Goal: Task Accomplishment & Management: Use online tool/utility

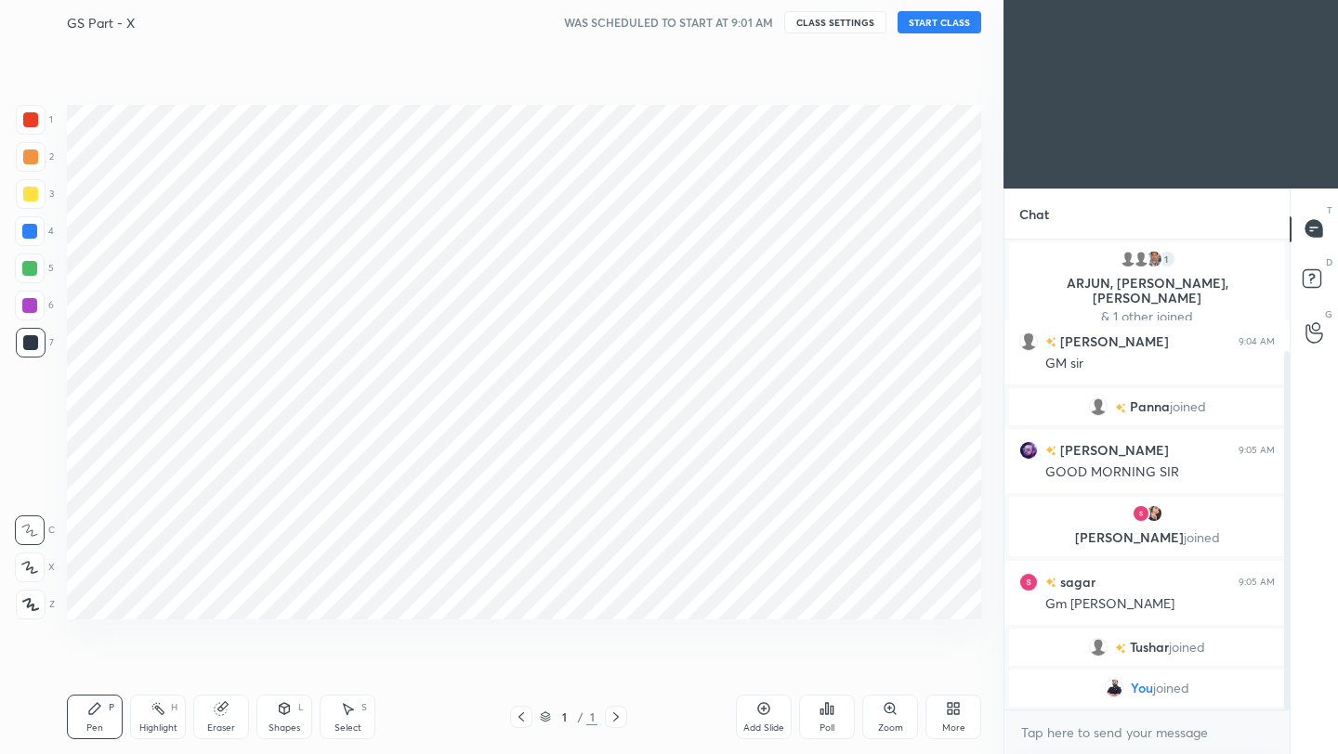
scroll to position [92261, 91967]
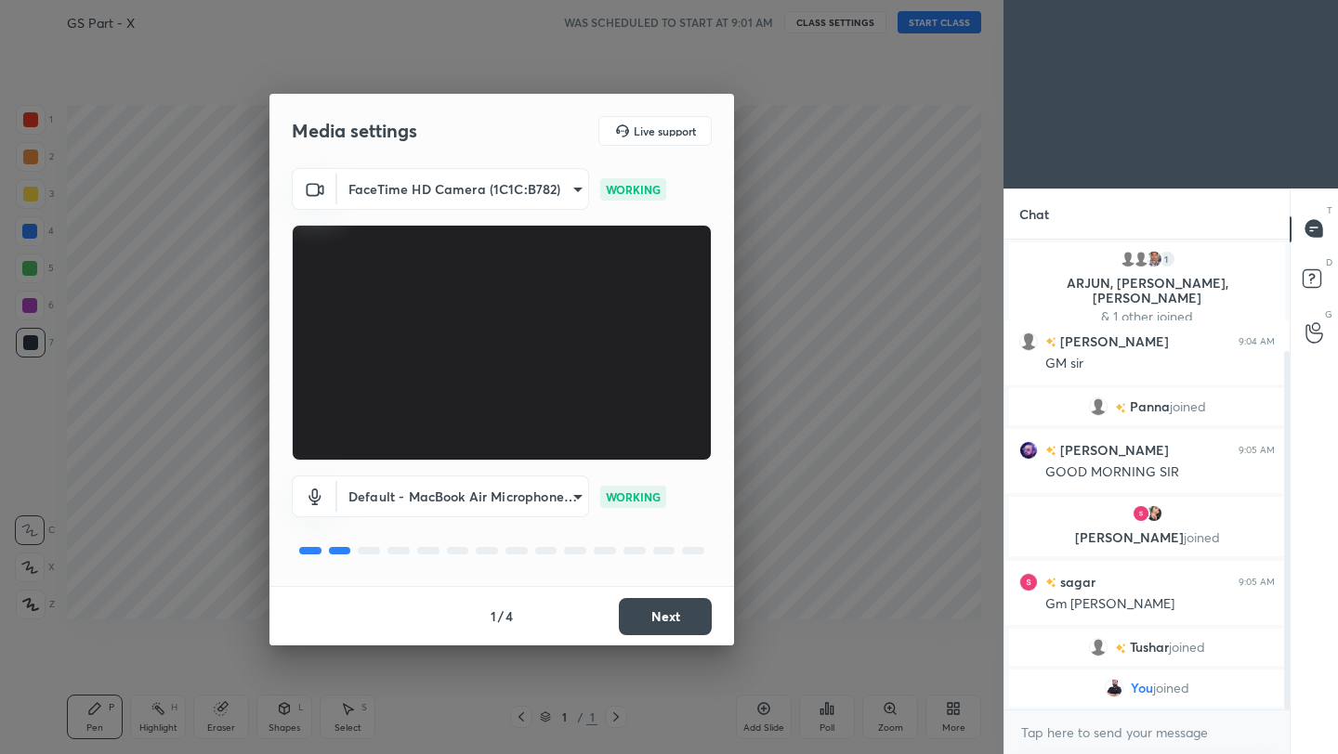
click at [660, 624] on button "Next" at bounding box center [665, 616] width 93 height 37
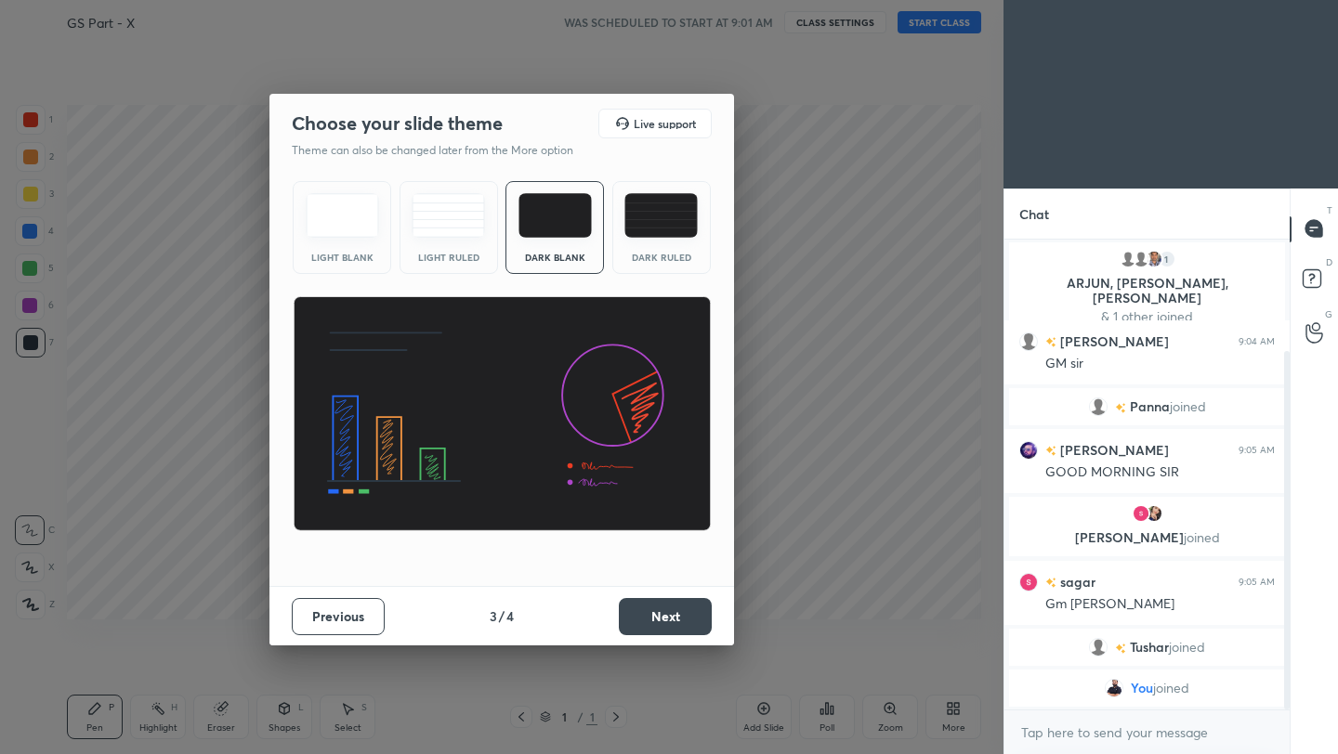
click at [660, 624] on button "Next" at bounding box center [665, 616] width 93 height 37
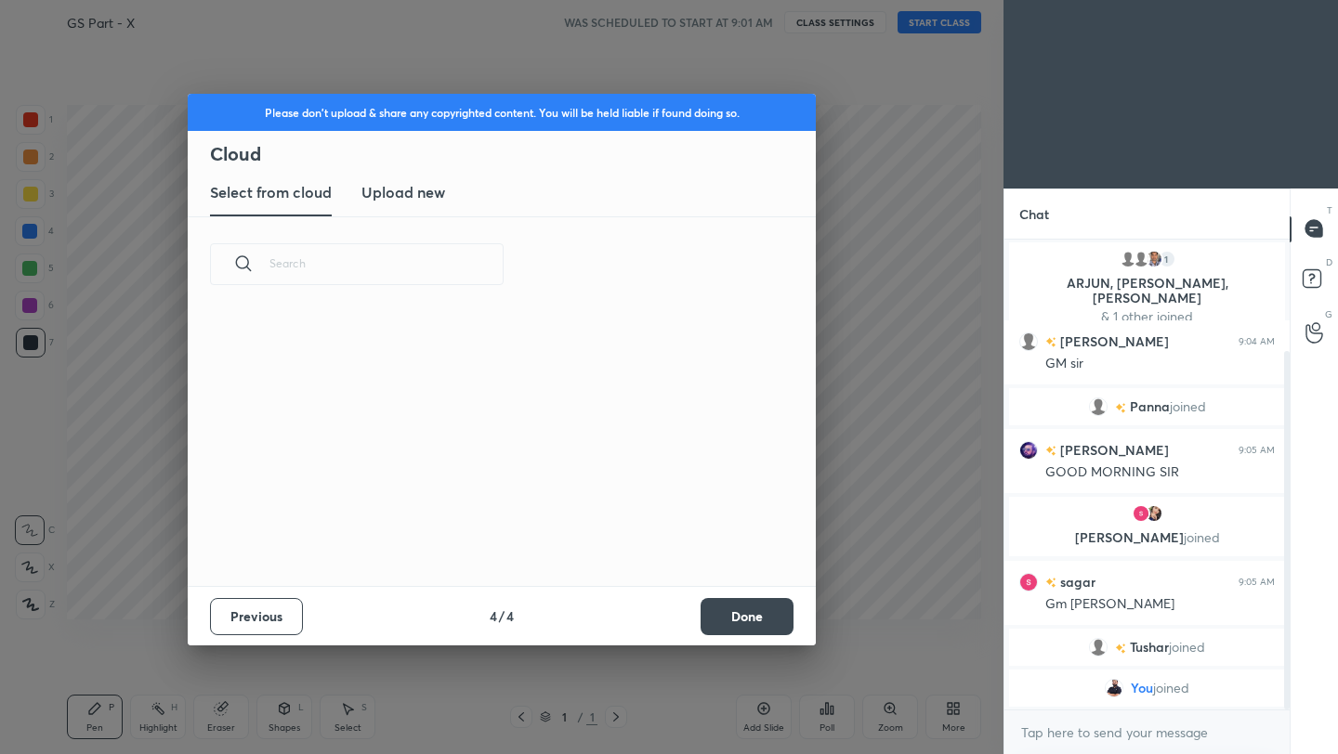
click at [660, 624] on div "Previous 4 / 4 Done" at bounding box center [502, 615] width 628 height 59
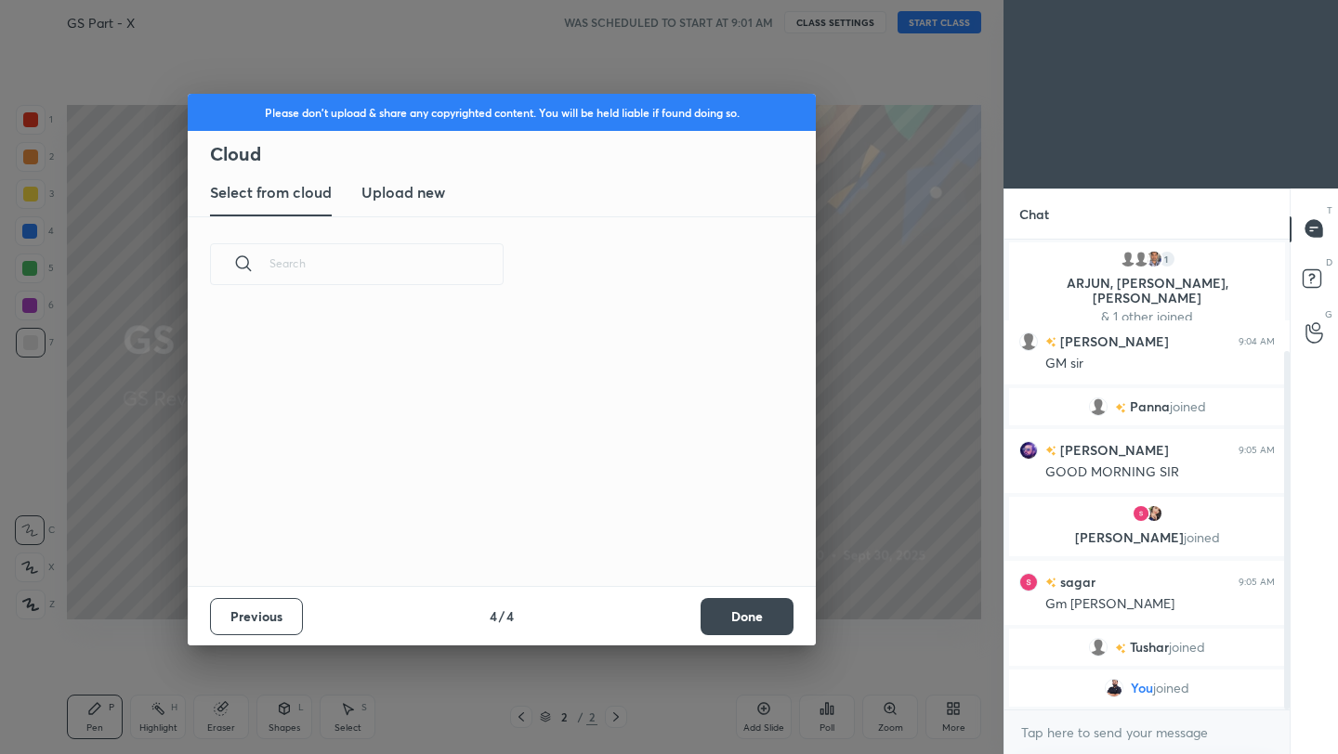
click at [778, 618] on button "Done" at bounding box center [746, 616] width 93 height 37
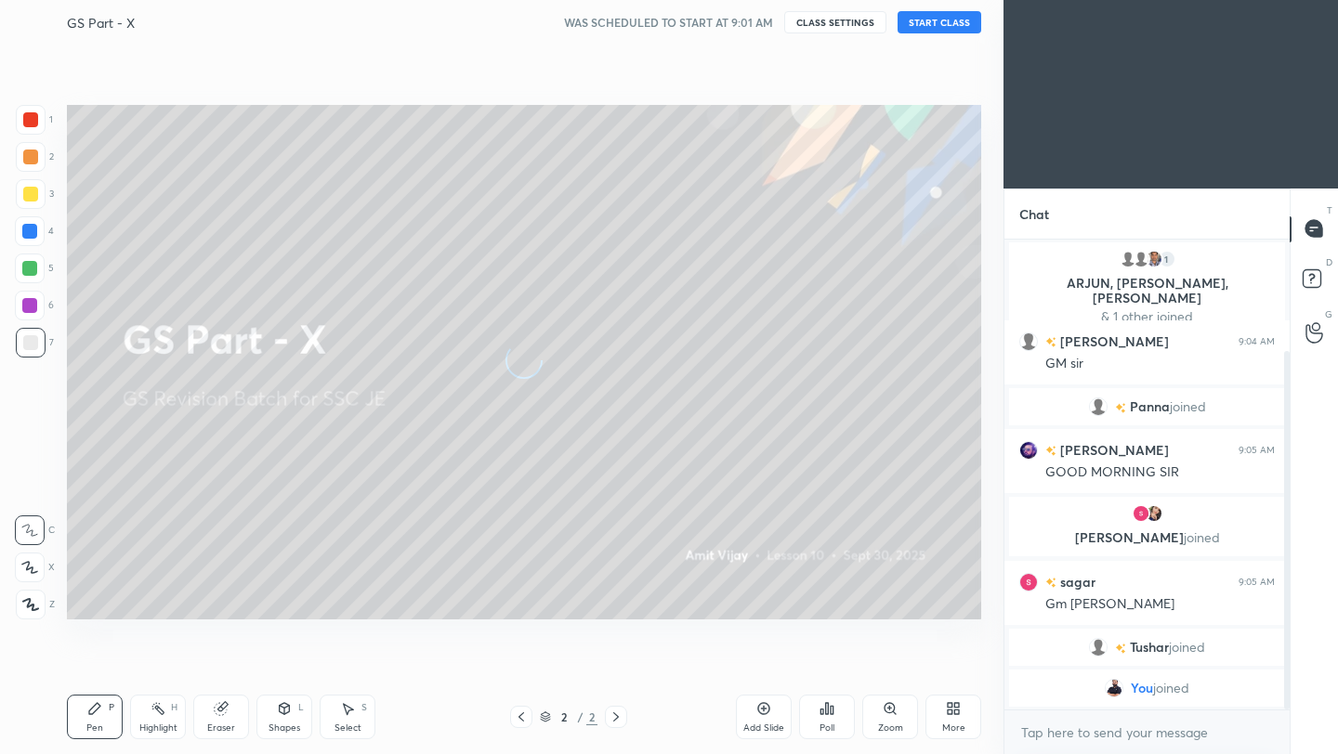
scroll to position [211, 0]
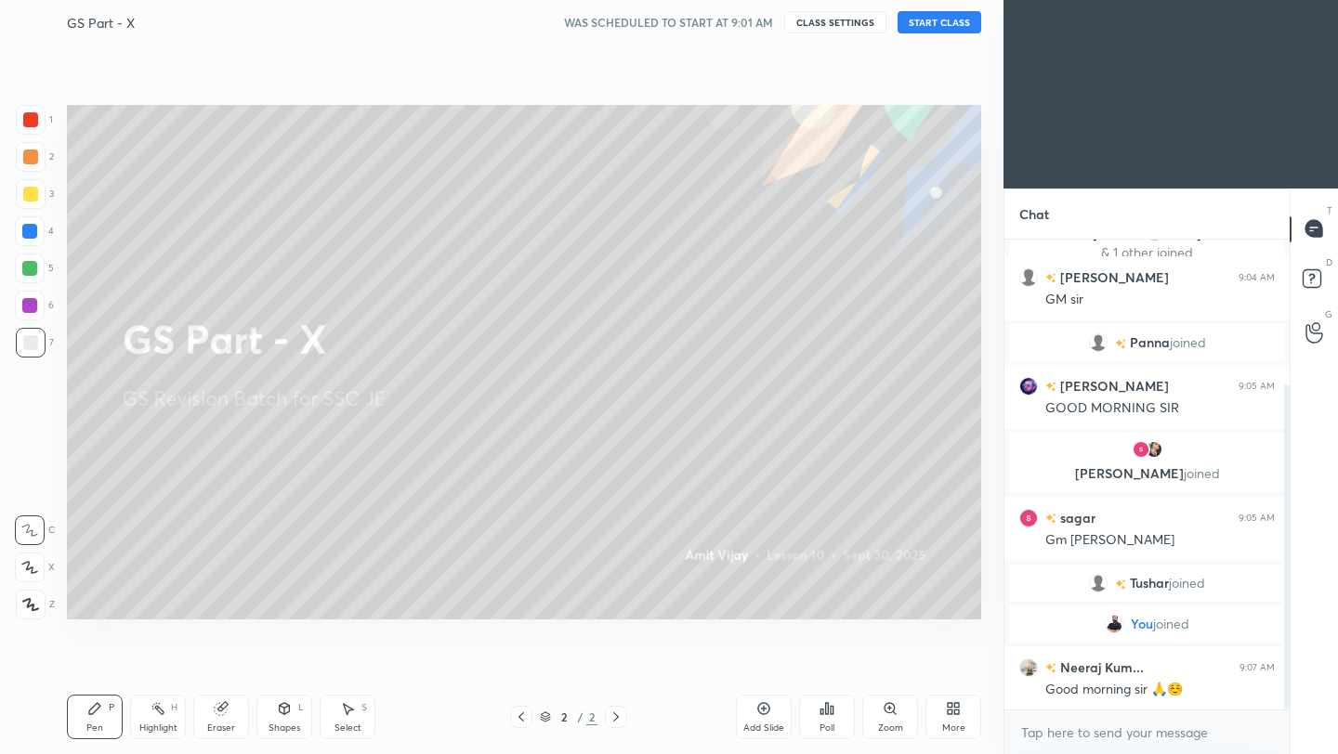
click at [938, 24] on button "START CLASS" at bounding box center [939, 22] width 84 height 22
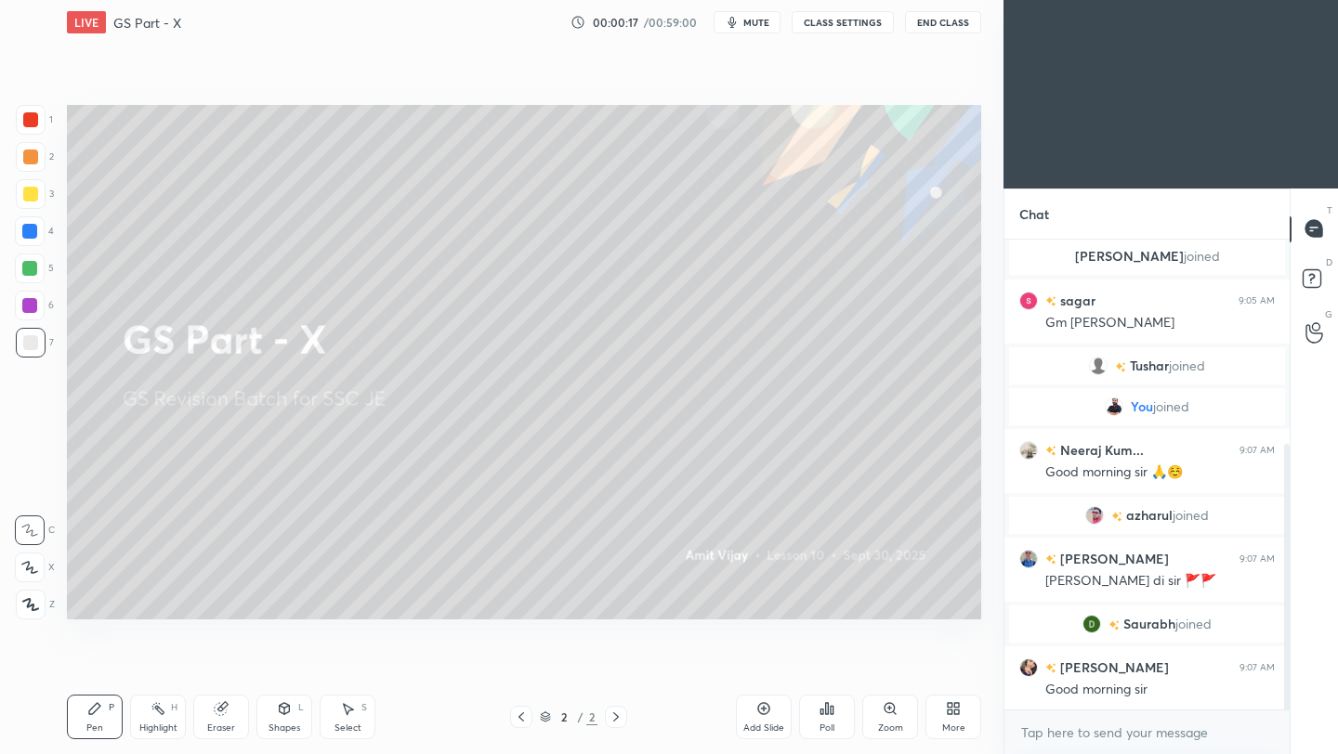
scroll to position [428, 0]
click at [946, 18] on button "End Class" at bounding box center [943, 22] width 76 height 22
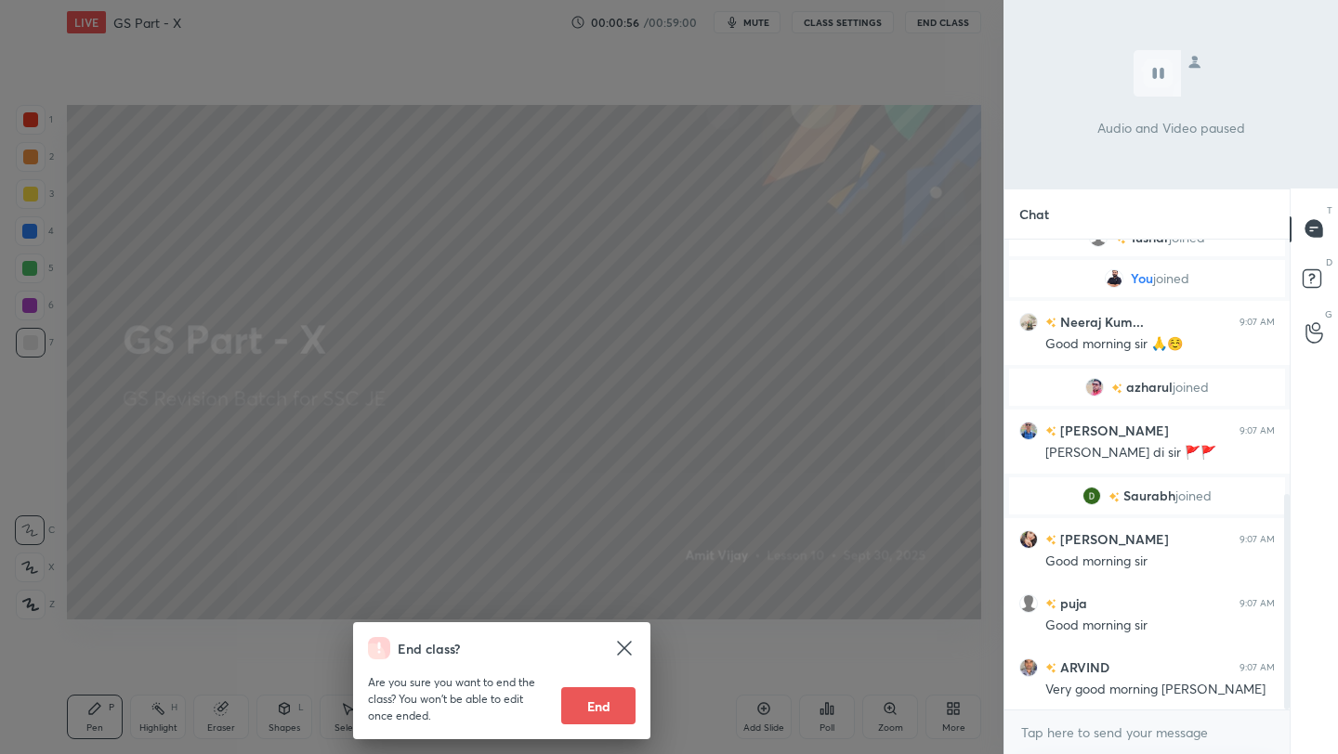
scroll to position [621, 0]
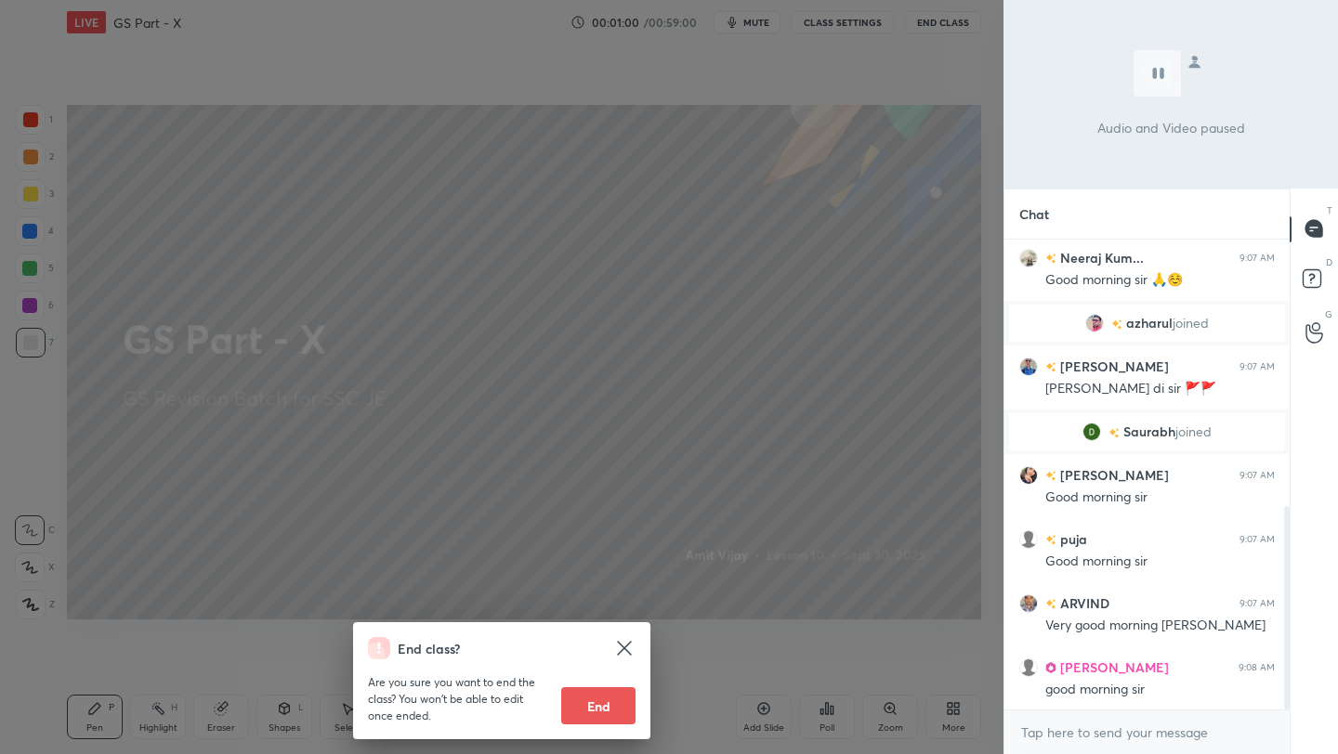
click at [744, 321] on div "End class? Are you sure you want to end the class? You won’t be able to edit on…" at bounding box center [501, 377] width 1003 height 754
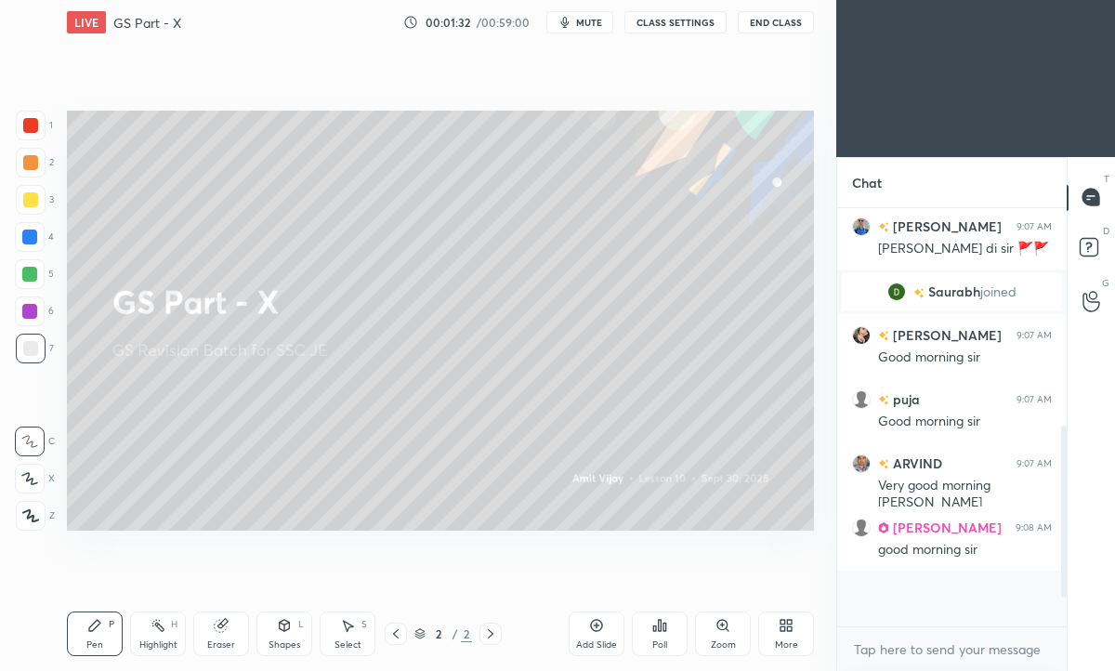
scroll to position [597, 0]
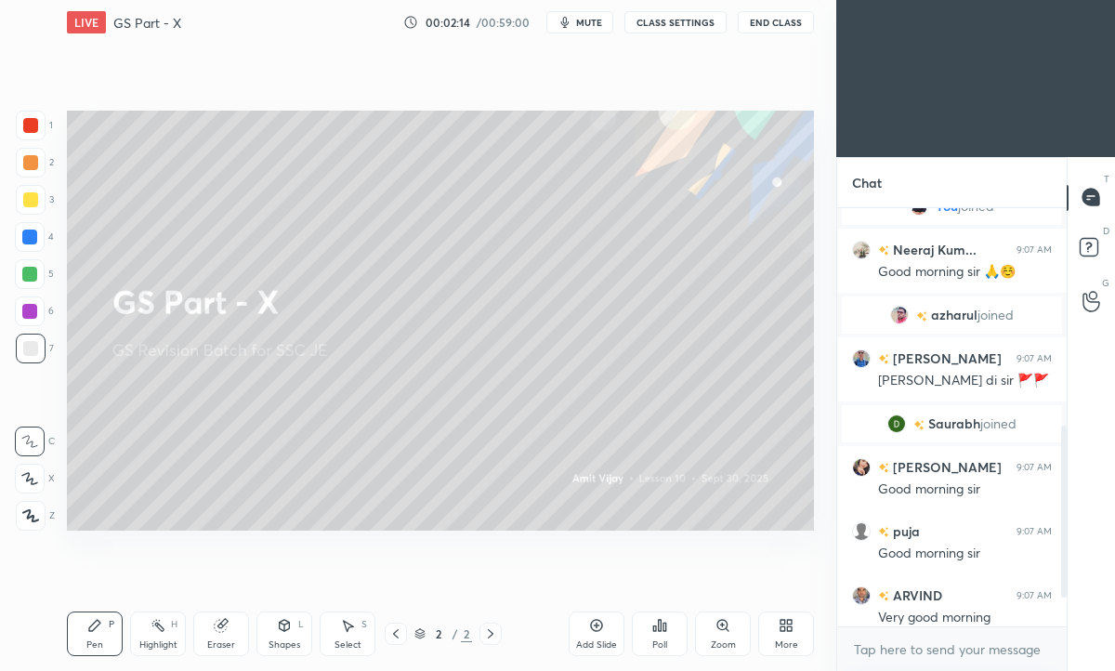
click at [791, 624] on icon at bounding box center [785, 625] width 15 height 15
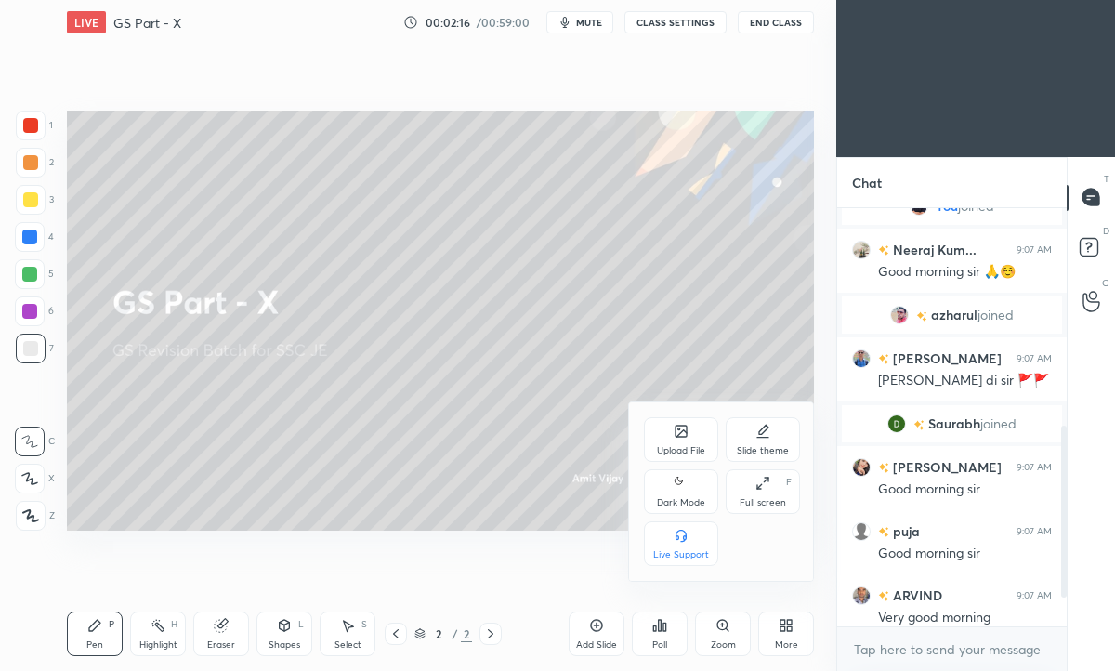
click at [672, 439] on div "Upload File" at bounding box center [681, 439] width 74 height 45
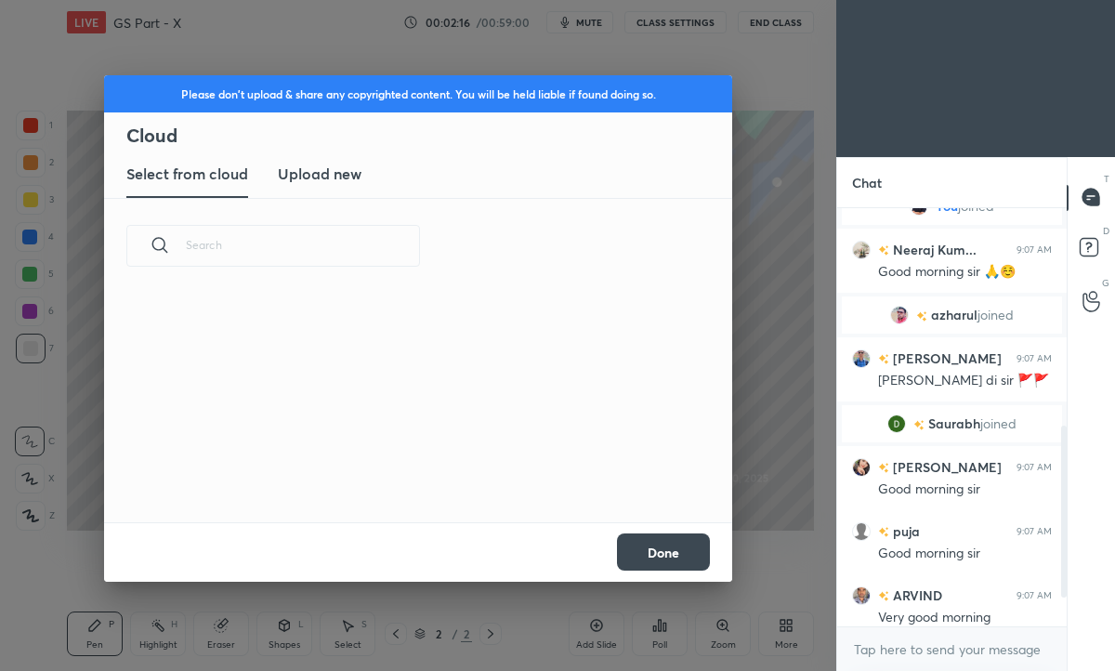
scroll to position [229, 596]
click at [339, 177] on h3 "Upload new" at bounding box center [320, 174] width 84 height 22
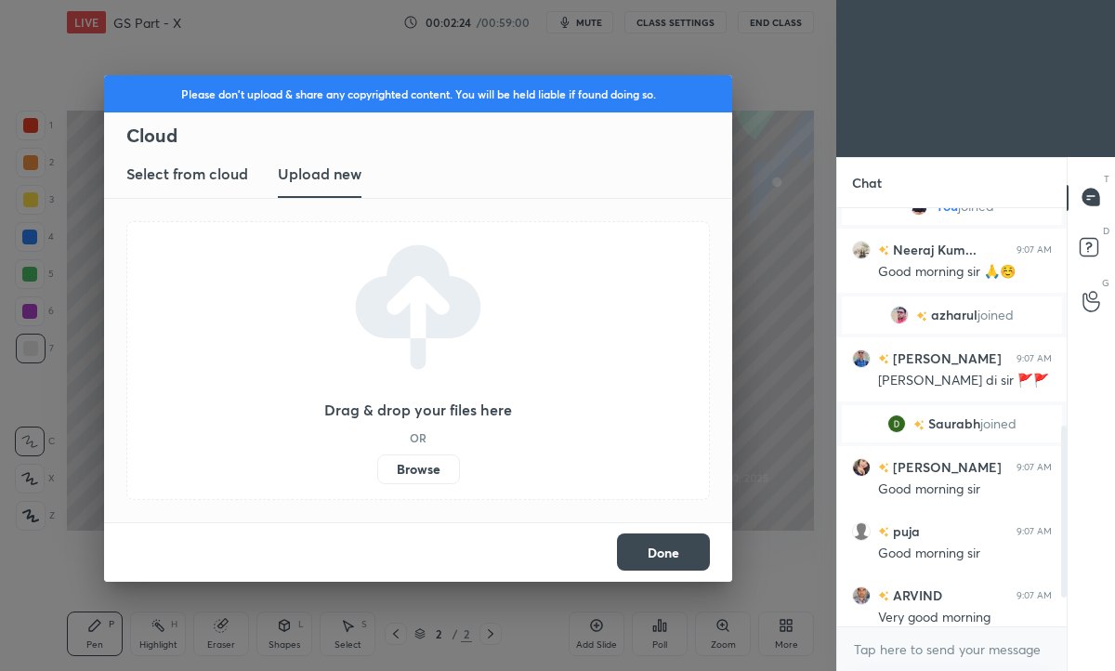
click at [426, 471] on label "Browse" at bounding box center [418, 469] width 83 height 30
click at [377, 471] on input "Browse" at bounding box center [377, 469] width 0 height 30
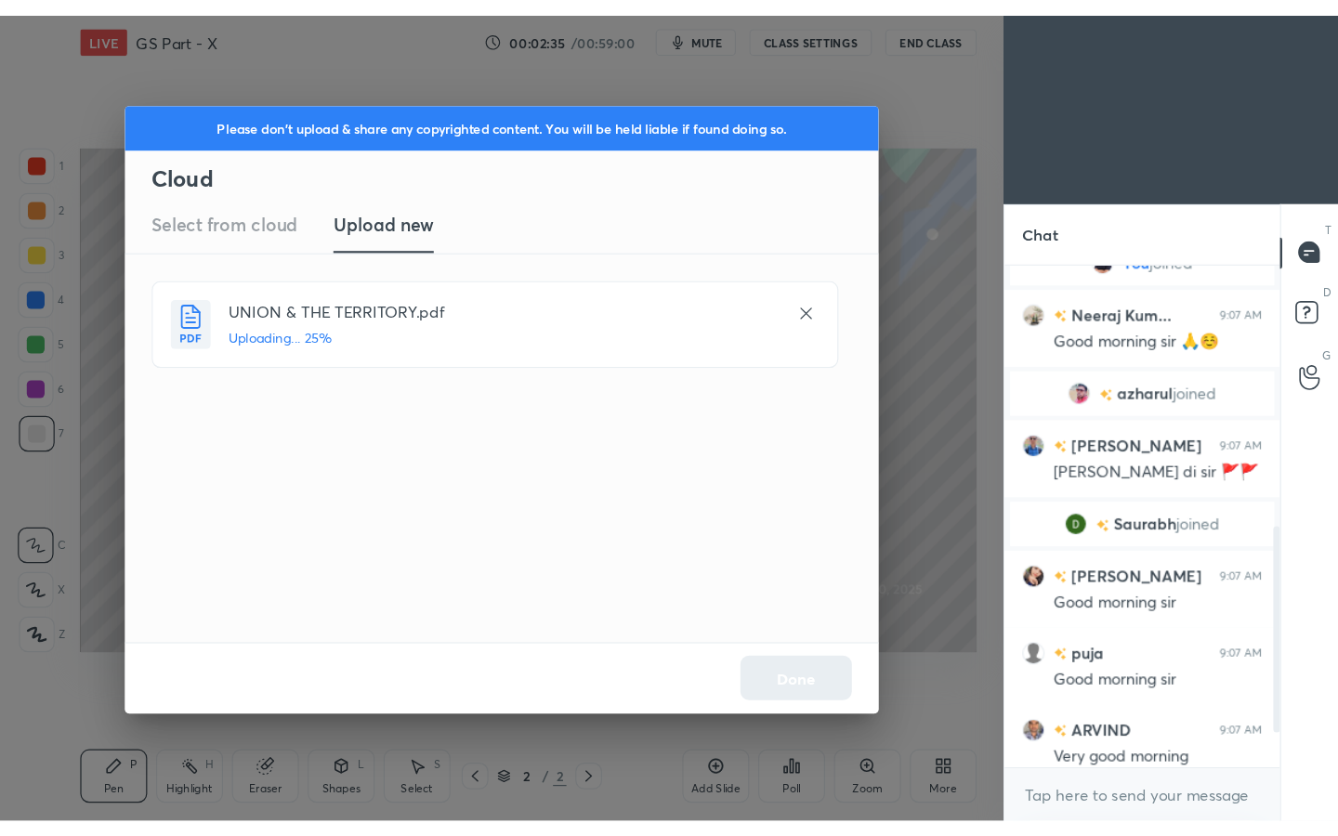
scroll to position [827, 0]
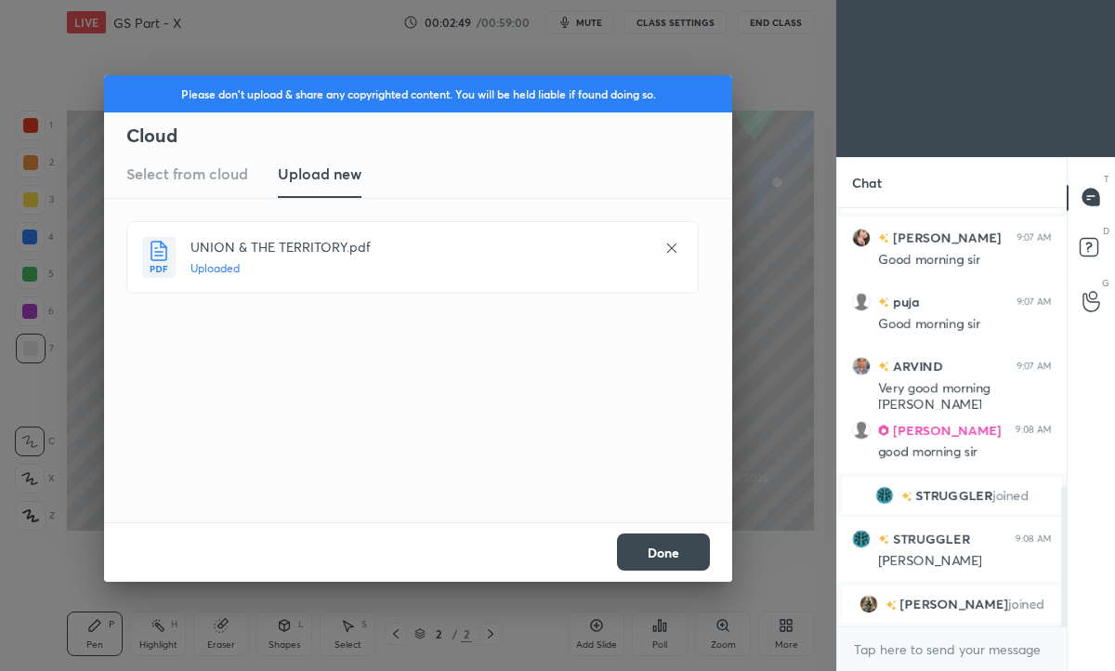
click at [673, 556] on button "Done" at bounding box center [663, 551] width 93 height 37
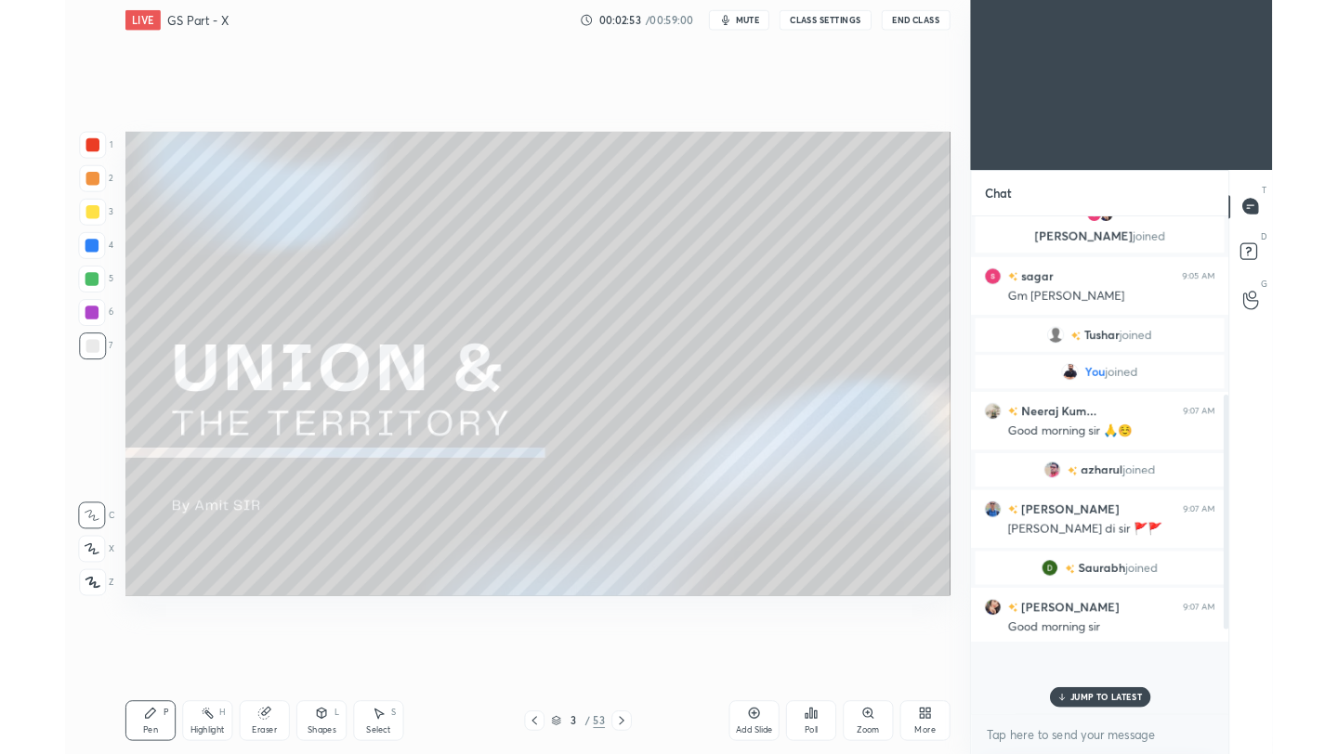
scroll to position [0, 0]
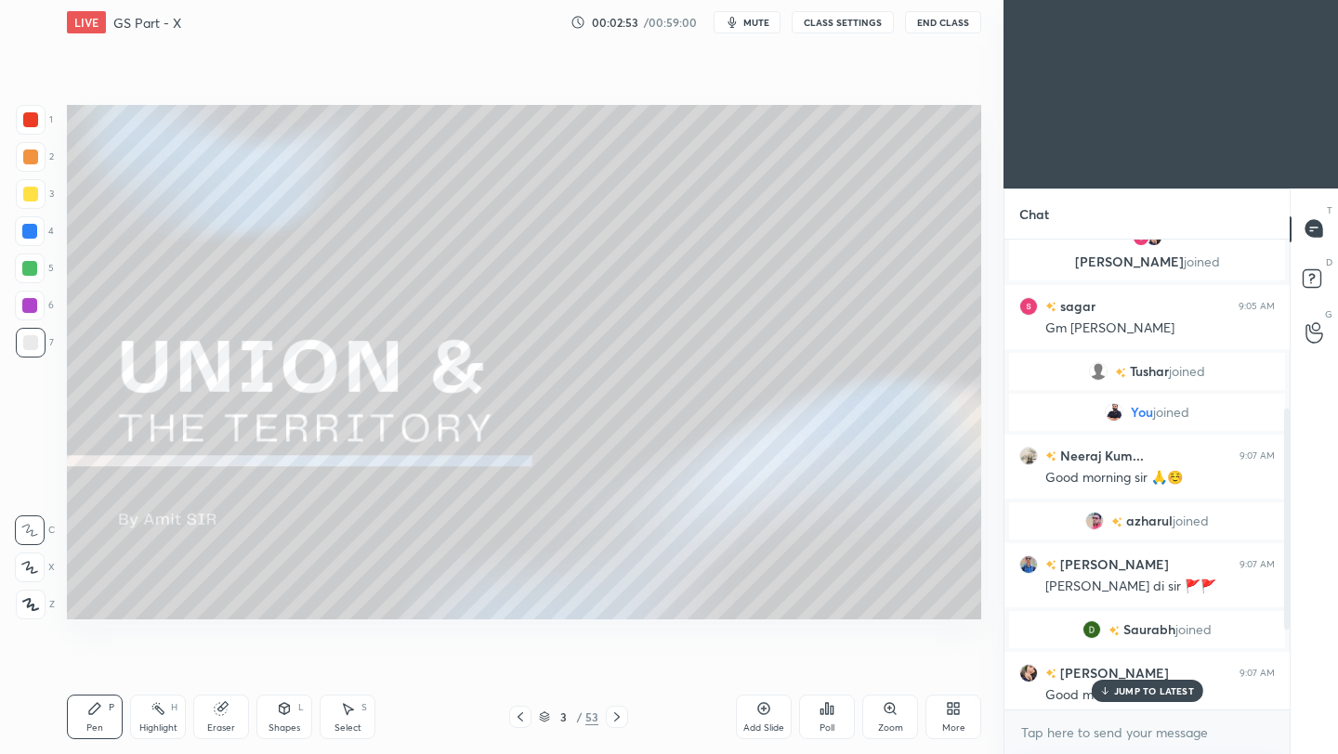
type textarea "x"
click at [850, 18] on button "CLASS SETTINGS" at bounding box center [842, 22] width 102 height 22
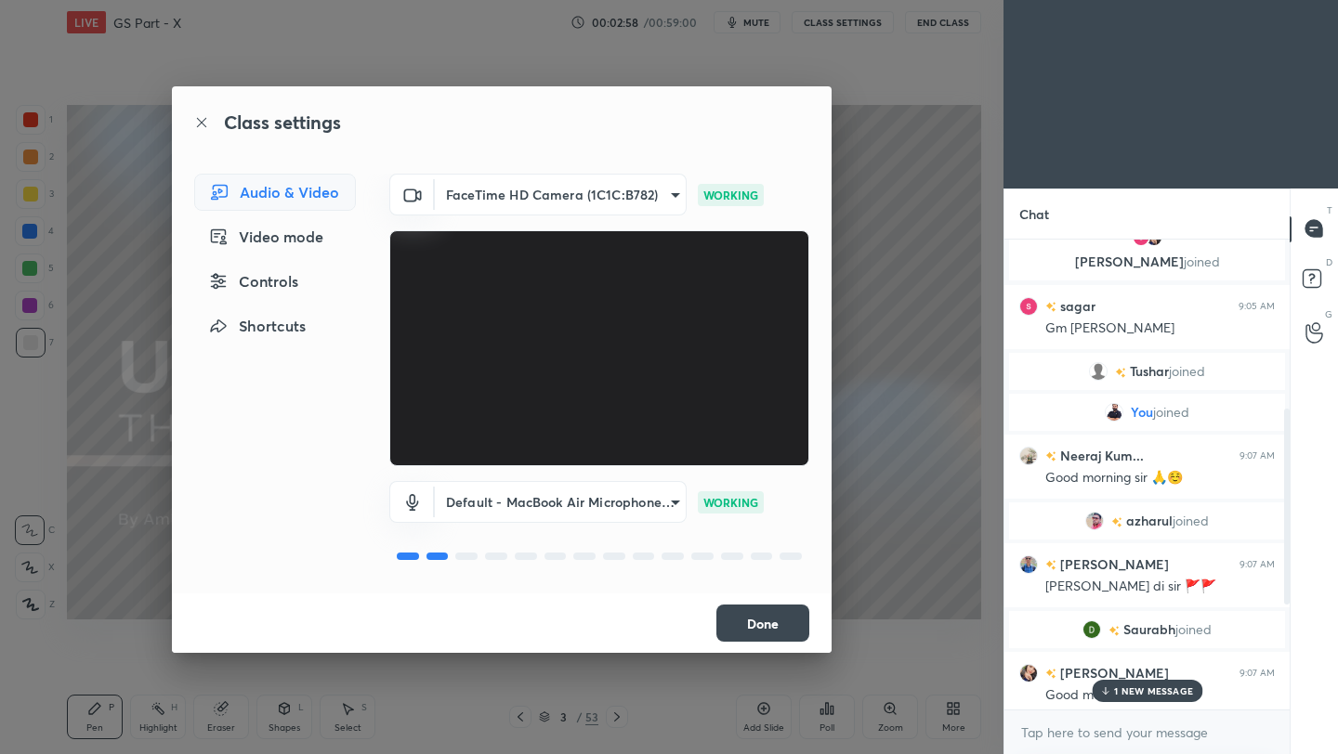
click at [652, 503] on body "1 2 3 4 5 6 7 C X Z C X Z E E Erase all H H LIVE GS Part - X 00:02:58 / 00:59:0…" at bounding box center [669, 377] width 1338 height 754
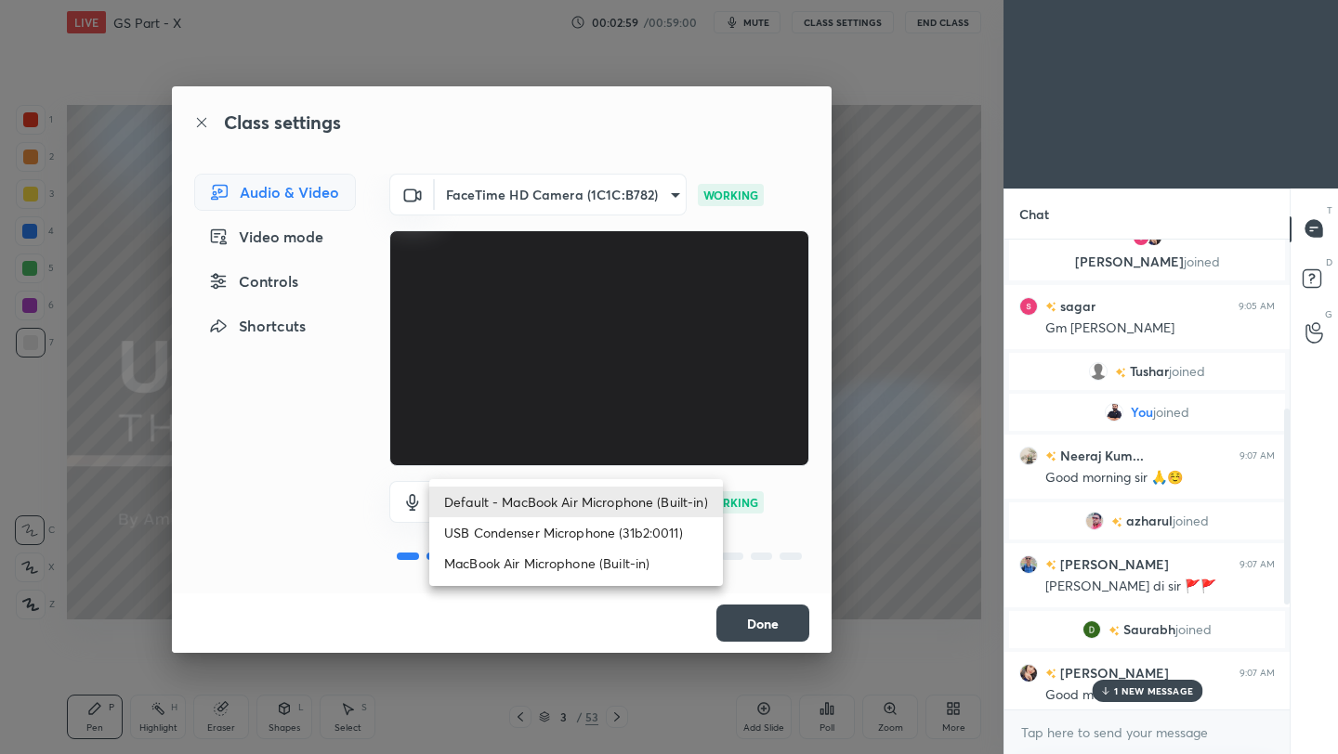
click at [622, 538] on li "USB Condenser Microphone (31b2:0011)" at bounding box center [576, 532] width 294 height 31
type input "63a2cf269547119887510d6f42f0d665c7931b1a7c1de21d184e792193710eca"
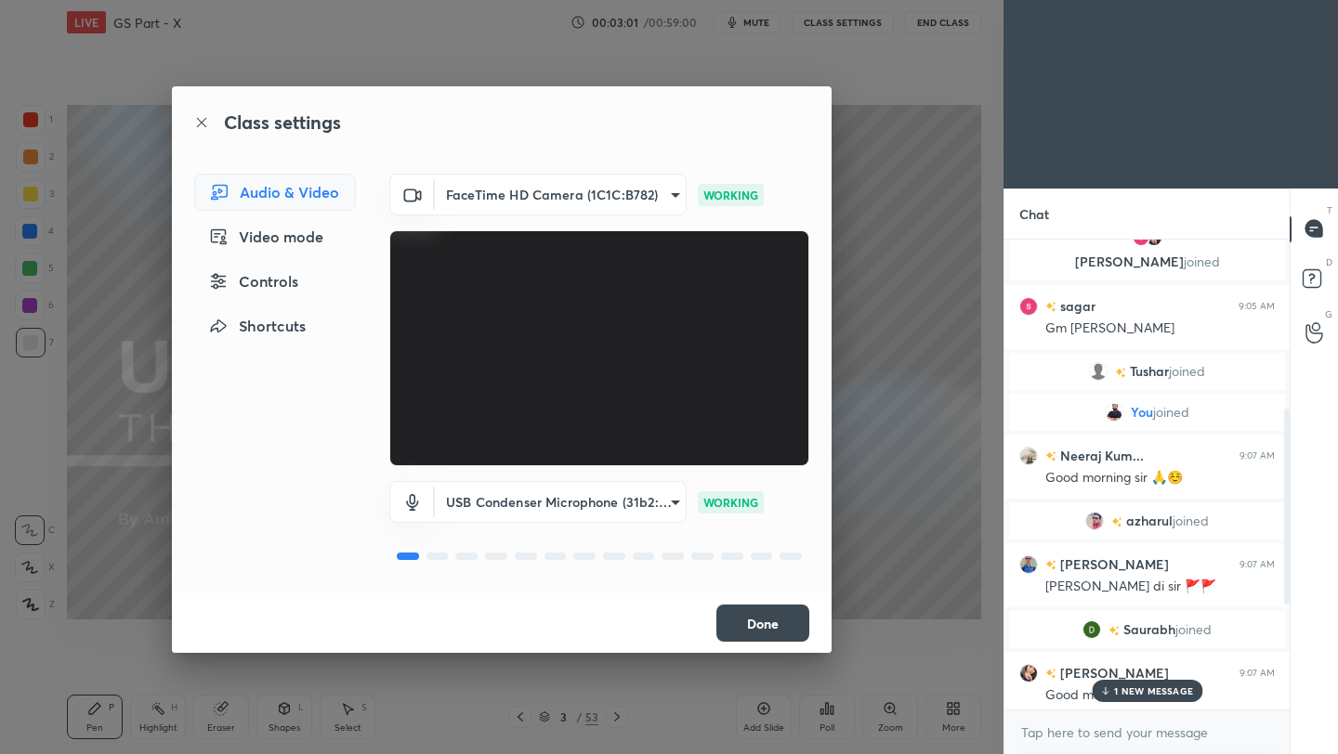
click at [776, 621] on button "Done" at bounding box center [762, 623] width 93 height 37
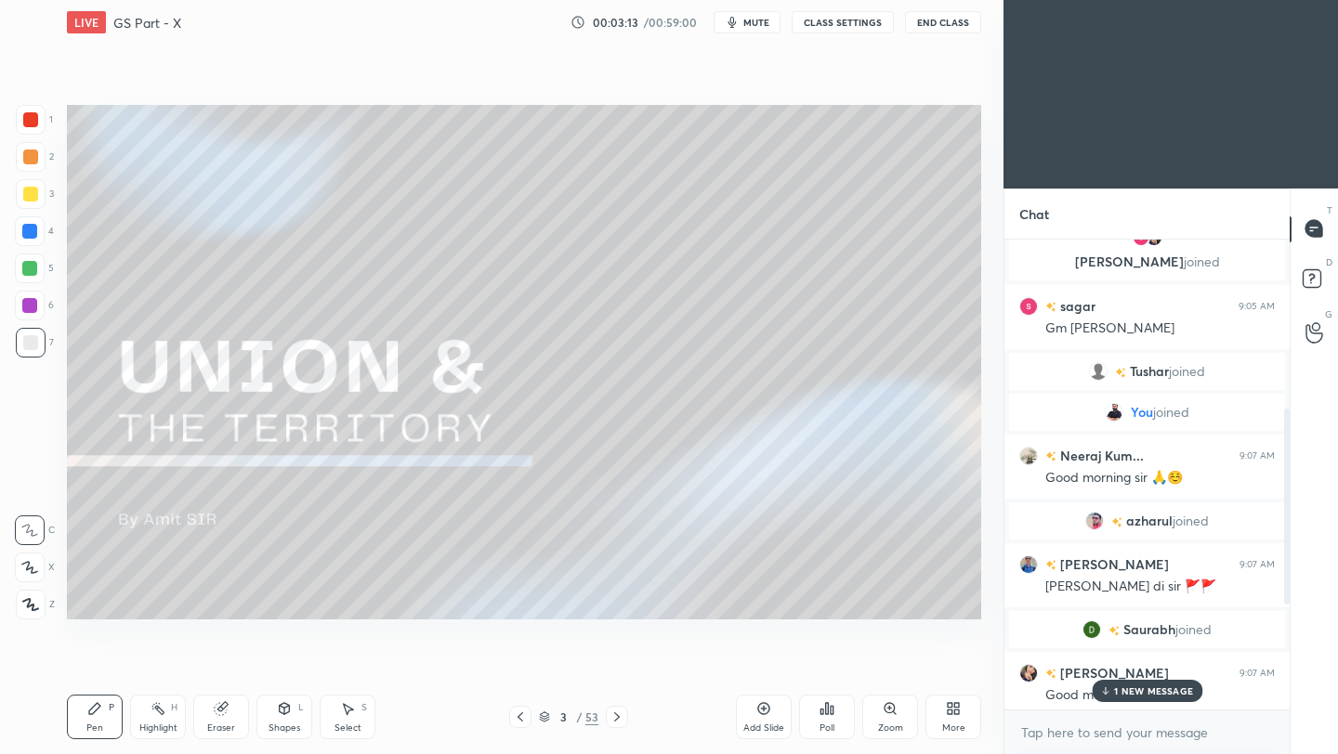
click at [611, 717] on icon at bounding box center [616, 717] width 15 height 15
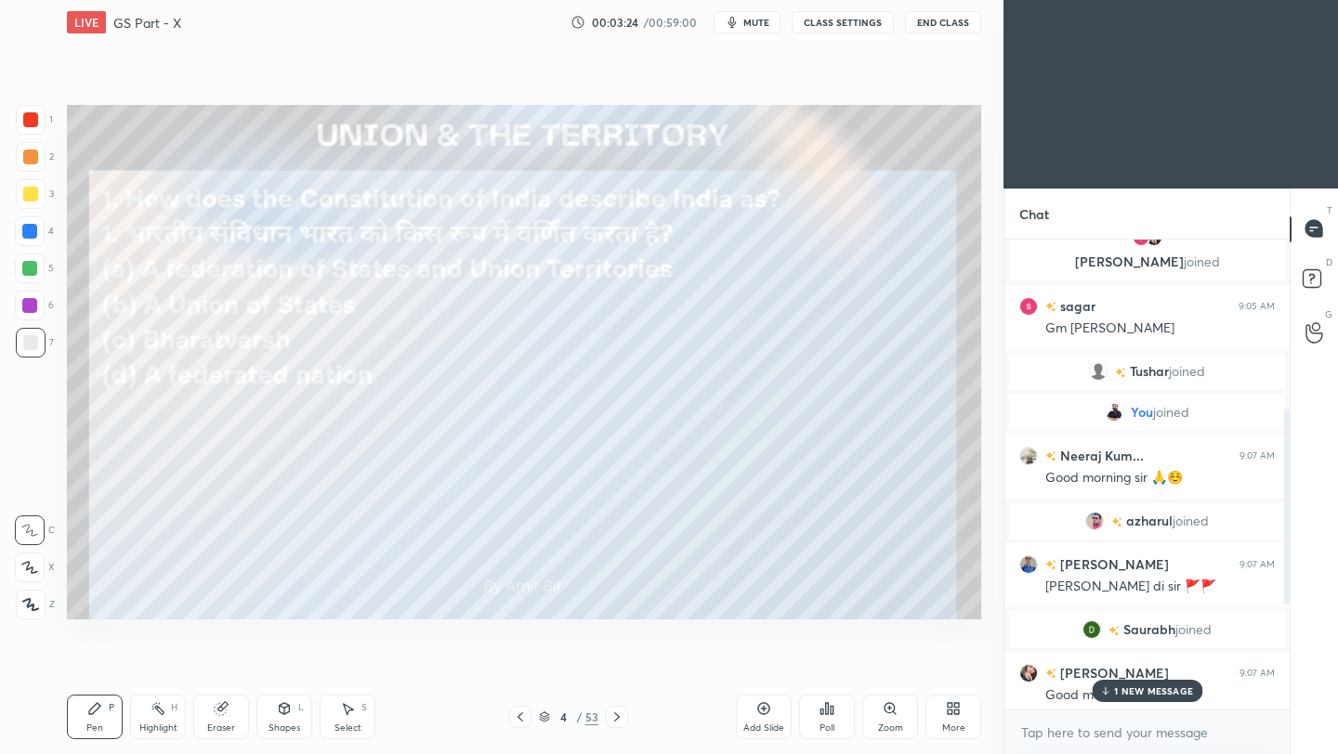
click at [830, 714] on icon at bounding box center [831, 710] width 3 height 8
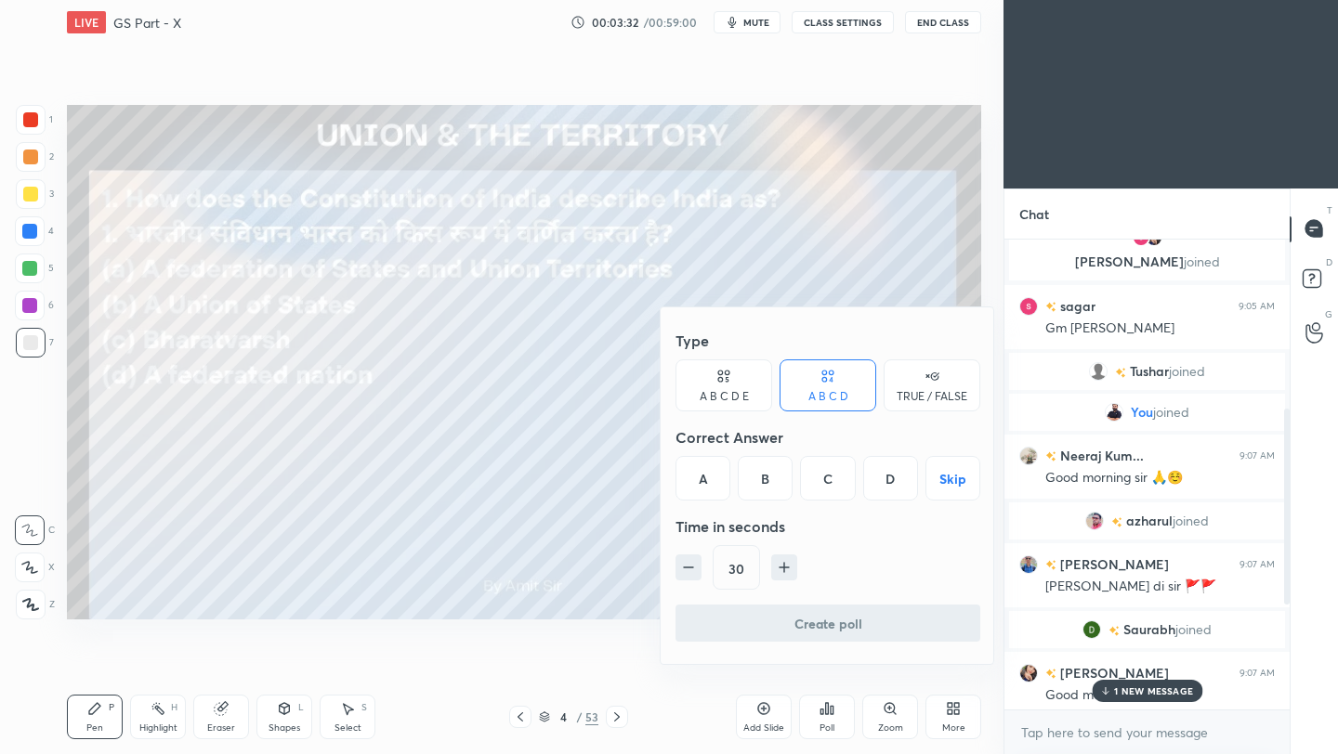
click at [765, 489] on div "B" at bounding box center [765, 478] width 55 height 45
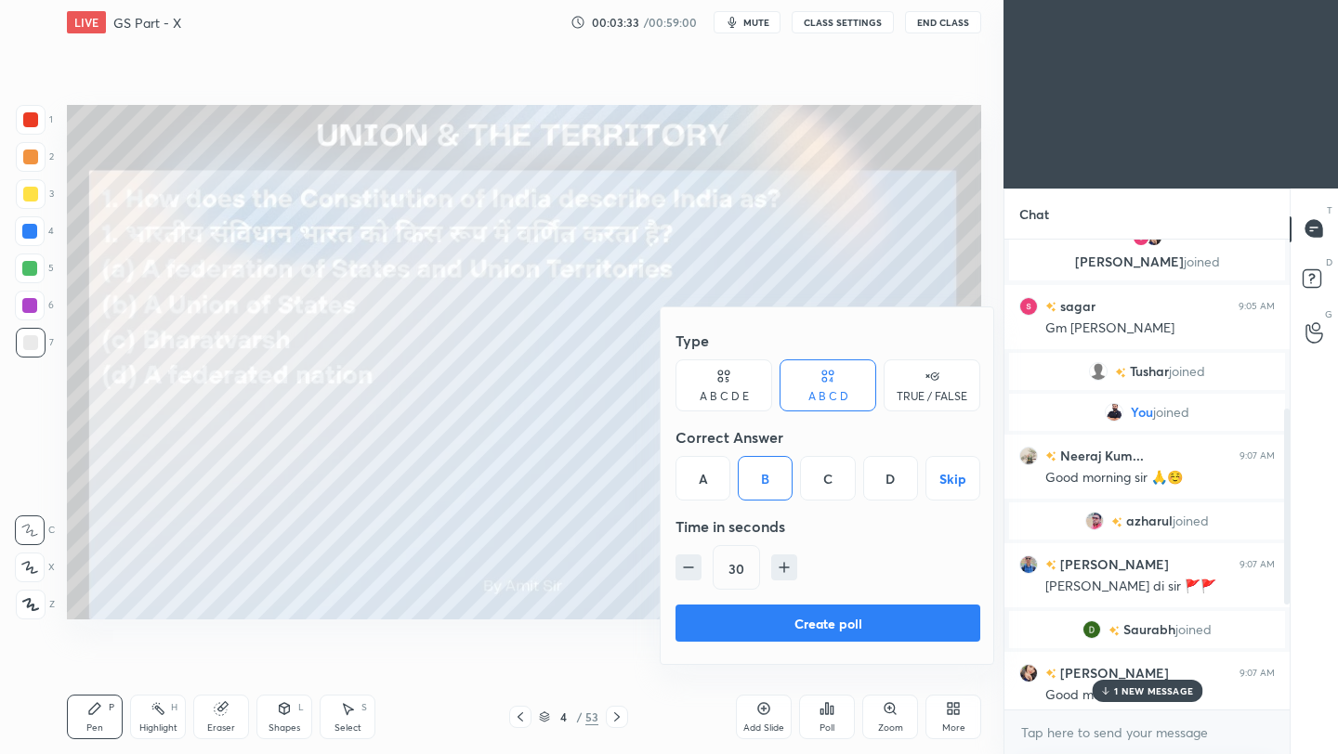
click at [767, 630] on button "Create poll" at bounding box center [827, 623] width 305 height 37
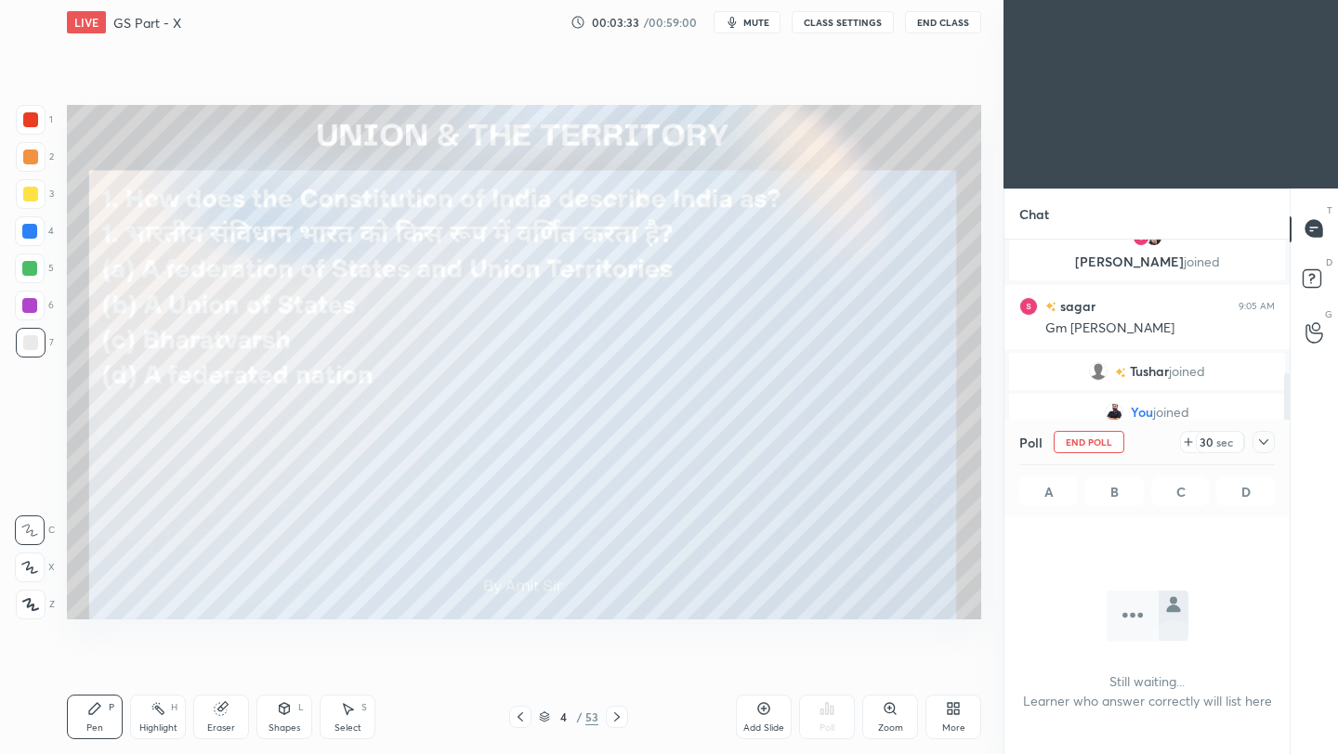
scroll to position [213, 280]
click at [1281, 472] on div "Poll End Poll 30 sec A B C D" at bounding box center [1146, 468] width 285 height 97
click at [1261, 442] on icon at bounding box center [1263, 442] width 9 height 6
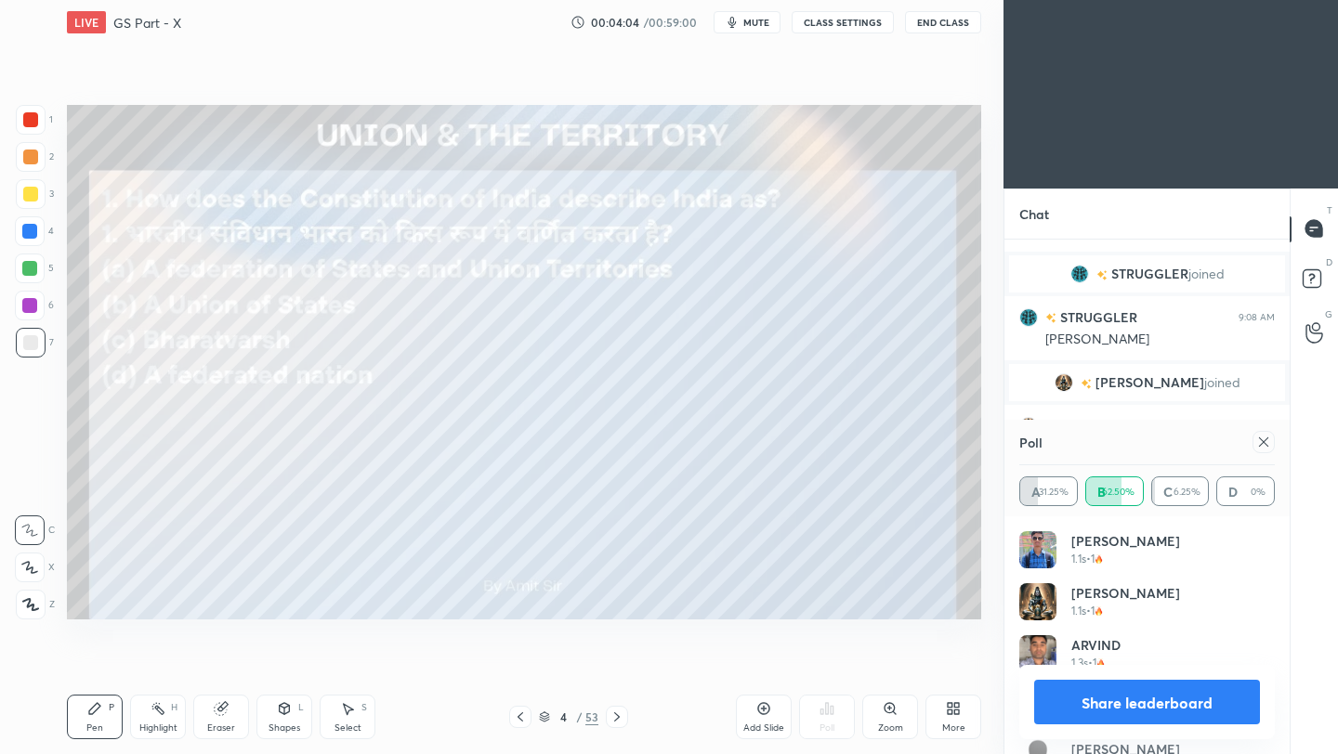
scroll to position [1144, 0]
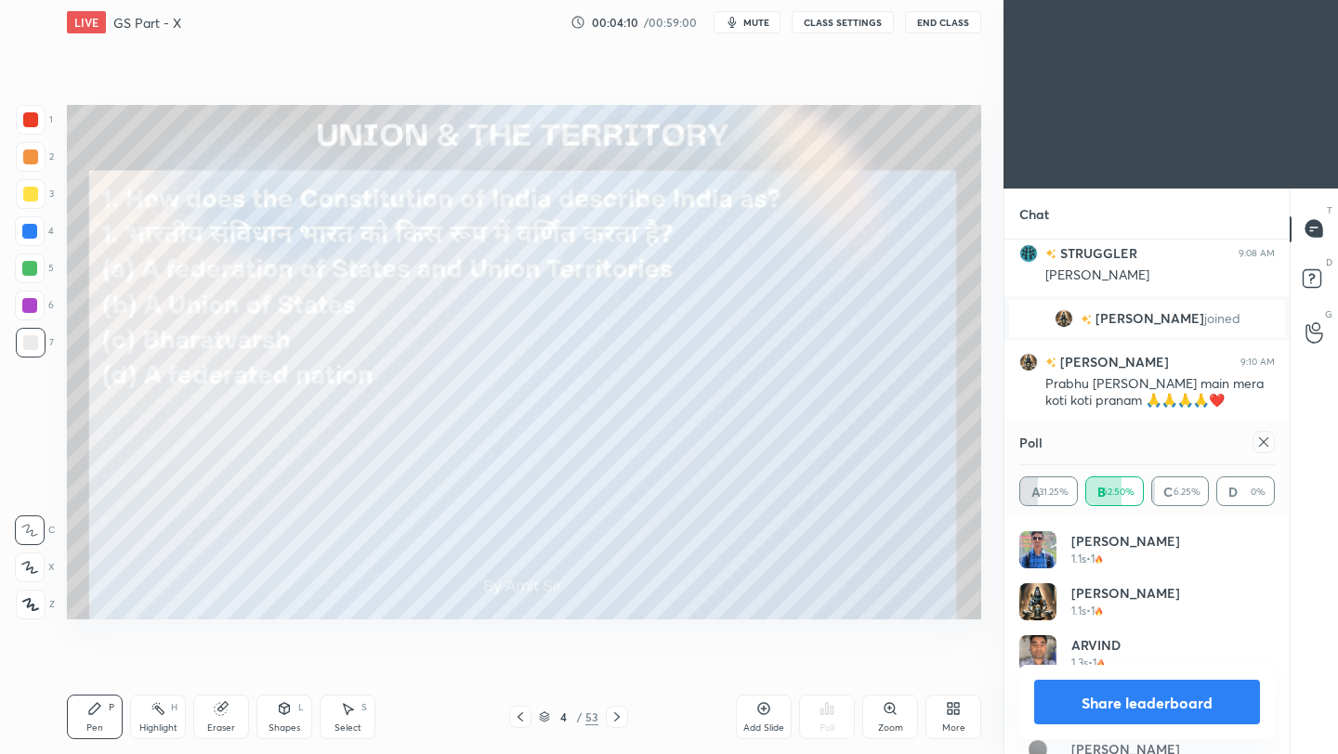
click at [1267, 442] on icon at bounding box center [1263, 442] width 15 height 15
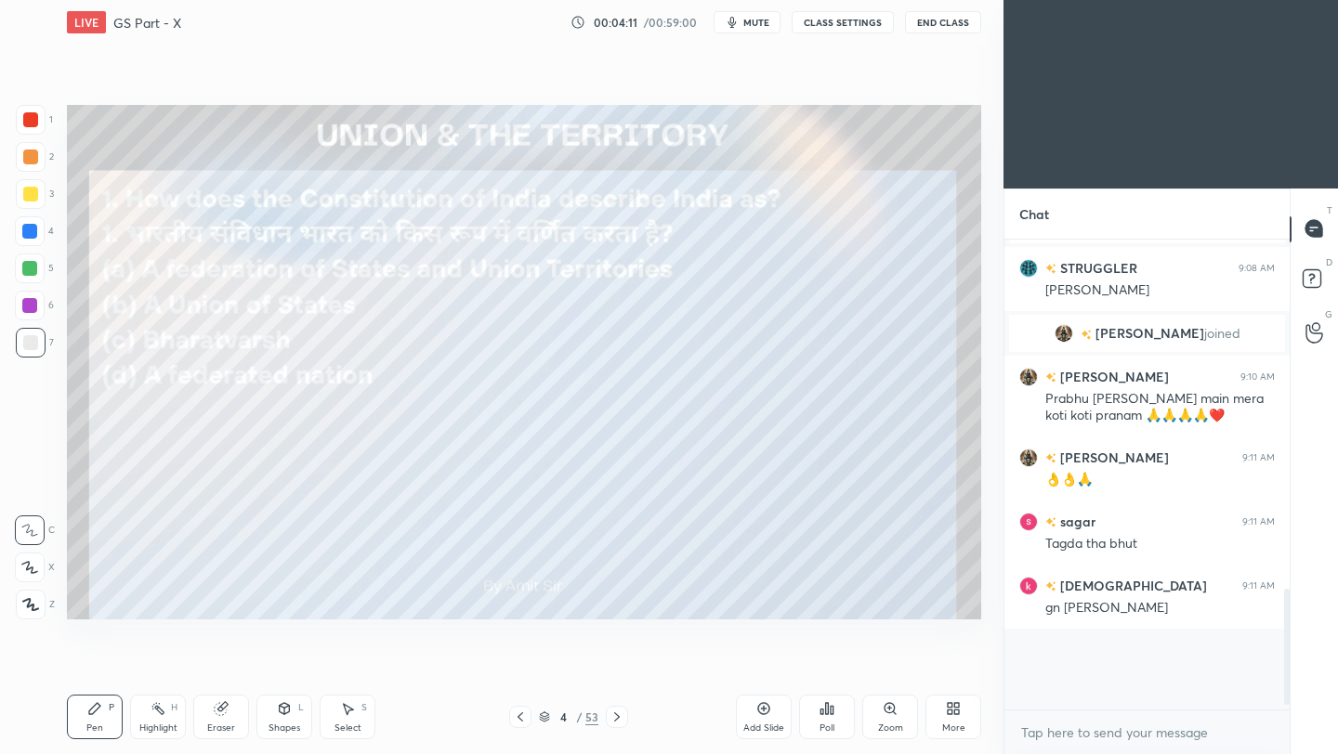
scroll to position [1105, 0]
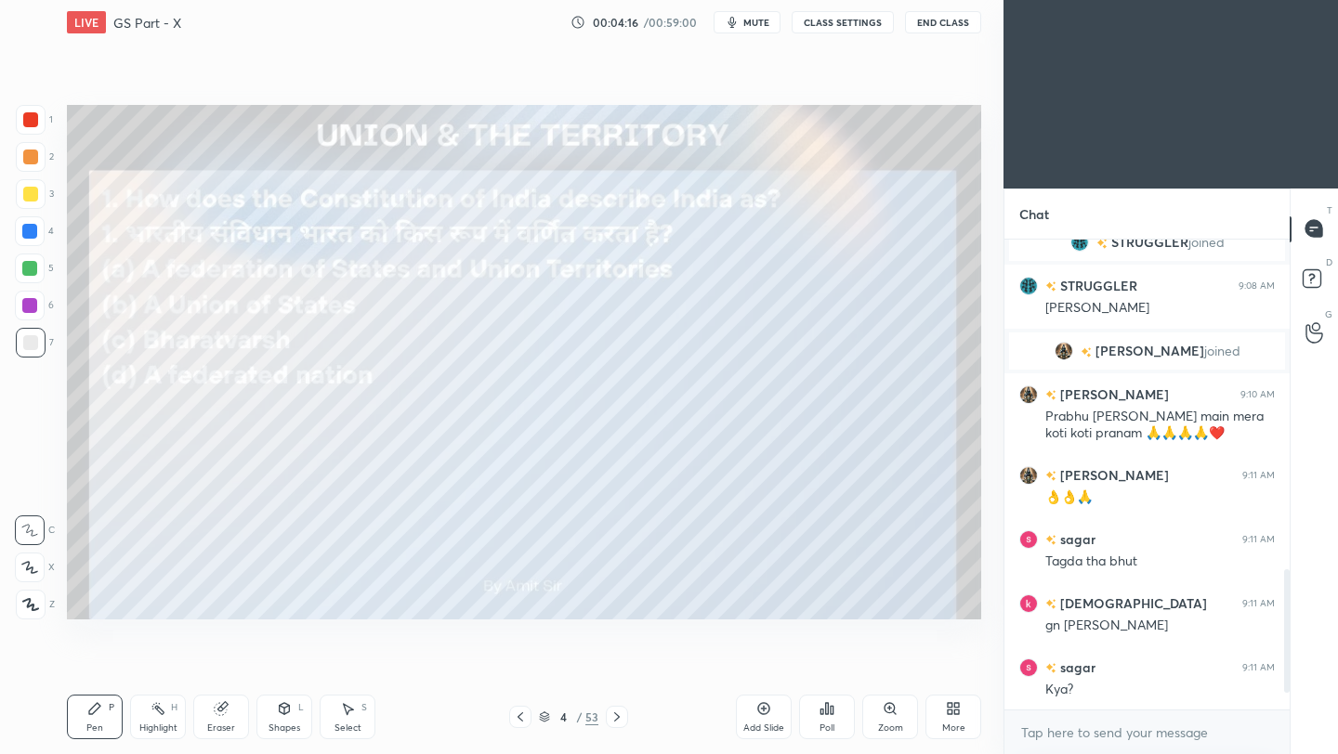
click at [32, 117] on div at bounding box center [30, 119] width 15 height 15
click at [22, 605] on div at bounding box center [31, 605] width 30 height 30
click at [31, 119] on div at bounding box center [30, 119] width 15 height 15
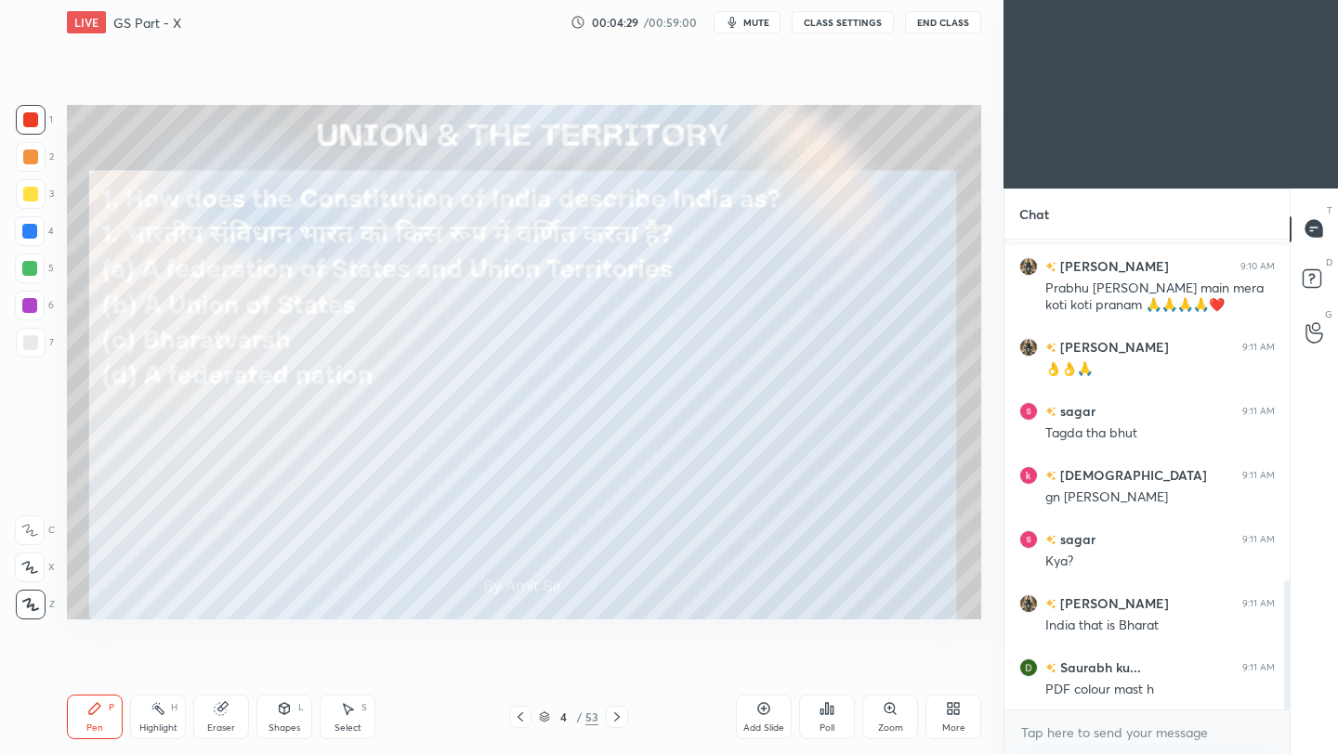
click at [620, 720] on icon at bounding box center [616, 717] width 15 height 15
click at [618, 722] on icon at bounding box center [616, 717] width 15 height 15
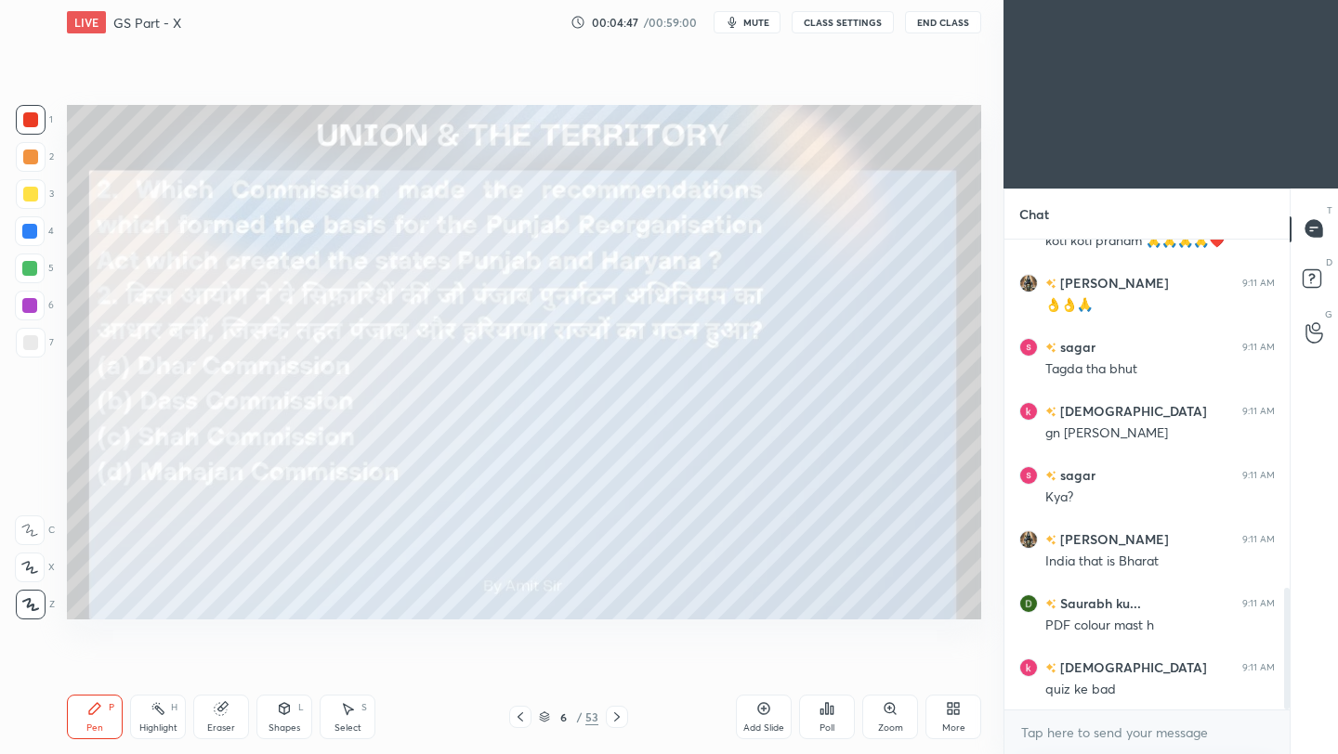
scroll to position [1348, 0]
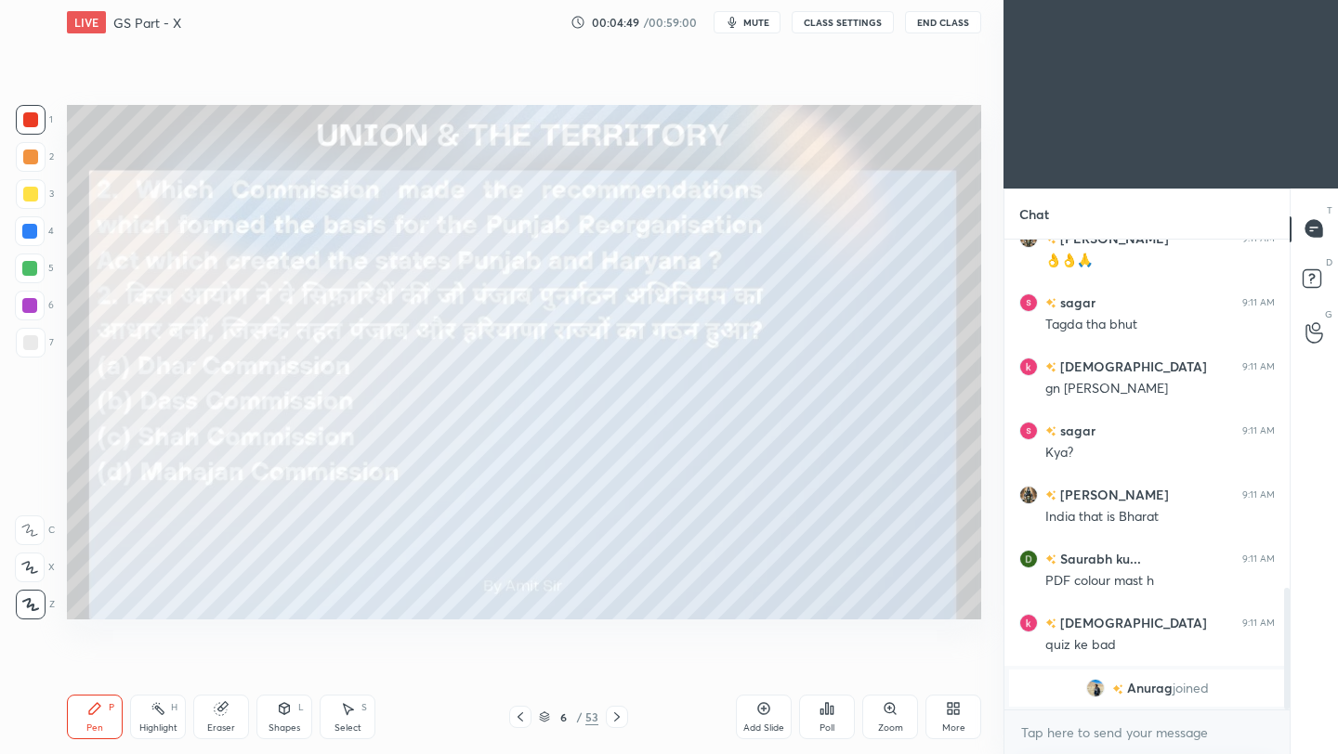
click at [826, 713] on icon at bounding box center [827, 708] width 3 height 11
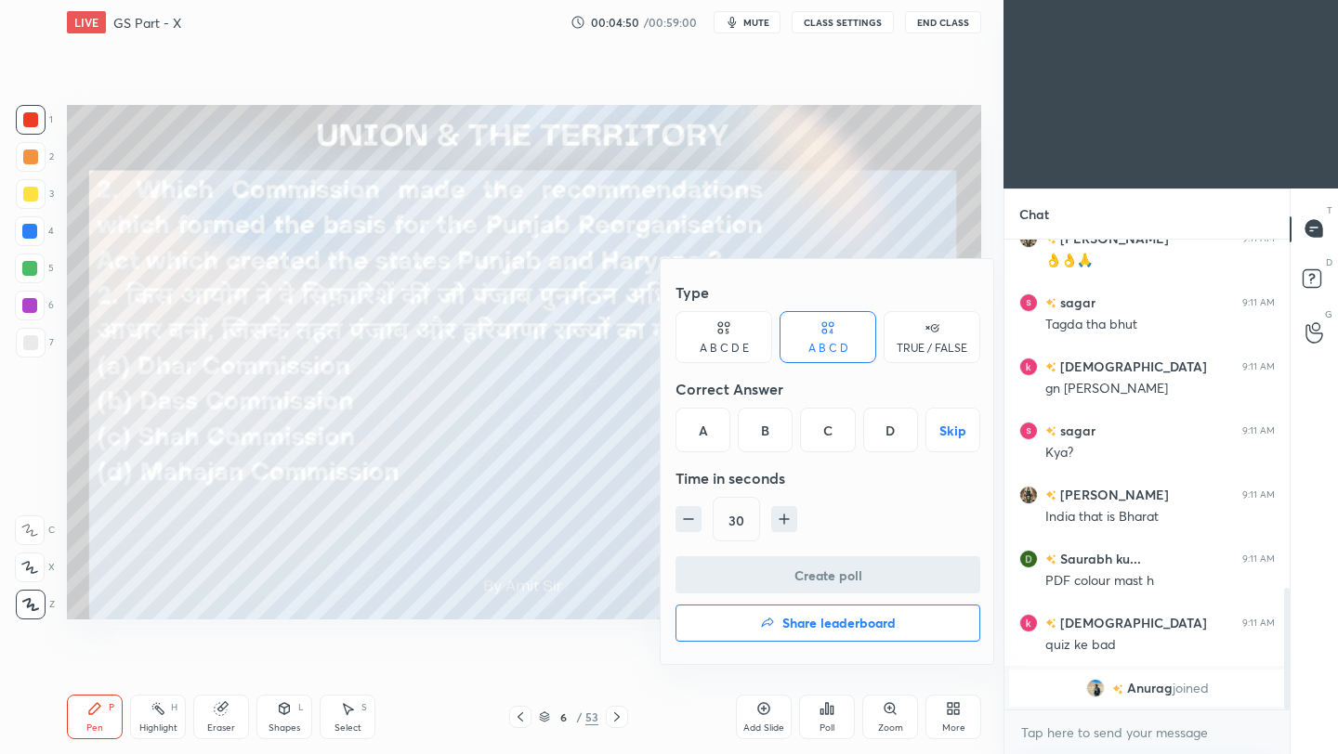
click at [826, 434] on div "C" at bounding box center [827, 430] width 55 height 45
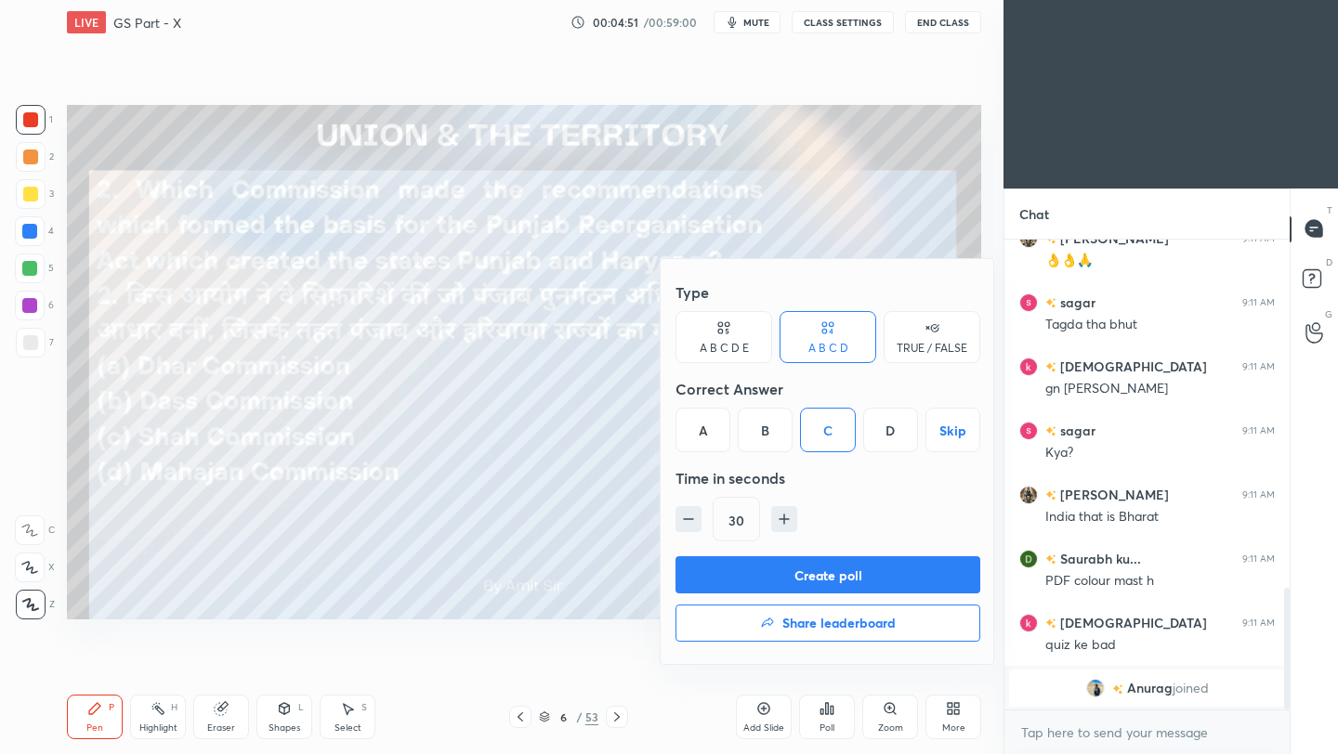
click at [807, 574] on button "Create poll" at bounding box center [827, 574] width 305 height 37
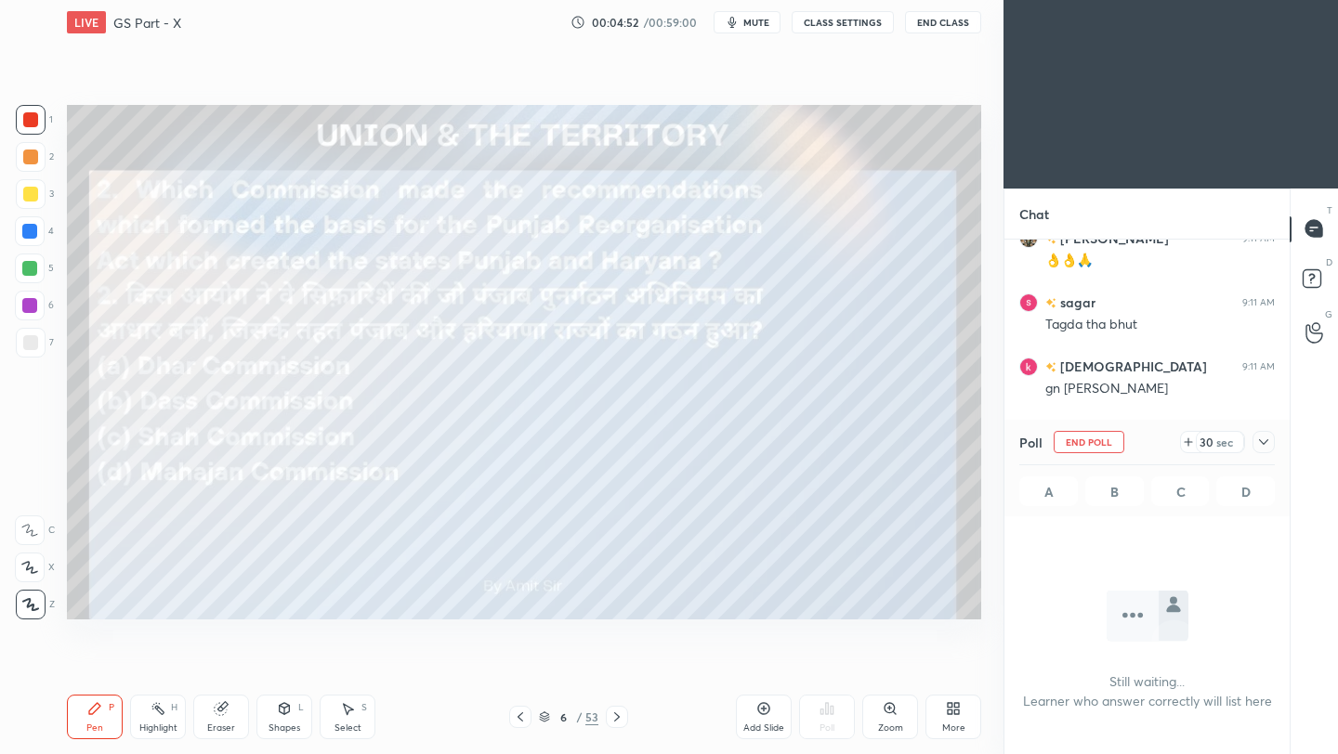
scroll to position [219, 280]
click at [1260, 445] on icon at bounding box center [1263, 442] width 15 height 15
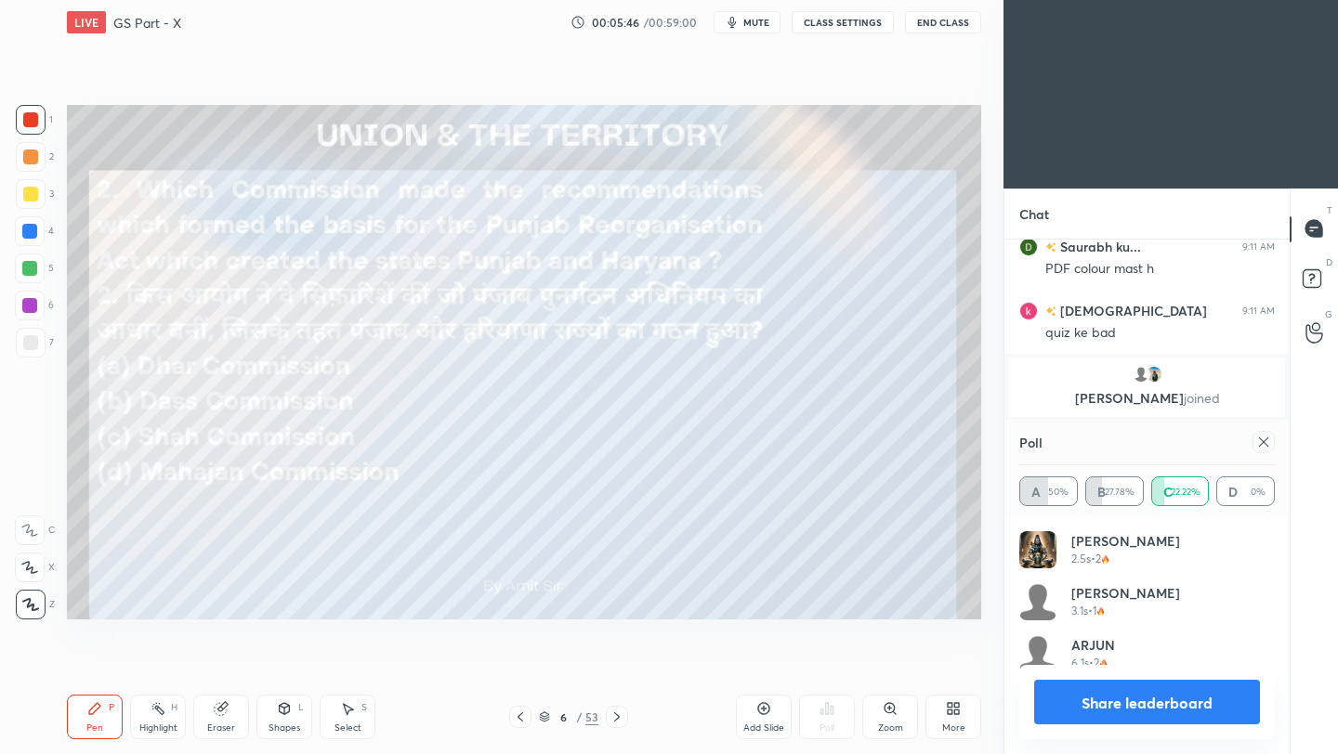
scroll to position [1554, 0]
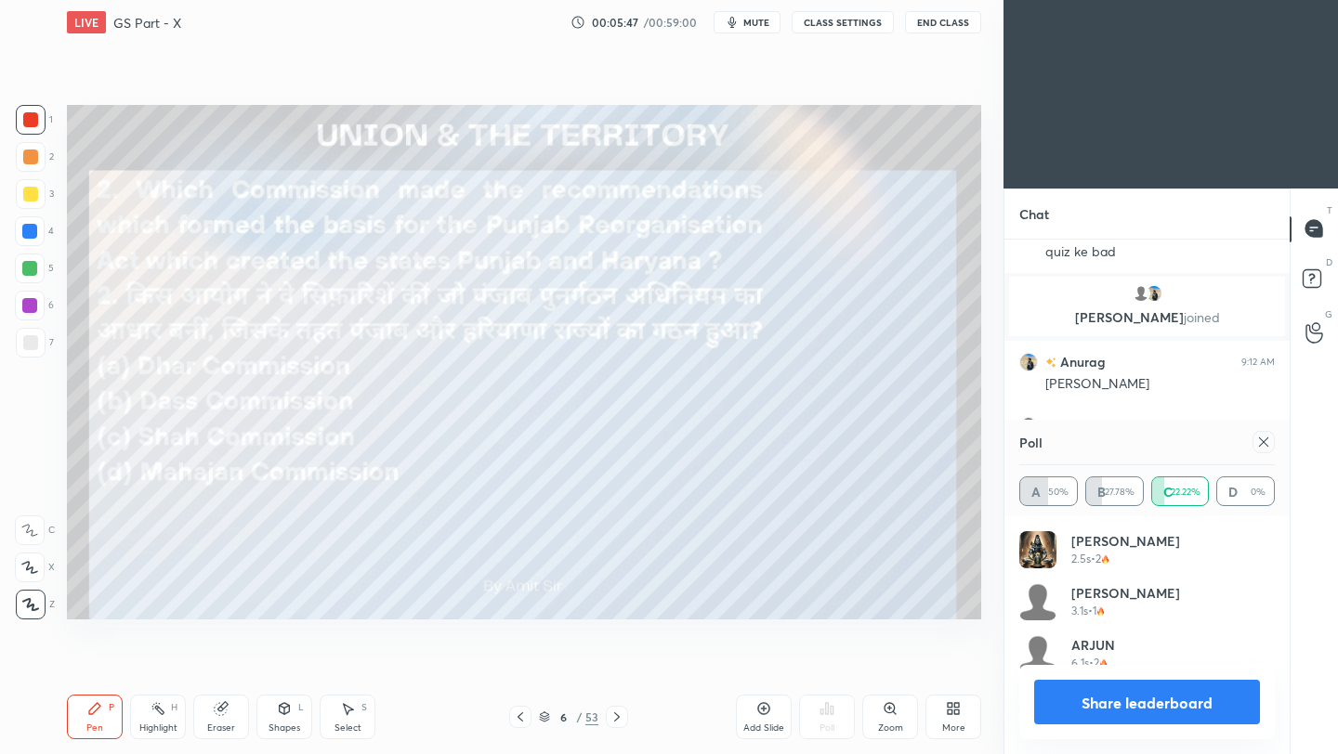
click at [1266, 441] on icon at bounding box center [1263, 442] width 15 height 15
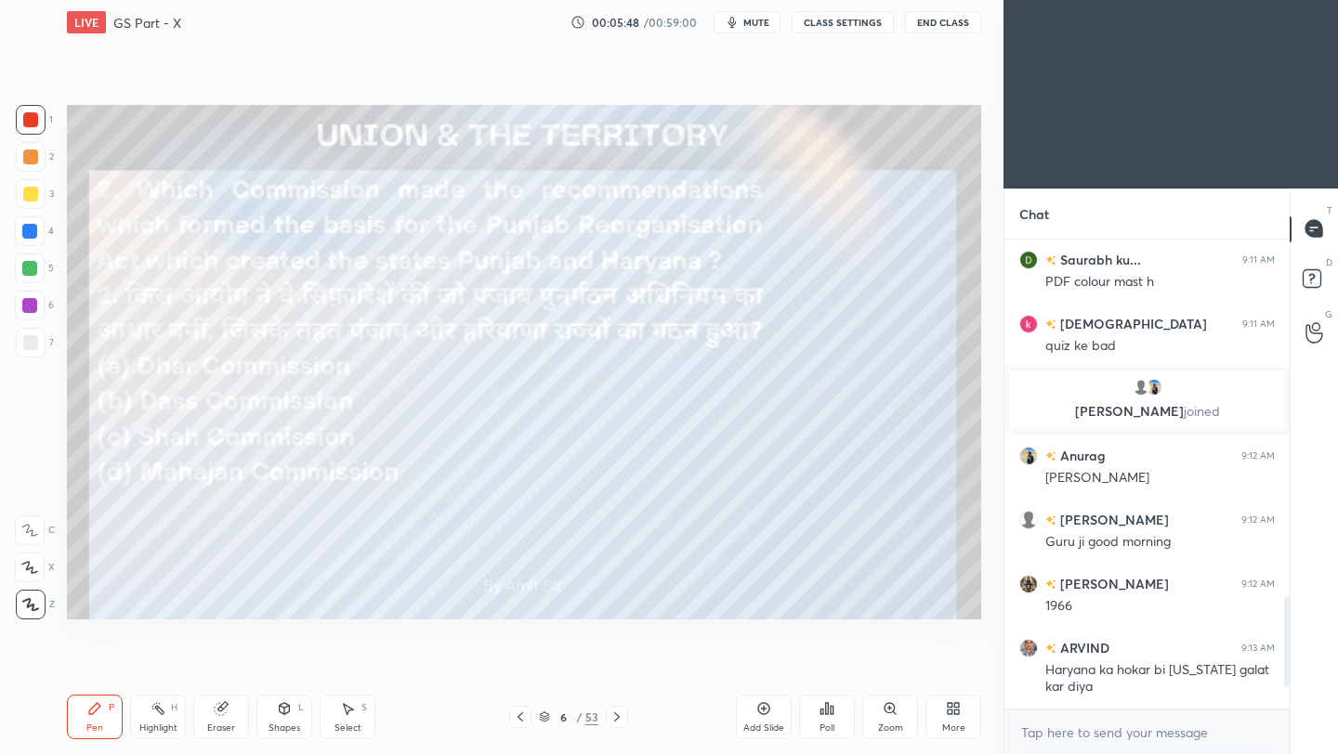
scroll to position [309, 280]
click at [988, 399] on div "1 2 3 4 5 6 7 C X Z C X Z E E Erase all H H LIVE GS Part - X 00:06:06 / 00:59:0…" at bounding box center [501, 377] width 1003 height 754
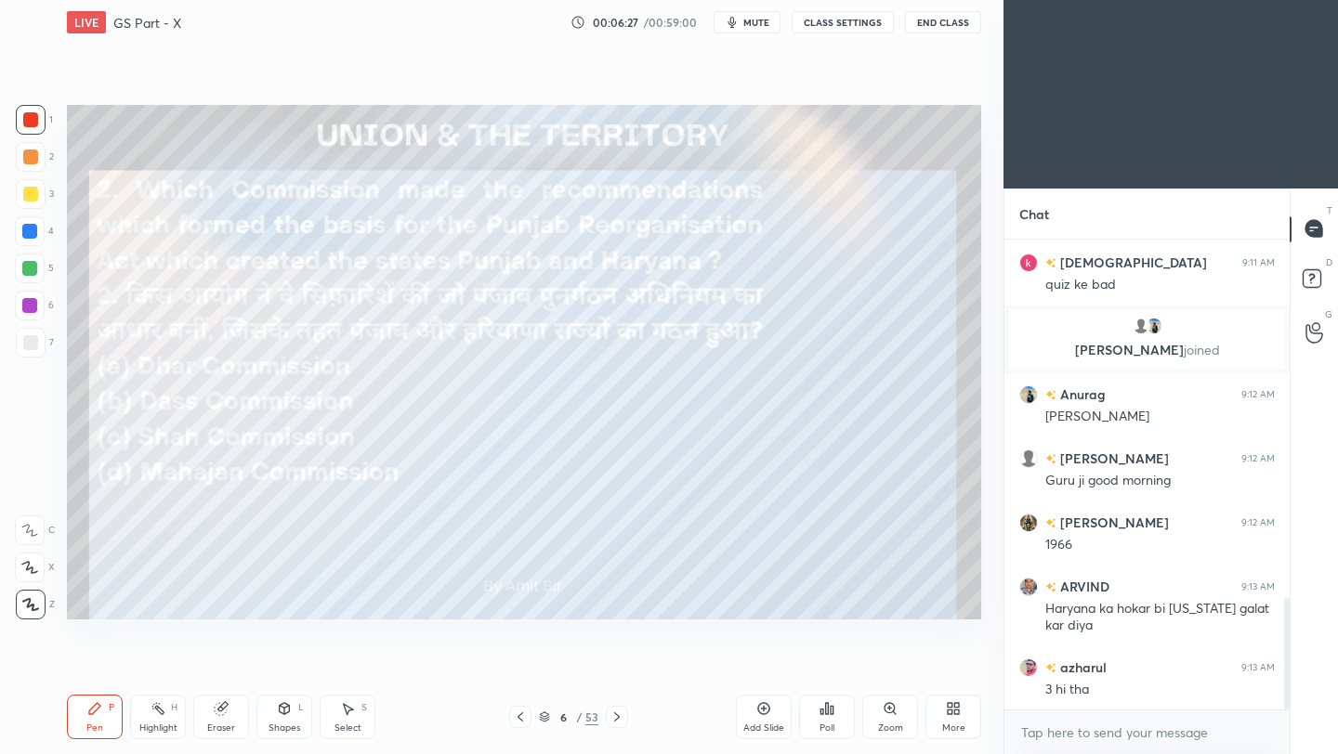
scroll to position [1586, 0]
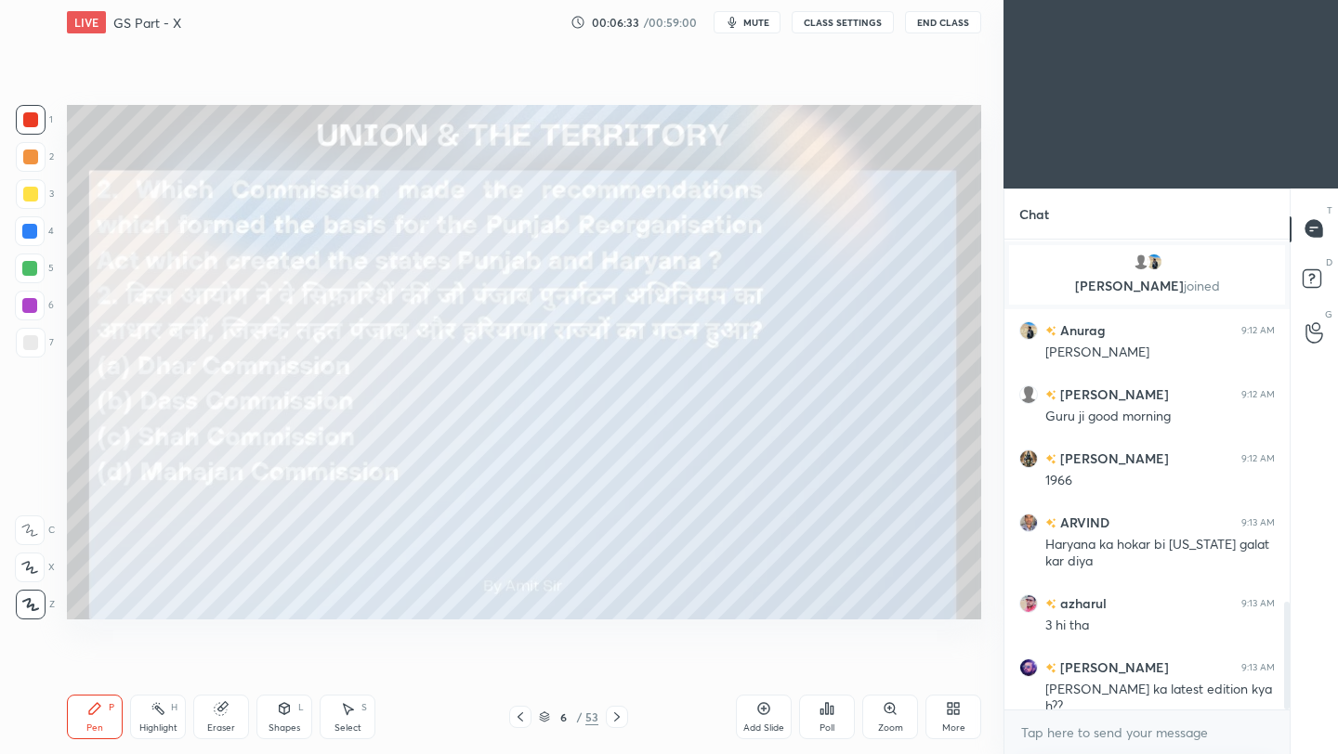
click at [614, 716] on icon at bounding box center [616, 717] width 15 height 15
click at [613, 721] on icon at bounding box center [616, 717] width 15 height 15
click at [826, 709] on icon at bounding box center [827, 708] width 3 height 11
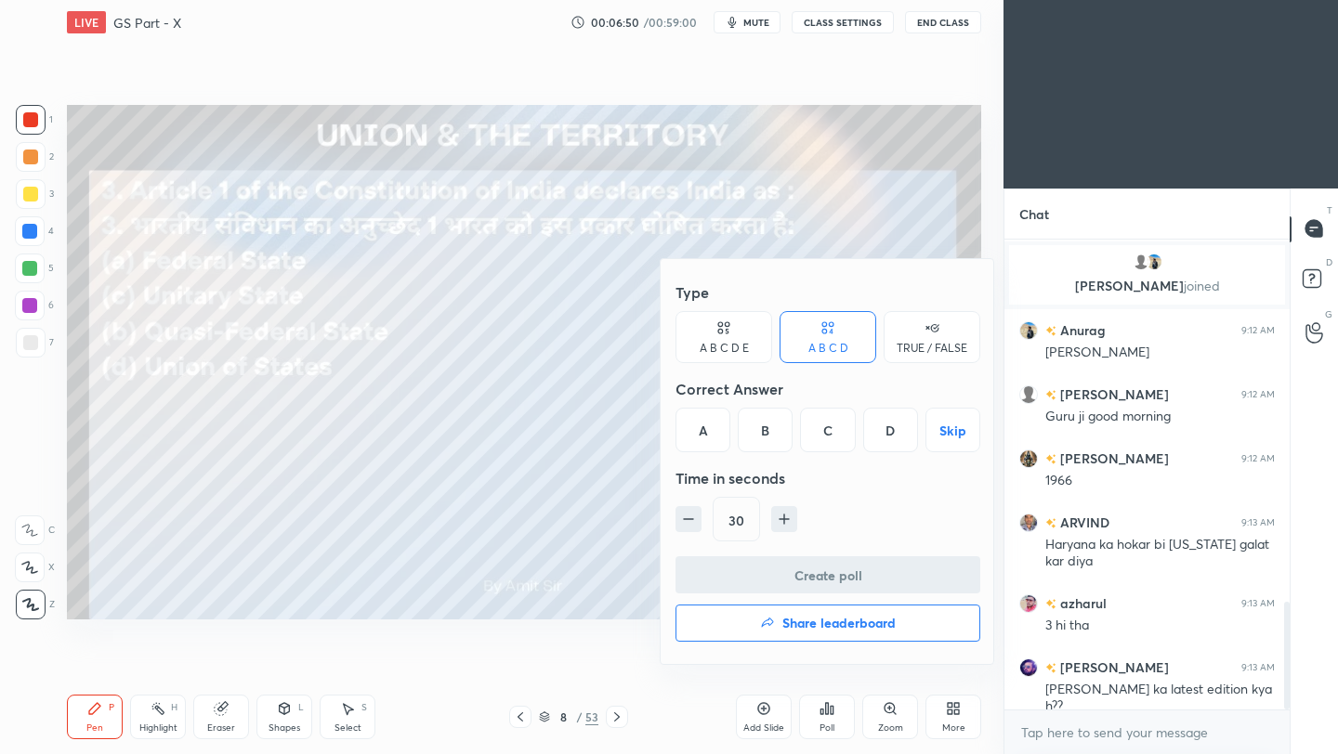
click at [891, 439] on div "D" at bounding box center [890, 430] width 55 height 45
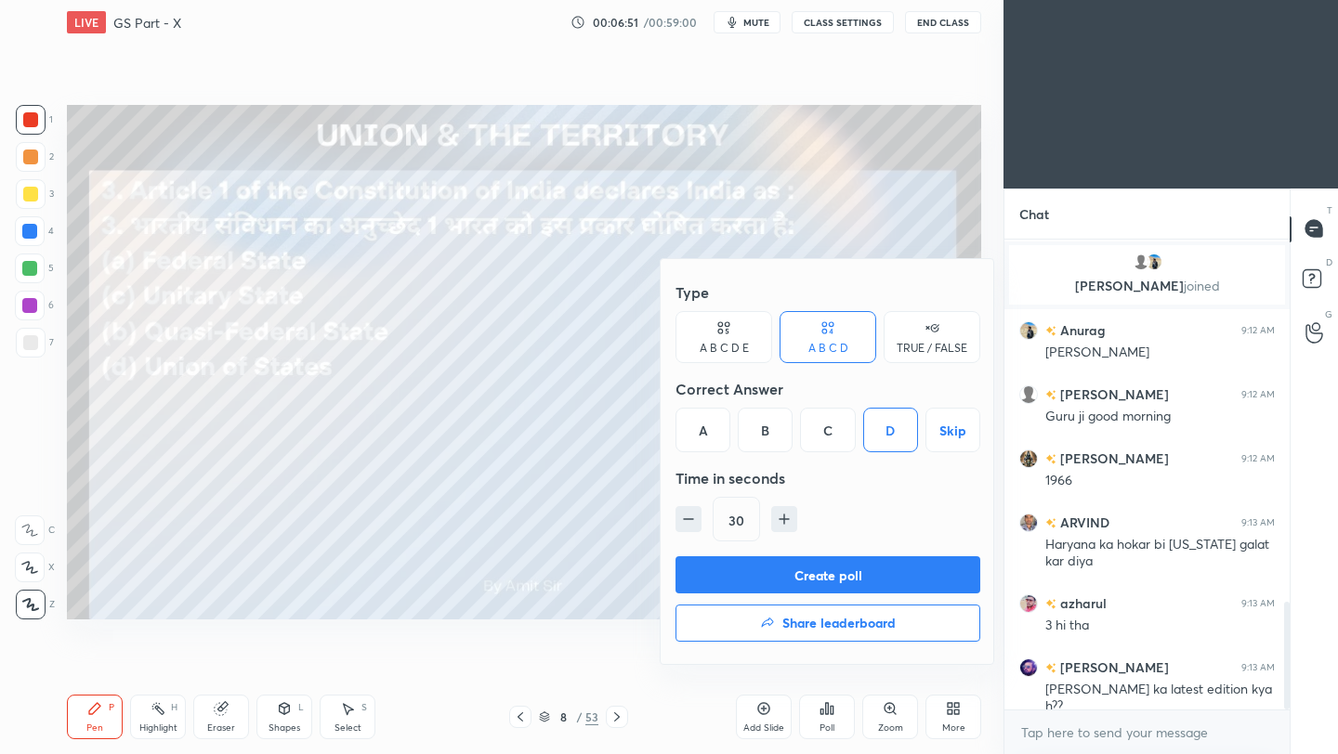
click at [815, 576] on button "Create poll" at bounding box center [827, 574] width 305 height 37
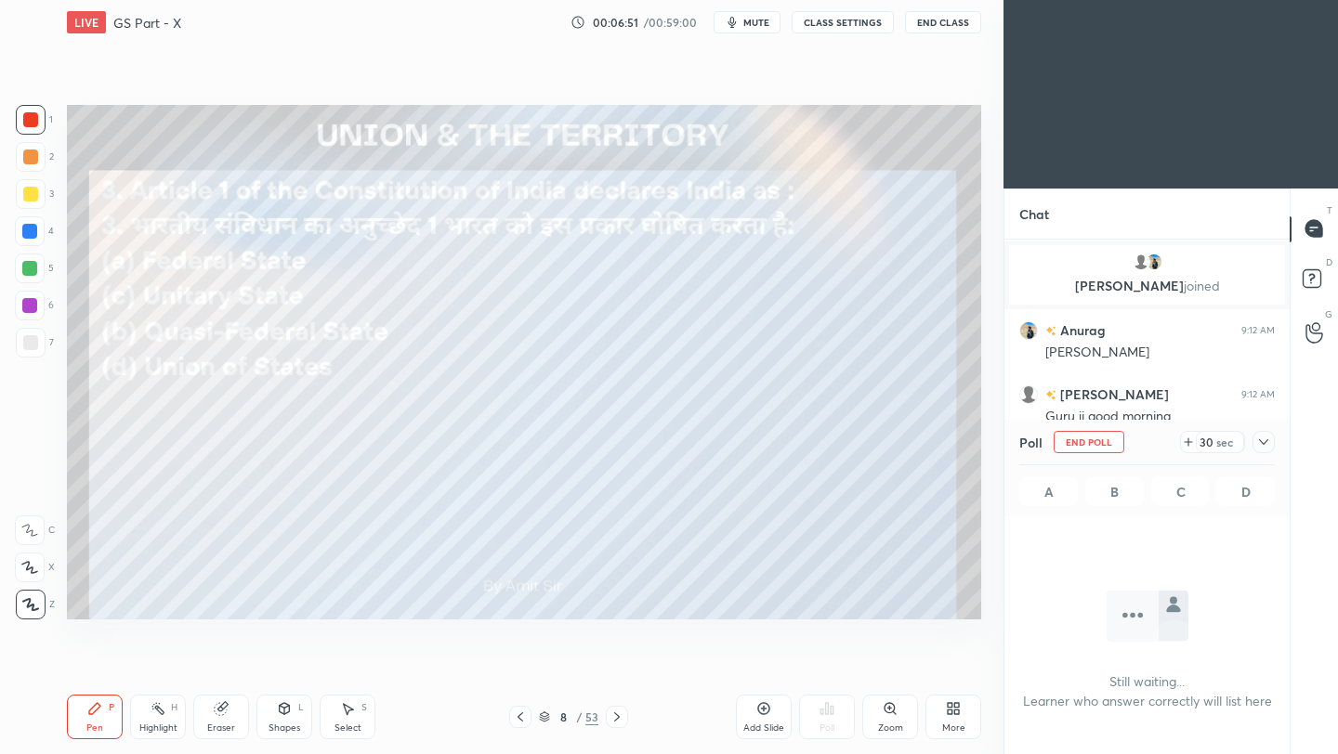
scroll to position [7, 7]
click at [1269, 438] on icon at bounding box center [1263, 442] width 15 height 15
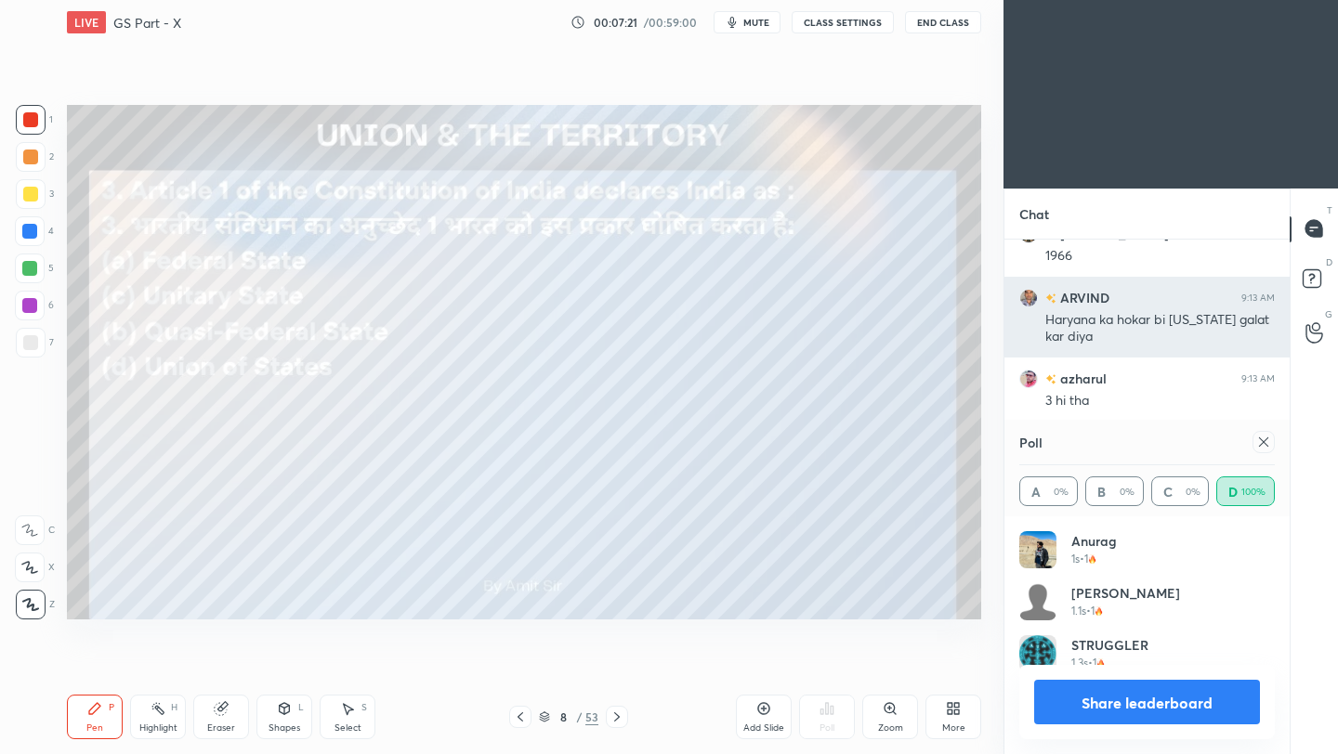
scroll to position [217, 250]
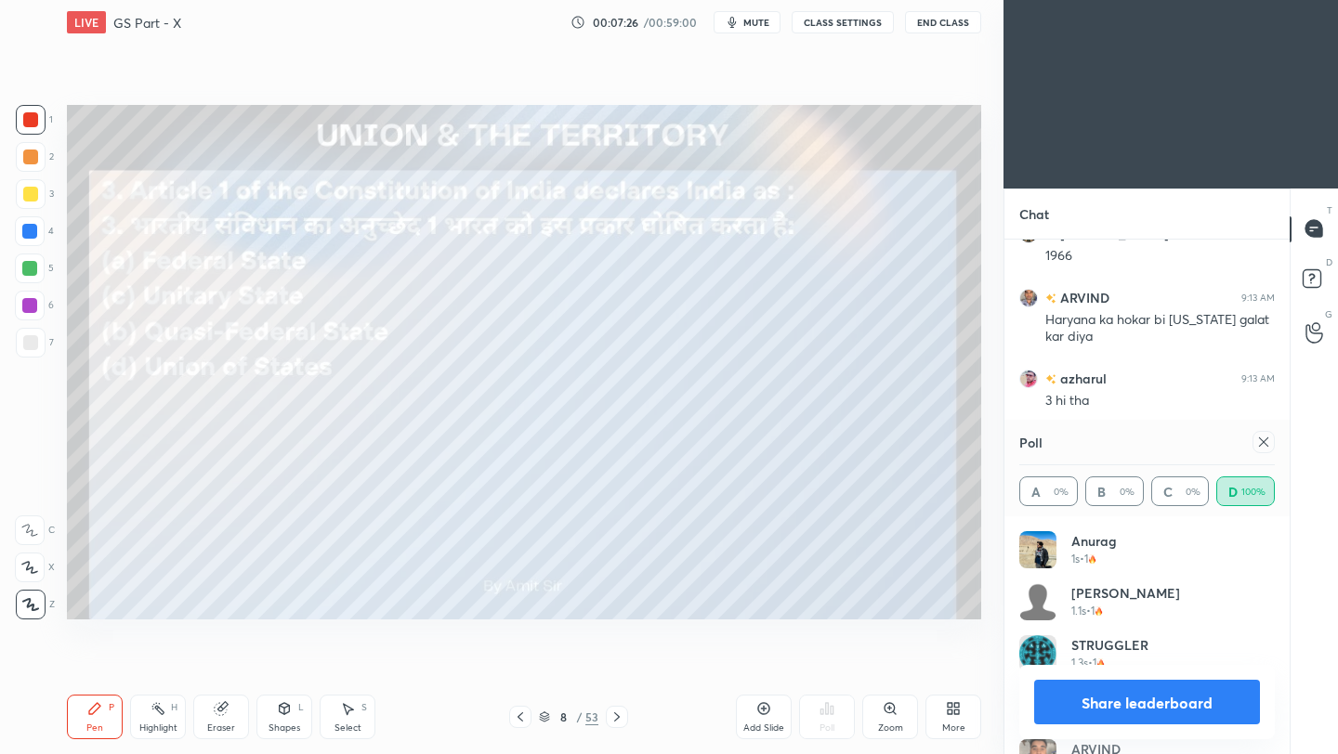
click at [1261, 444] on icon at bounding box center [1263, 442] width 15 height 15
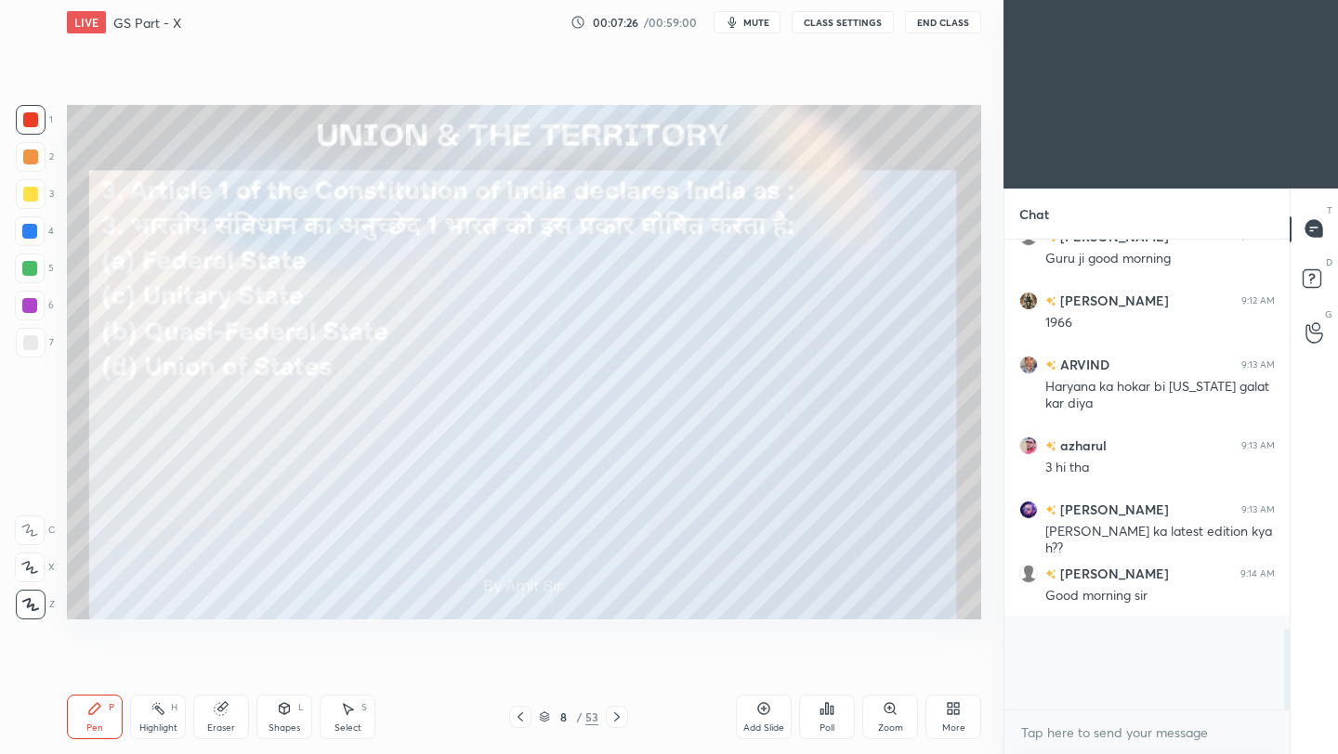
scroll to position [7, 7]
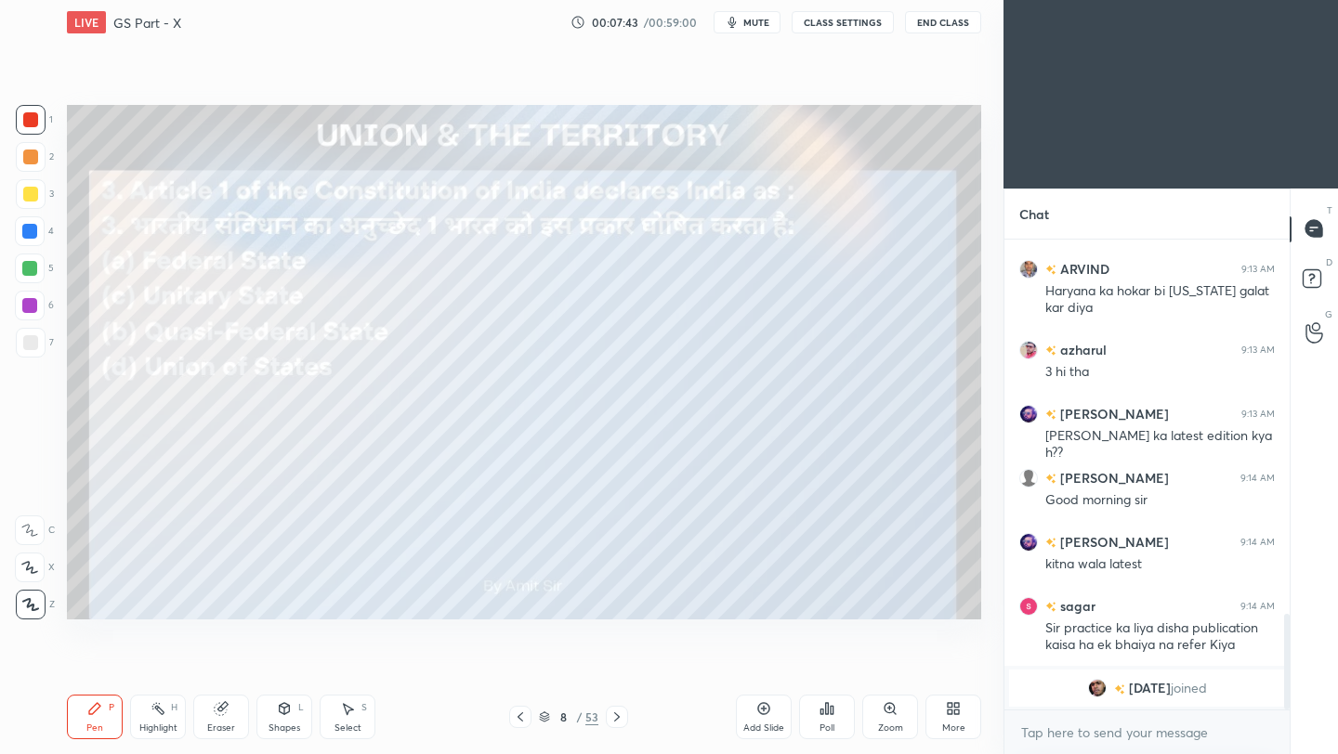
click at [620, 719] on icon at bounding box center [616, 717] width 15 height 15
click at [612, 723] on icon at bounding box center [616, 717] width 15 height 15
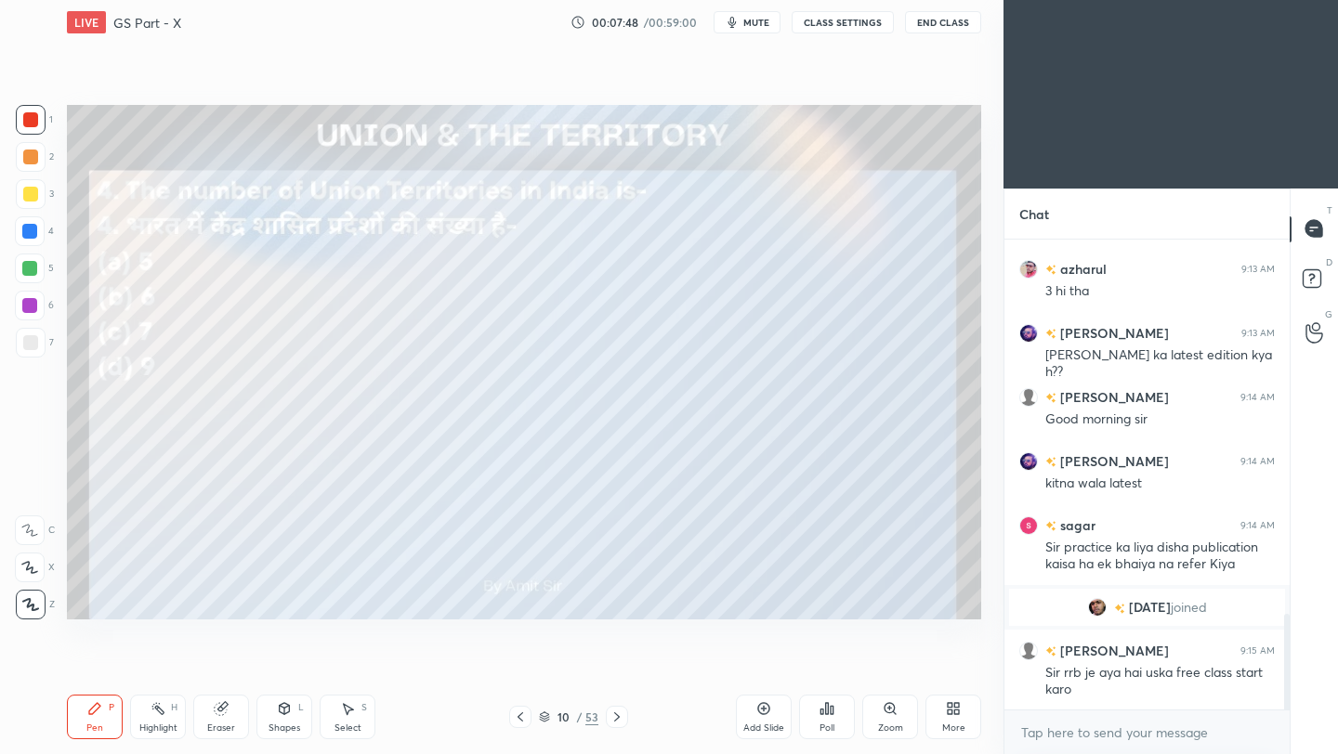
click at [827, 713] on icon at bounding box center [827, 708] width 3 height 11
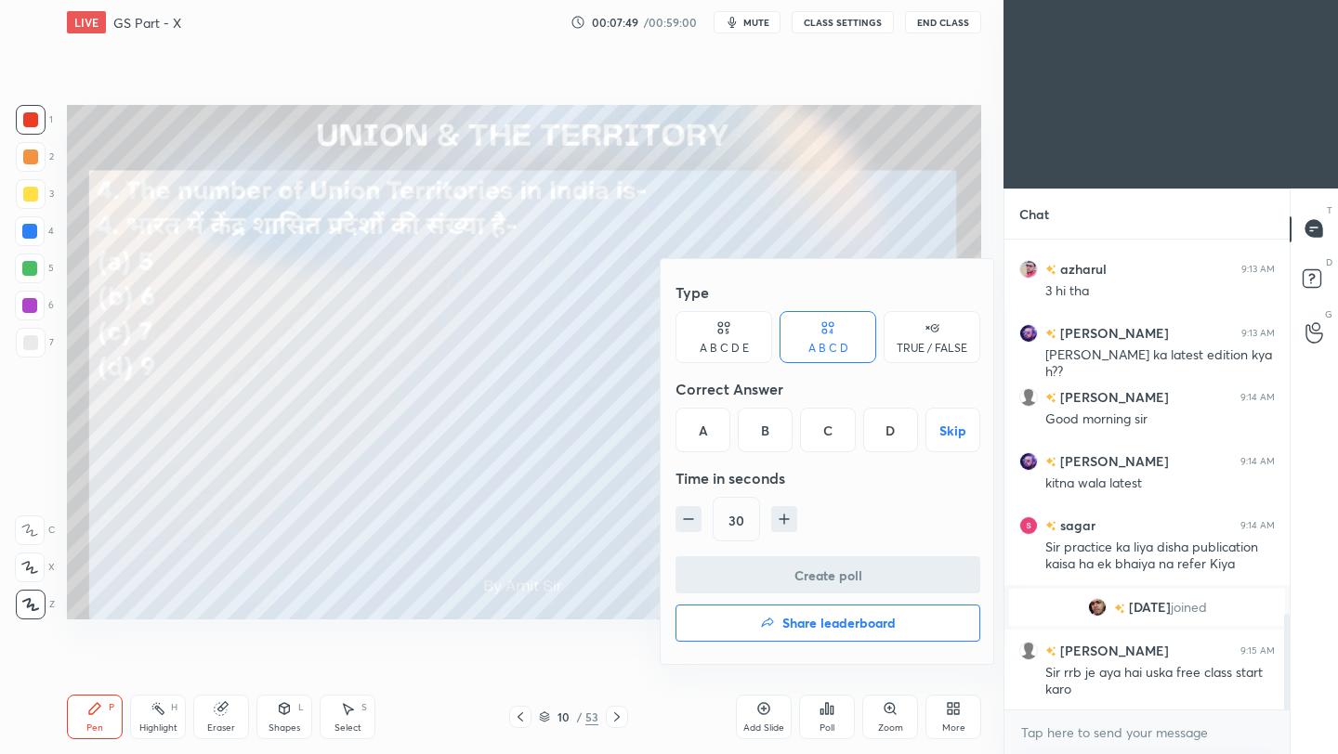
click at [825, 441] on div "C" at bounding box center [827, 430] width 55 height 45
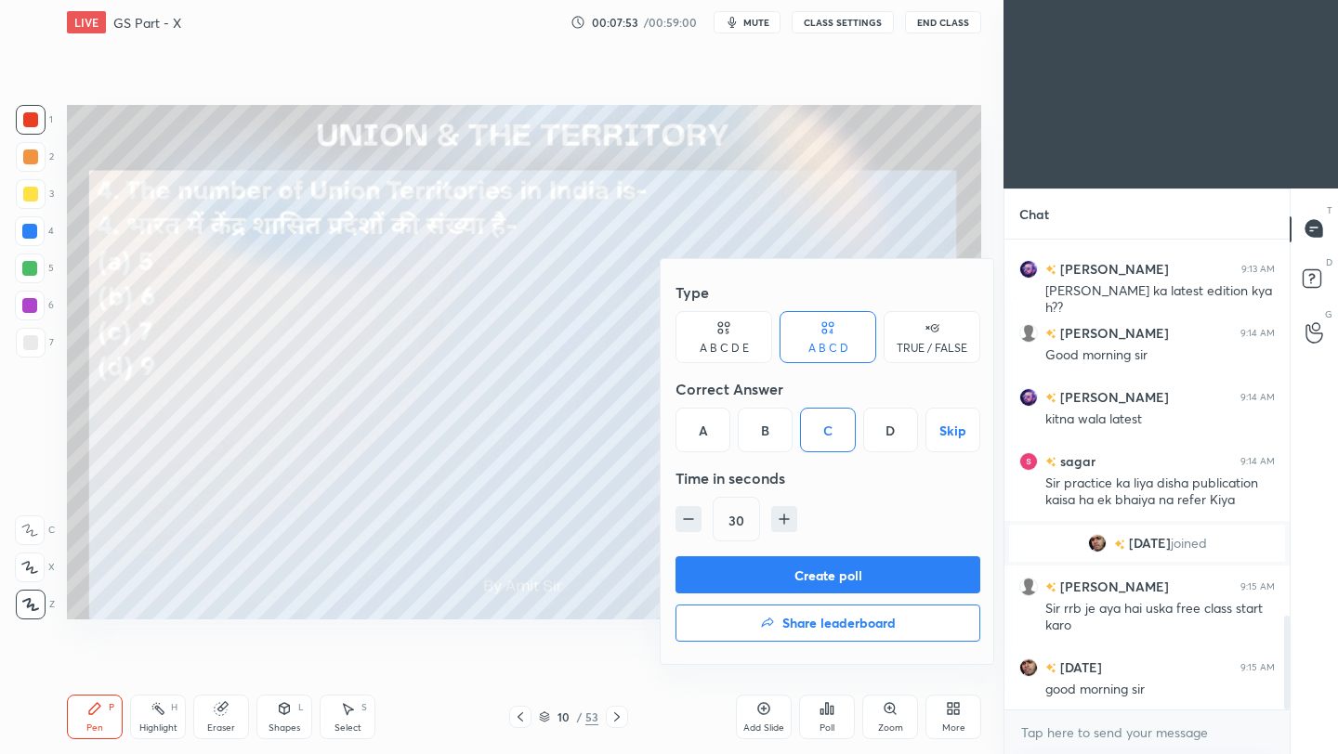
click at [813, 576] on button "Create poll" at bounding box center [827, 574] width 305 height 37
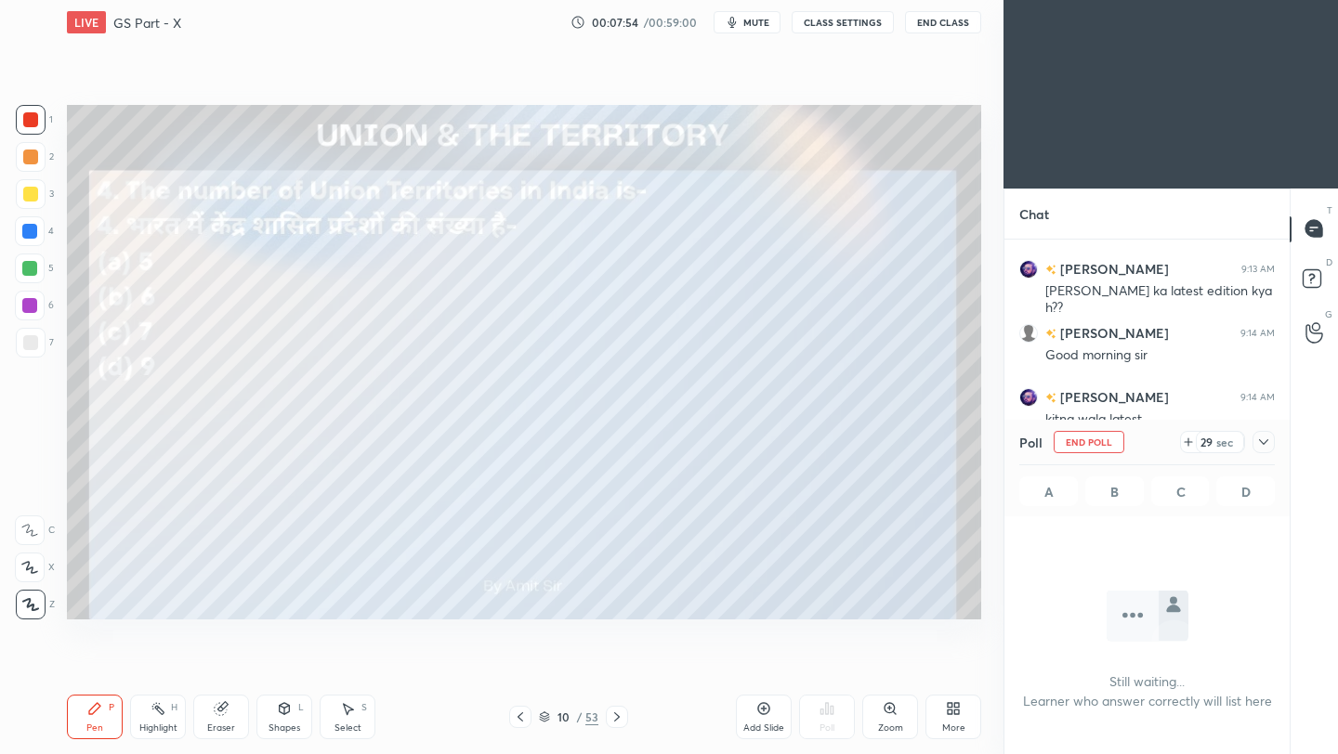
click at [1265, 445] on icon at bounding box center [1263, 442] width 15 height 15
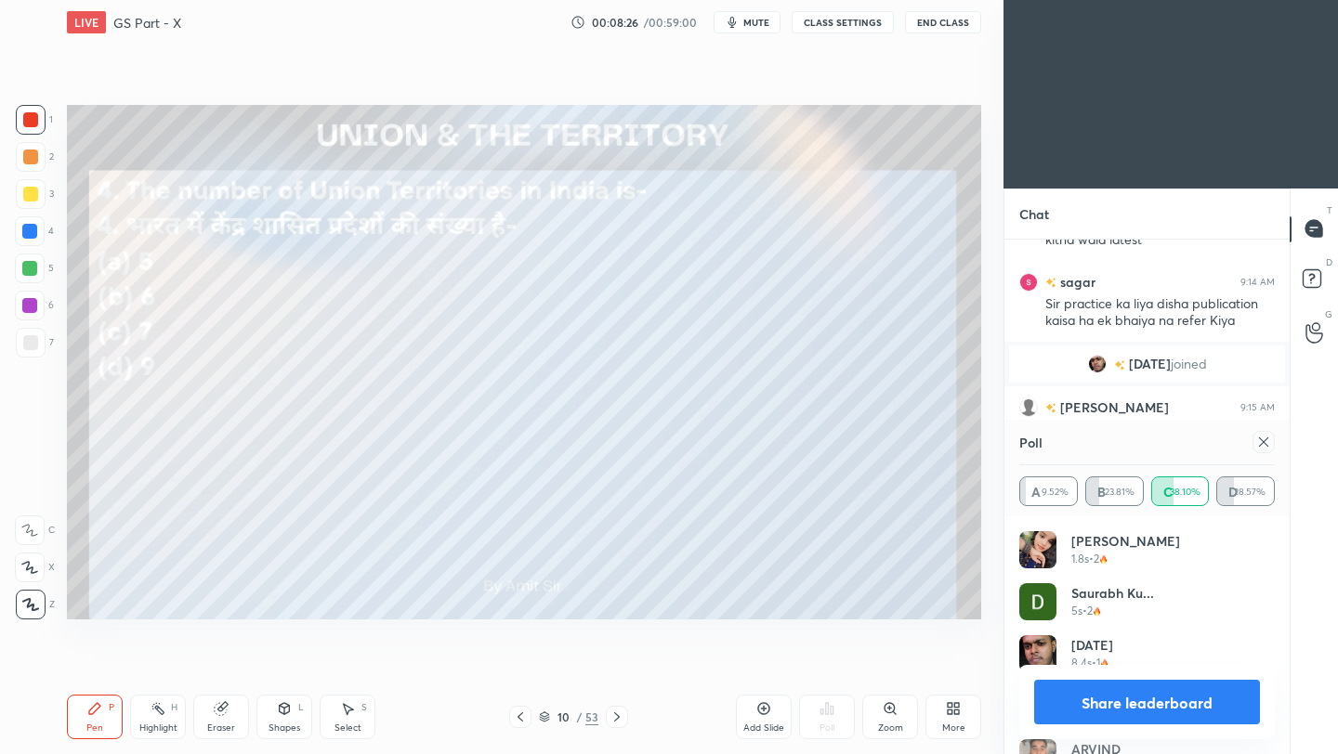
click at [1263, 445] on icon at bounding box center [1263, 442] width 15 height 15
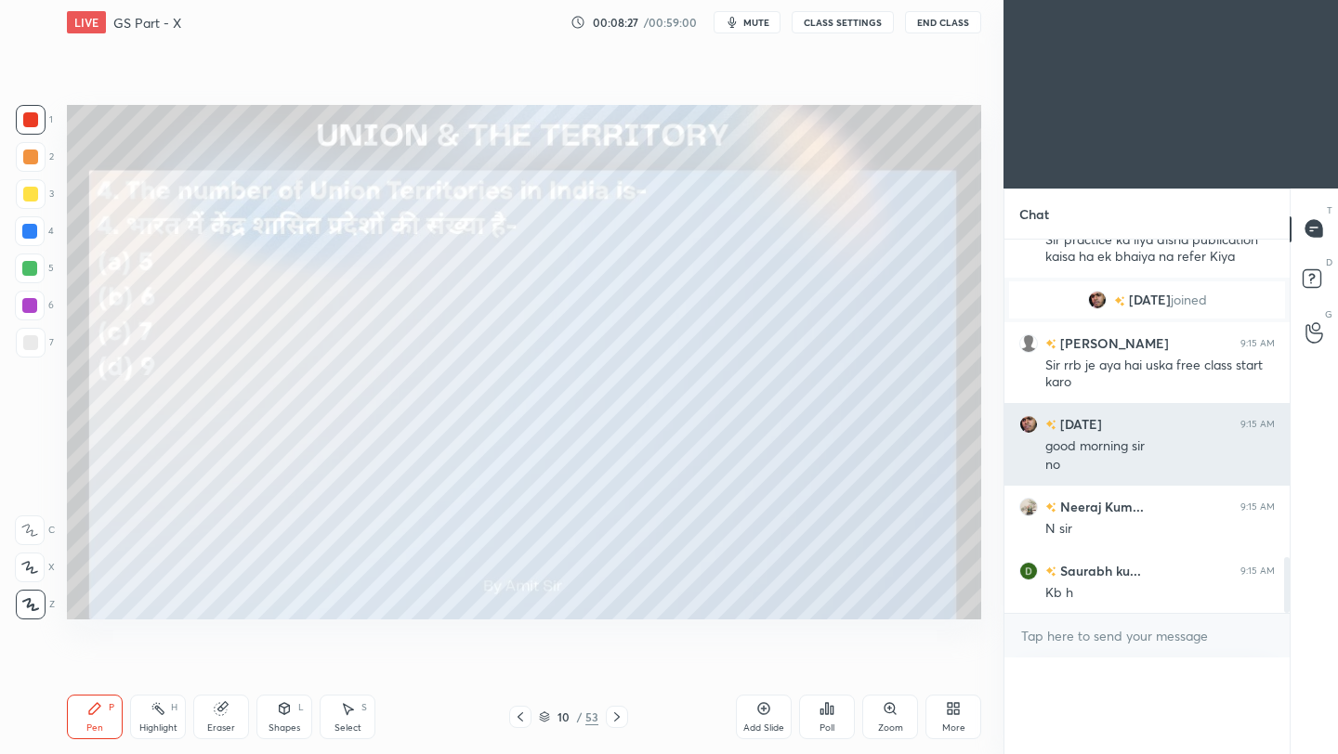
scroll to position [6, 7]
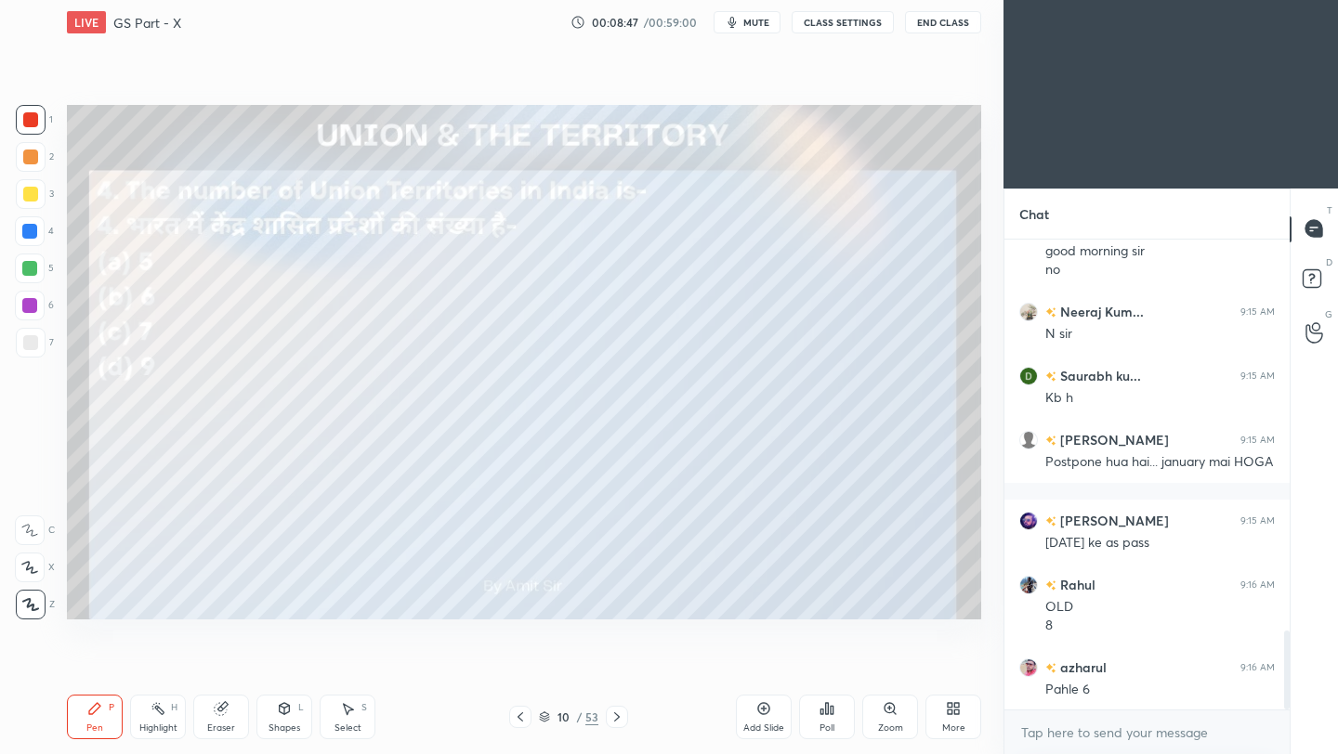
click at [959, 31] on button "End Class" at bounding box center [943, 22] width 76 height 22
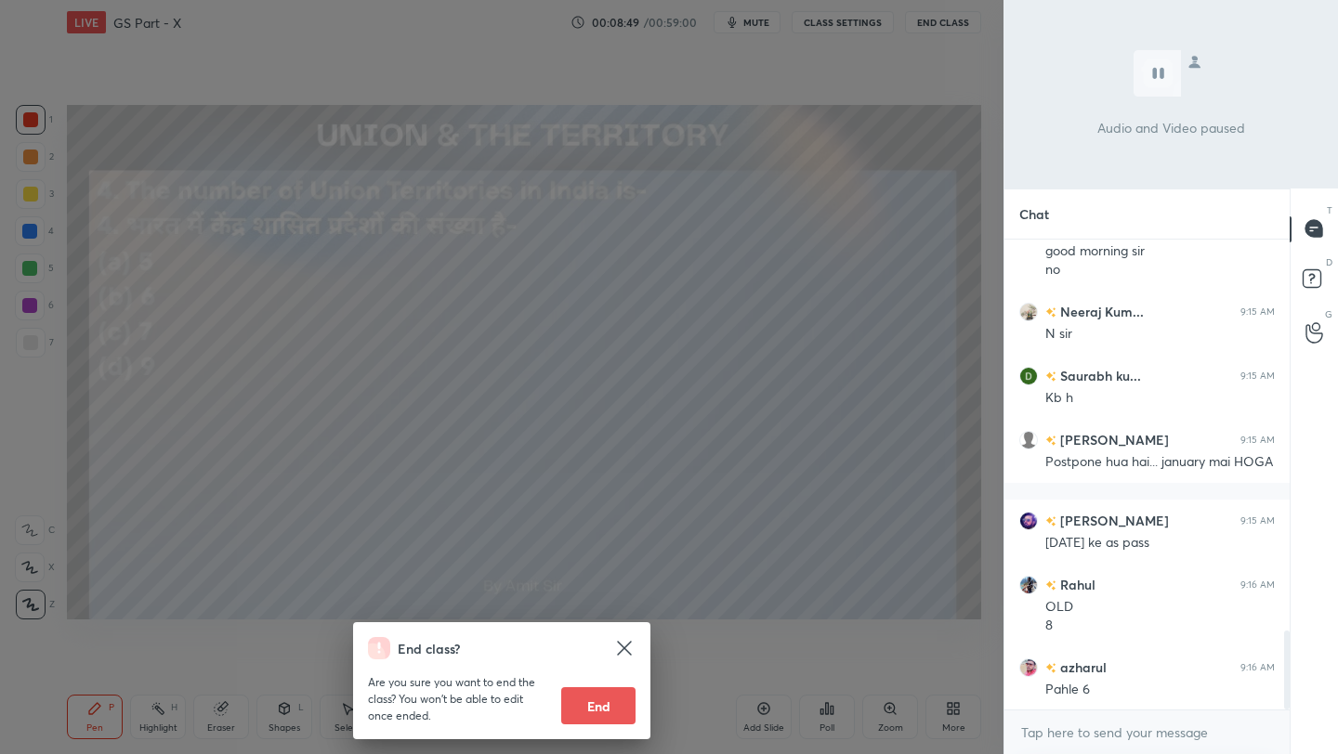
drag, startPoint x: 825, startPoint y: 249, endPoint x: 826, endPoint y: 238, distance: 11.2
click at [825, 250] on div "End class? Are you sure you want to end the class? You won’t be able to edit on…" at bounding box center [501, 377] width 1003 height 754
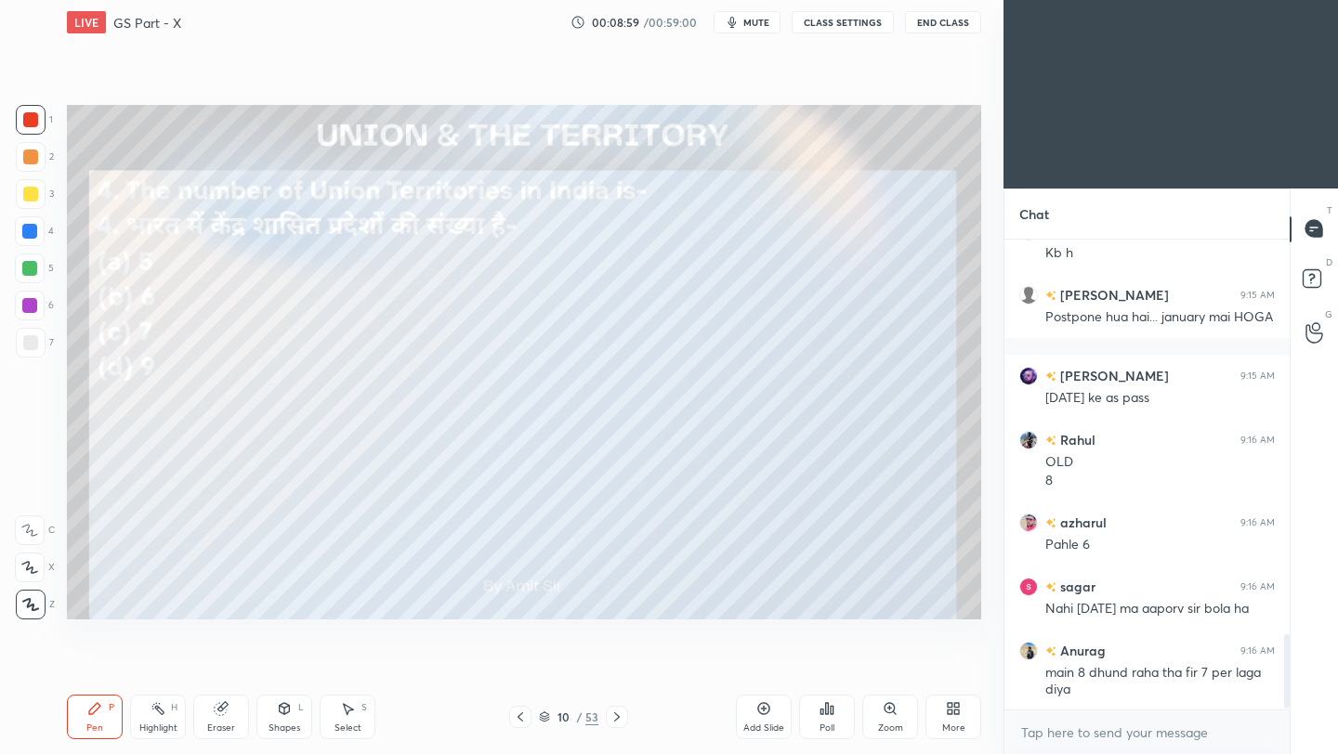
scroll to position [2549, 0]
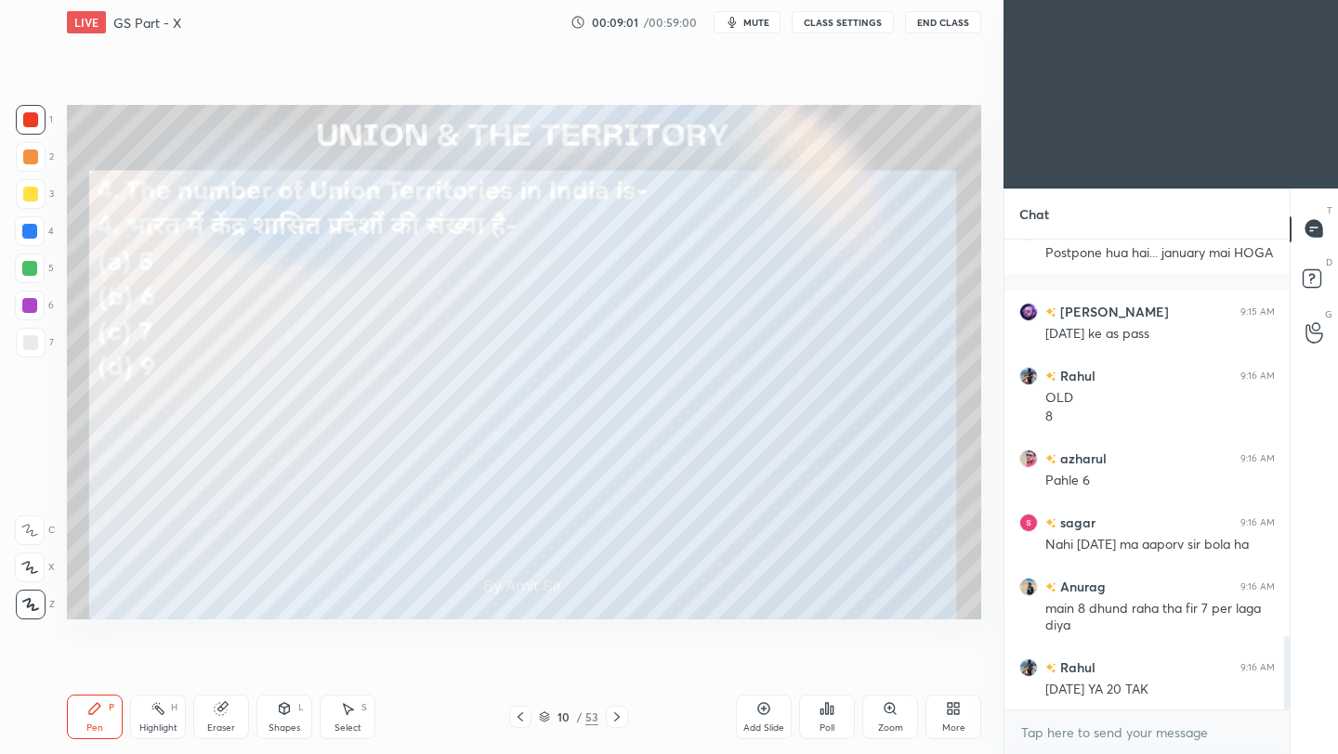
click at [616, 720] on icon at bounding box center [617, 717] width 6 height 9
click at [614, 721] on icon at bounding box center [617, 717] width 6 height 9
click at [826, 719] on div "Poll" at bounding box center [827, 717] width 56 height 45
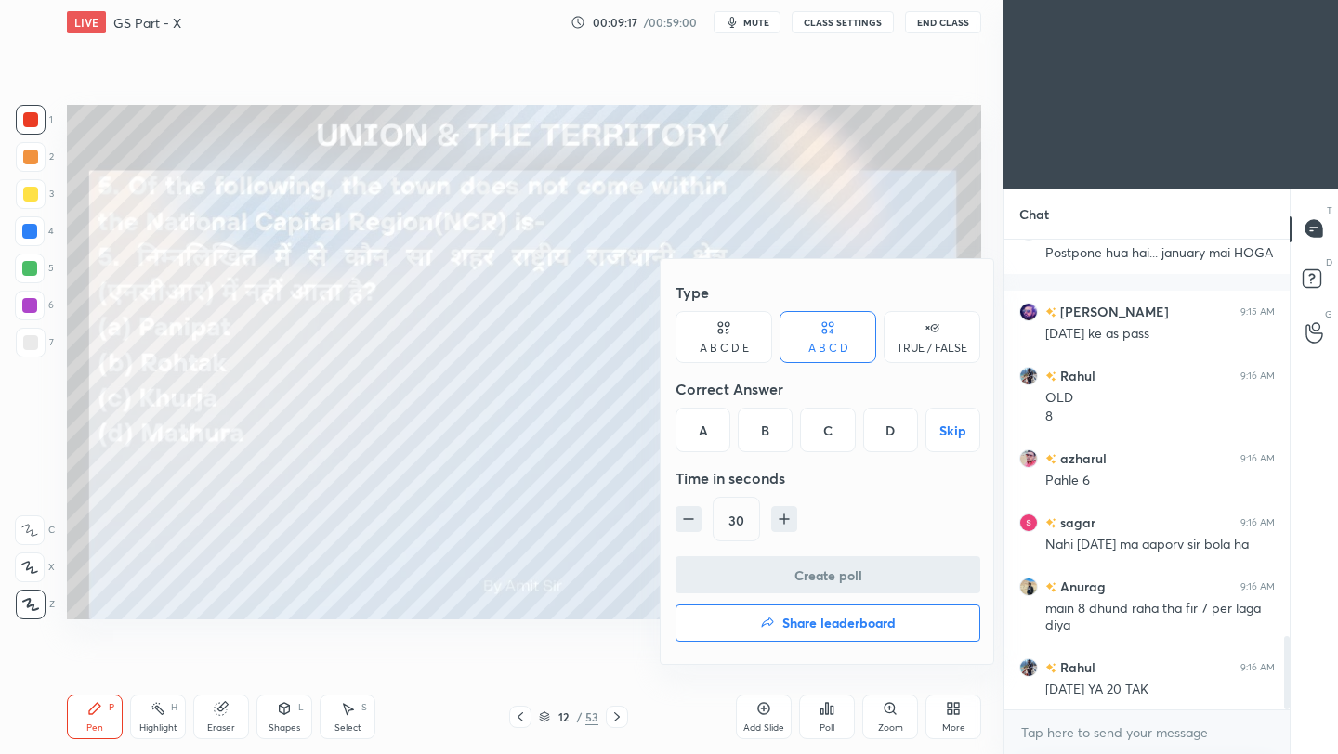
click at [883, 447] on div "D" at bounding box center [890, 430] width 55 height 45
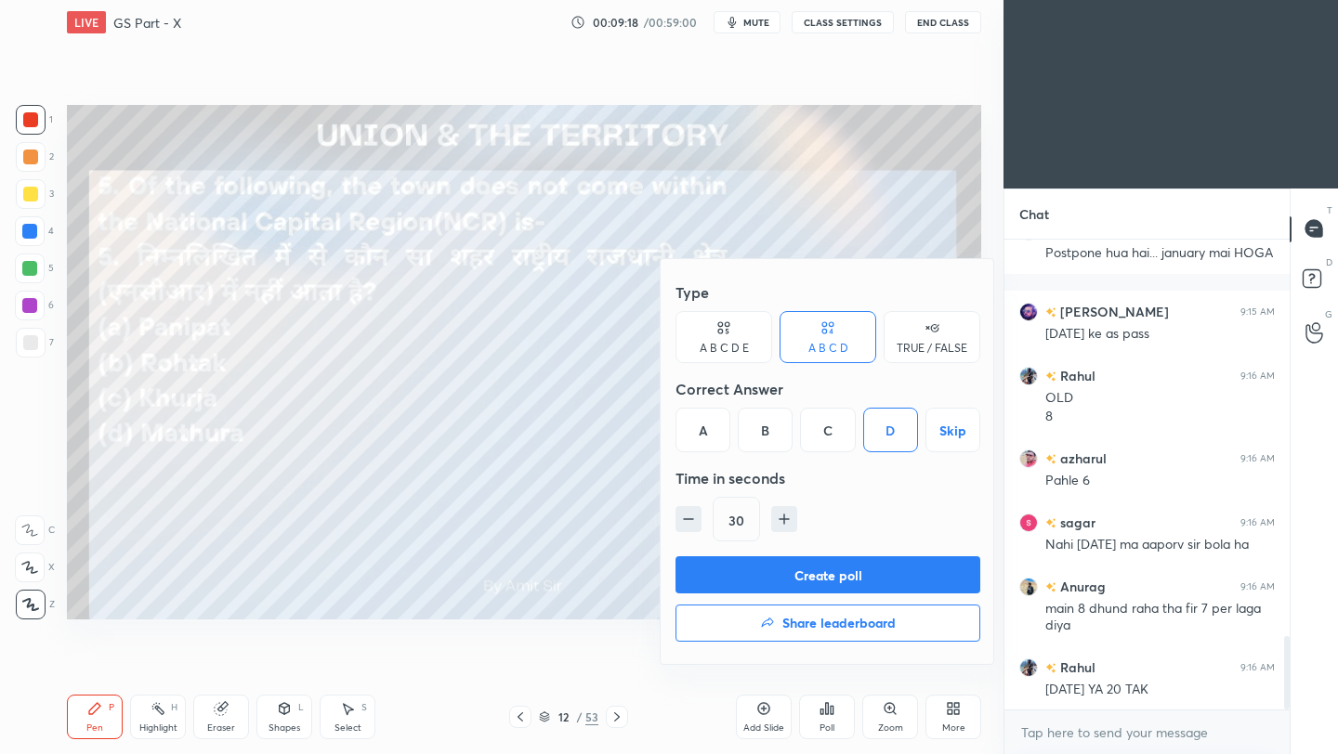
click at [862, 579] on button "Create poll" at bounding box center [827, 574] width 305 height 37
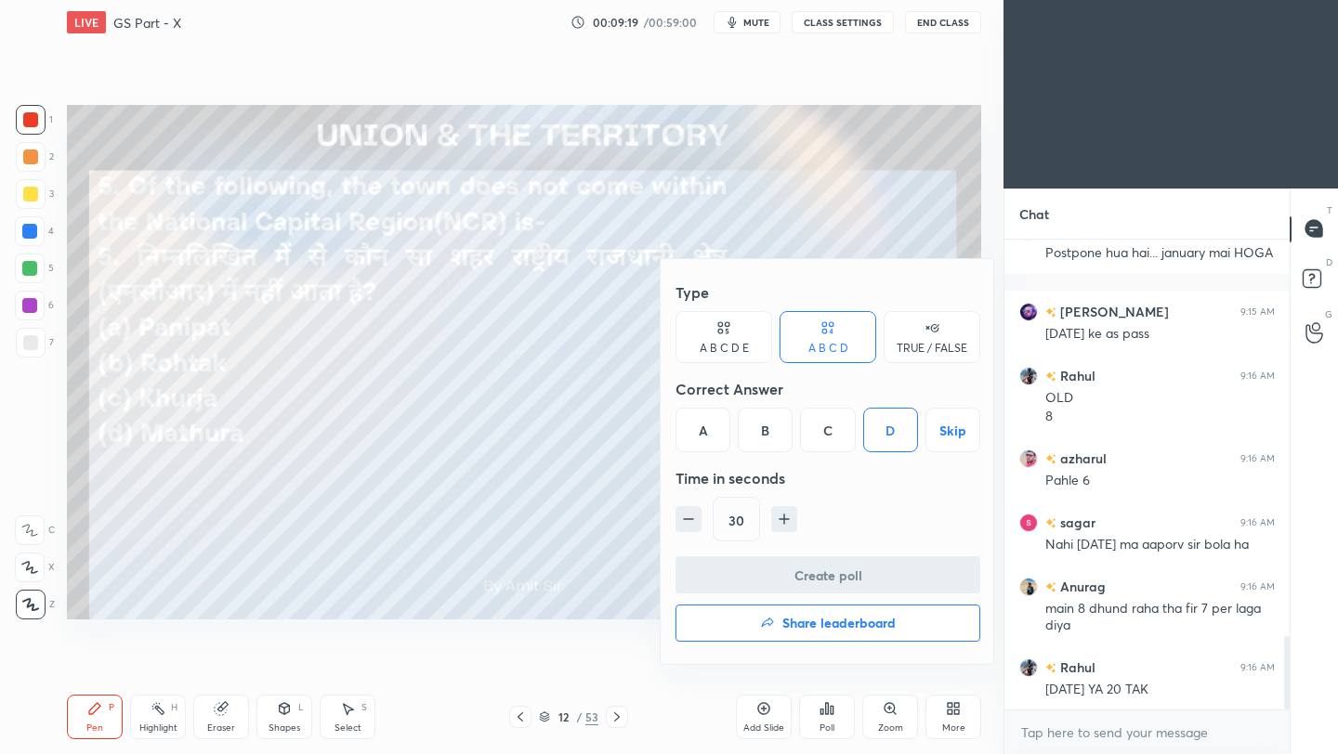
scroll to position [425, 280]
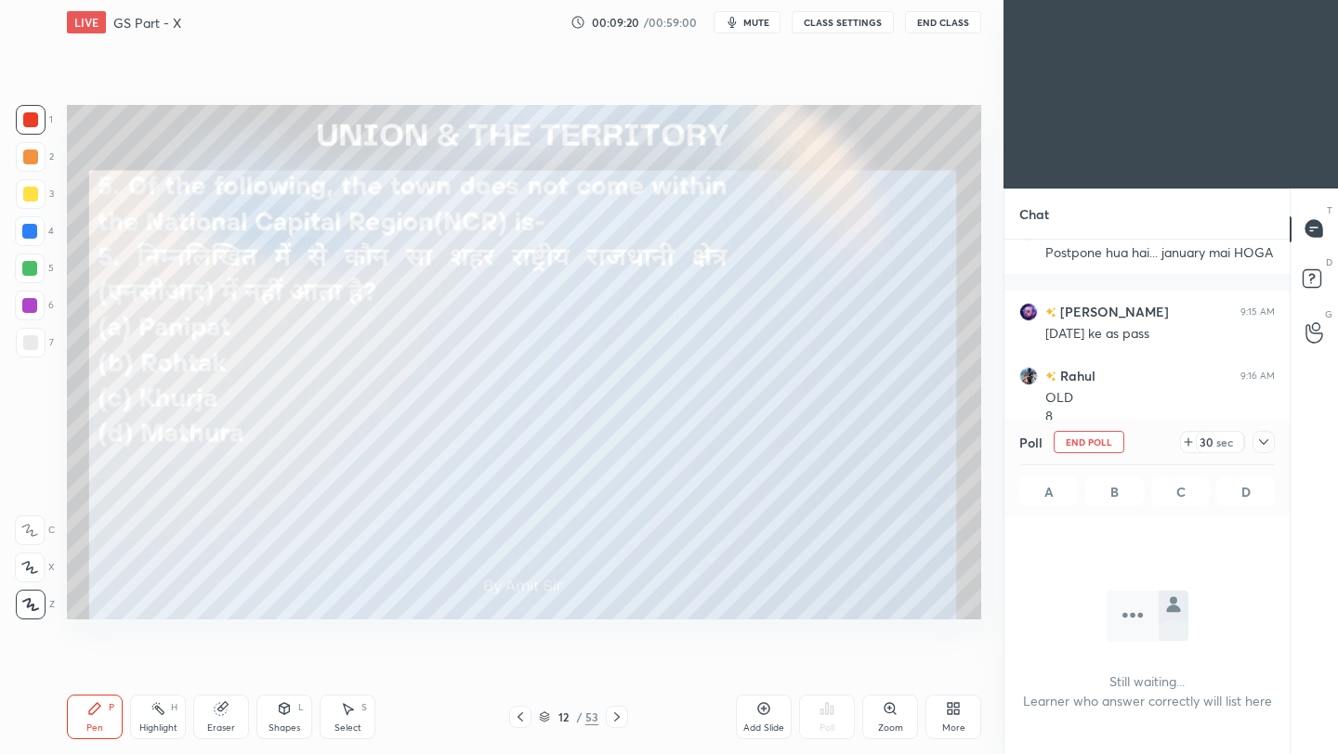
click at [1289, 406] on div "T Messages (T) D Doubts (D) G Raise Hand (G)" at bounding box center [1313, 472] width 48 height 567
click at [1265, 438] on icon at bounding box center [1263, 442] width 15 height 15
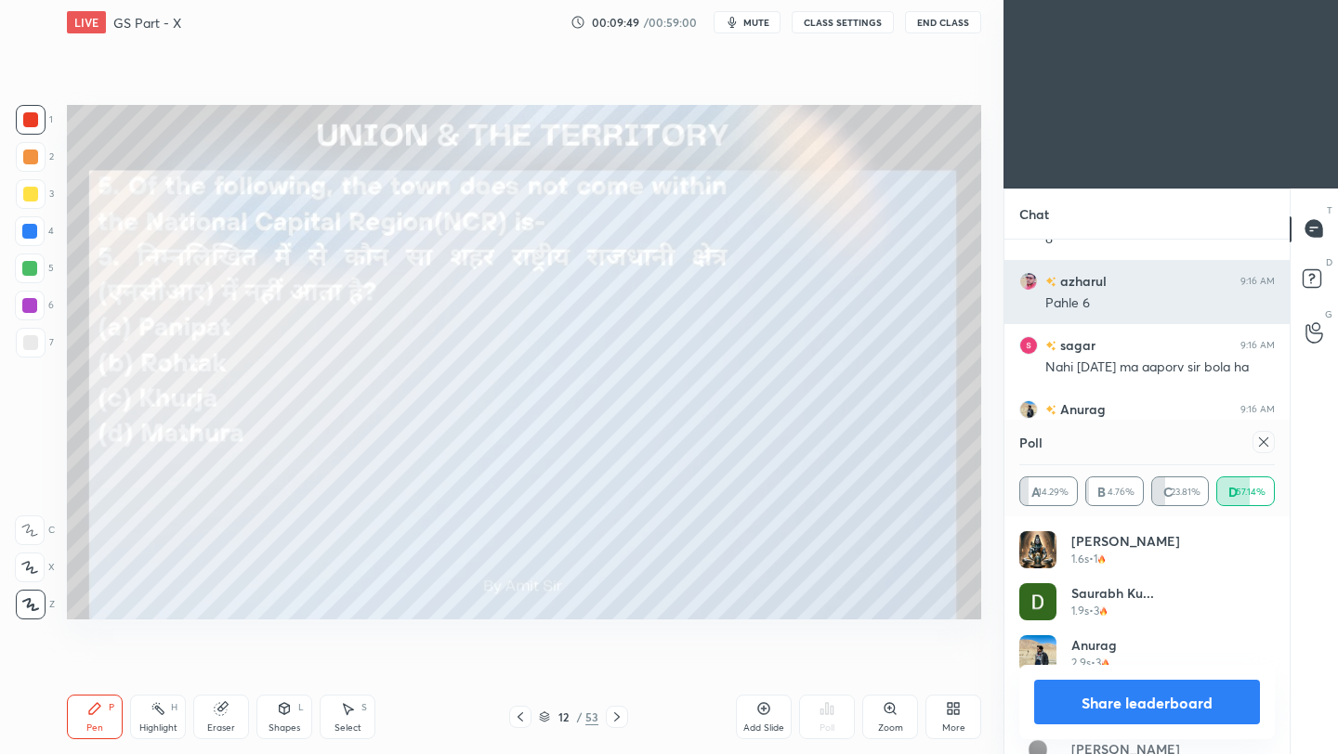
scroll to position [2807, 0]
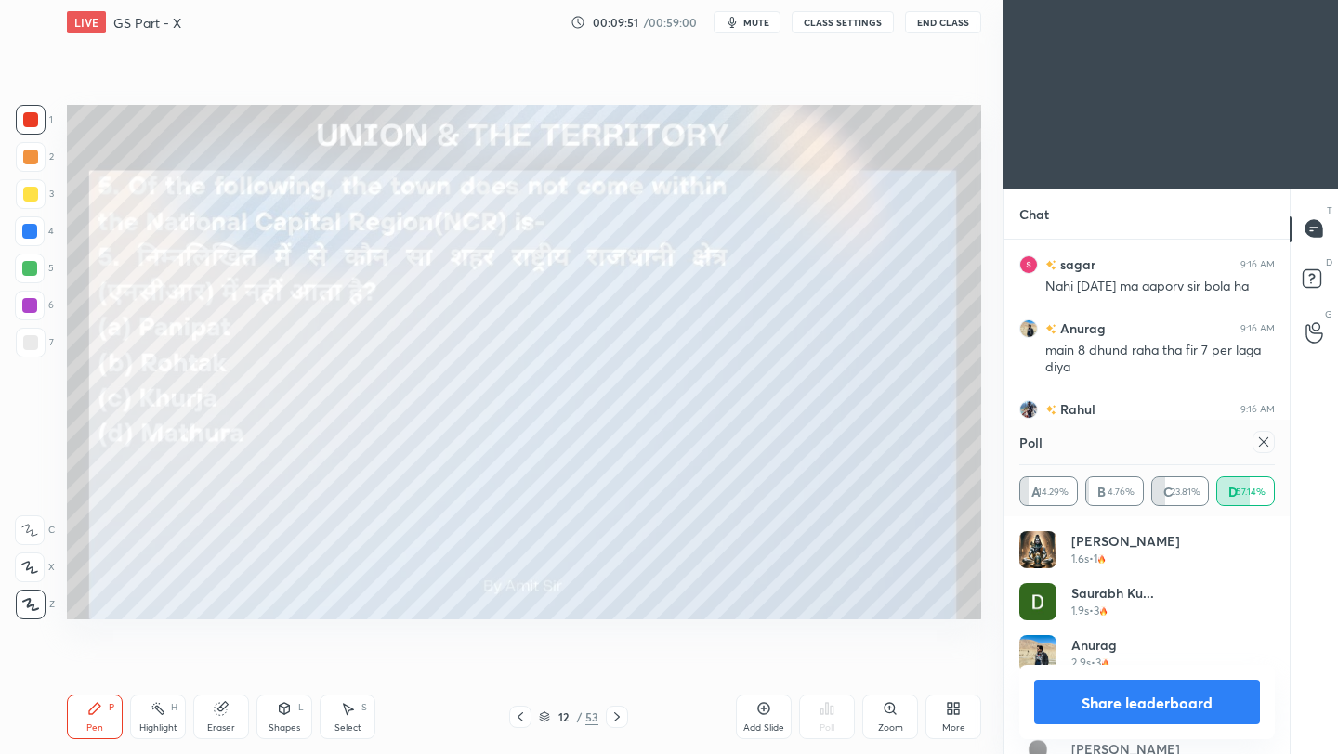
click at [1263, 447] on icon at bounding box center [1263, 442] width 15 height 15
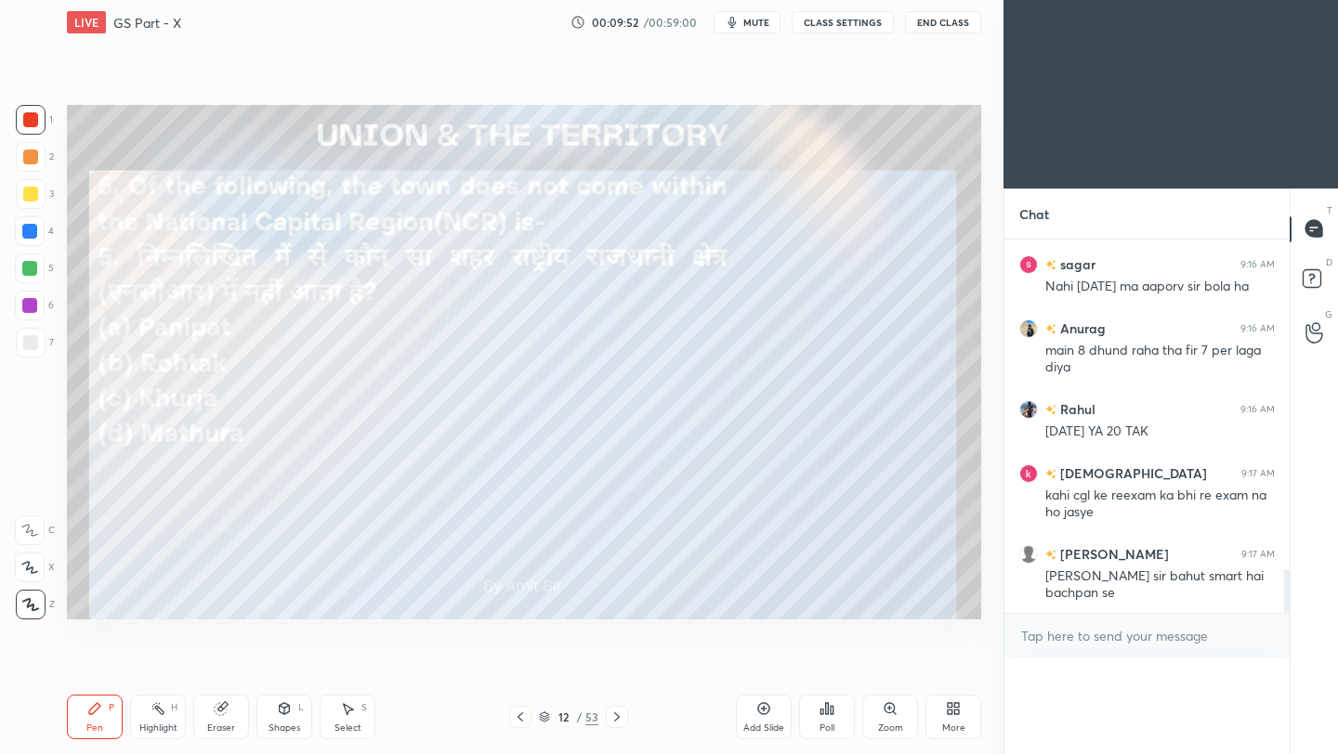
scroll to position [2769, 0]
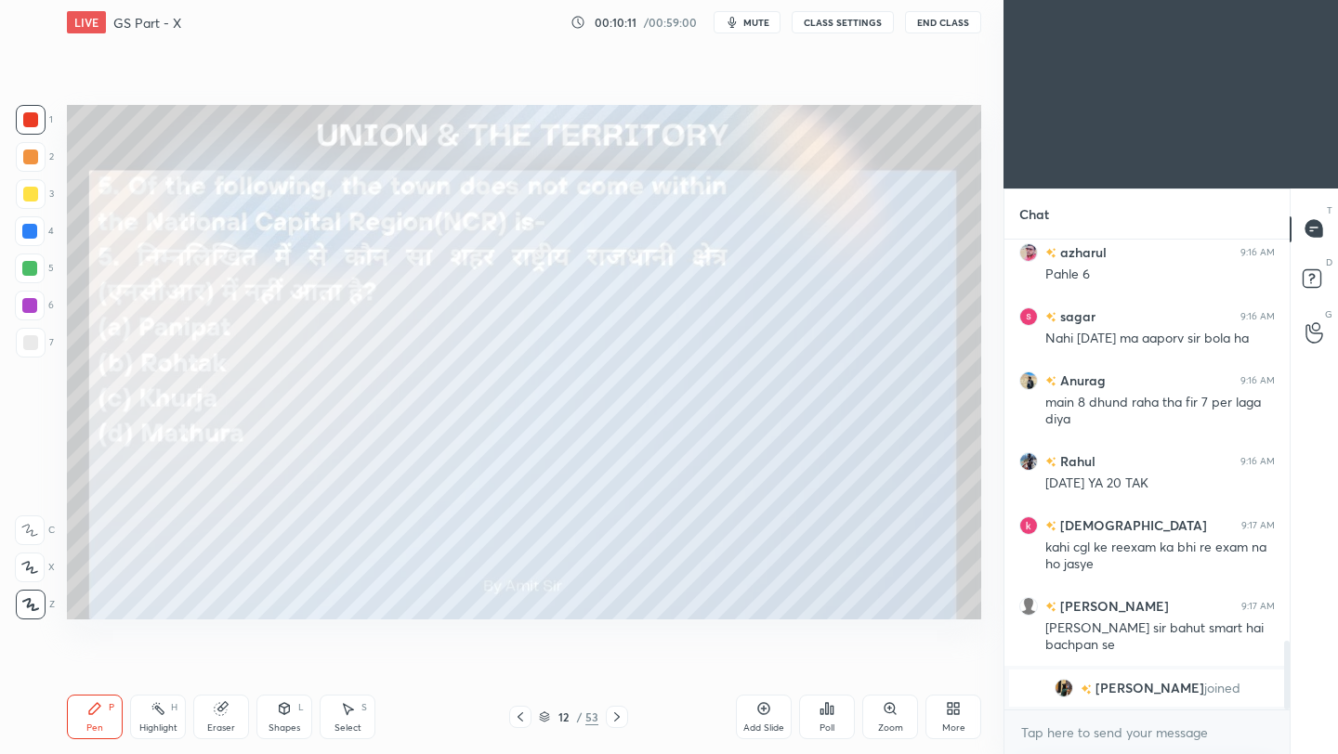
click at [618, 719] on icon at bounding box center [616, 717] width 15 height 15
click at [616, 724] on div at bounding box center [617, 717] width 22 height 22
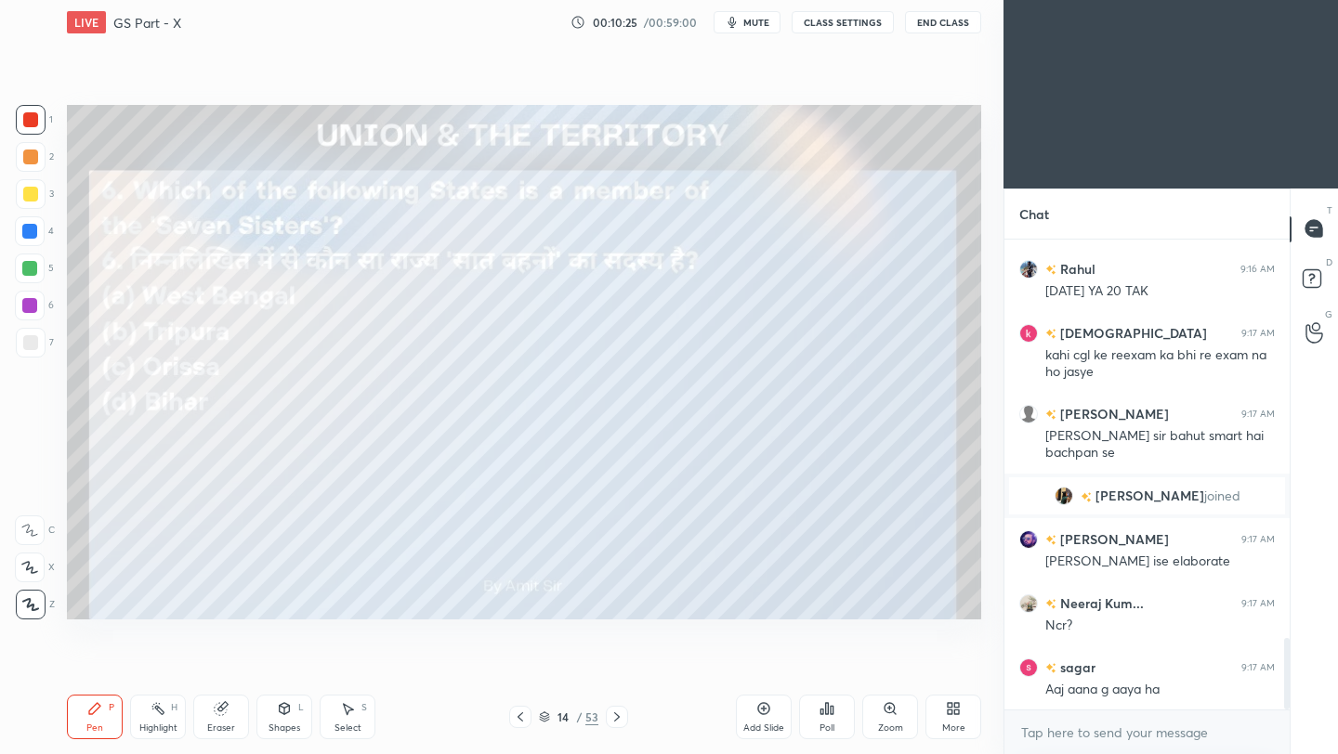
scroll to position [2710, 0]
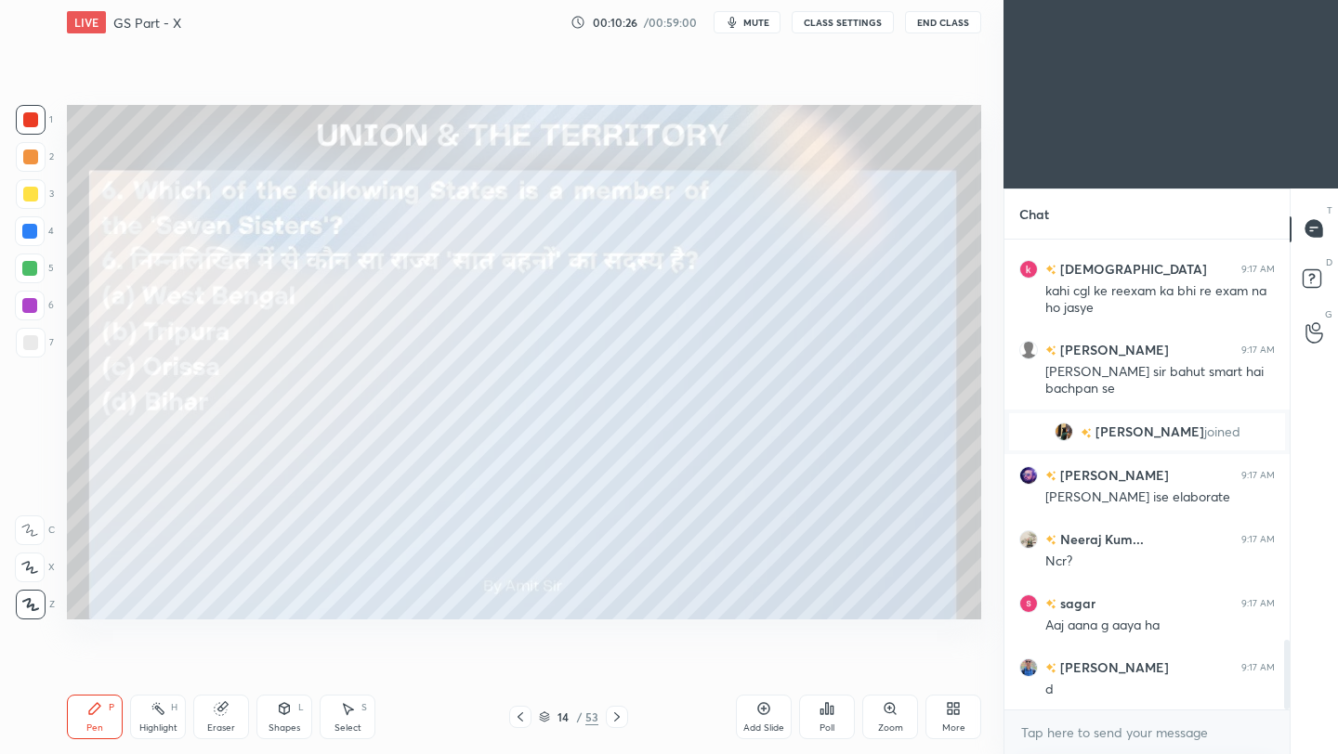
click at [830, 713] on icon at bounding box center [826, 708] width 15 height 15
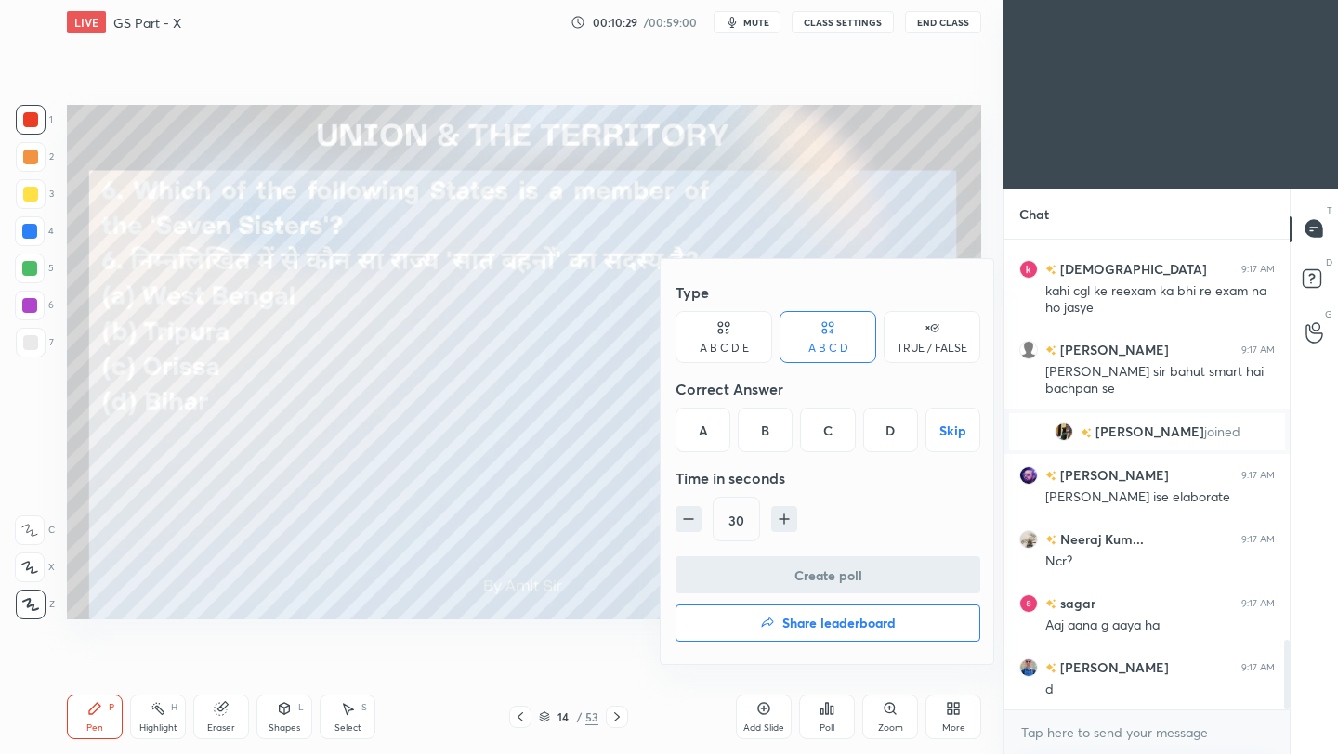
click at [763, 446] on div "B" at bounding box center [765, 430] width 55 height 45
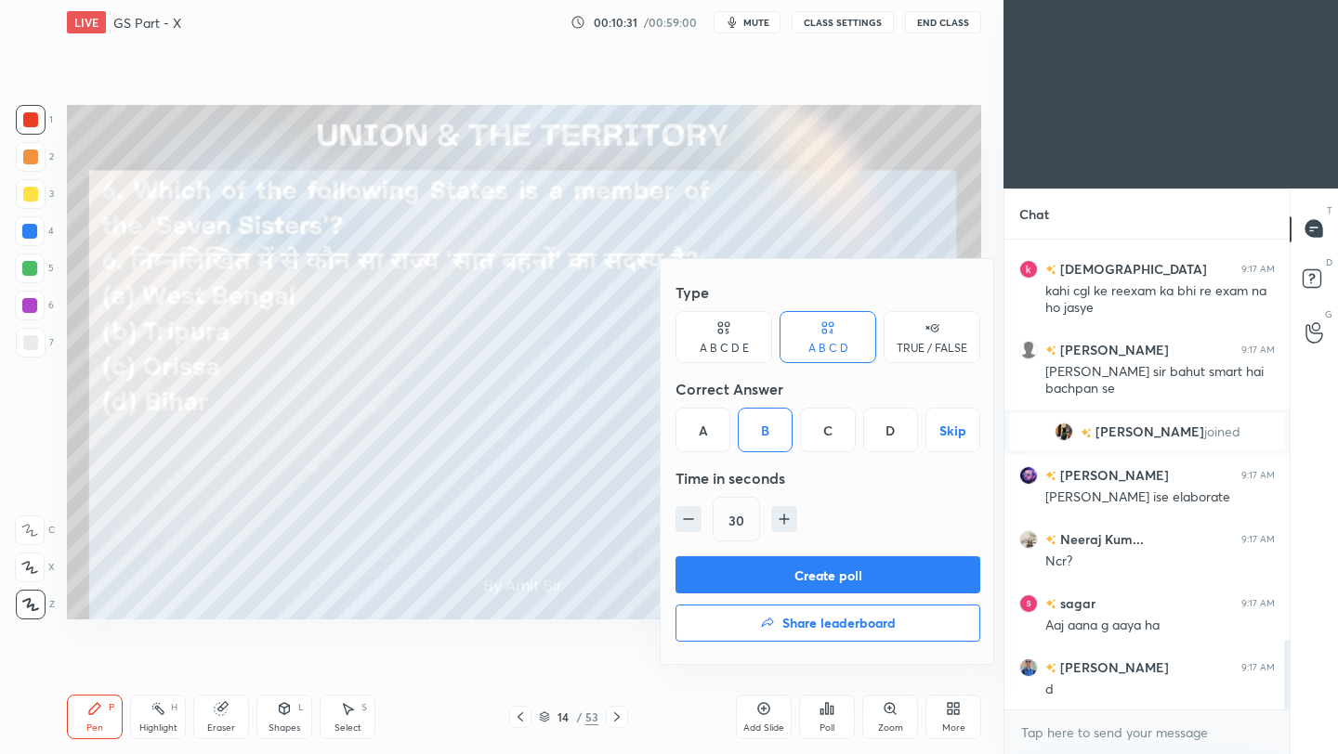
click at [786, 585] on button "Create poll" at bounding box center [827, 574] width 305 height 37
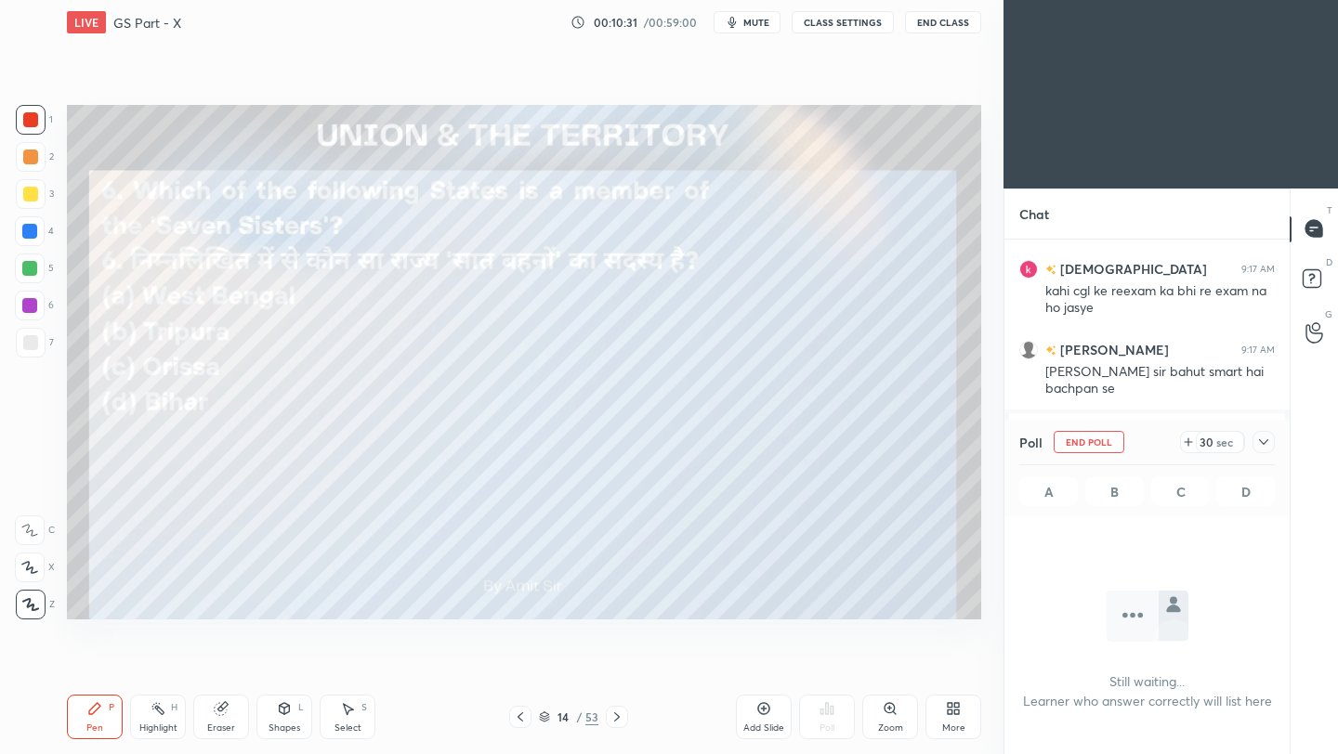
scroll to position [7, 7]
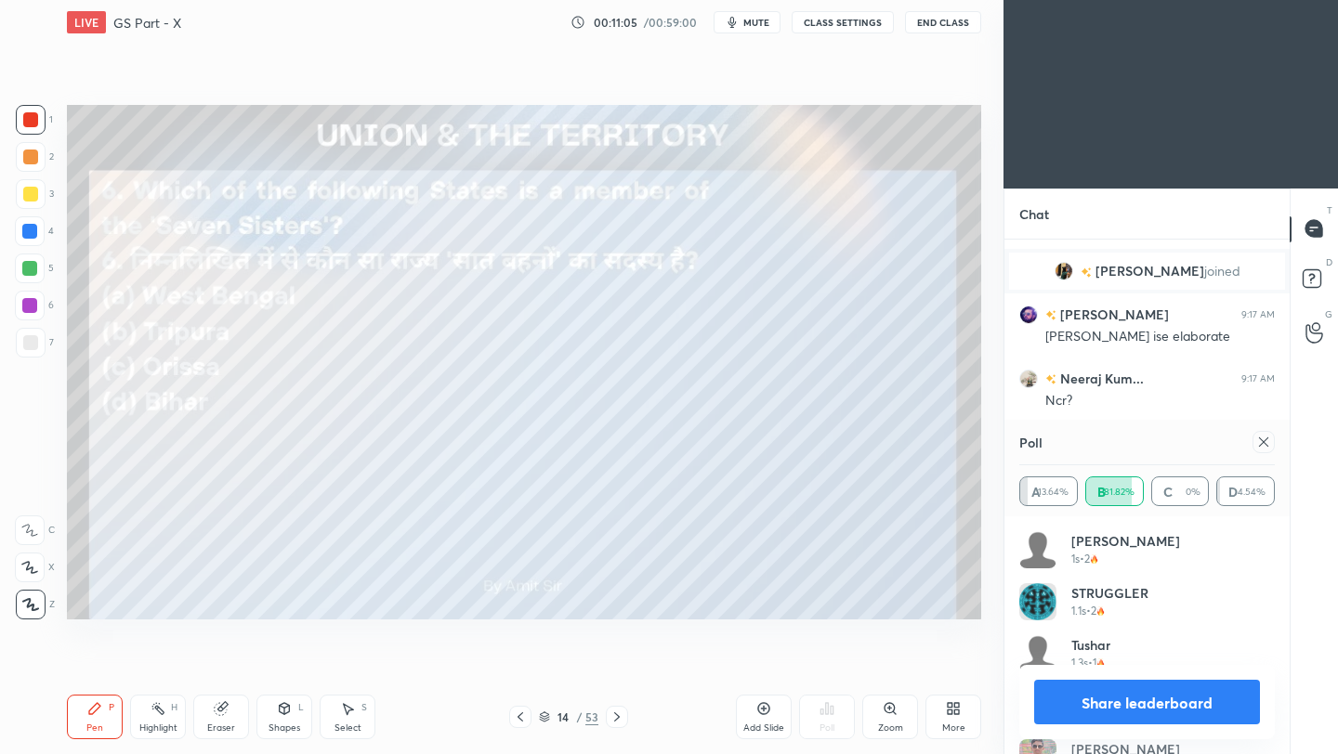
click at [1264, 443] on icon at bounding box center [1263, 442] width 15 height 15
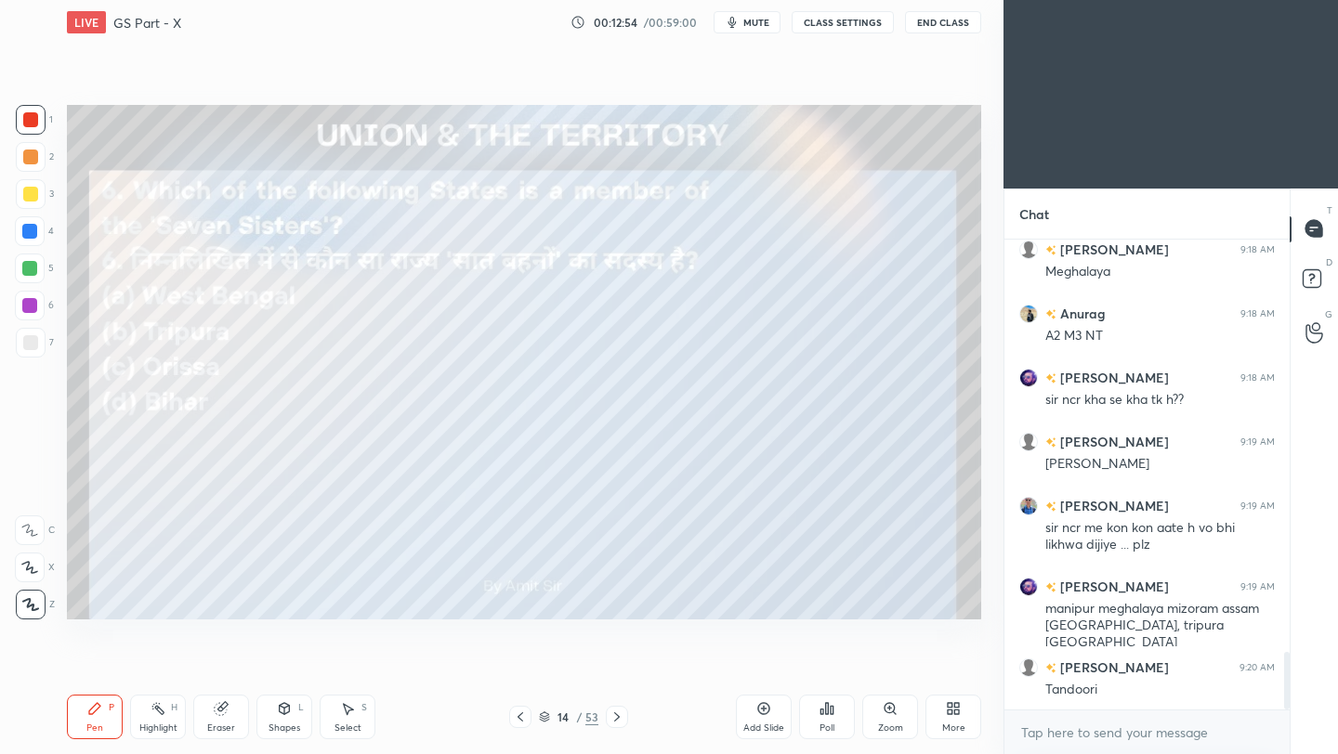
scroll to position [3384, 0]
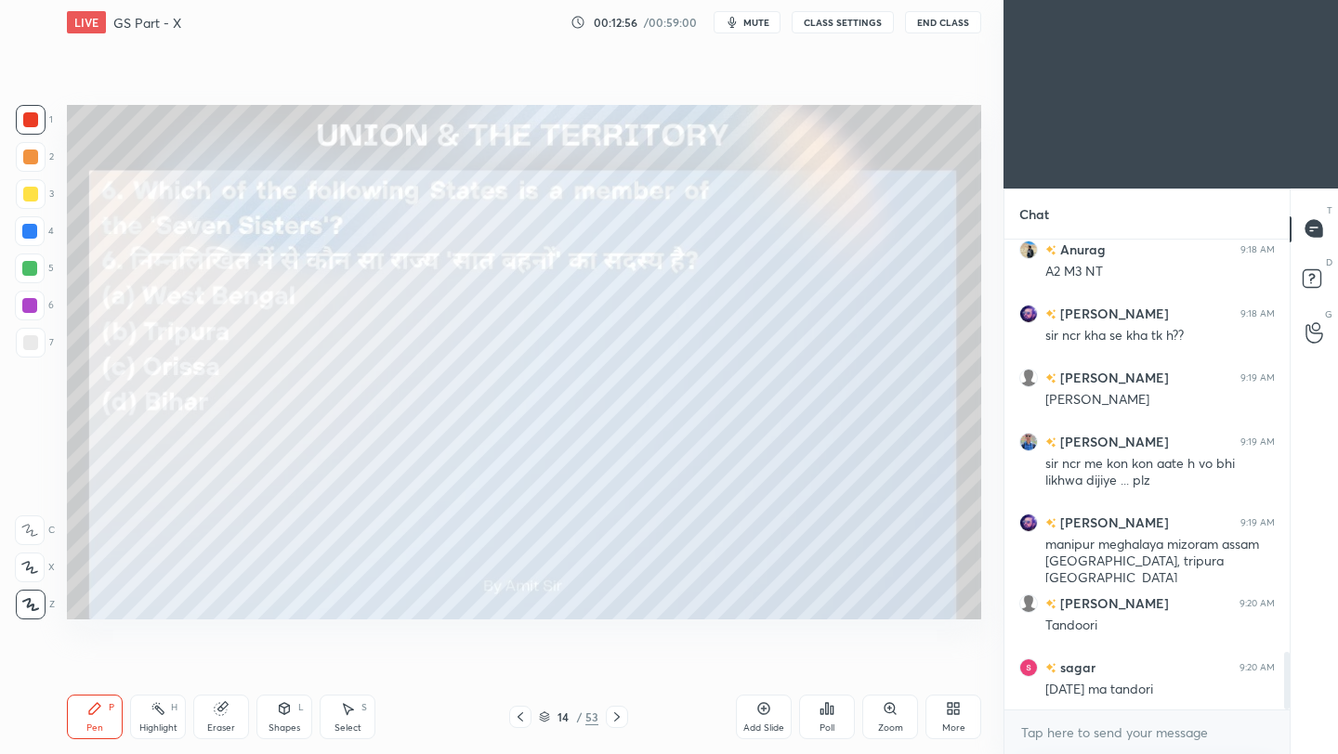
click at [614, 717] on icon at bounding box center [616, 717] width 15 height 15
click at [613, 717] on icon at bounding box center [616, 717] width 15 height 15
click at [840, 713] on div "Poll" at bounding box center [827, 717] width 56 height 45
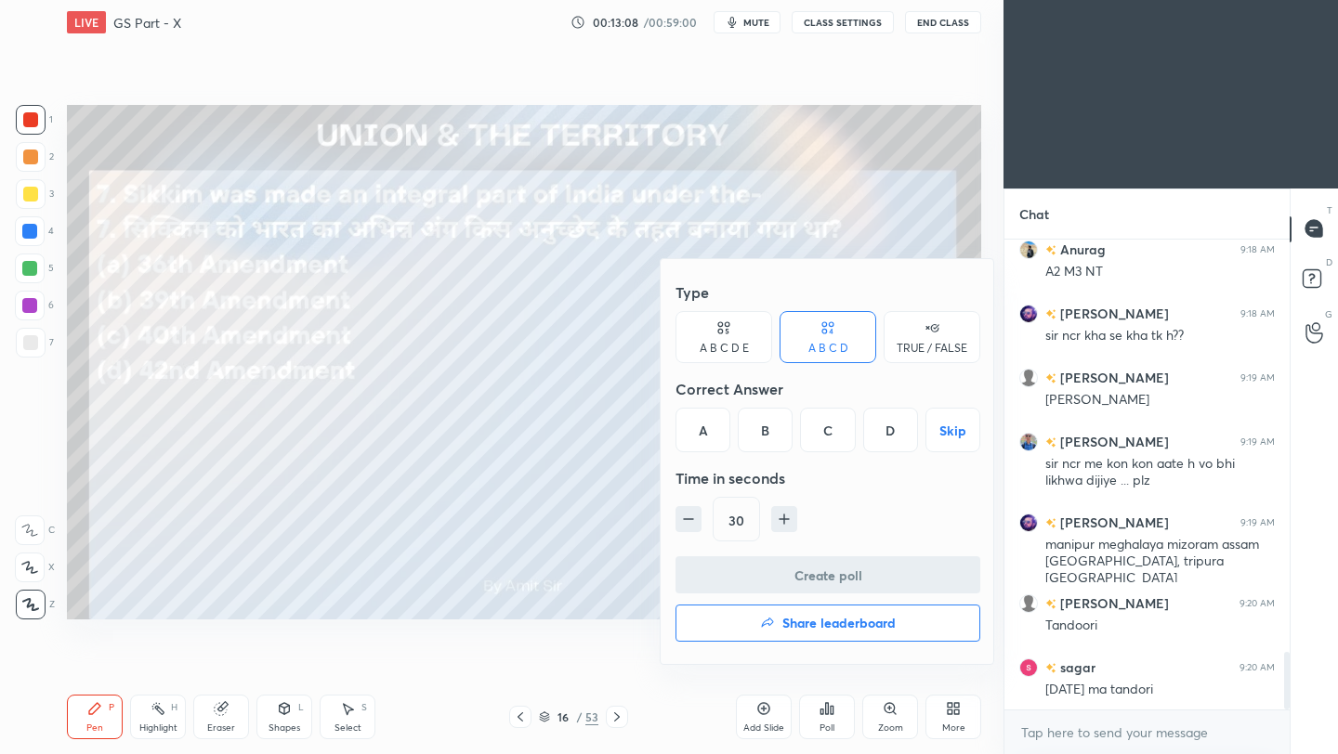
click at [707, 431] on div "A" at bounding box center [702, 430] width 55 height 45
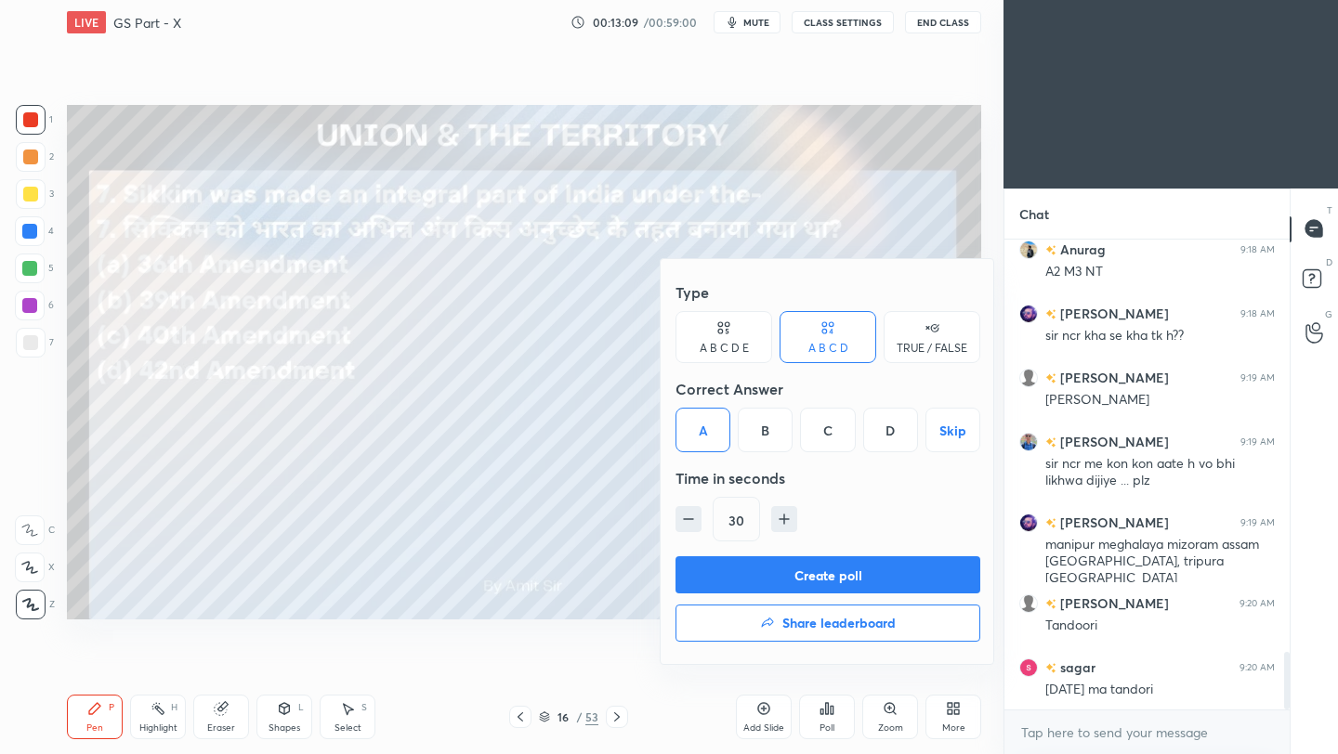
click at [751, 582] on button "Create poll" at bounding box center [827, 574] width 305 height 37
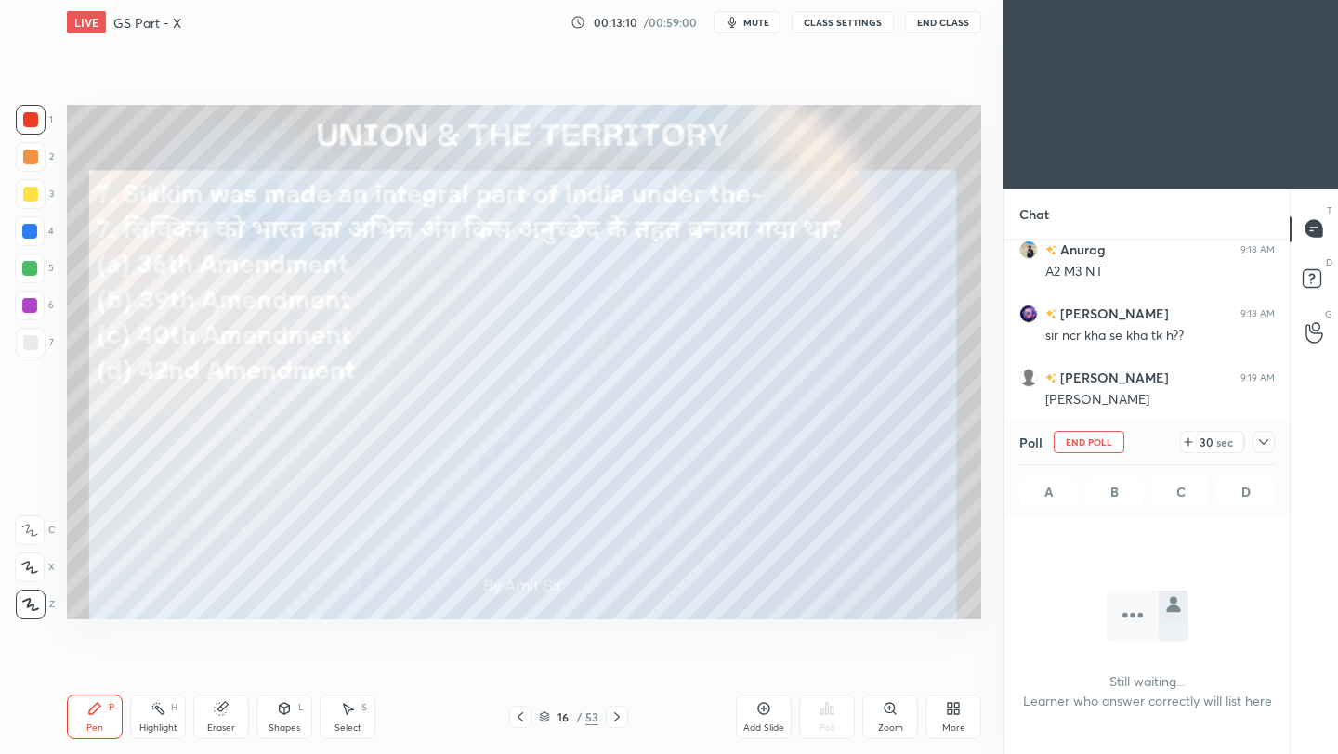
scroll to position [7, 7]
click at [1272, 438] on div at bounding box center [1263, 442] width 22 height 22
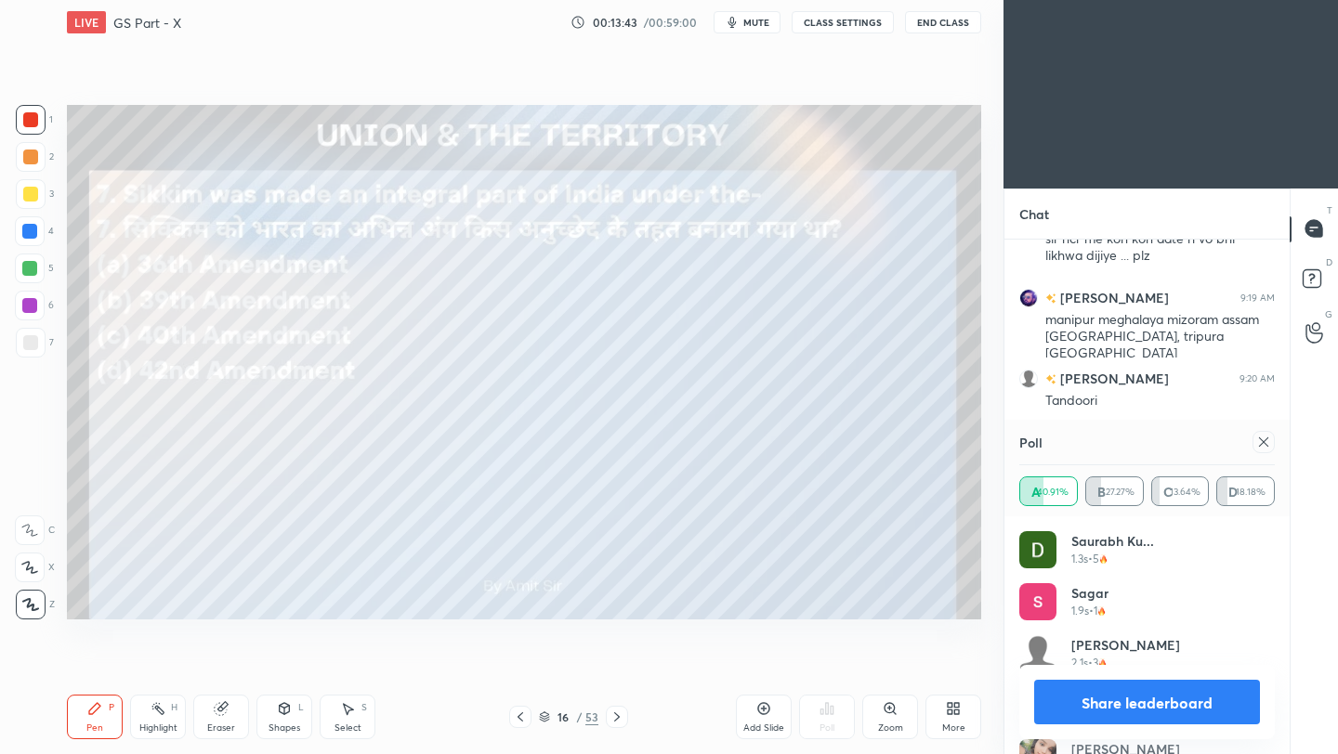
scroll to position [3673, 0]
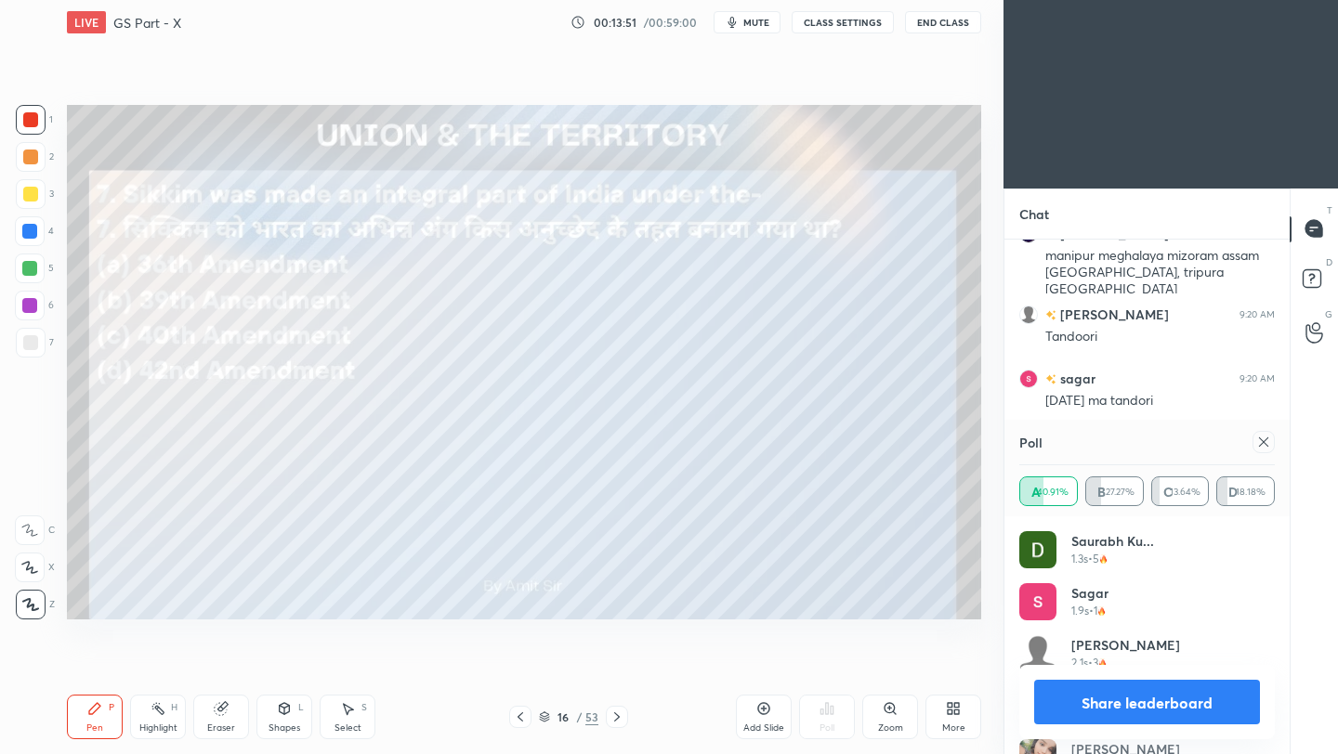
click at [1263, 442] on icon at bounding box center [1263, 442] width 9 height 9
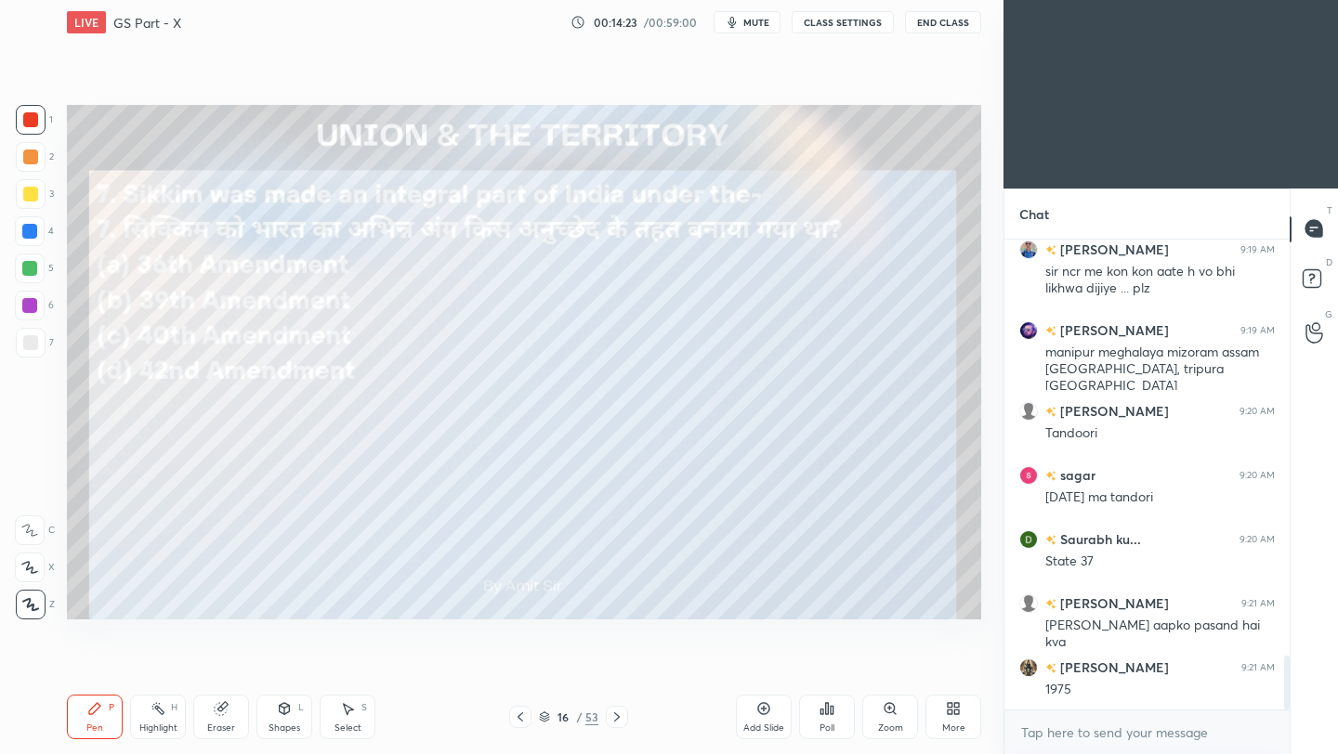
scroll to position [3674, 0]
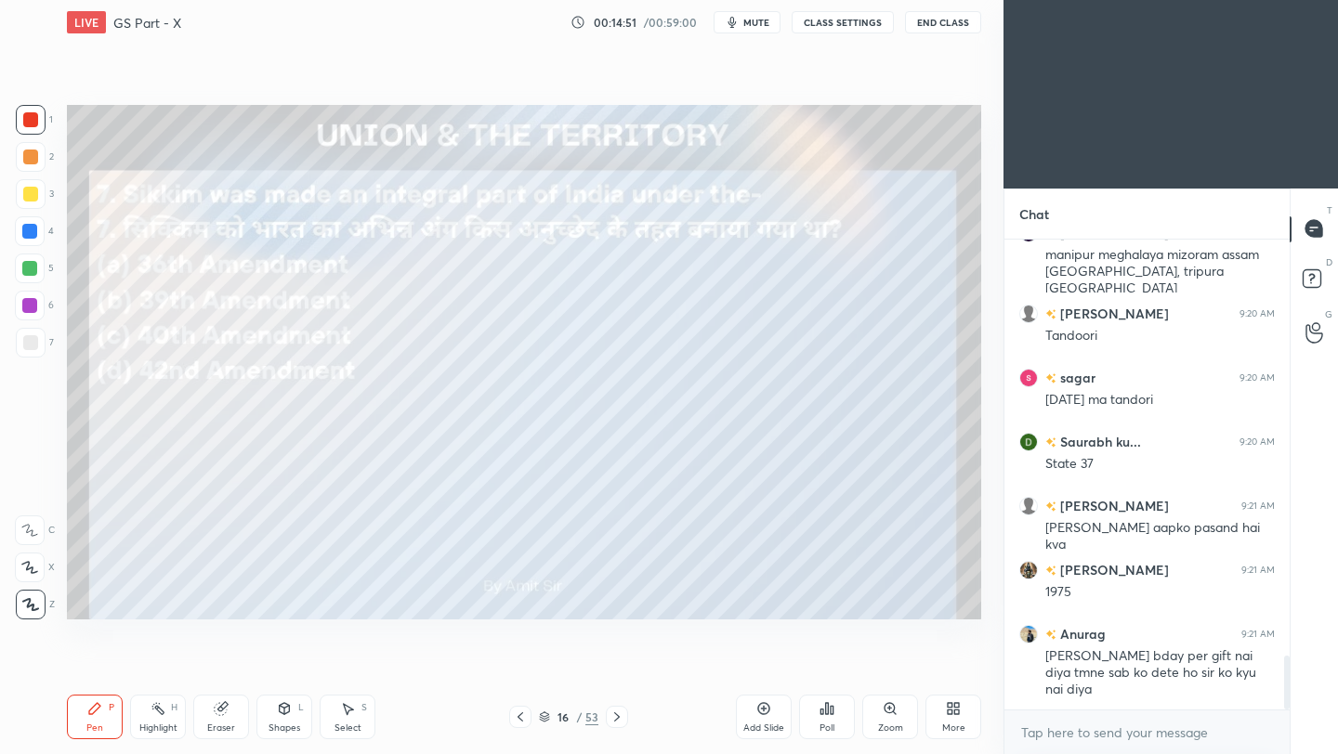
click at [615, 716] on icon at bounding box center [616, 717] width 15 height 15
click at [610, 716] on icon at bounding box center [616, 717] width 15 height 15
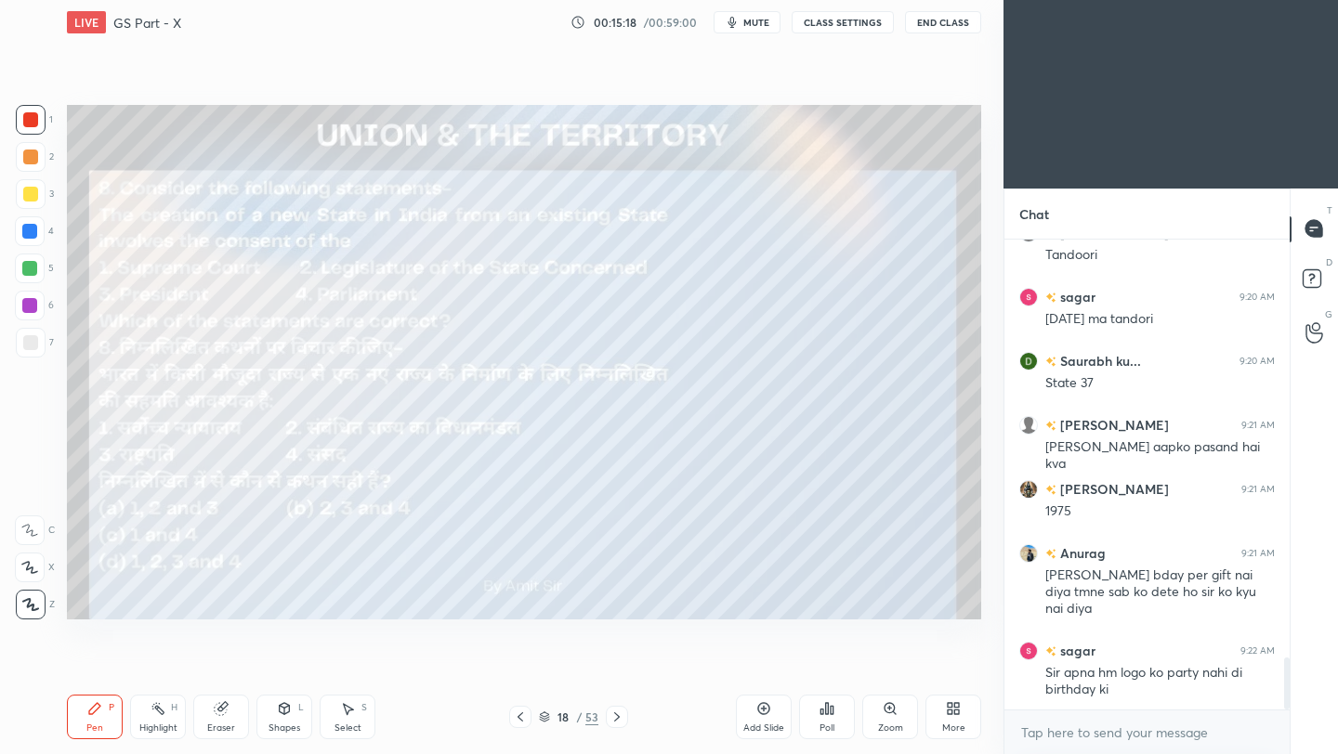
click at [831, 729] on div "Poll" at bounding box center [826, 728] width 15 height 9
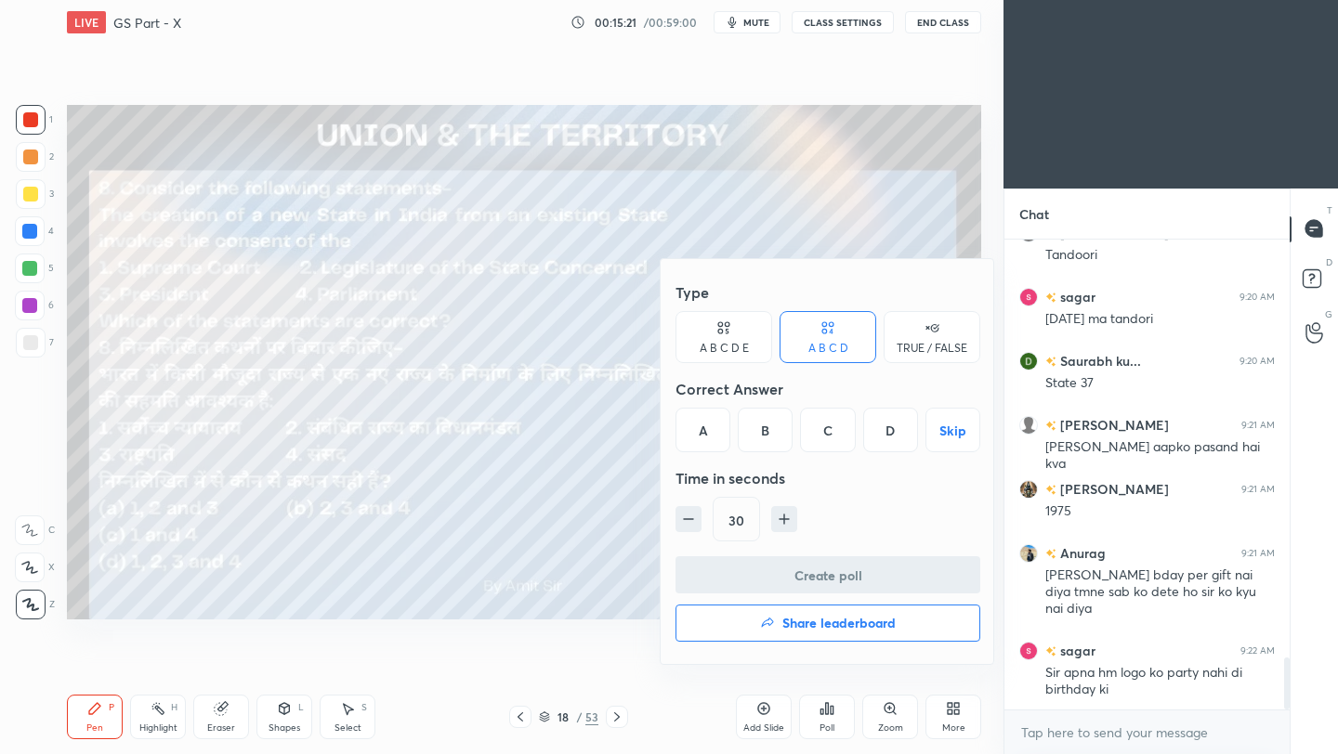
click at [772, 427] on div "B" at bounding box center [765, 430] width 55 height 45
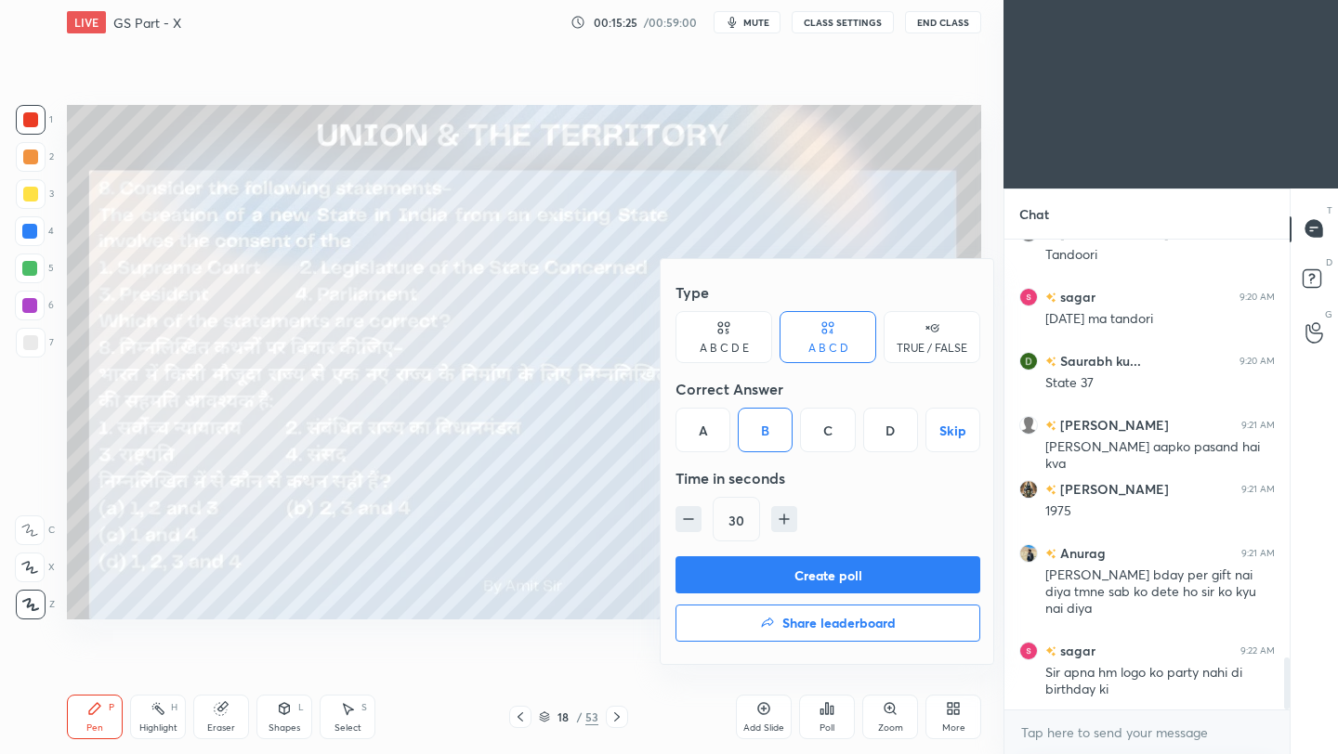
click at [776, 592] on button "Create poll" at bounding box center [827, 574] width 305 height 37
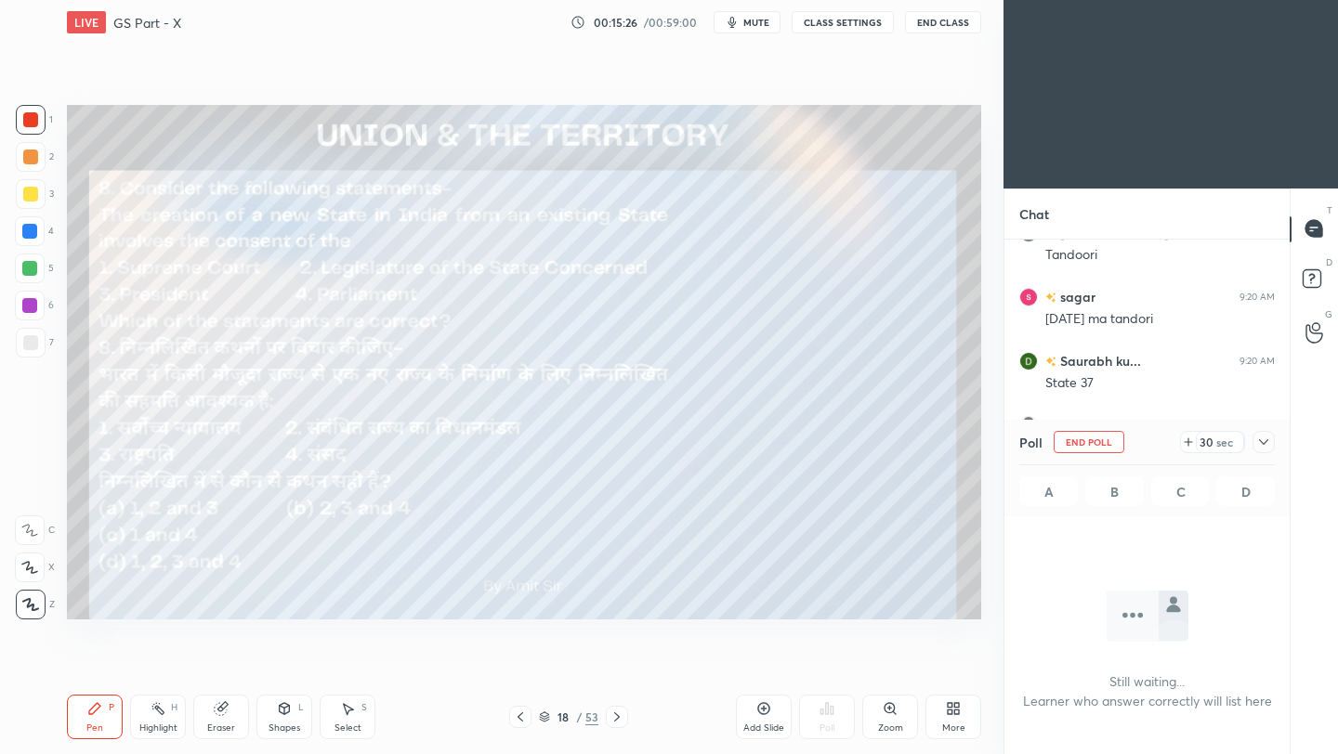
scroll to position [7, 7]
click at [1258, 440] on icon at bounding box center [1263, 442] width 15 height 15
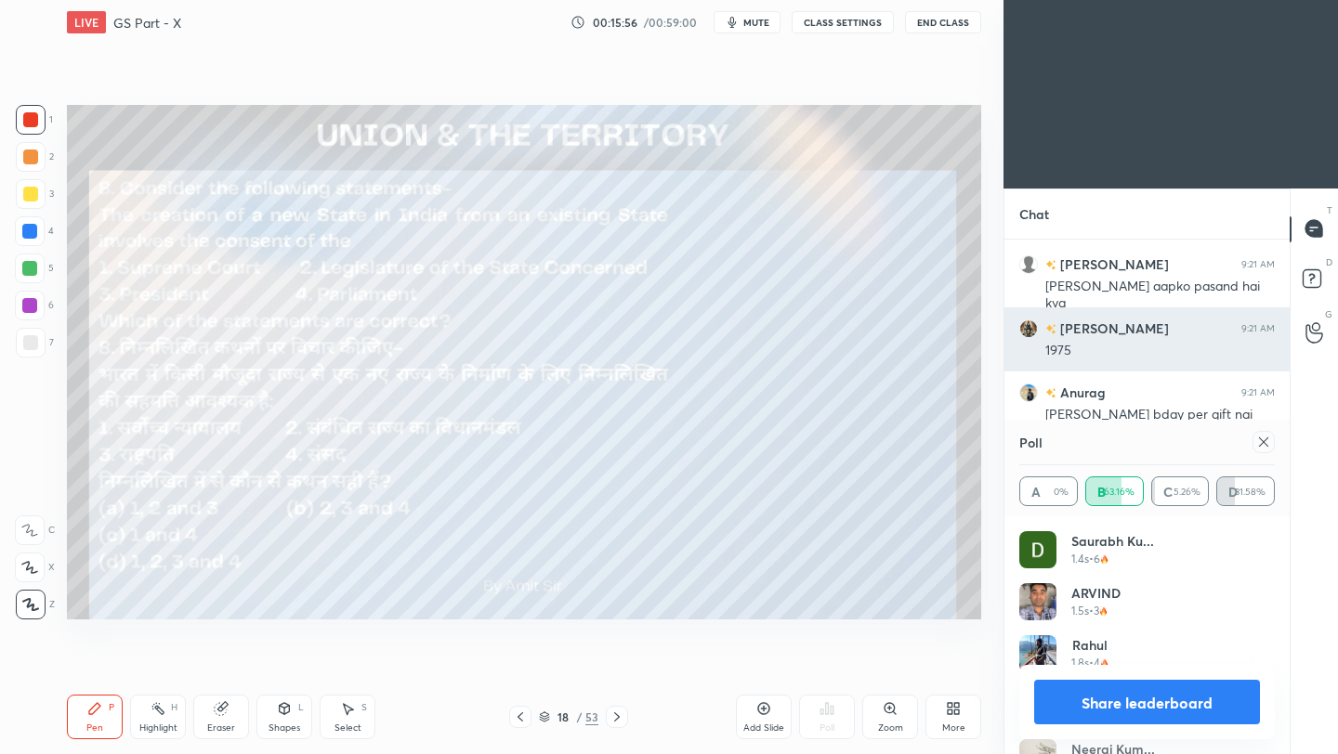
scroll to position [3980, 0]
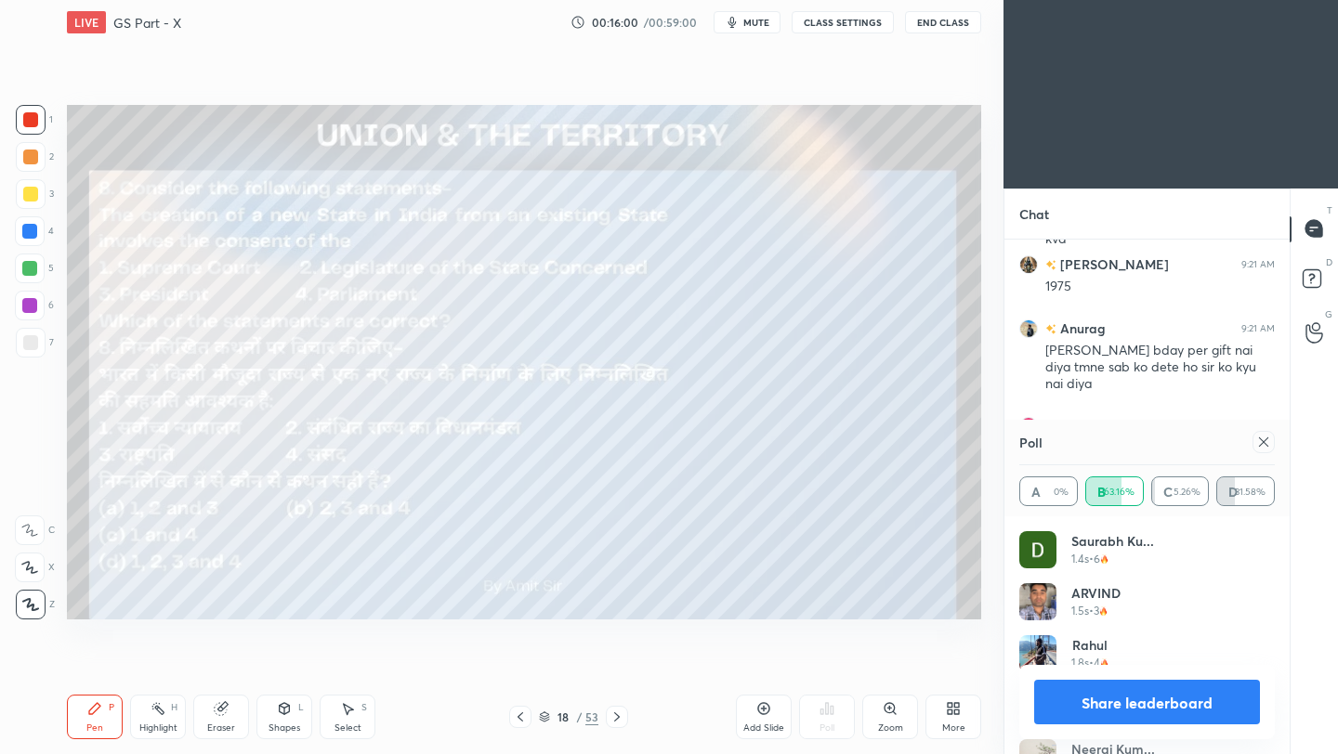
click at [1264, 442] on icon at bounding box center [1263, 442] width 15 height 15
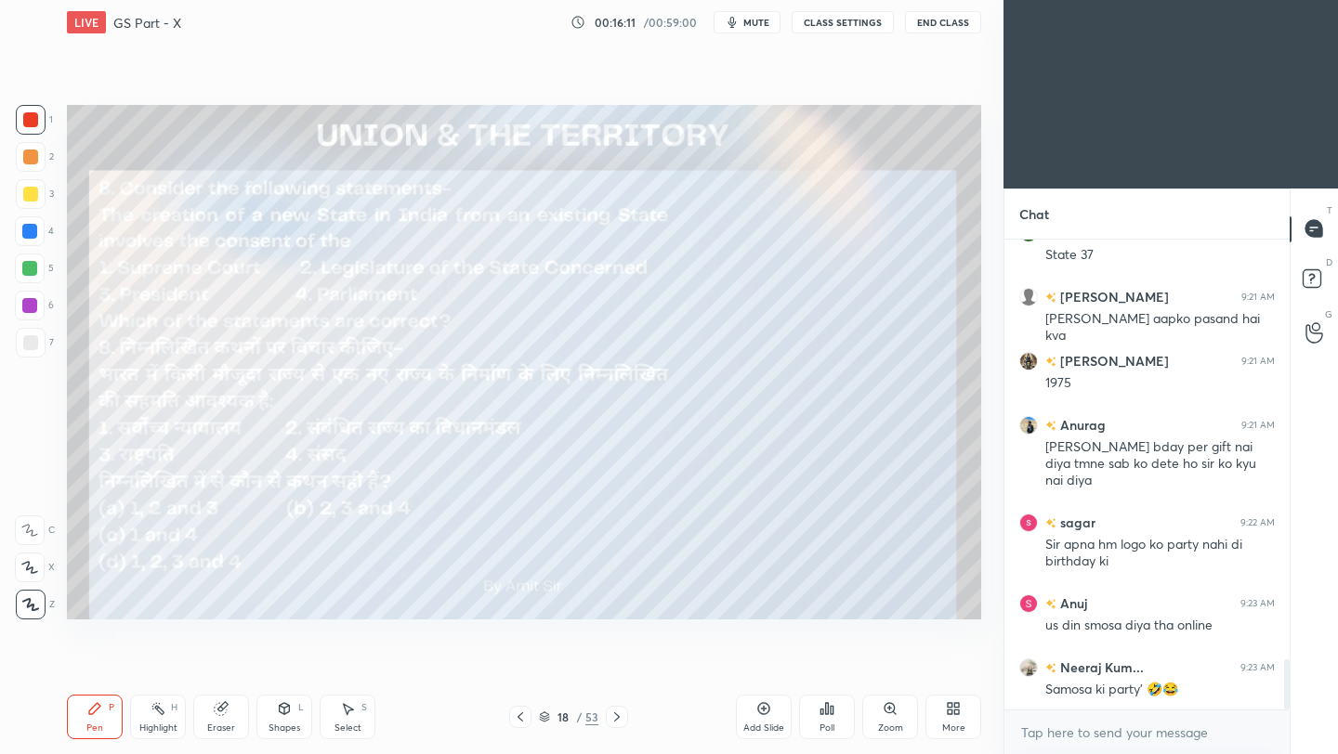
scroll to position [3964, 0]
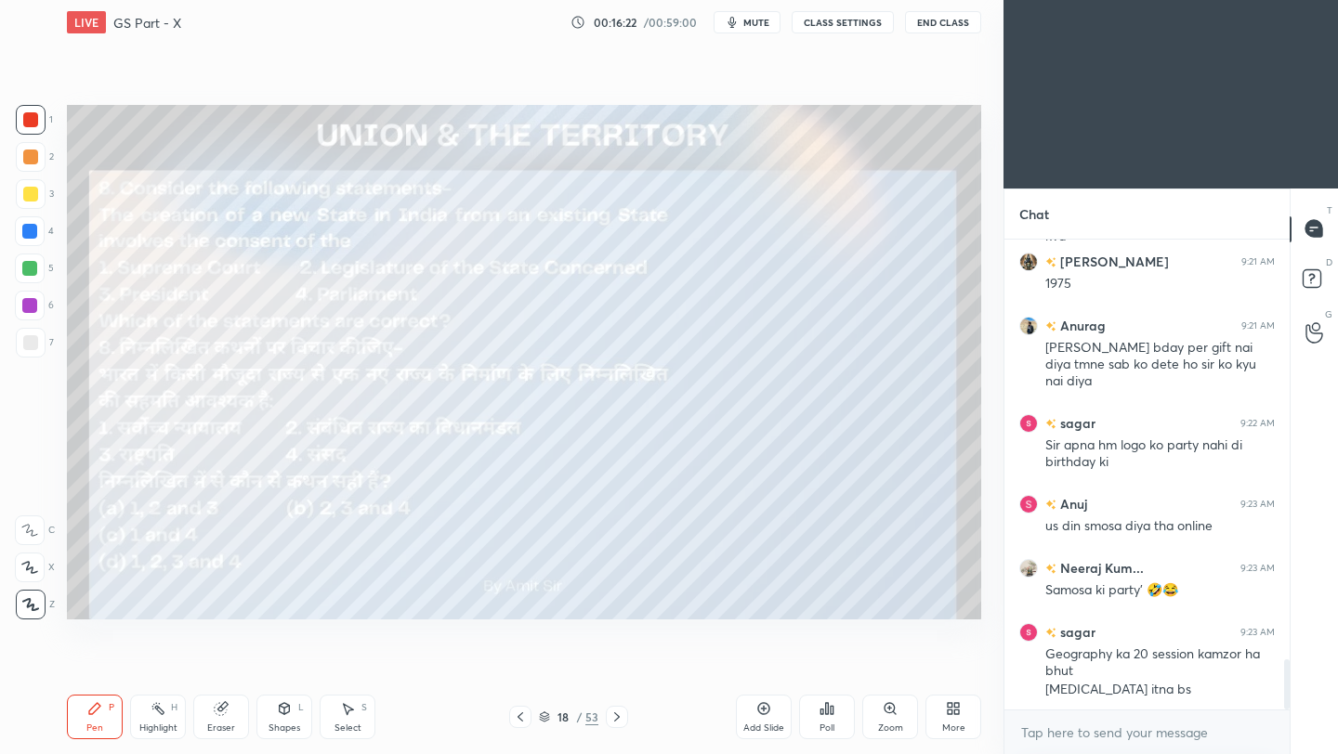
click at [616, 717] on icon at bounding box center [616, 717] width 15 height 15
click at [612, 719] on icon at bounding box center [616, 717] width 15 height 15
click at [830, 721] on div "Poll" at bounding box center [827, 717] width 56 height 45
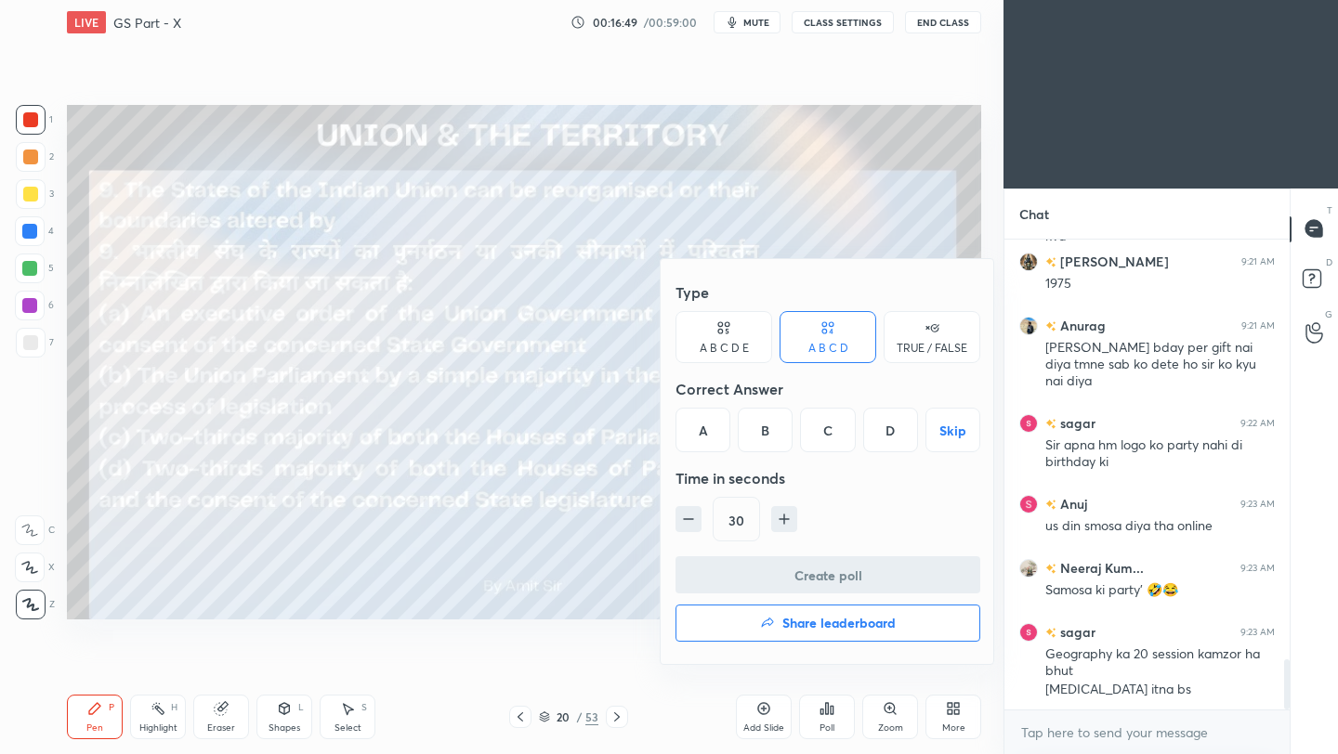
click at [767, 443] on div "B" at bounding box center [765, 430] width 55 height 45
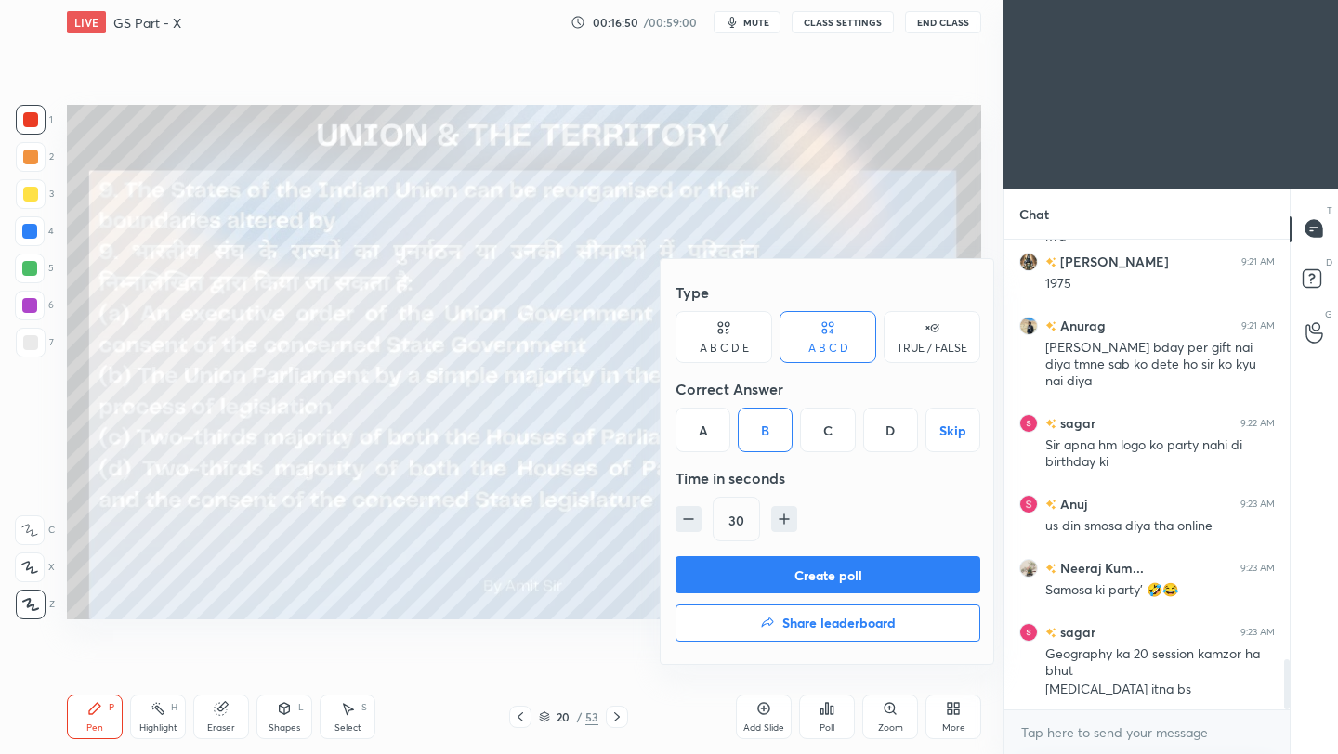
click at [784, 584] on button "Create poll" at bounding box center [827, 574] width 305 height 37
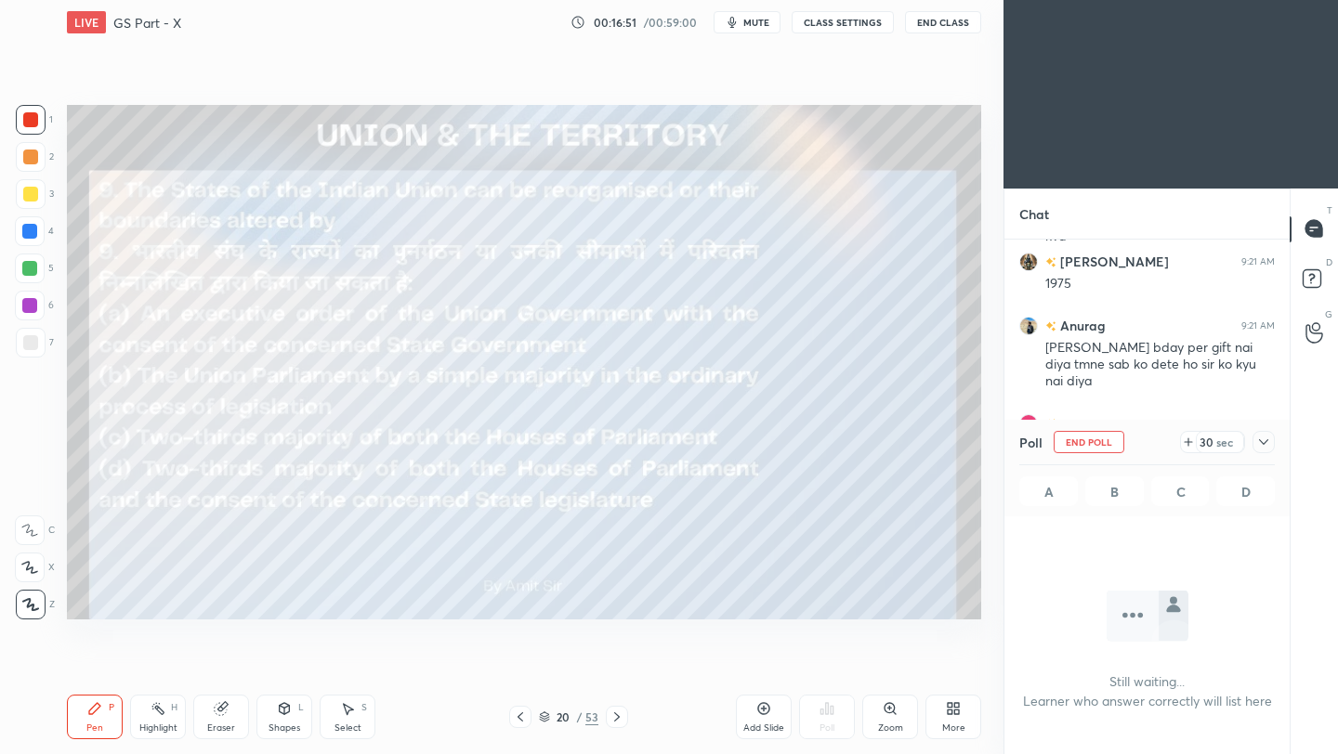
scroll to position [368, 280]
click at [1264, 442] on icon at bounding box center [1263, 442] width 15 height 15
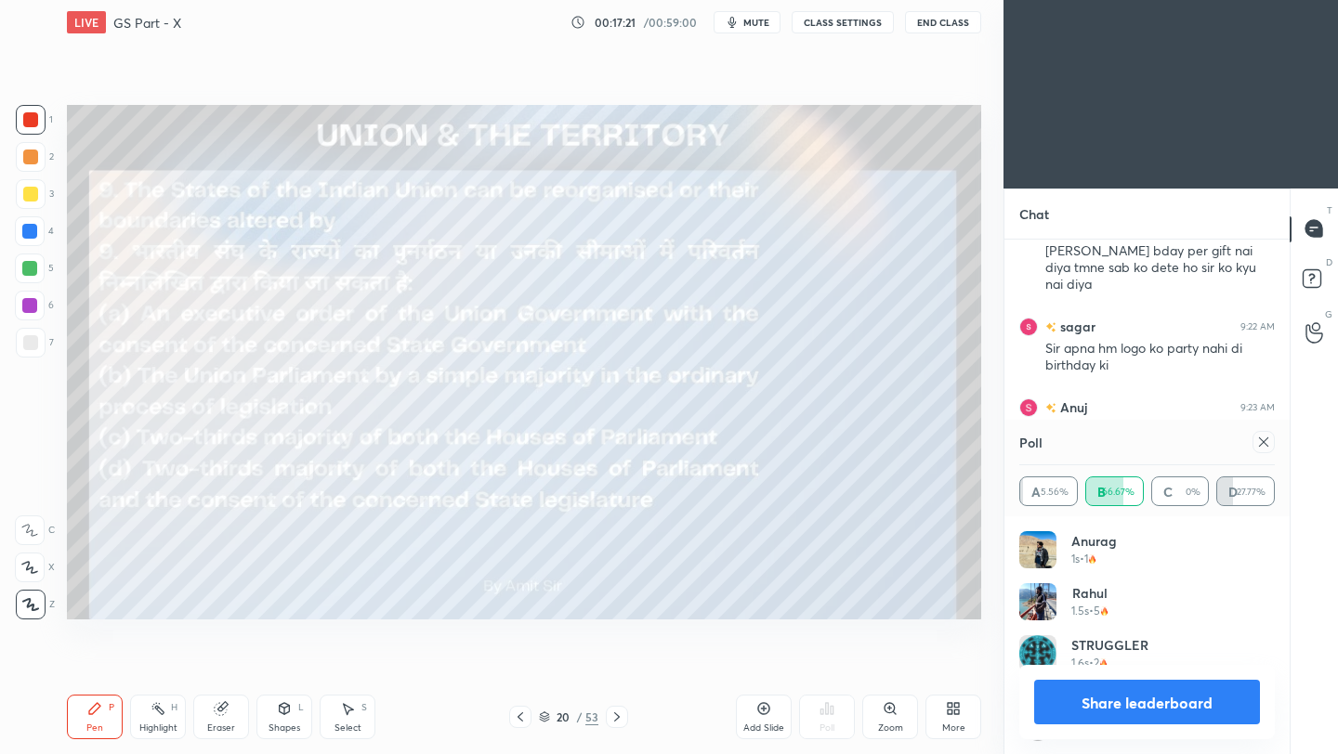
scroll to position [217, 250]
click at [614, 717] on icon at bounding box center [616, 717] width 15 height 15
click at [612, 726] on div at bounding box center [617, 717] width 22 height 22
click at [1268, 438] on icon at bounding box center [1263, 442] width 15 height 15
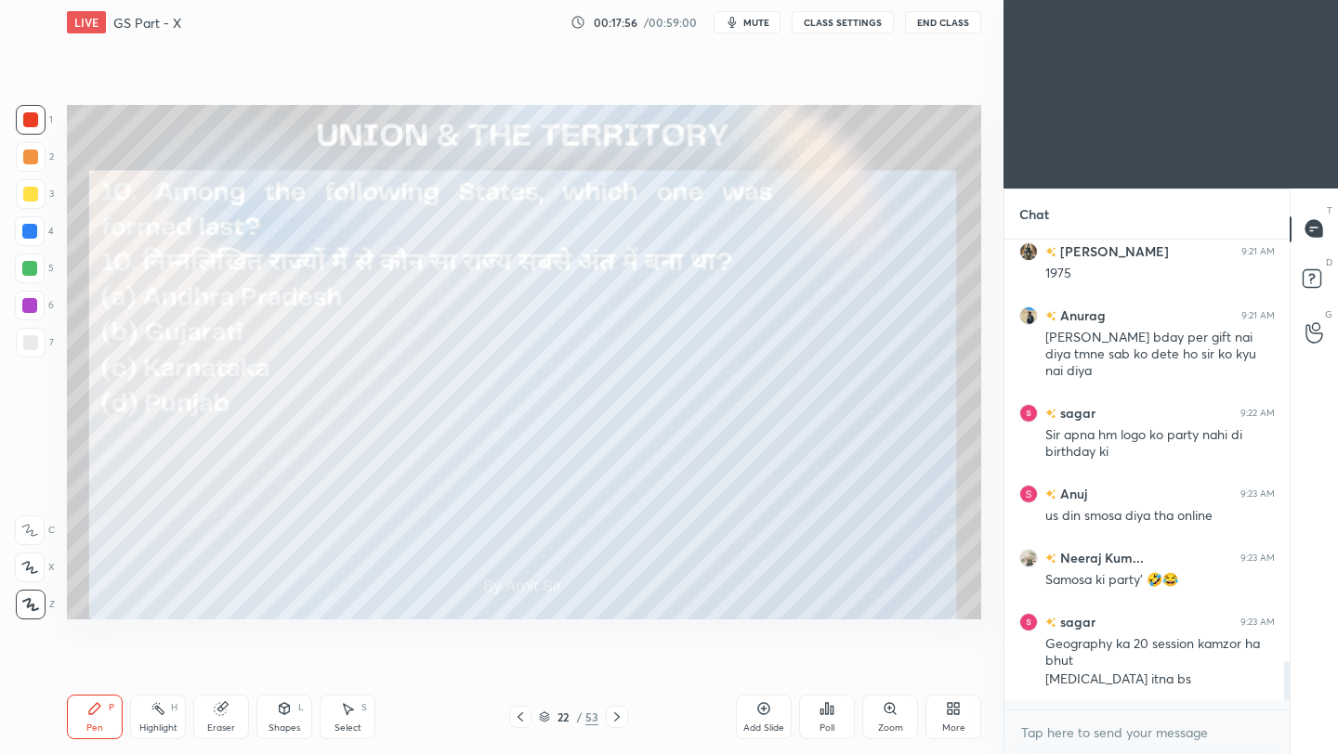
scroll to position [464, 280]
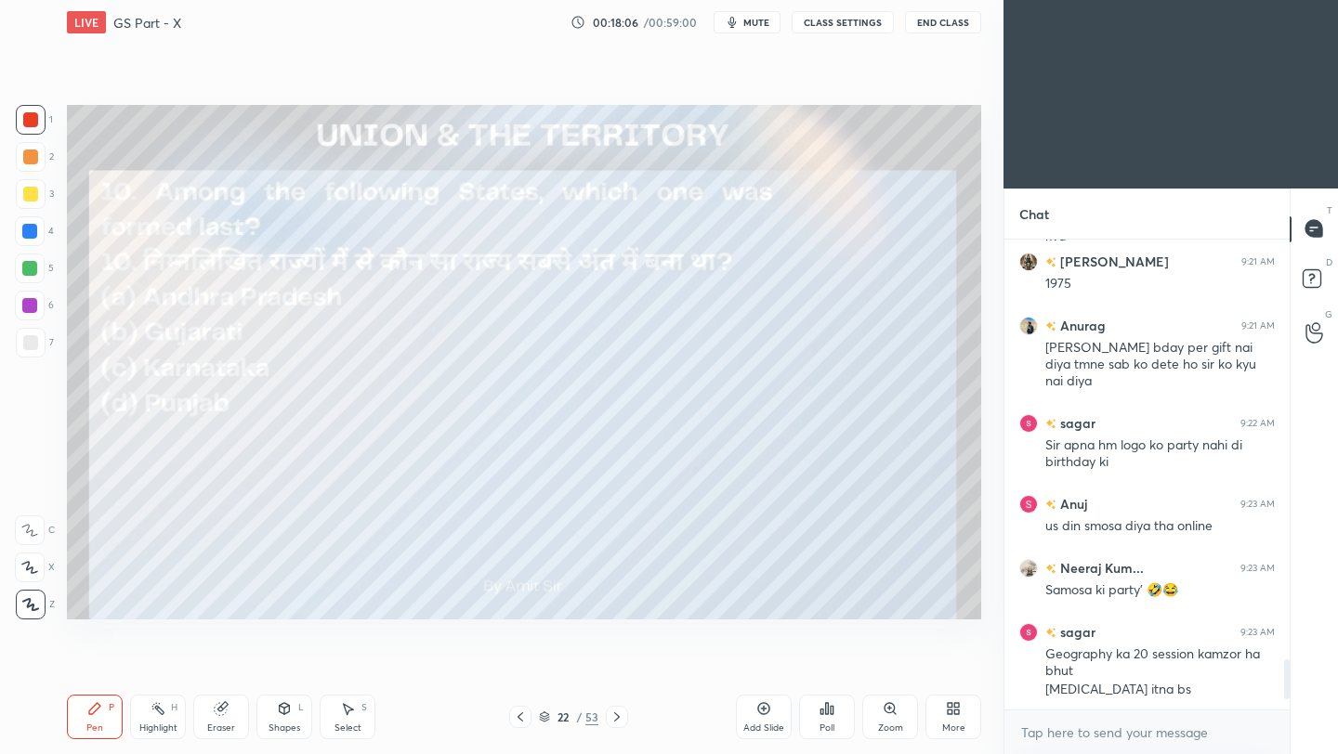
click at [831, 713] on icon at bounding box center [831, 710] width 3 height 8
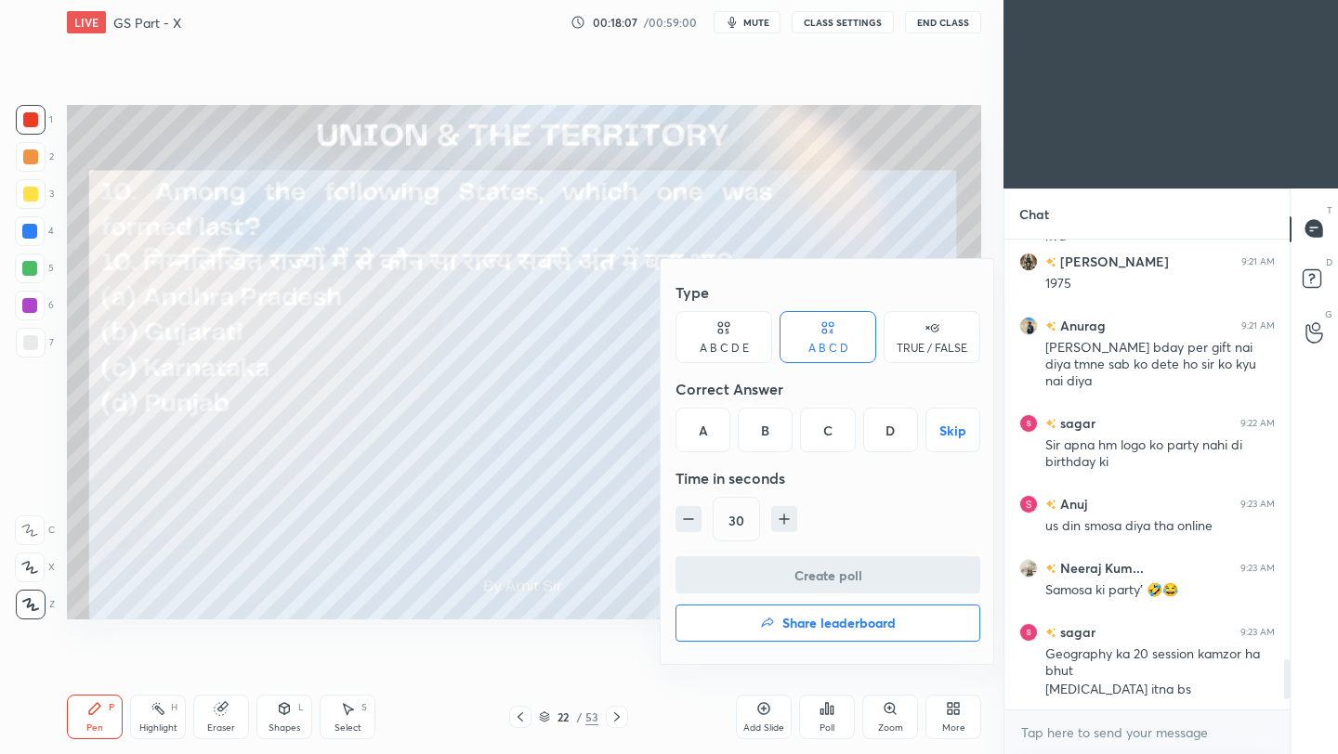
click at [887, 434] on div "D" at bounding box center [890, 430] width 55 height 45
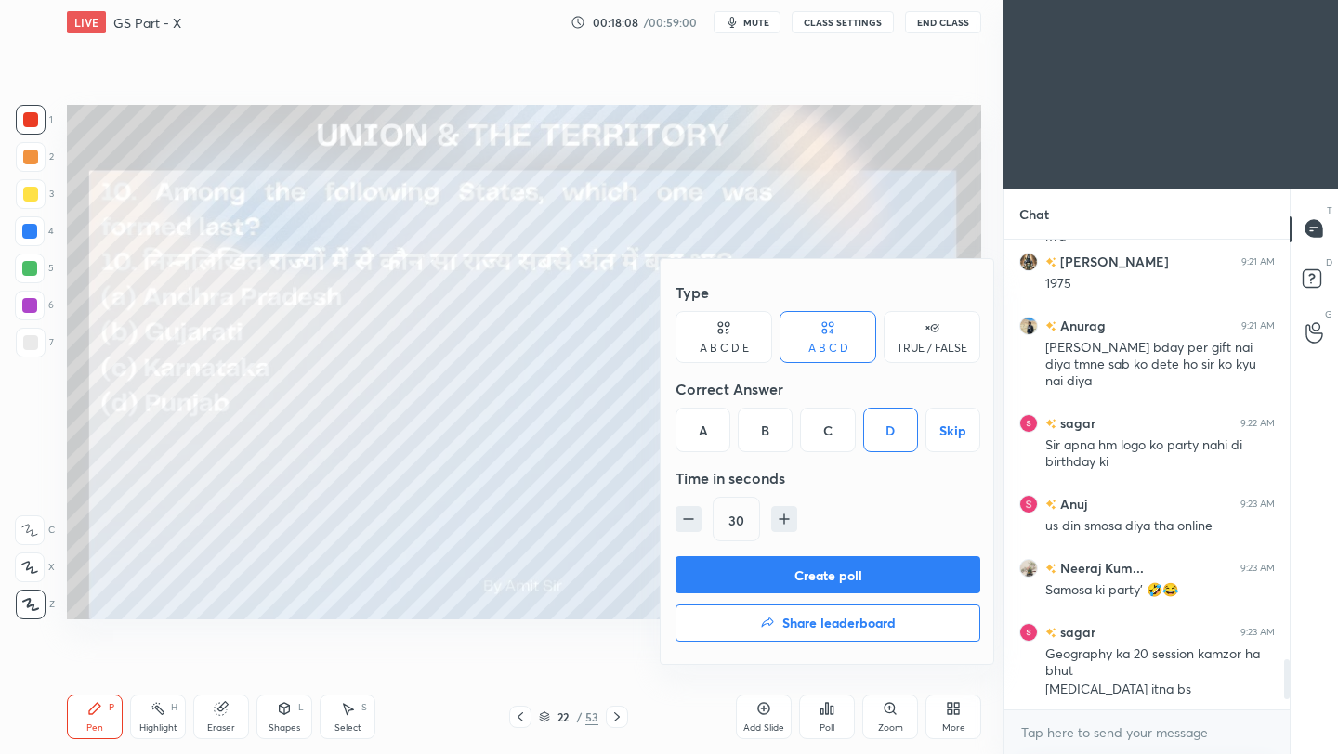
click at [828, 581] on button "Create poll" at bounding box center [827, 574] width 305 height 37
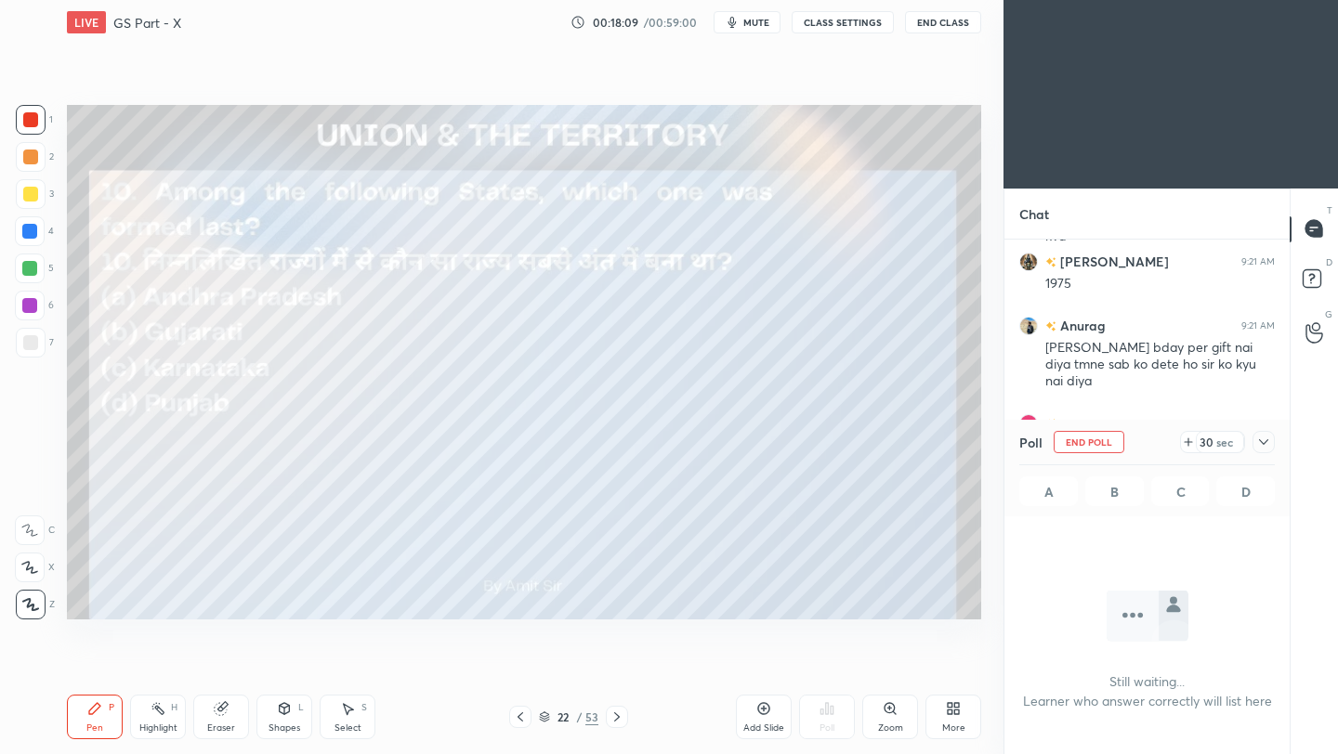
scroll to position [213, 280]
click at [1266, 444] on icon at bounding box center [1263, 442] width 15 height 15
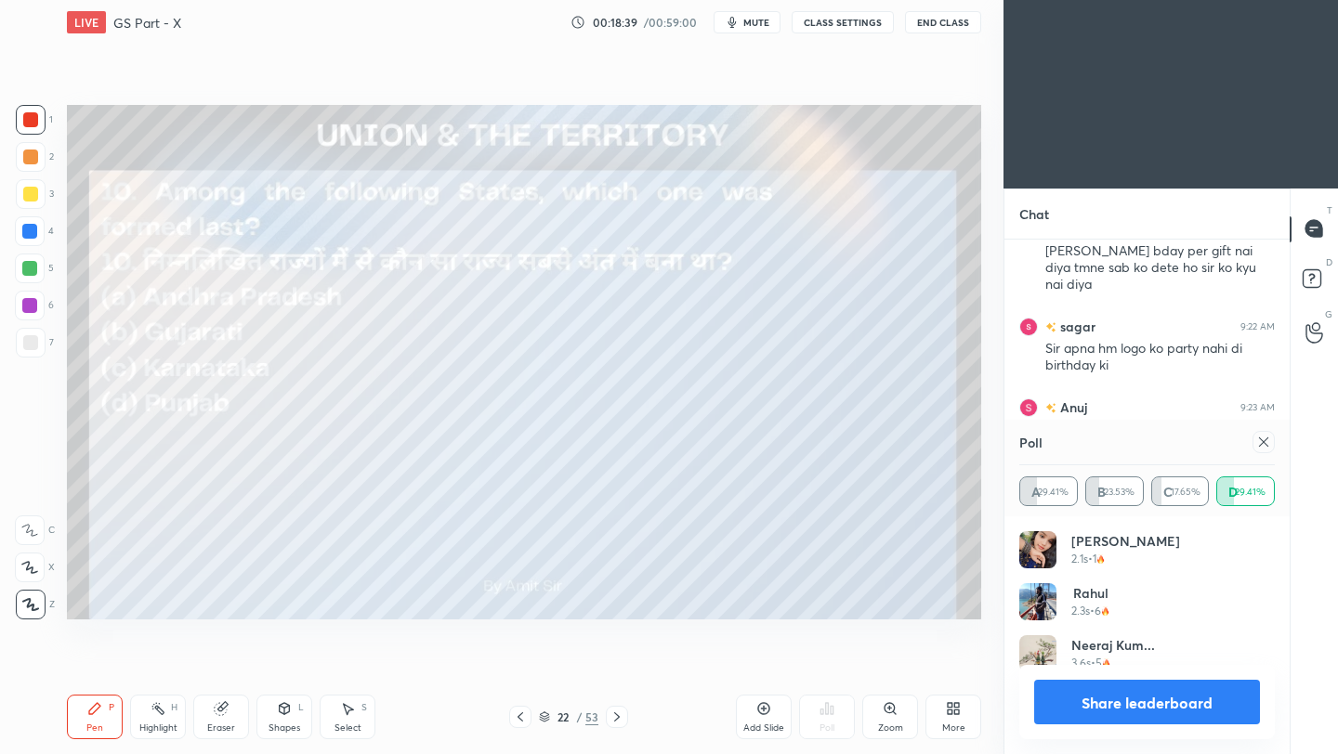
scroll to position [217, 250]
click at [1271, 439] on div at bounding box center [1263, 442] width 22 height 22
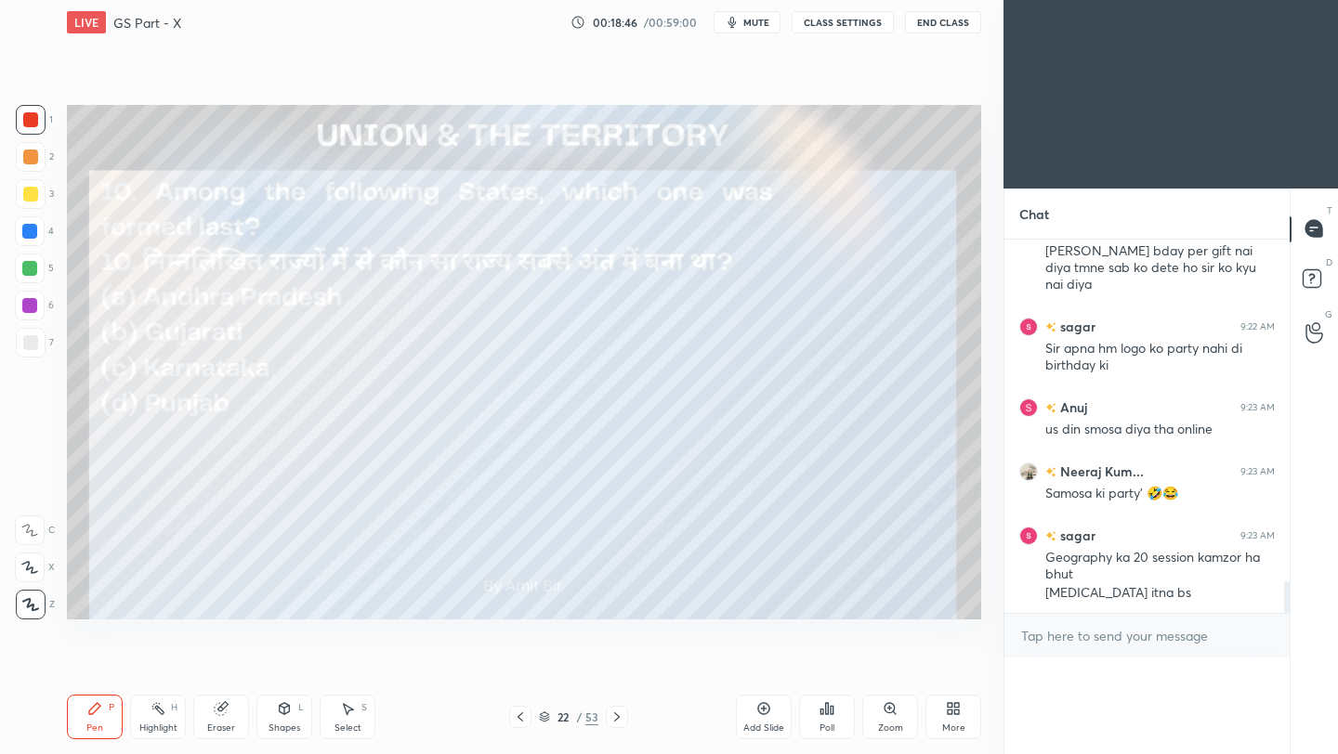
scroll to position [0, 0]
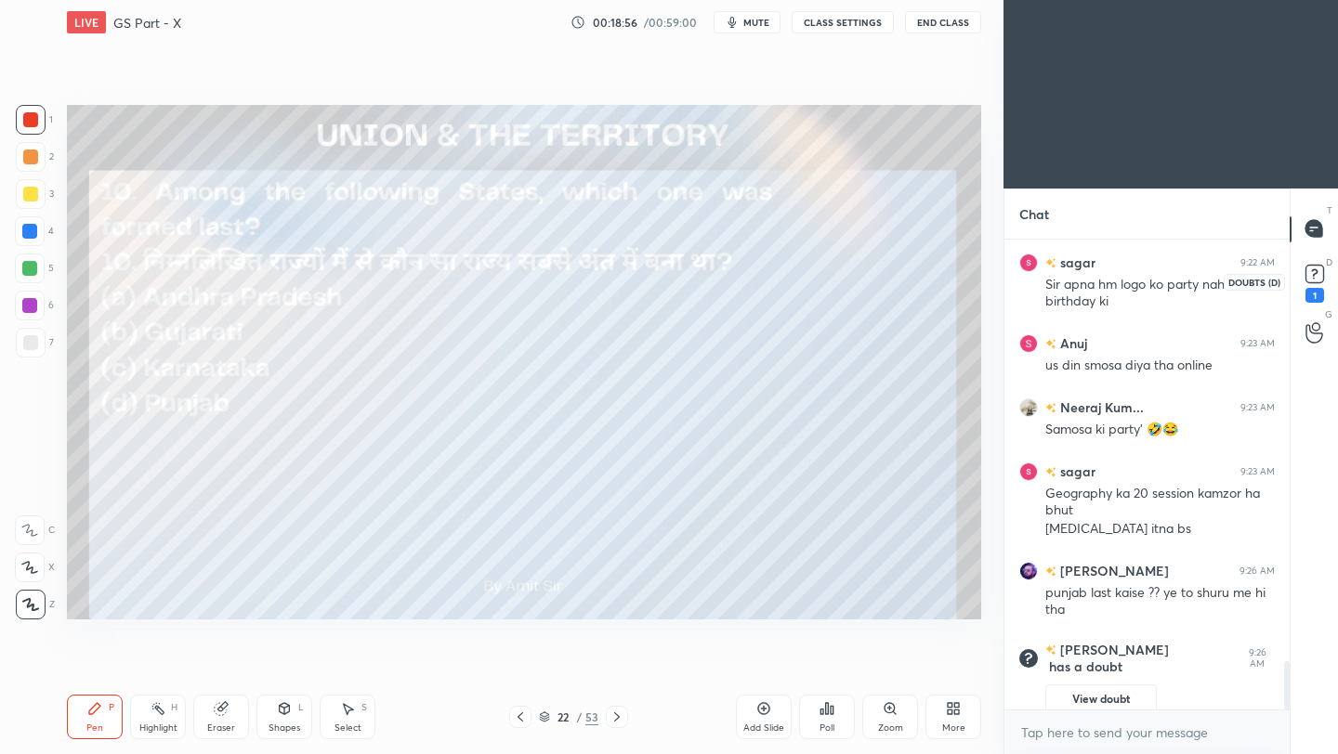
click at [1320, 272] on rect at bounding box center [1314, 274] width 18 height 18
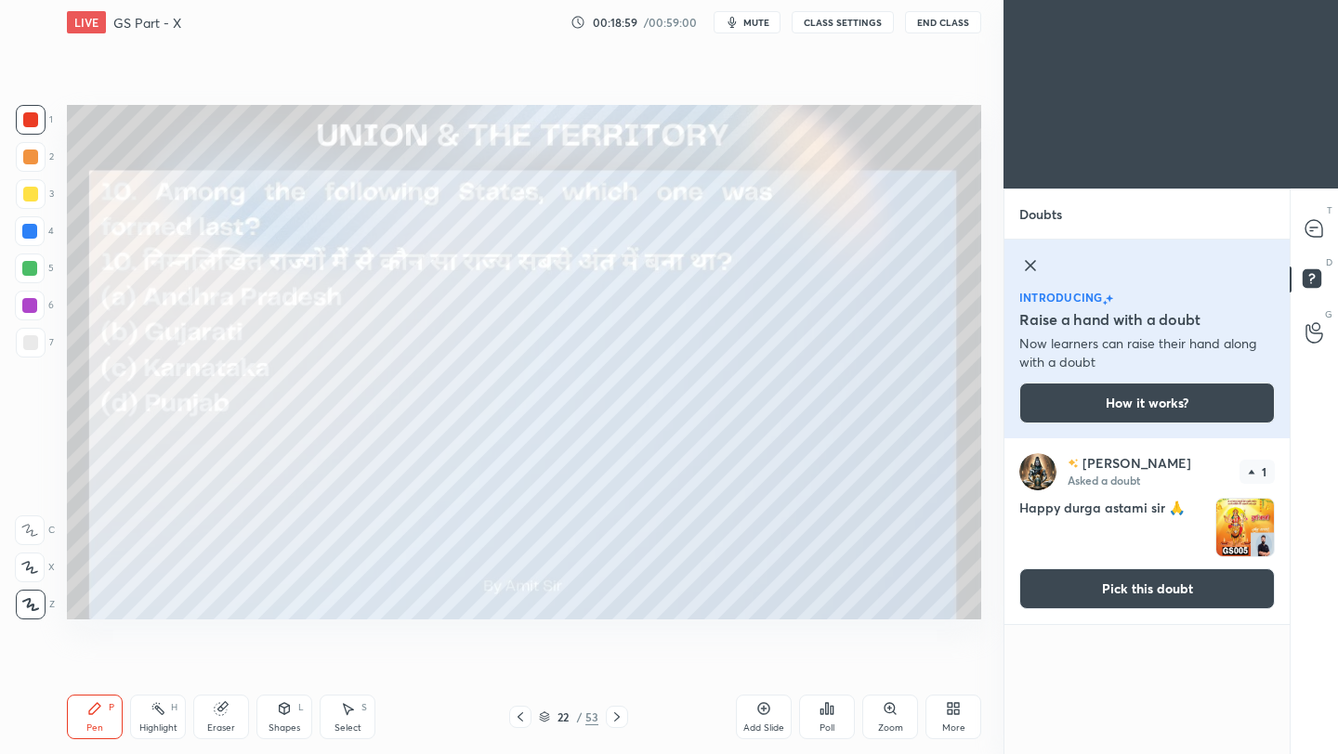
click at [1240, 522] on img "grid" at bounding box center [1245, 528] width 58 height 58
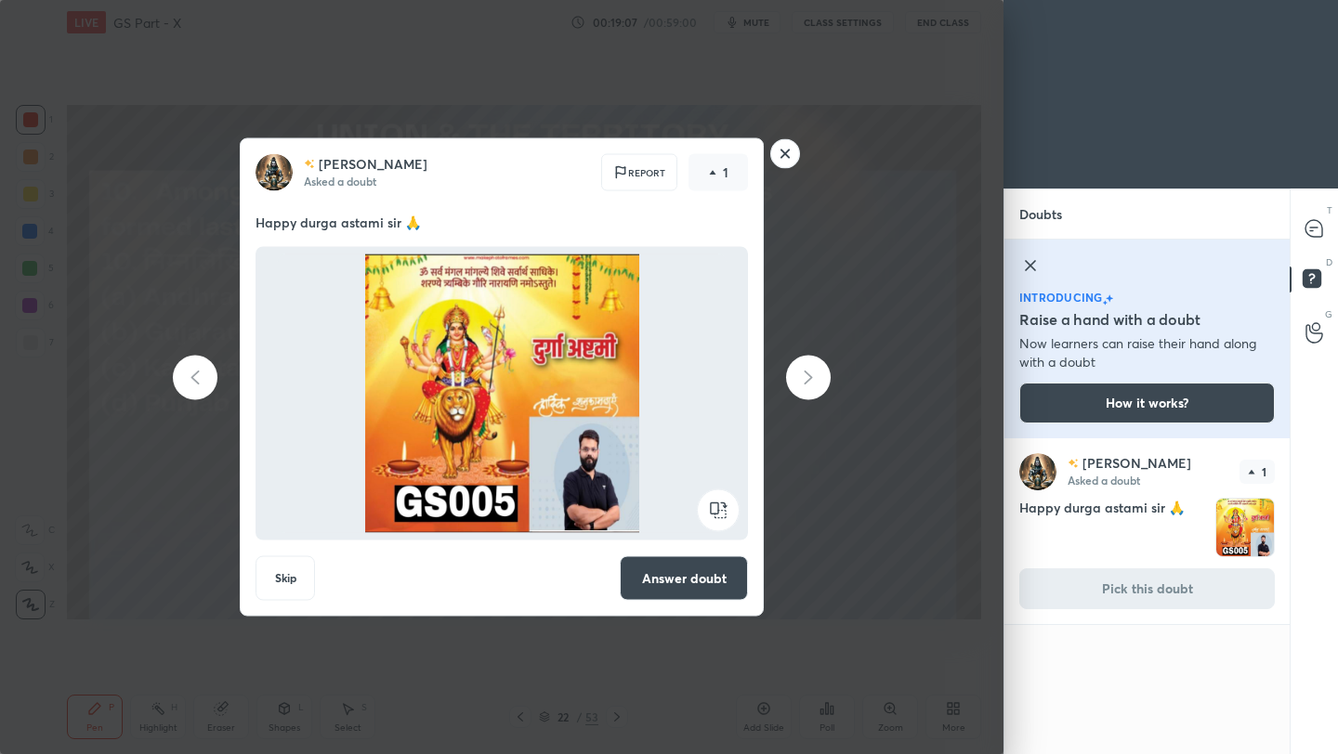
click at [787, 103] on div "[PERSON_NAME] Asked a doubt Report 1 Happy durga astami sir 🙏 Skip Answer doubt" at bounding box center [501, 377] width 1003 height 754
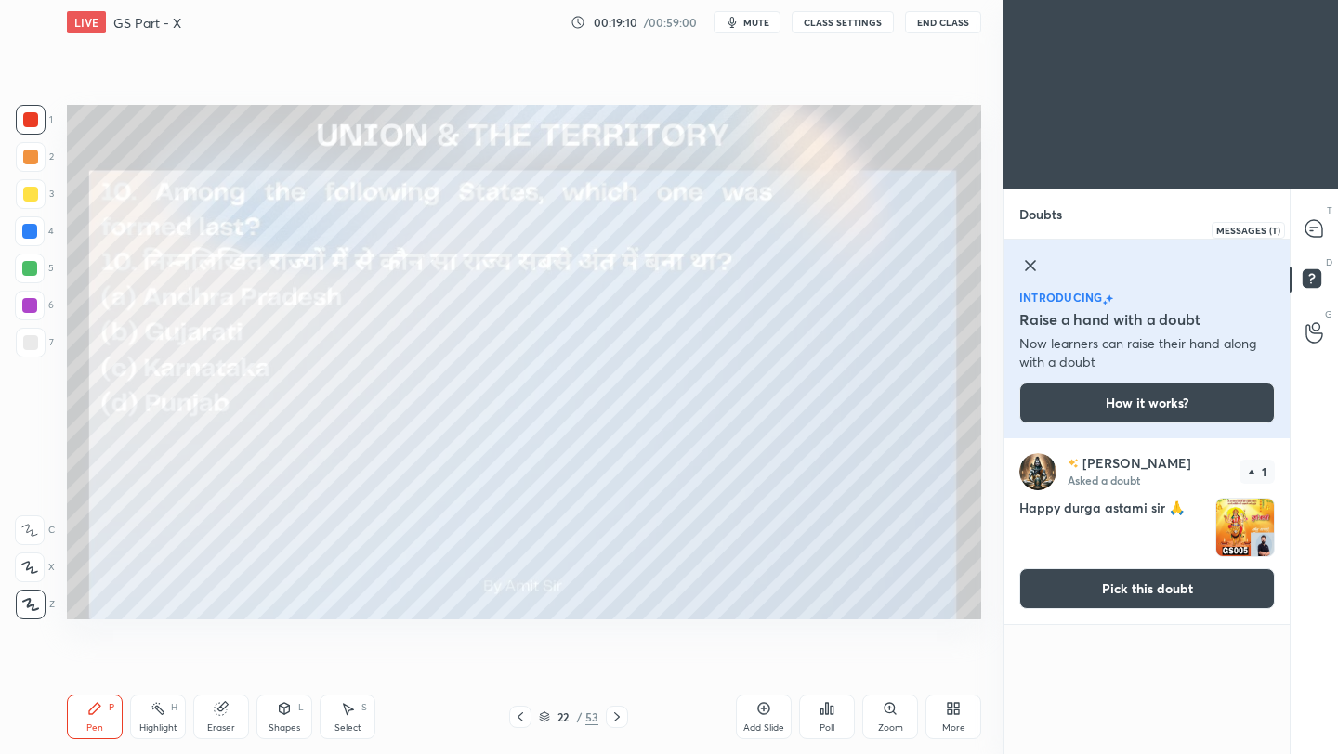
click at [1315, 228] on icon at bounding box center [1313, 228] width 17 height 17
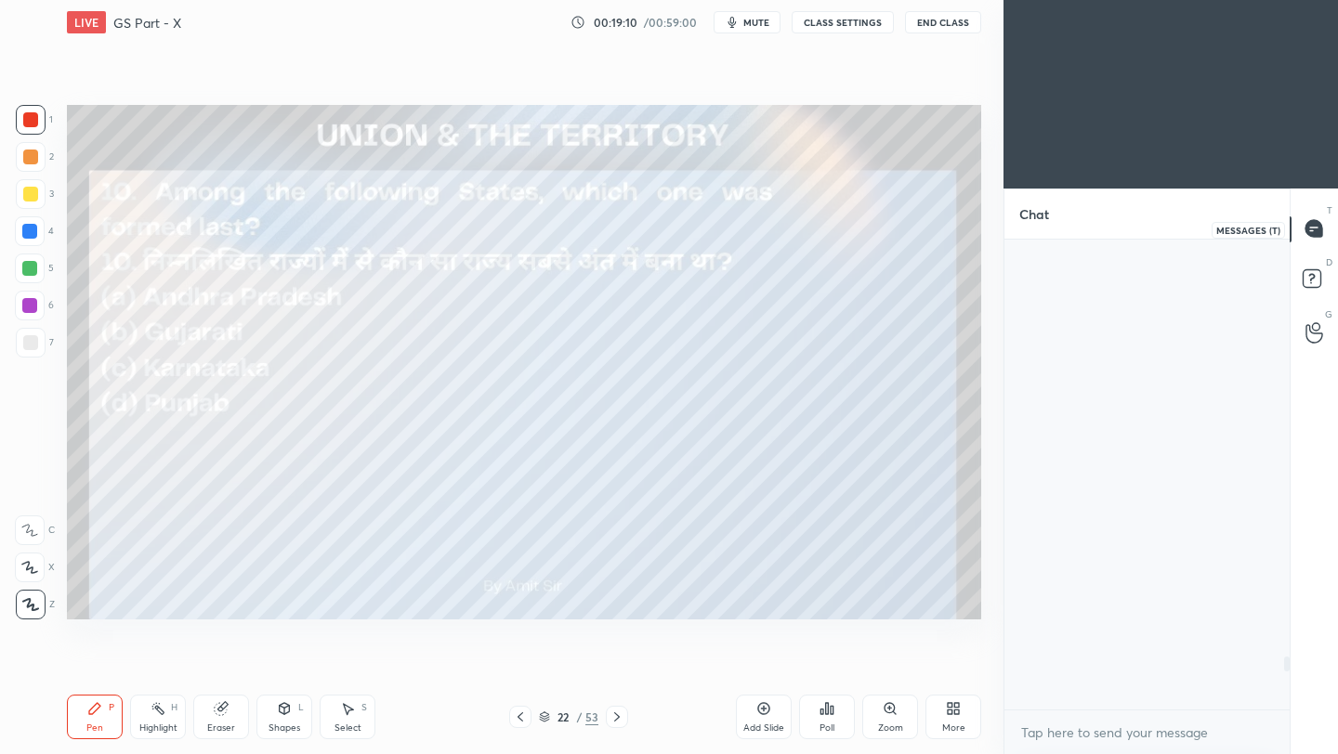
scroll to position [464, 280]
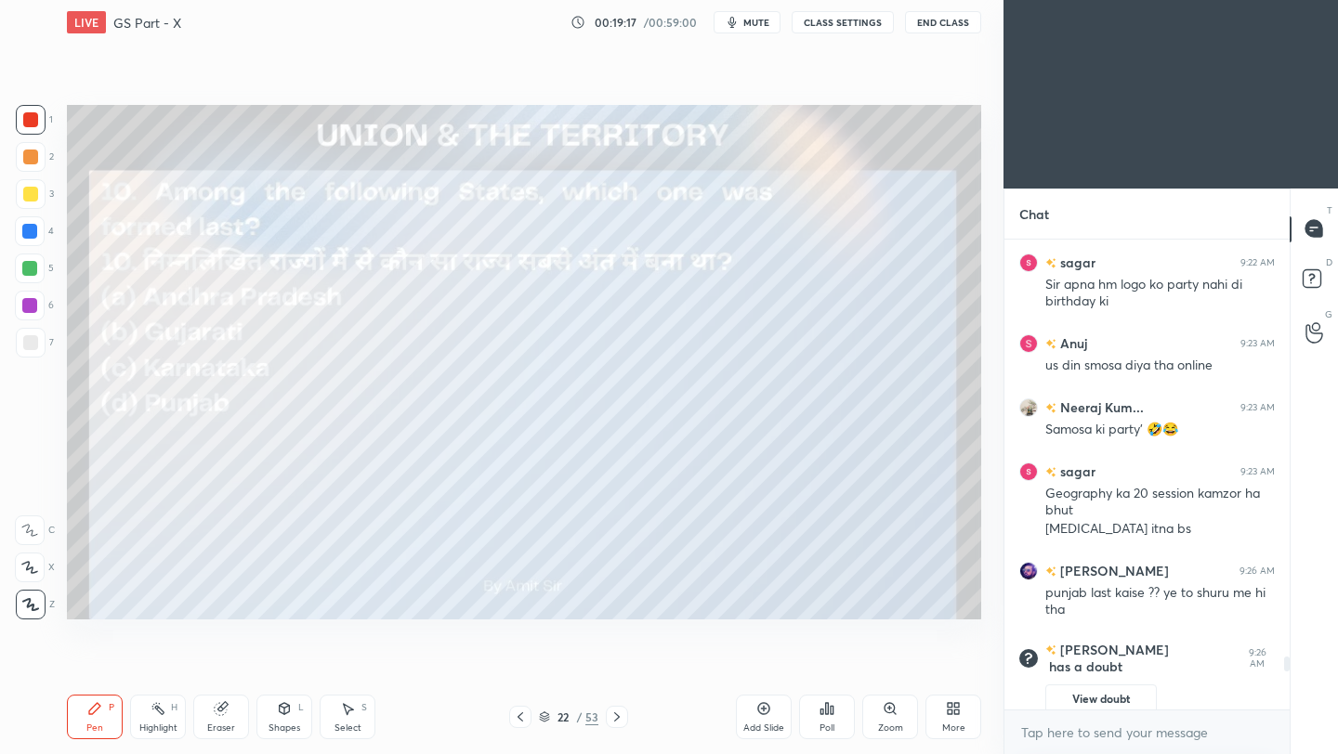
click at [615, 717] on icon at bounding box center [616, 717] width 15 height 15
click at [609, 715] on icon at bounding box center [616, 717] width 15 height 15
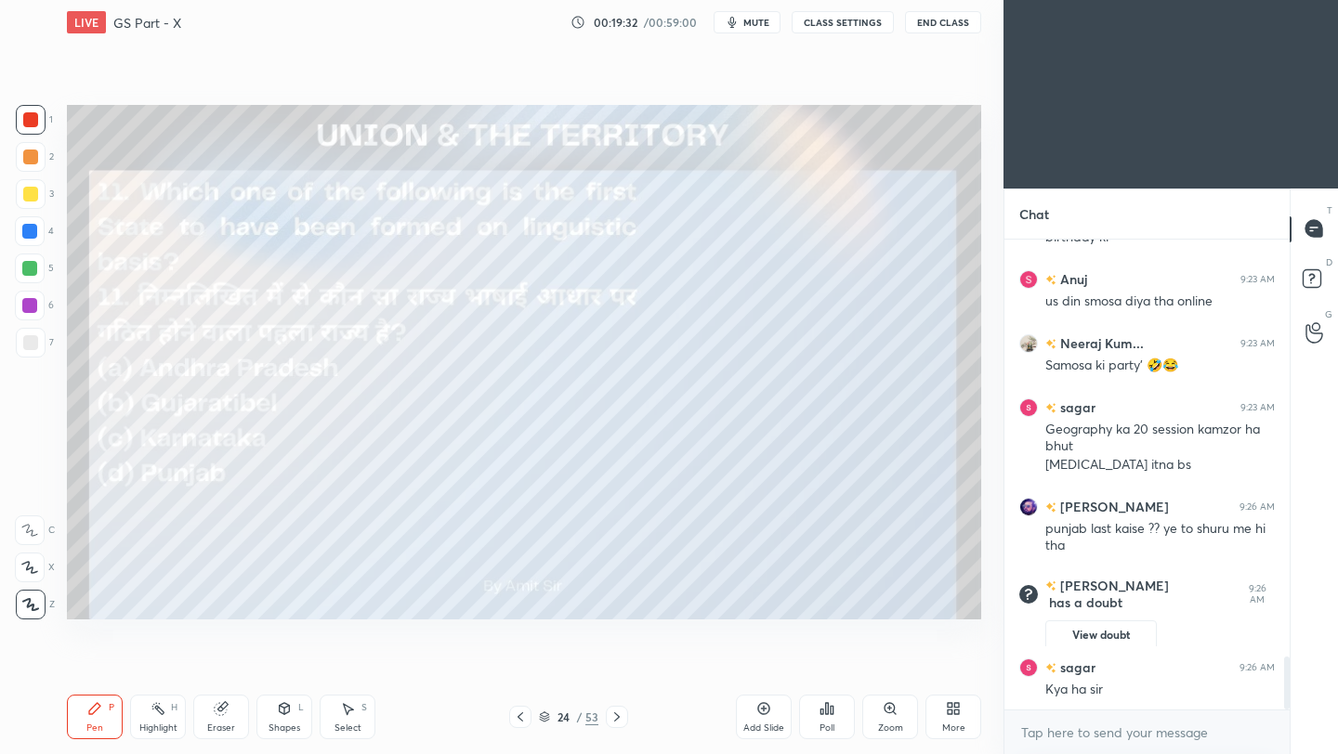
click at [826, 716] on div "Poll" at bounding box center [827, 717] width 56 height 45
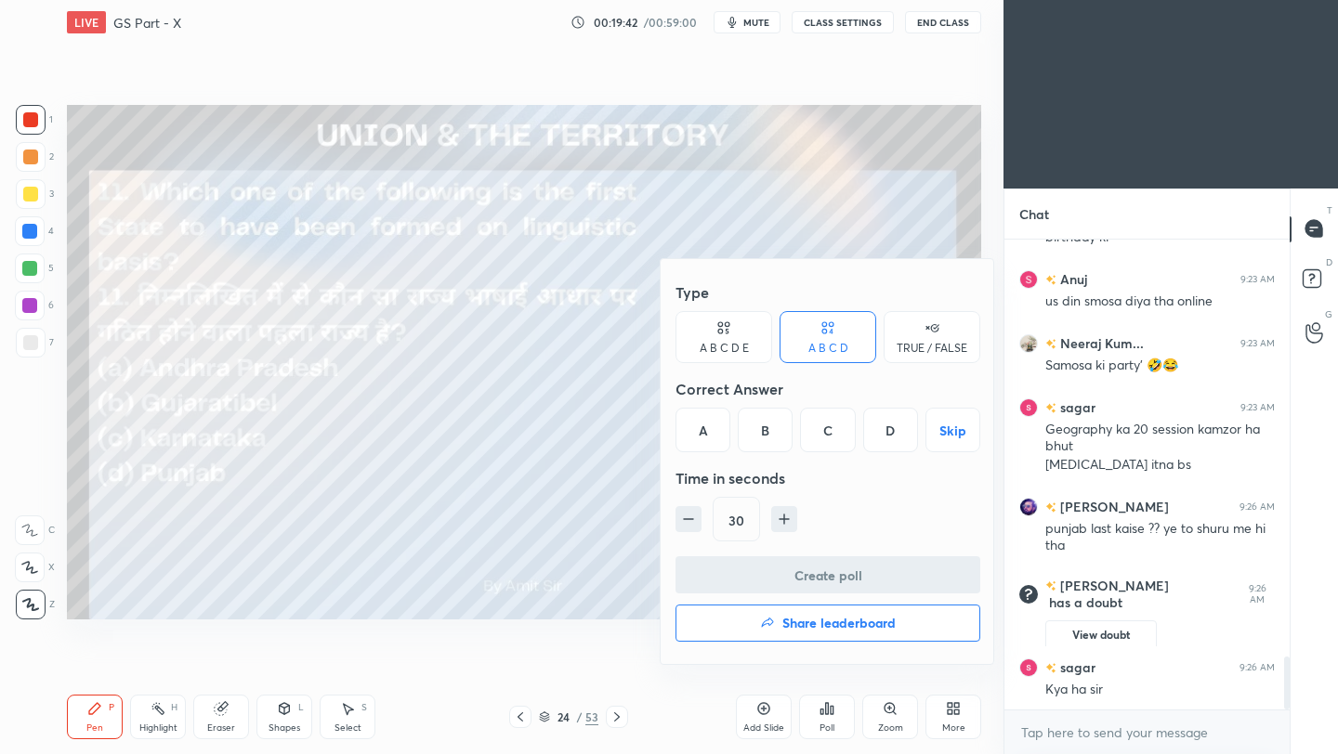
click at [708, 437] on div "A" at bounding box center [702, 430] width 55 height 45
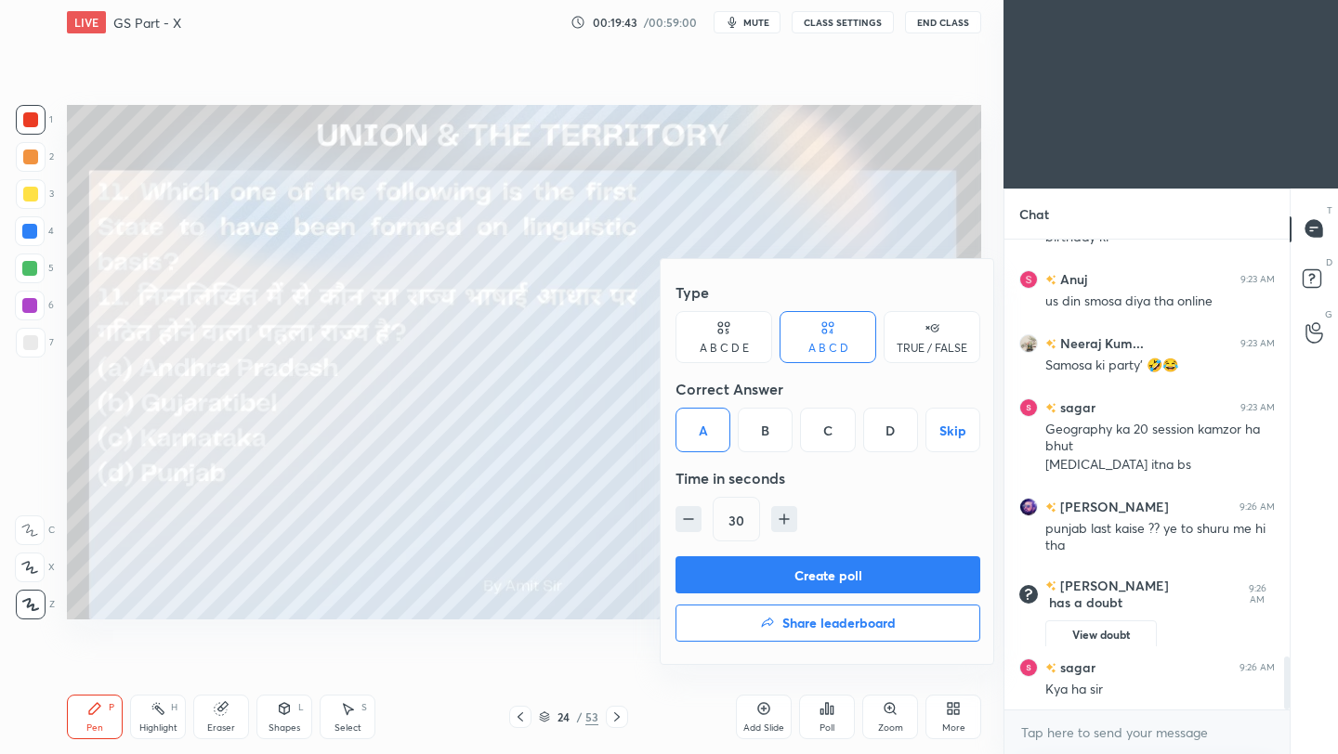
click at [721, 577] on button "Create poll" at bounding box center [827, 574] width 305 height 37
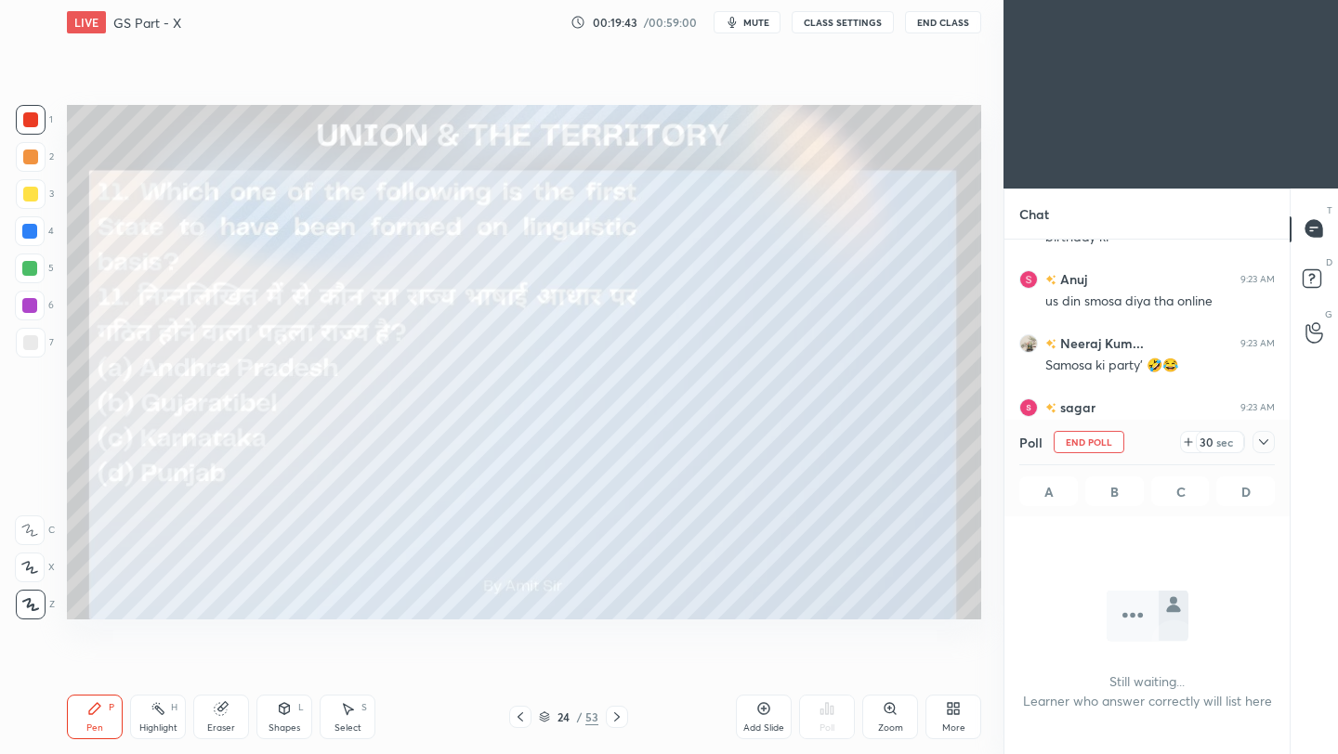
scroll to position [7, 7]
click at [1264, 443] on icon at bounding box center [1263, 442] width 9 height 6
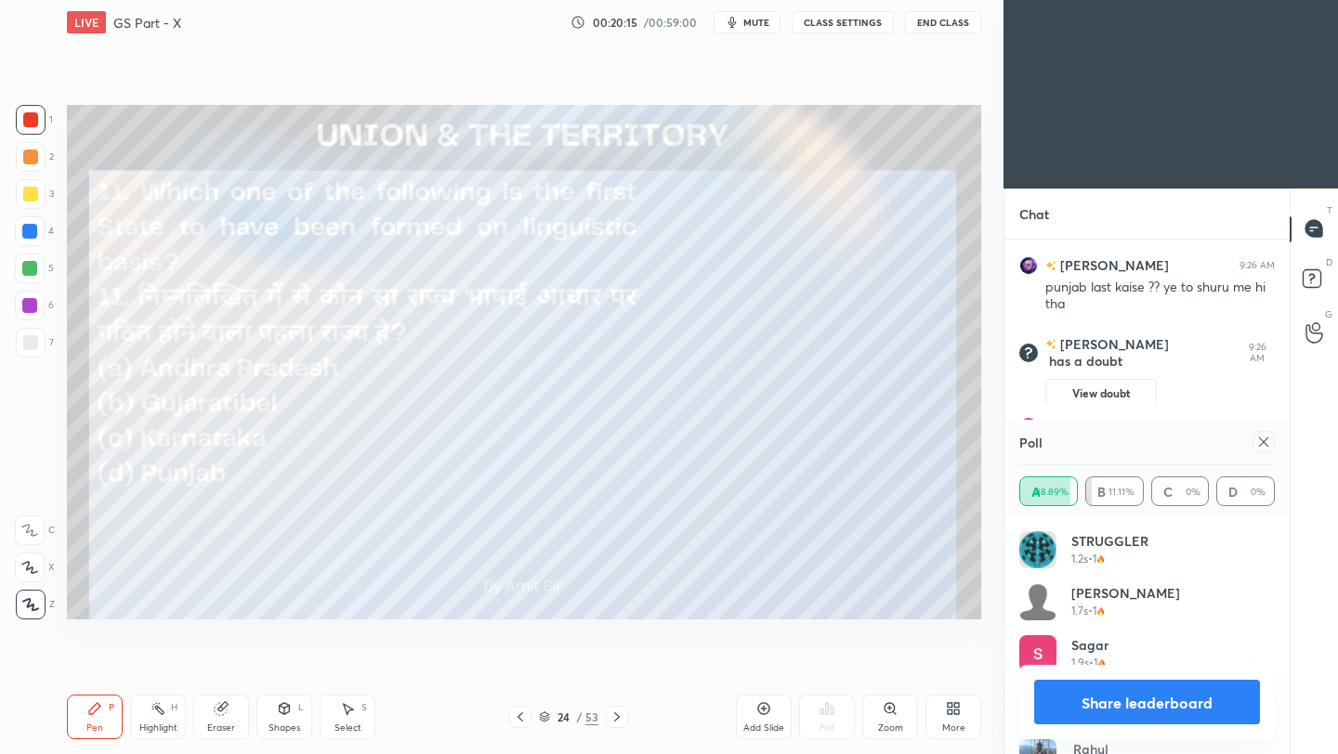
scroll to position [4050, 0]
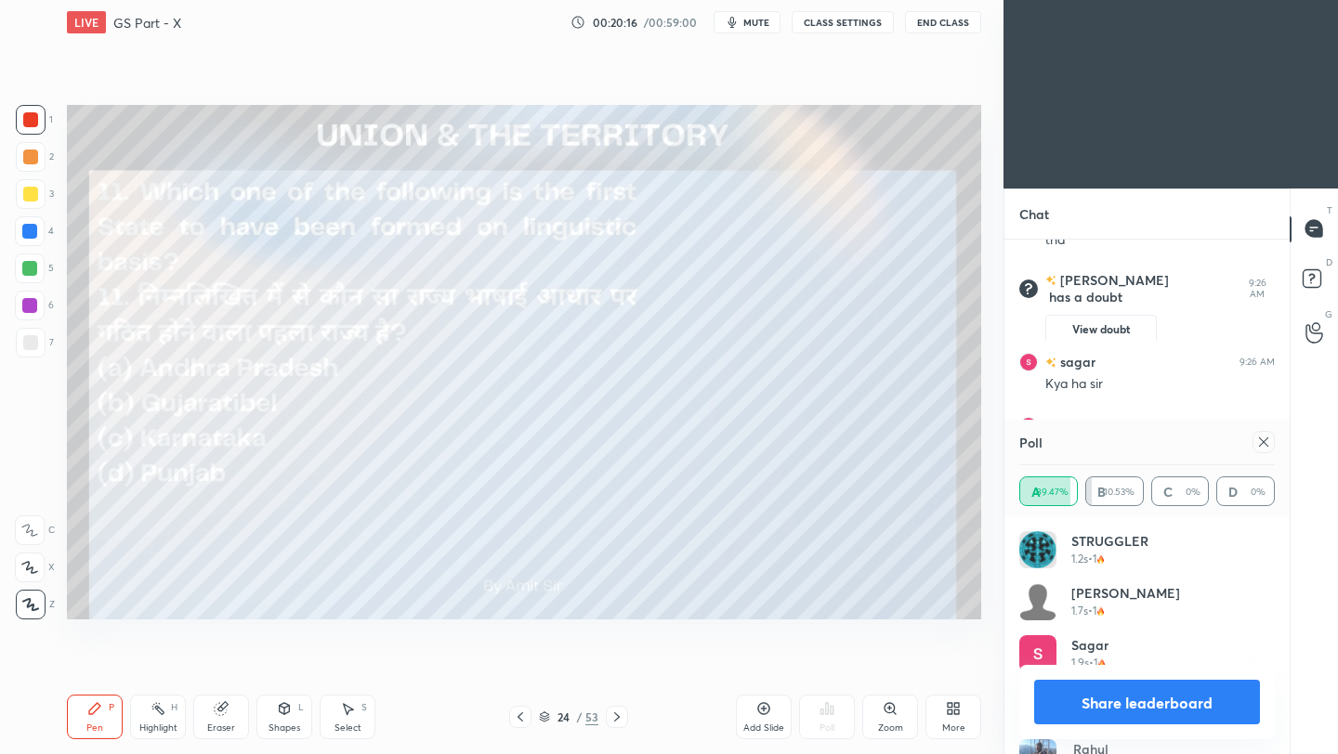
click at [1262, 453] on div "Poll" at bounding box center [1146, 442] width 255 height 45
click at [1264, 443] on icon at bounding box center [1263, 442] width 9 height 9
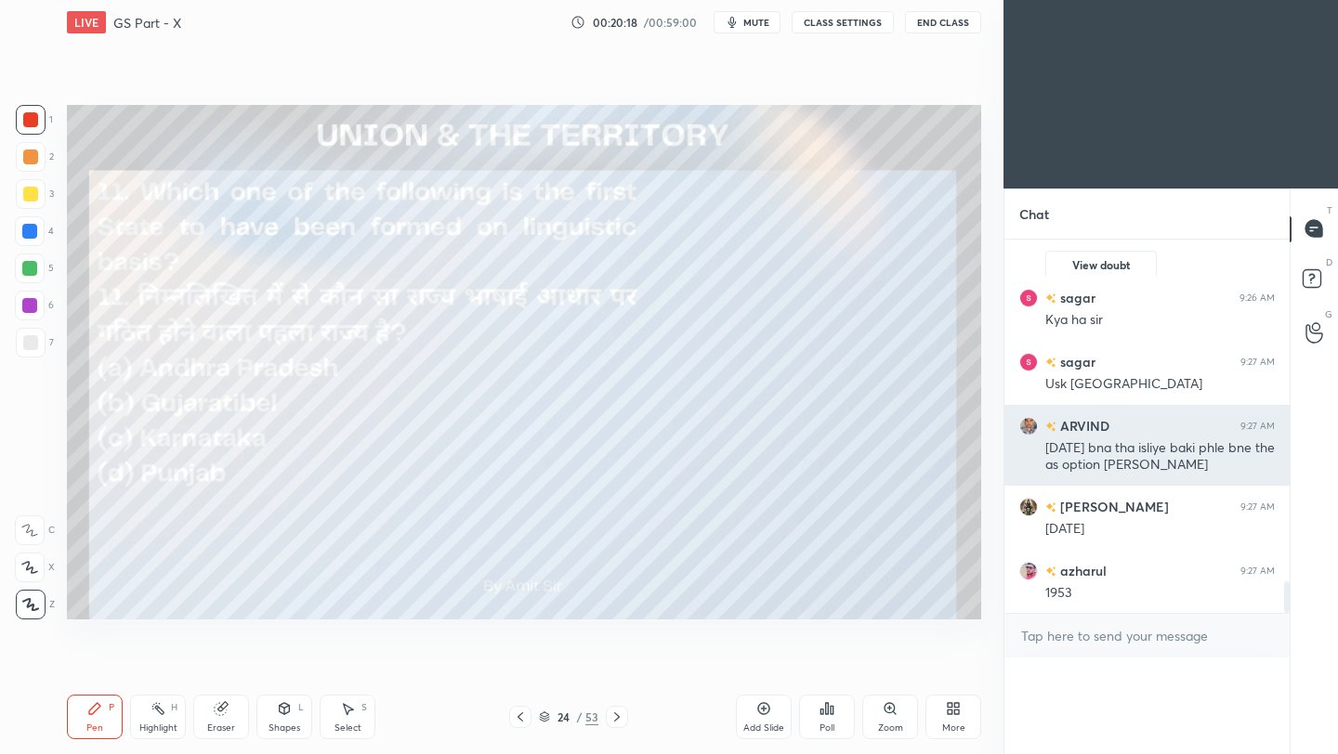
scroll to position [243, 280]
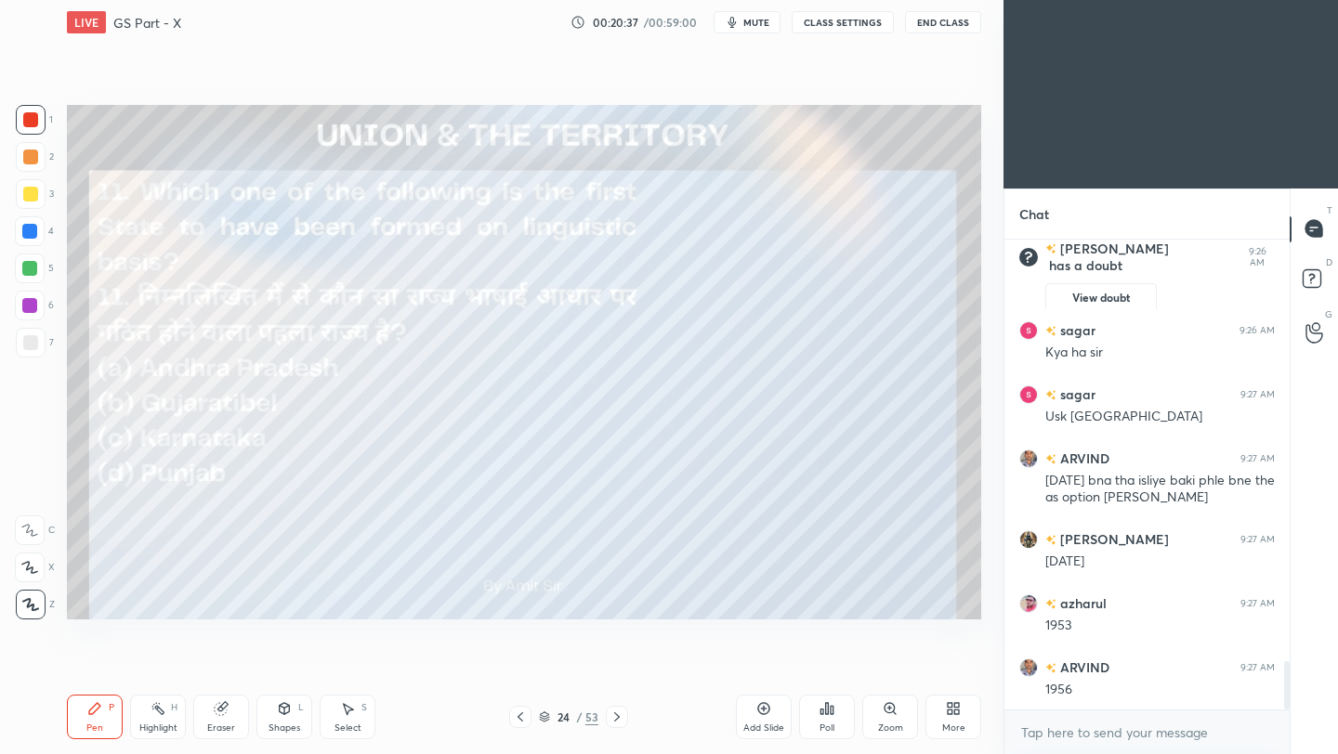
click at [612, 716] on icon at bounding box center [616, 717] width 15 height 15
click at [616, 719] on icon at bounding box center [616, 717] width 15 height 15
click at [620, 635] on div "Setting up your live class Poll for secs No correct answer Start poll" at bounding box center [523, 362] width 929 height 635
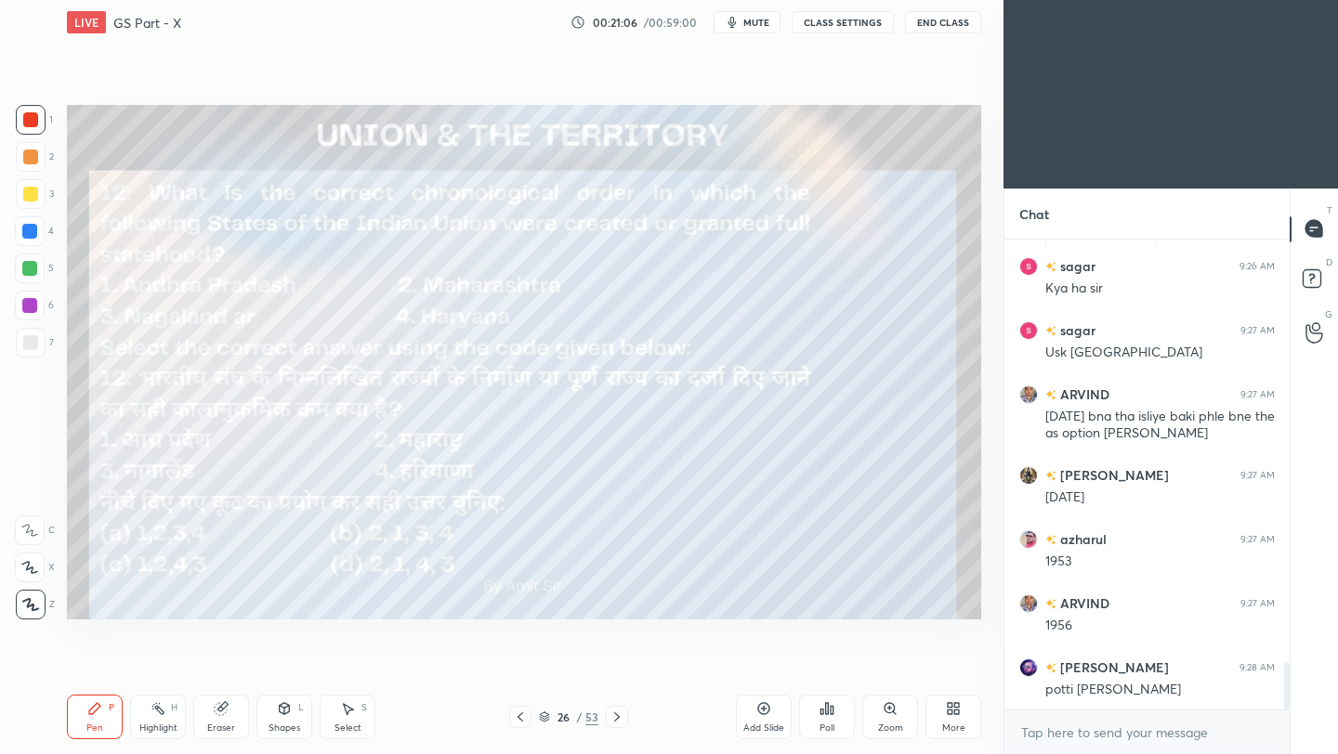
click at [821, 719] on div "Poll" at bounding box center [827, 717] width 56 height 45
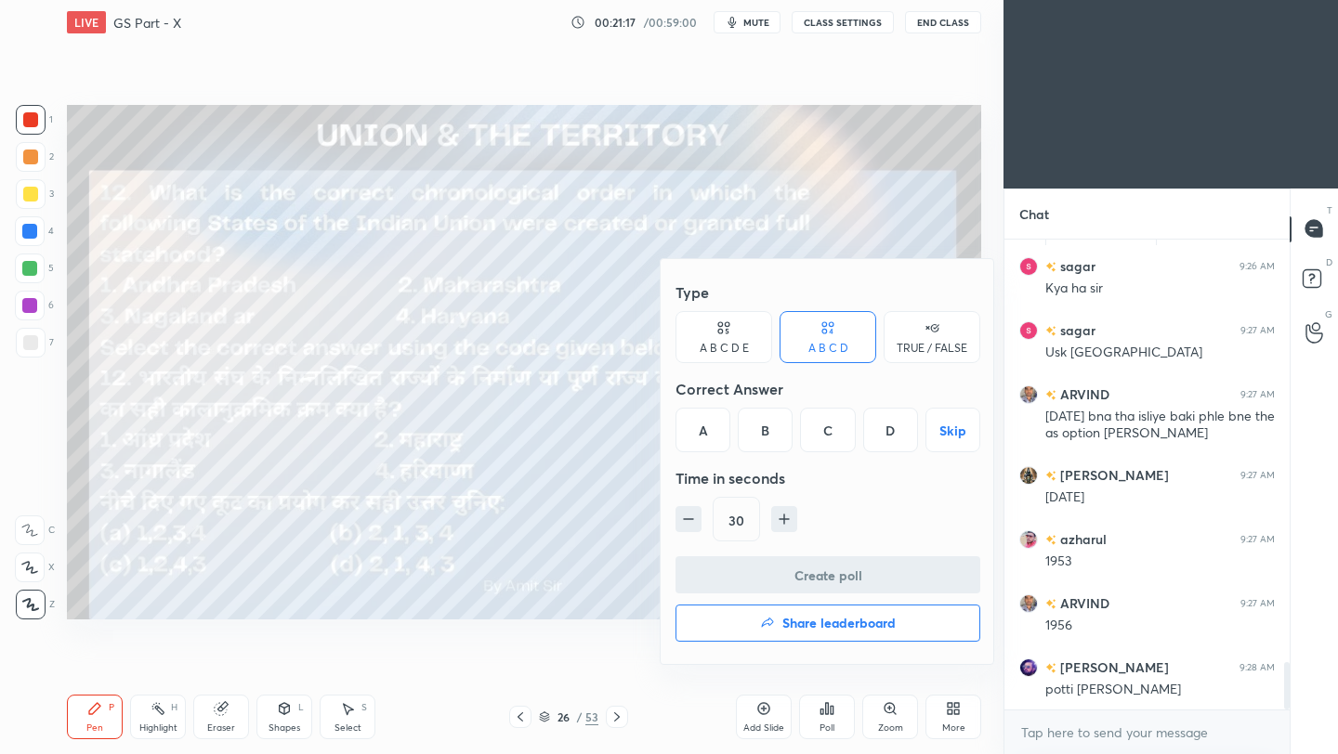
drag, startPoint x: 706, startPoint y: 438, endPoint x: 700, endPoint y: 502, distance: 63.5
click at [706, 440] on div "A" at bounding box center [702, 430] width 55 height 45
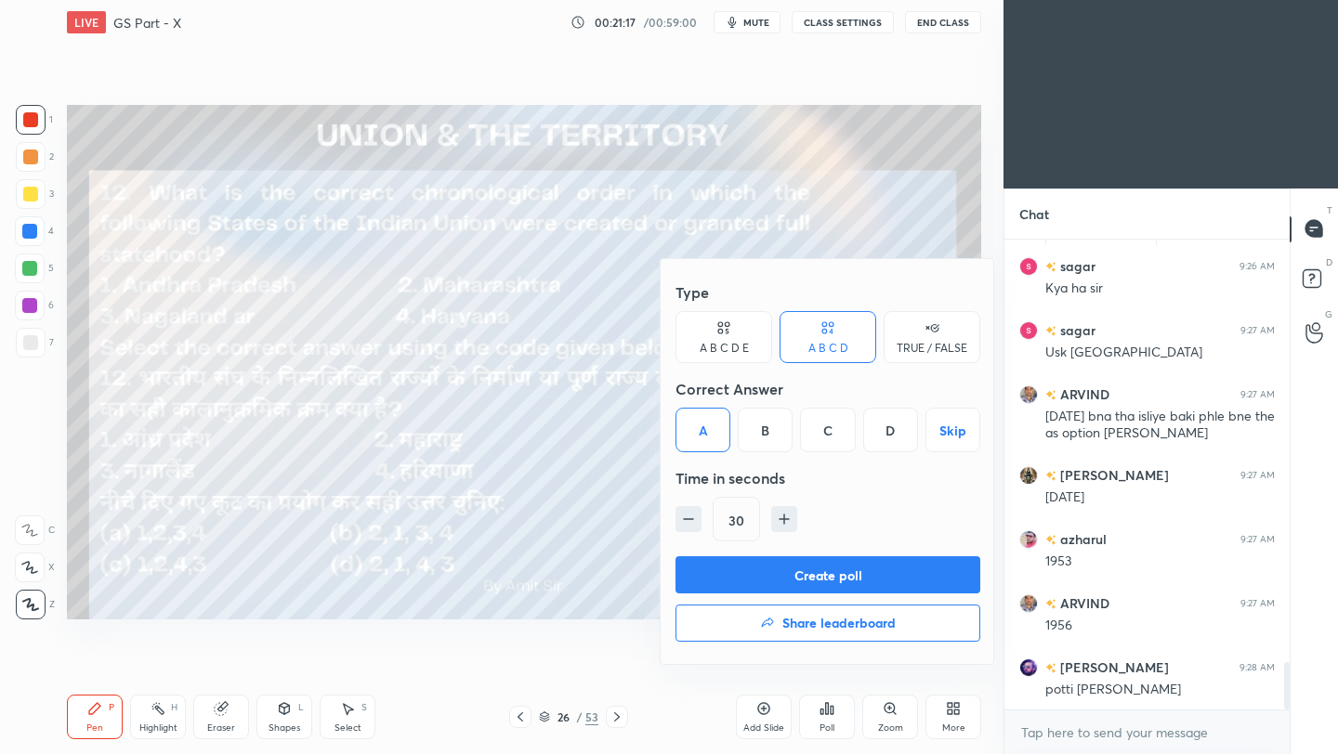
click at [704, 580] on button "Create poll" at bounding box center [827, 574] width 305 height 37
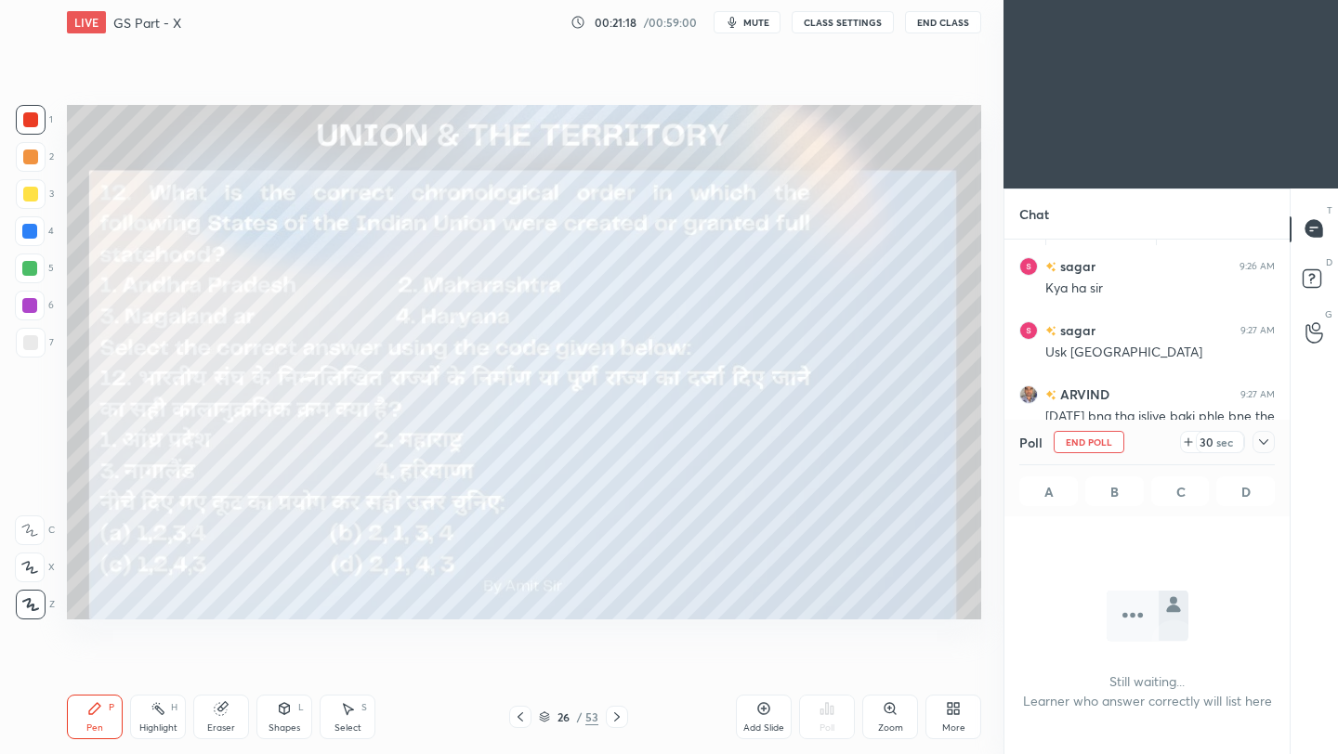
scroll to position [368, 280]
click at [1261, 439] on icon at bounding box center [1263, 442] width 15 height 15
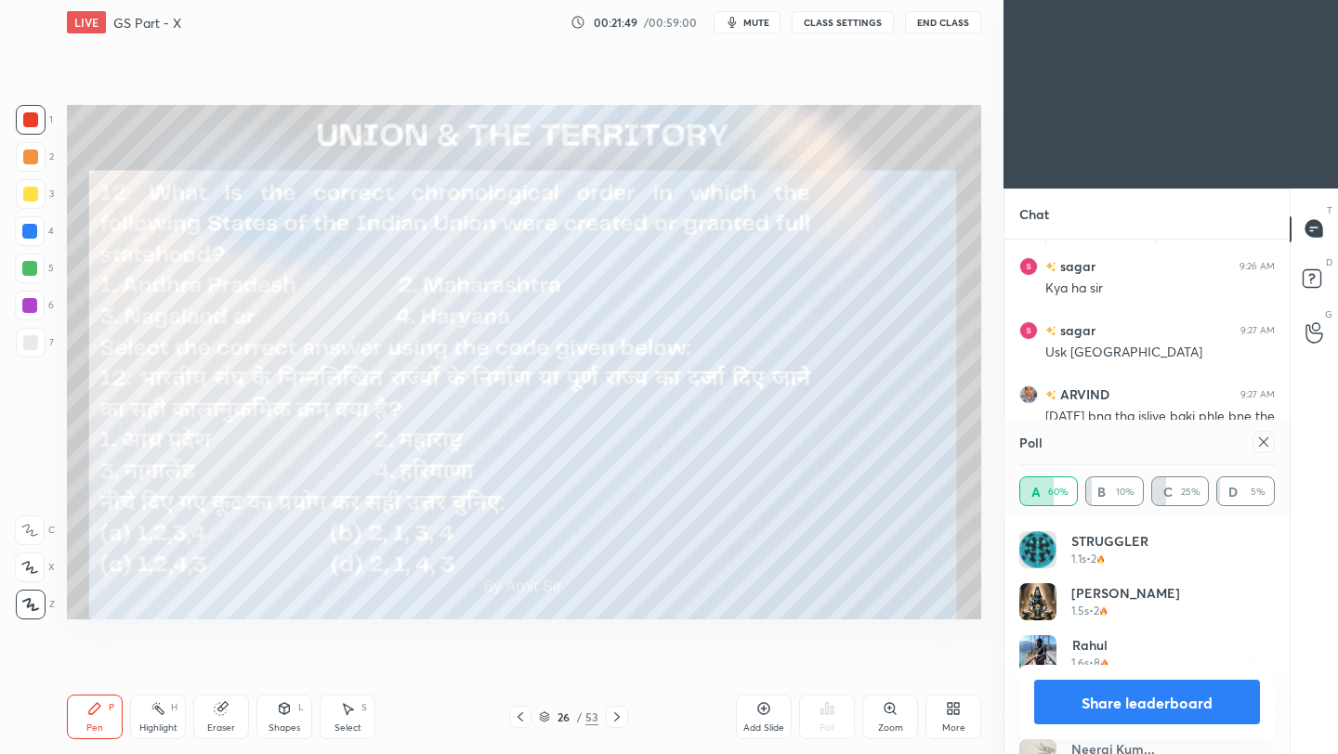
scroll to position [4394, 0]
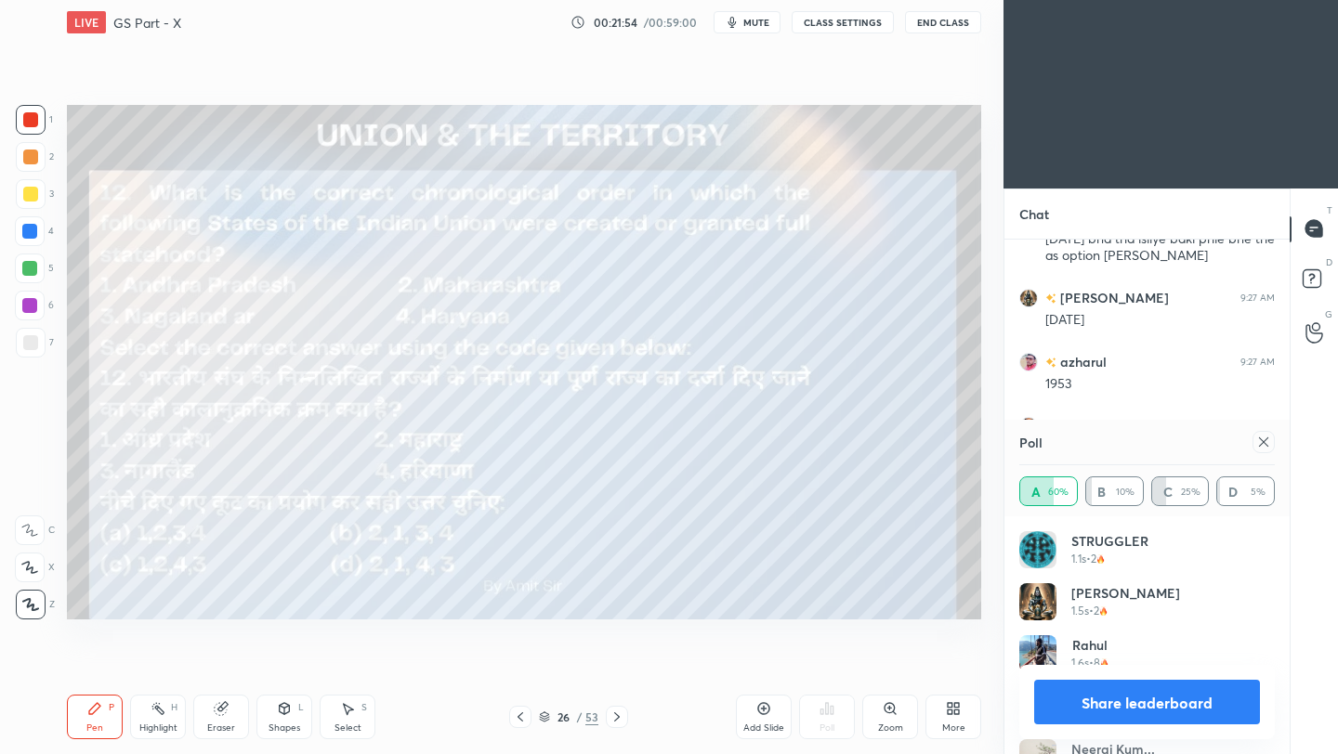
click at [1261, 446] on icon at bounding box center [1263, 442] width 15 height 15
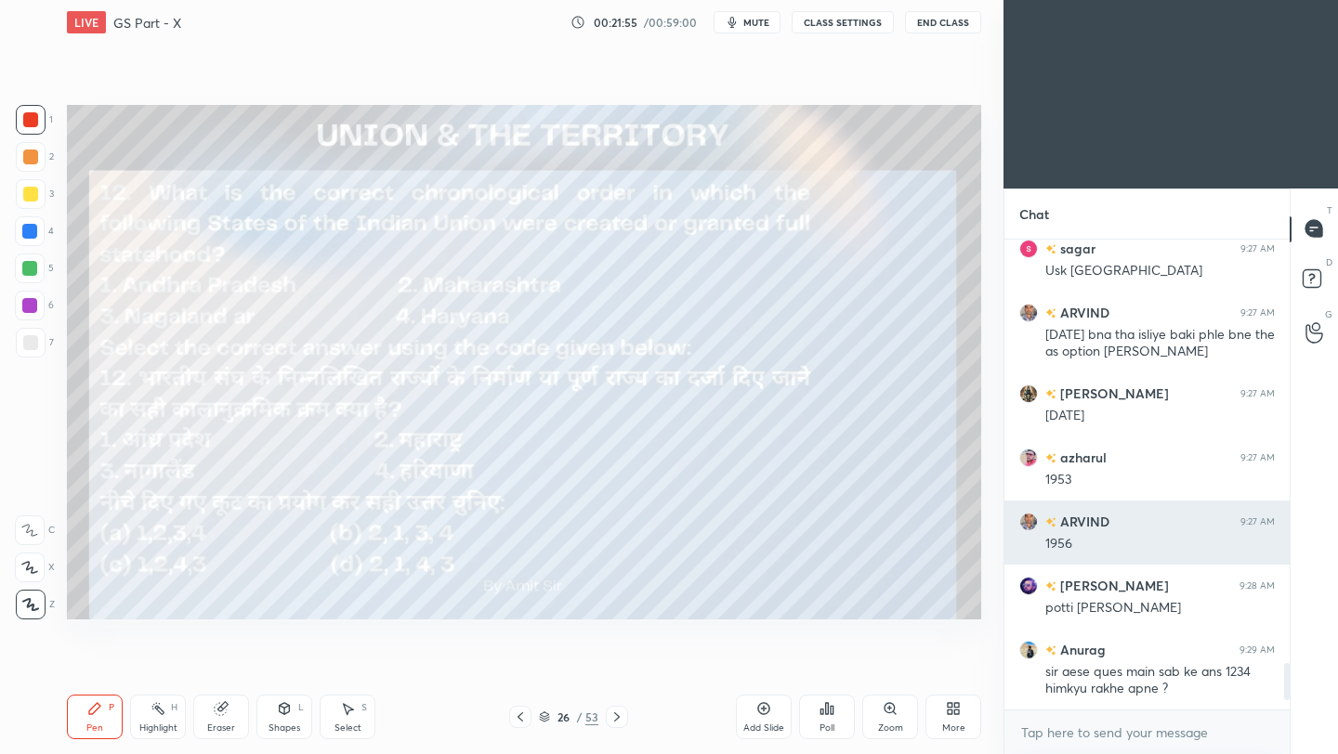
scroll to position [309, 280]
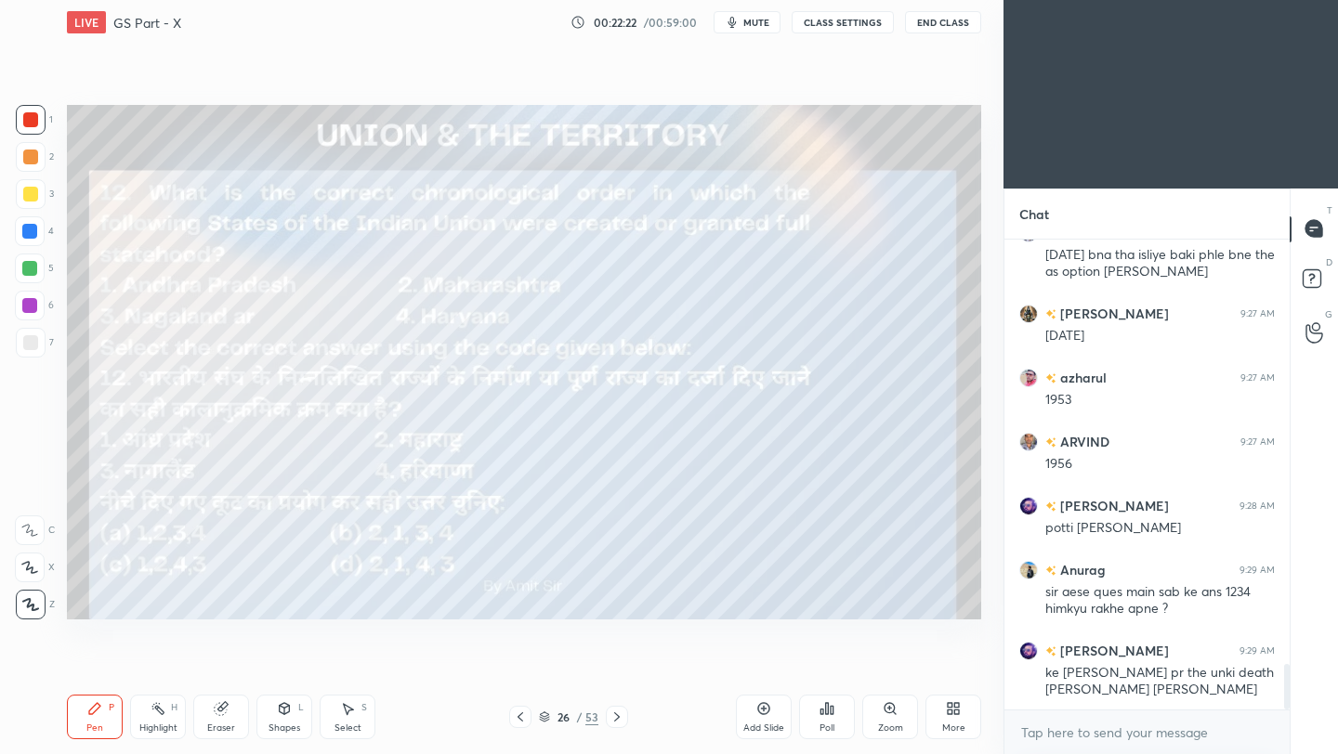
click at [609, 720] on icon at bounding box center [616, 717] width 15 height 15
click at [608, 726] on div at bounding box center [617, 717] width 22 height 22
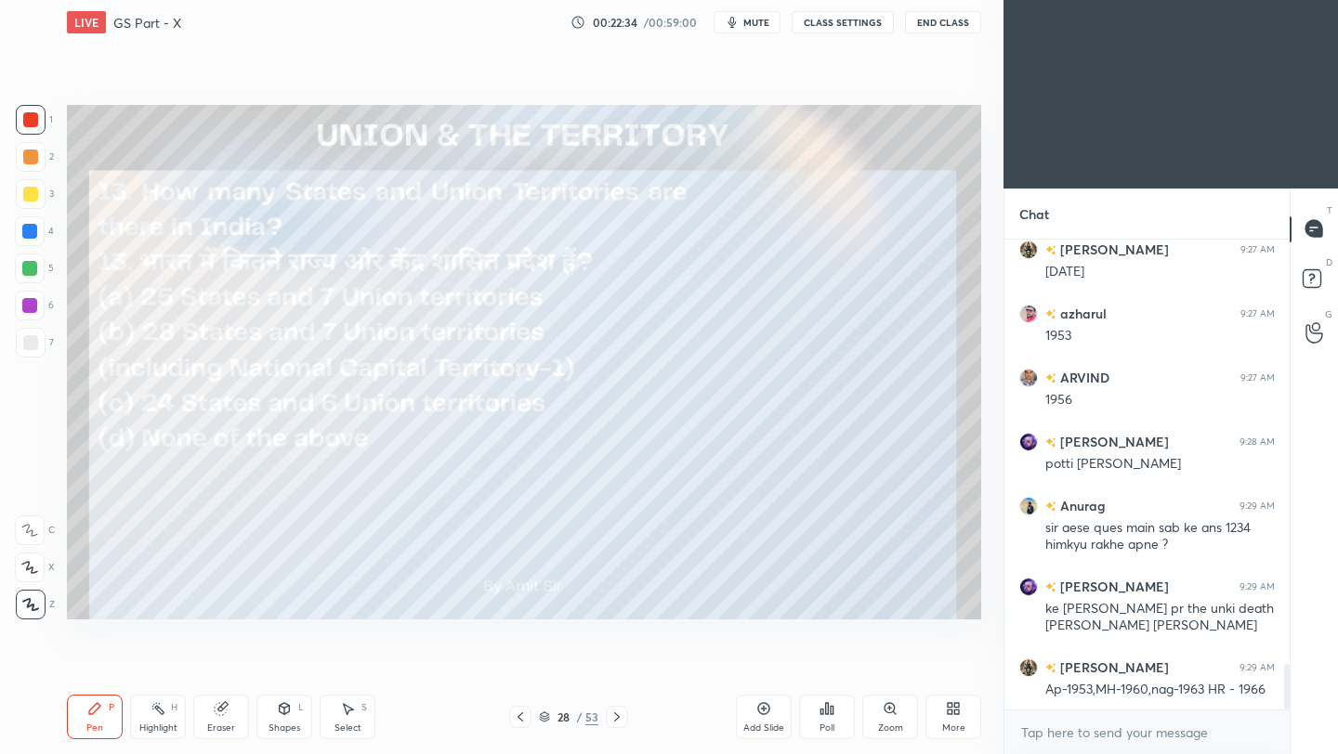
click at [823, 726] on div "Poll" at bounding box center [826, 728] width 15 height 9
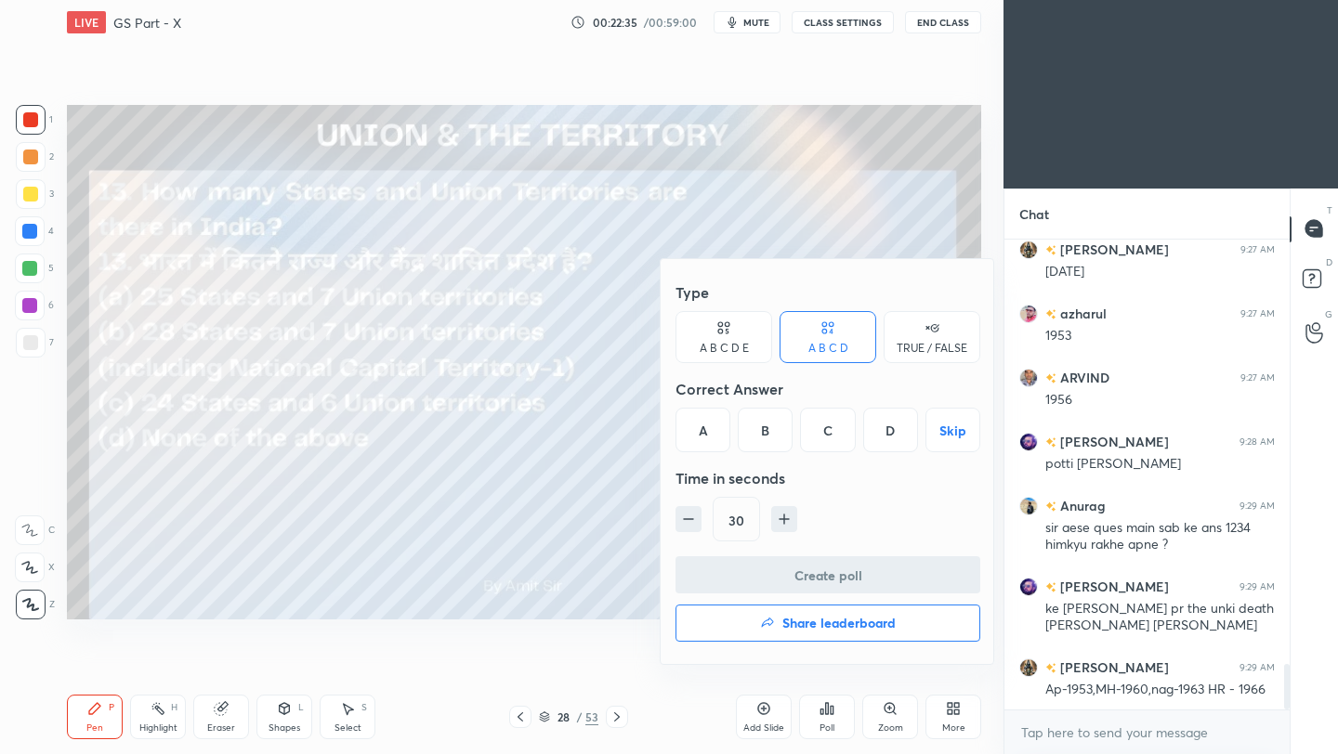
click at [776, 439] on div "B" at bounding box center [765, 430] width 55 height 45
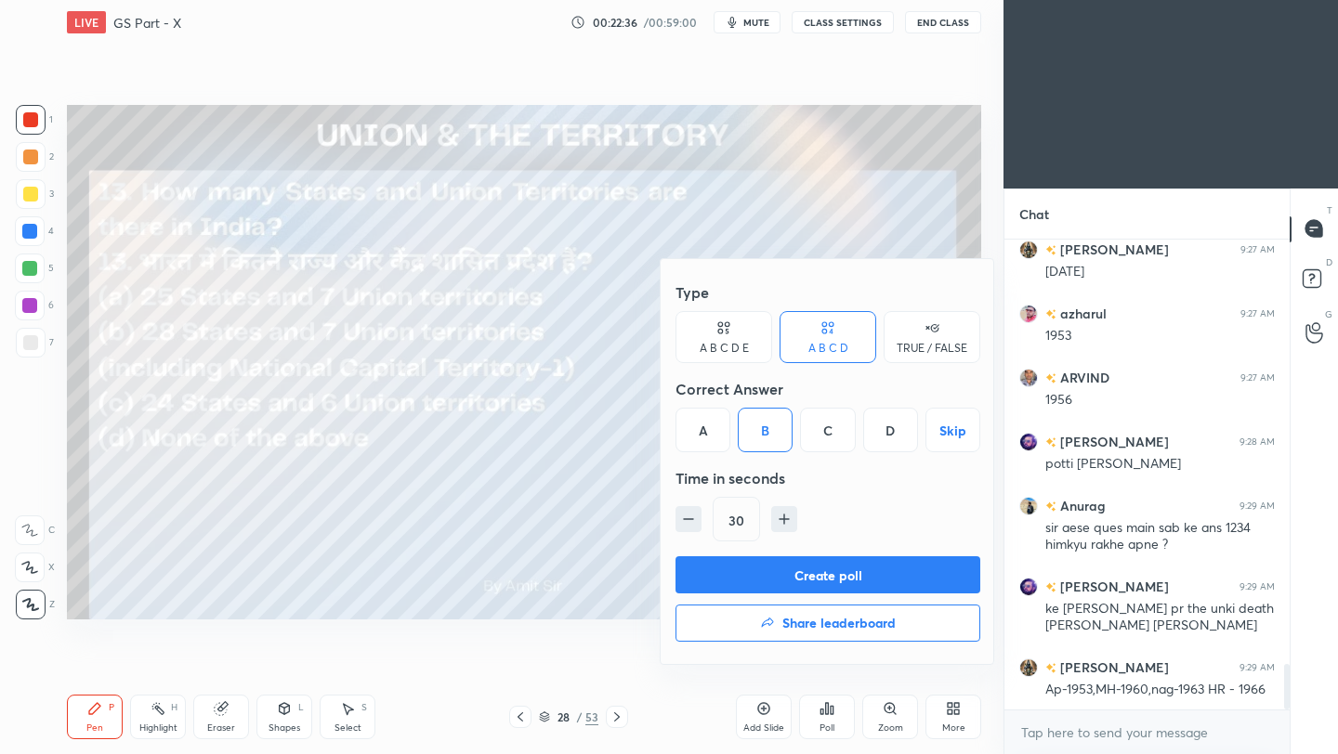
click at [775, 578] on button "Create poll" at bounding box center [827, 574] width 305 height 37
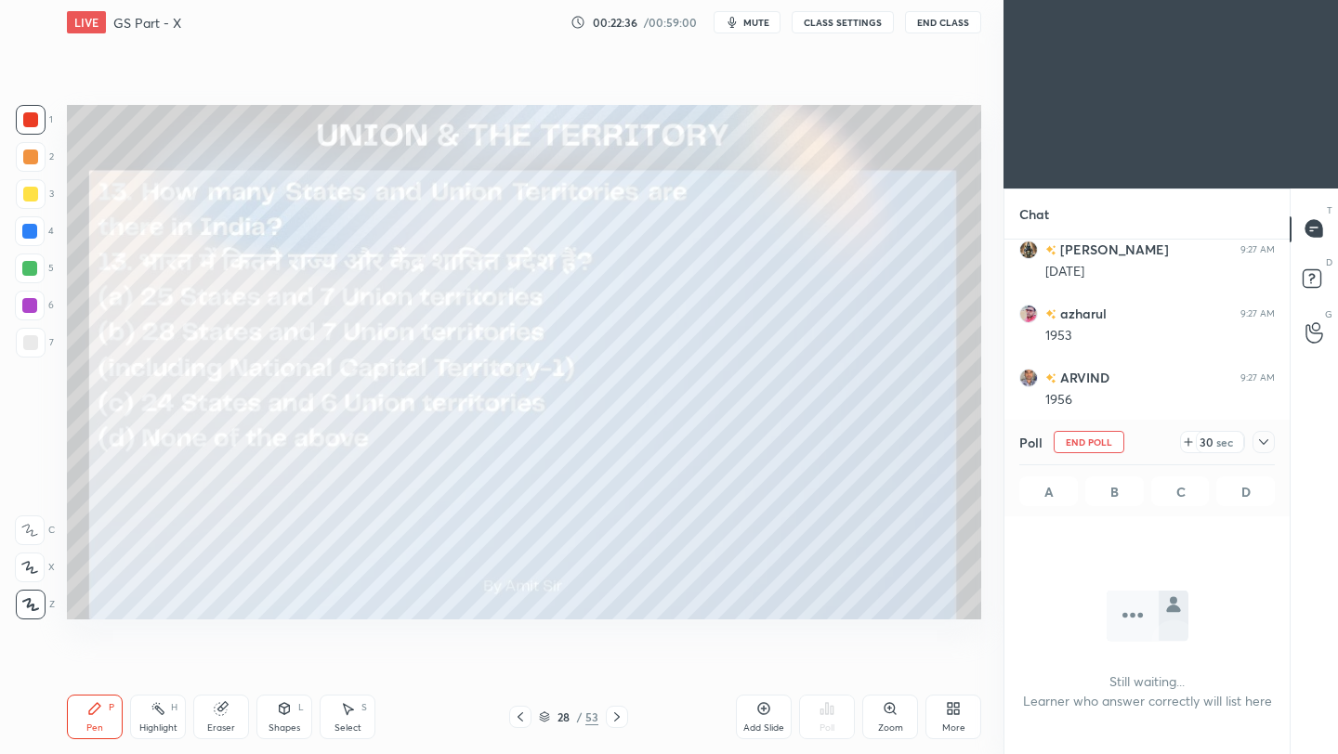
scroll to position [7, 7]
click at [1263, 443] on icon at bounding box center [1263, 442] width 15 height 15
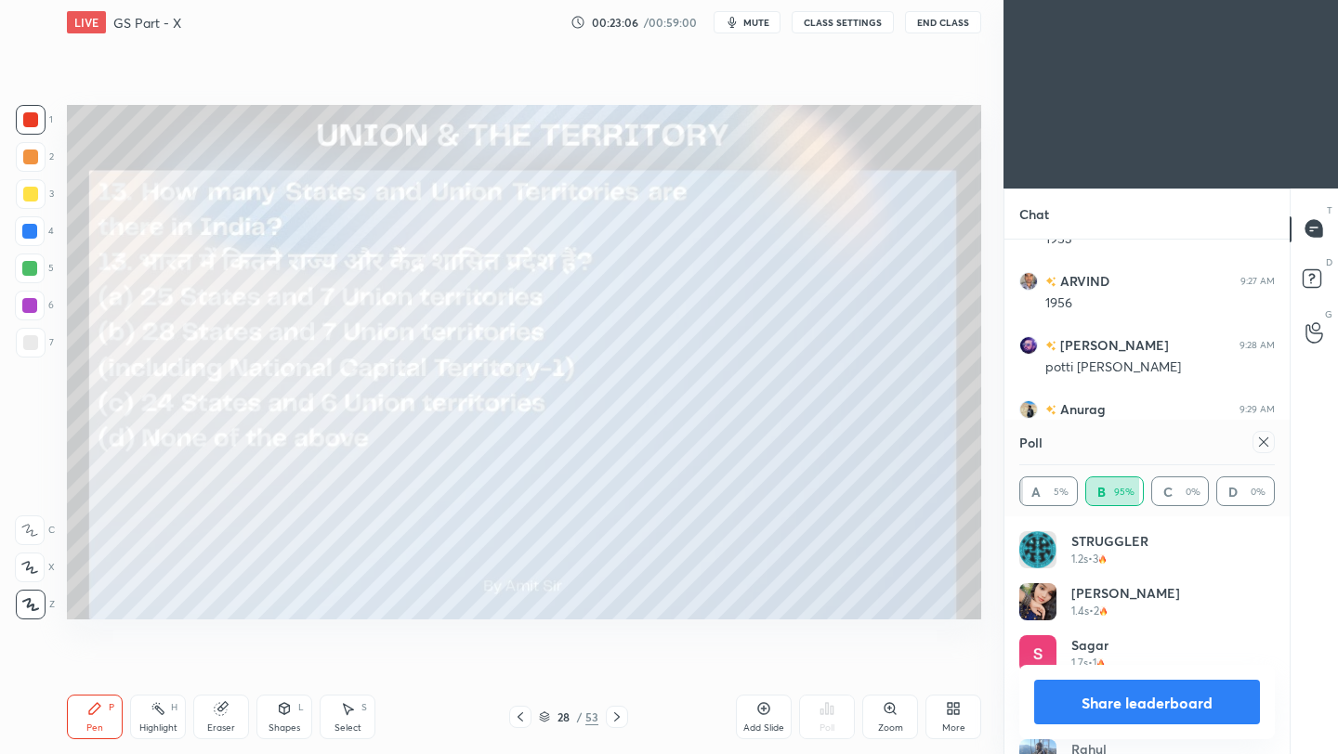
scroll to position [217, 250]
click at [1268, 448] on icon at bounding box center [1263, 442] width 15 height 15
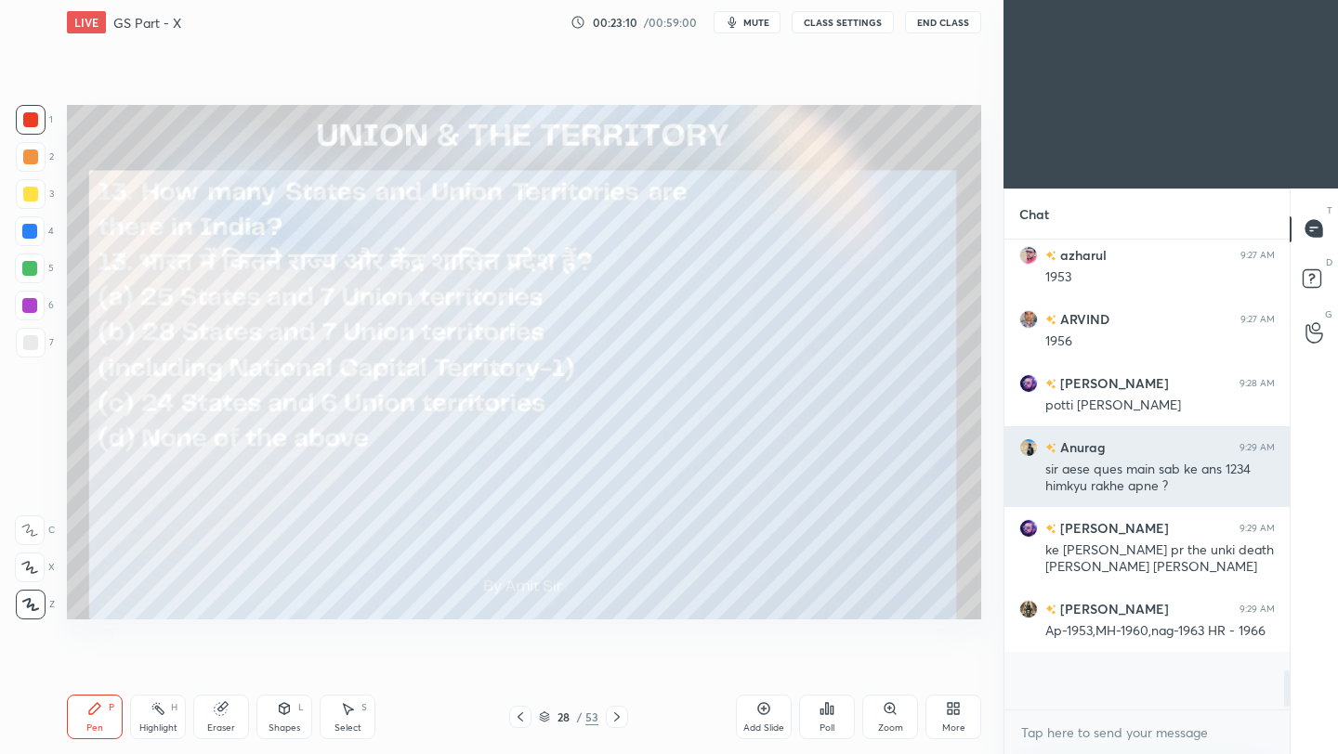
scroll to position [300, 280]
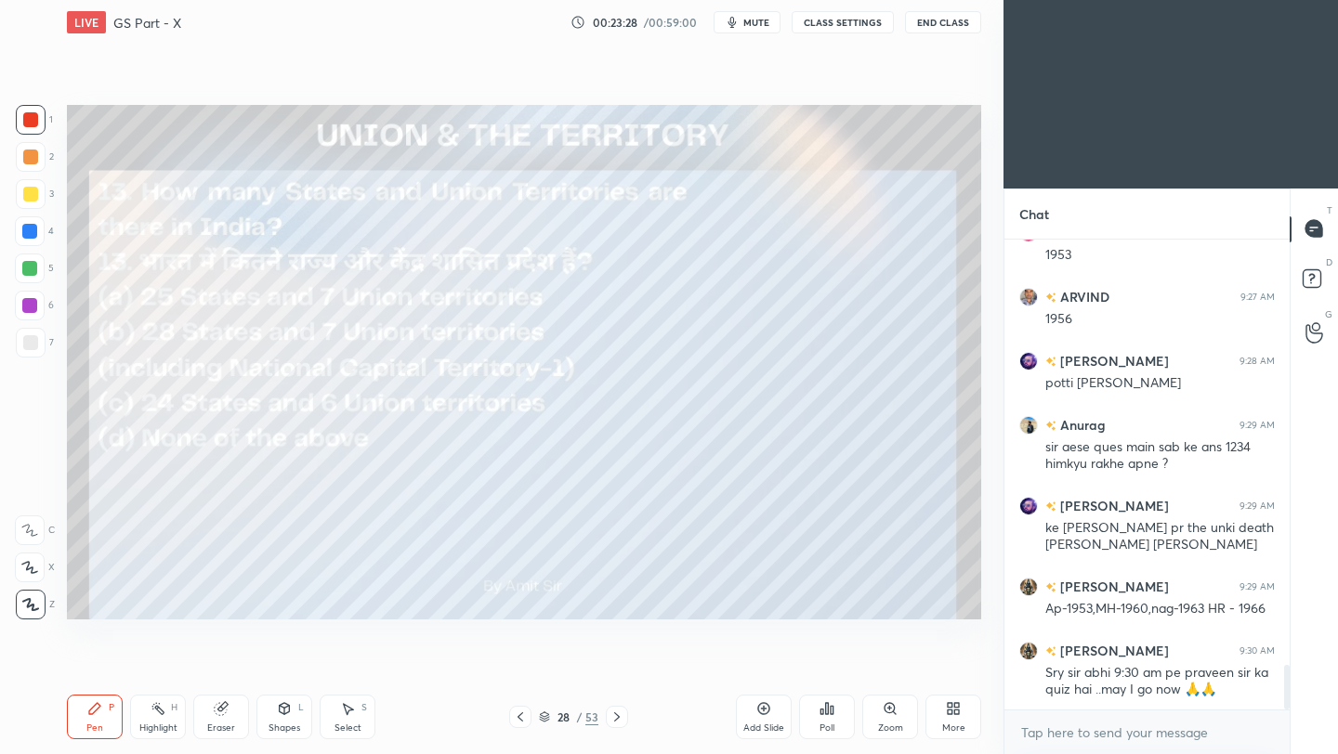
click at [614, 721] on icon at bounding box center [617, 717] width 6 height 9
click at [616, 723] on icon at bounding box center [616, 717] width 15 height 15
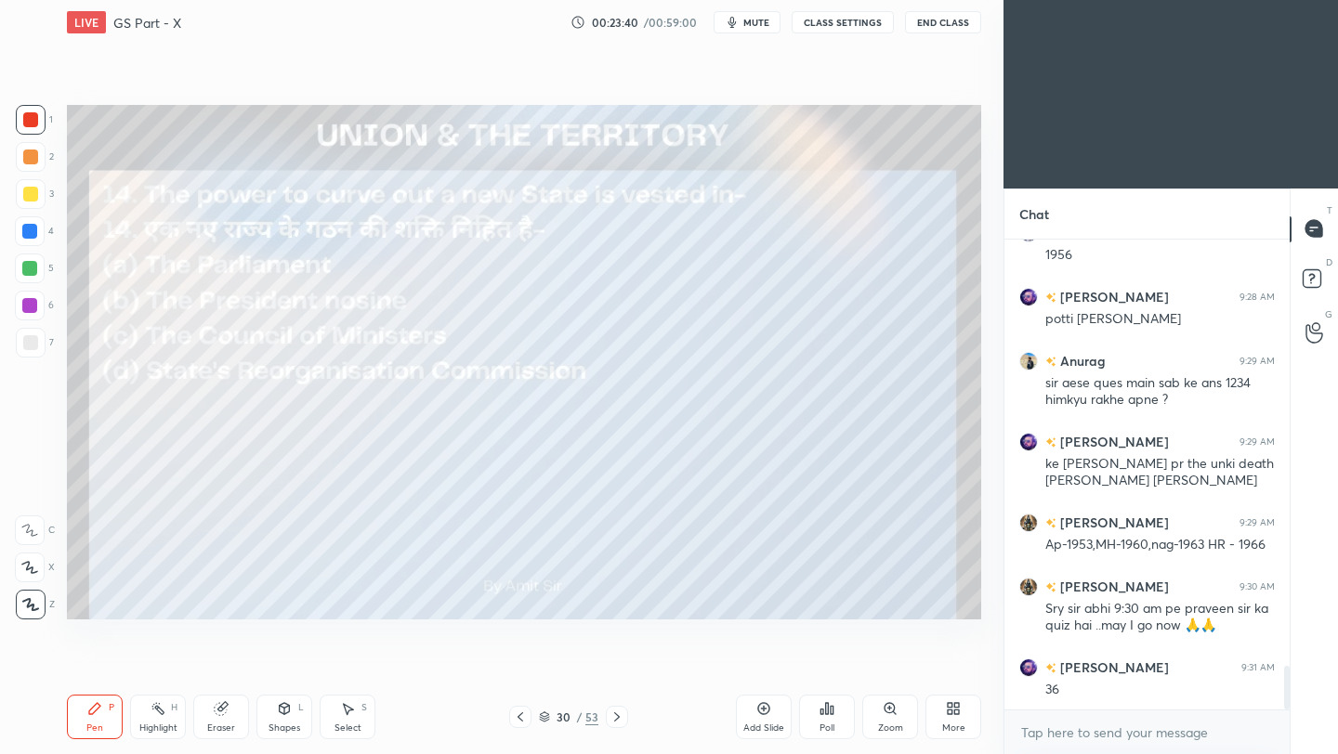
click at [828, 726] on div "Poll" at bounding box center [826, 728] width 15 height 9
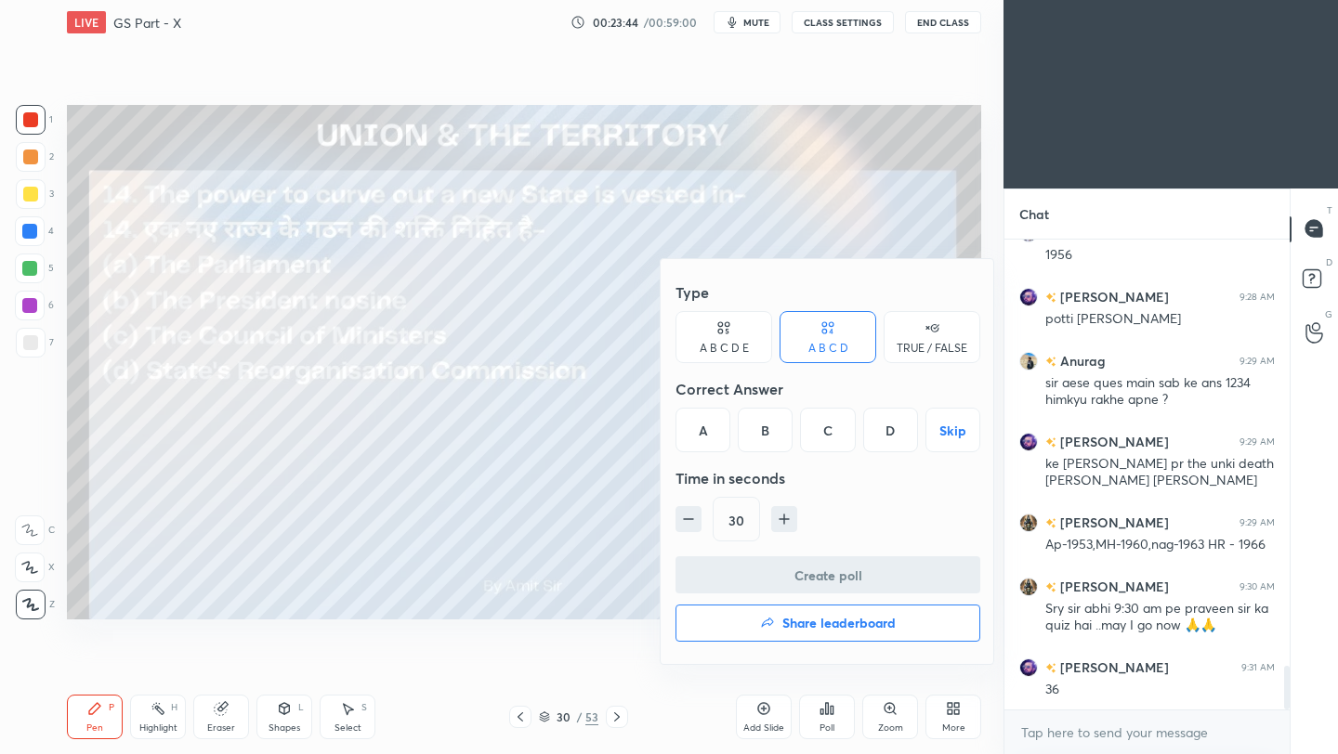
click at [693, 431] on div "A" at bounding box center [702, 430] width 55 height 45
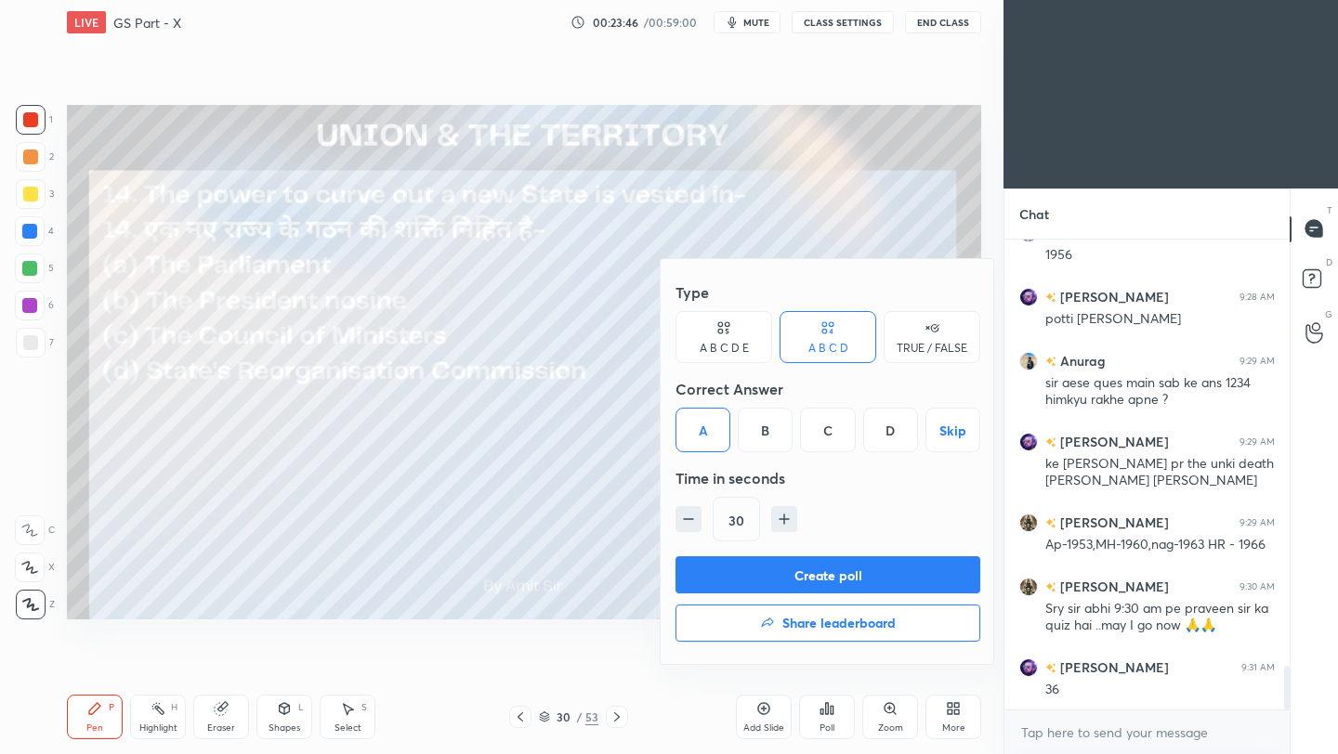
click at [799, 573] on button "Create poll" at bounding box center [827, 574] width 305 height 37
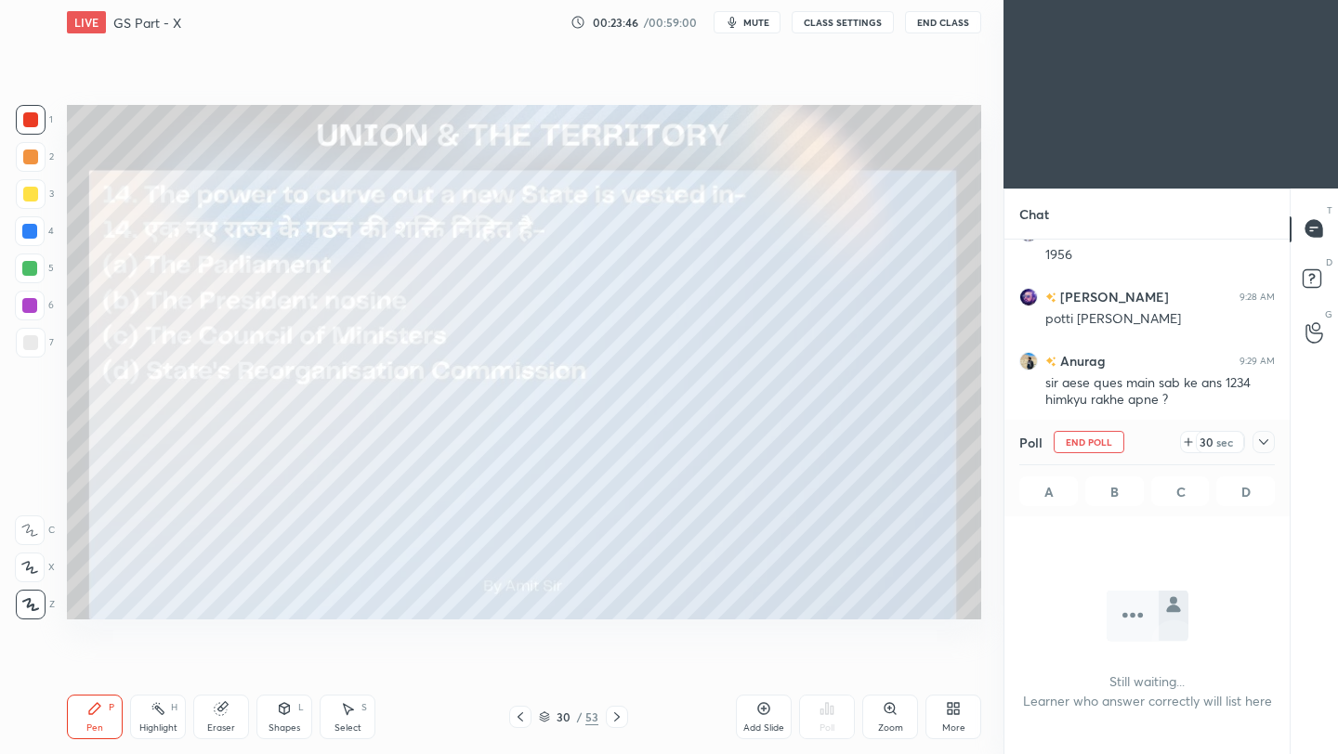
scroll to position [213, 280]
click at [1262, 438] on icon at bounding box center [1263, 442] width 15 height 15
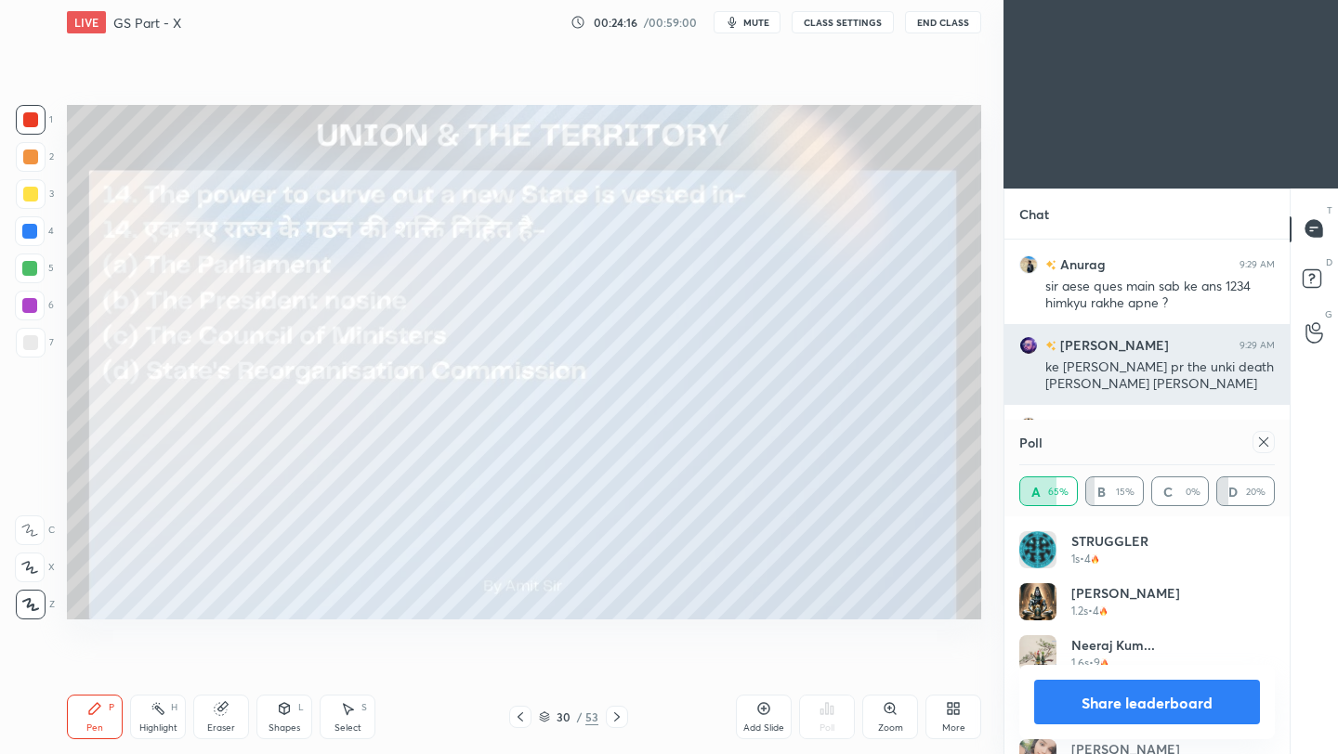
scroll to position [4748, 0]
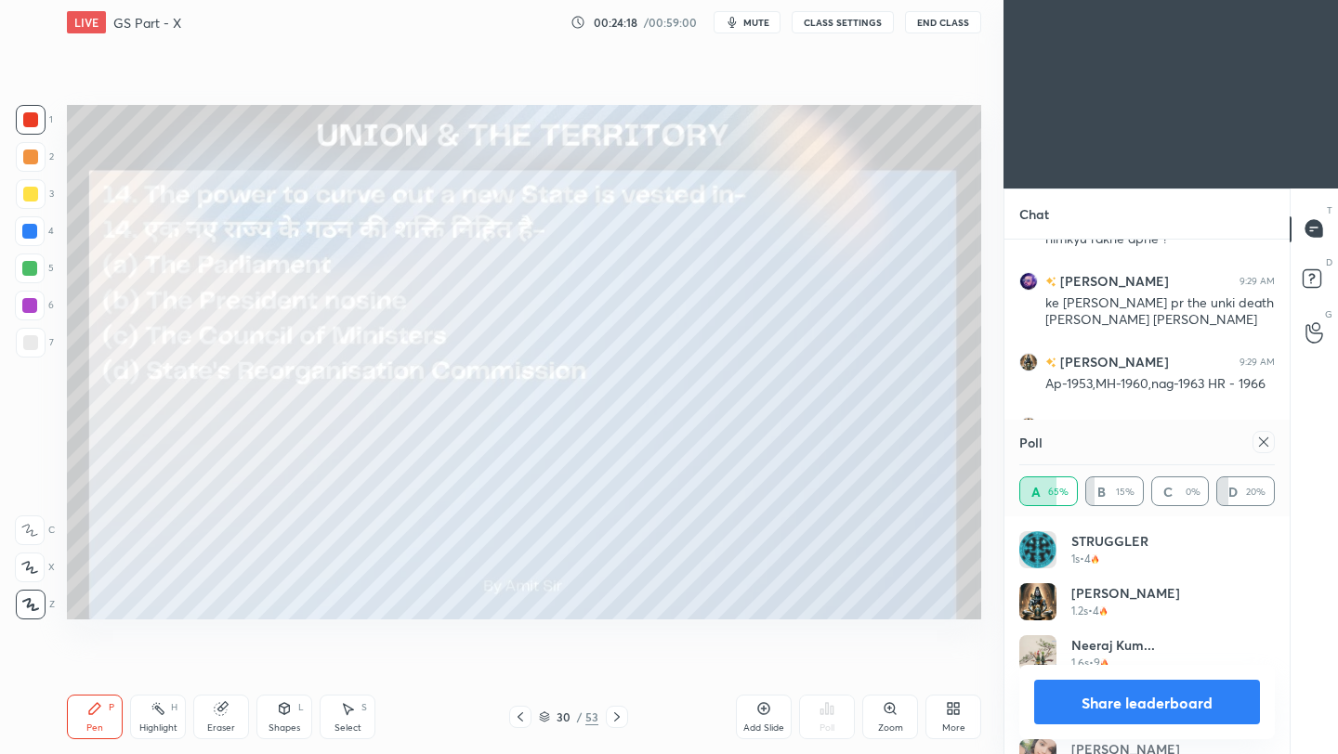
click at [1264, 441] on icon at bounding box center [1263, 442] width 9 height 9
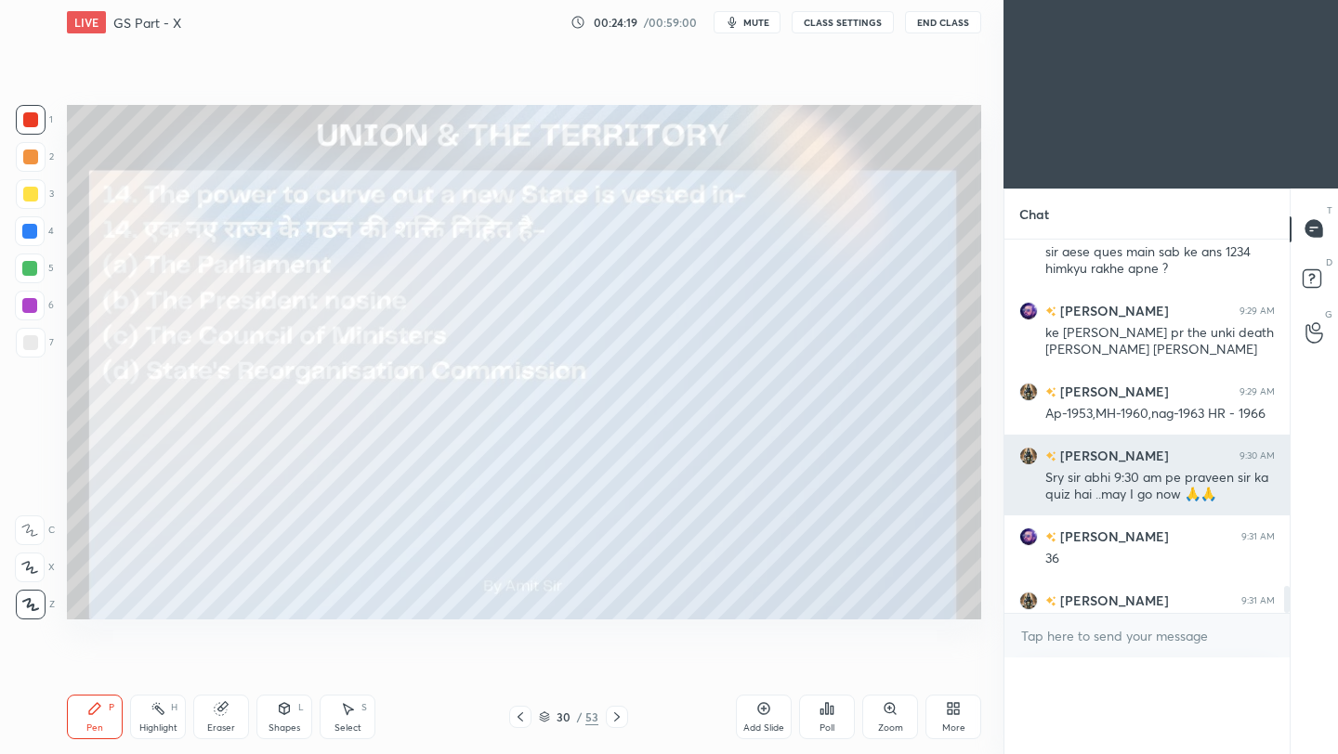
scroll to position [4662, 0]
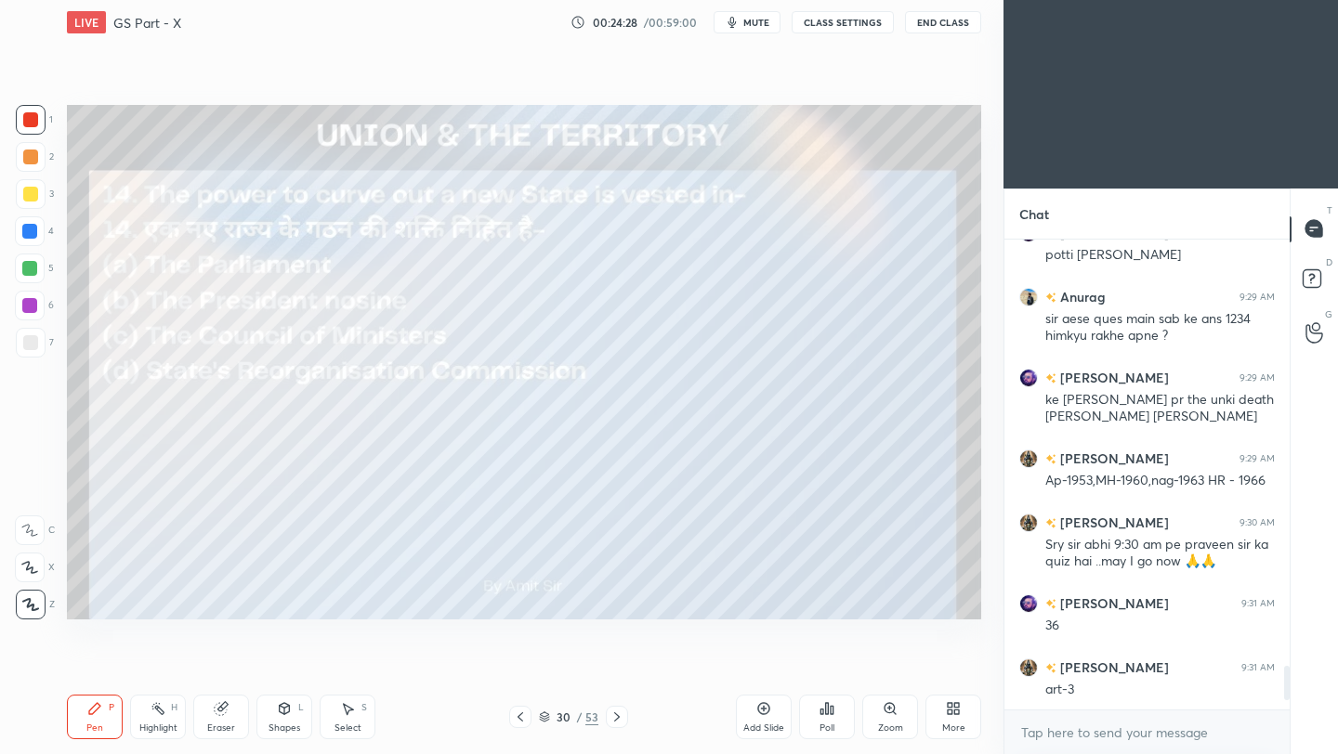
click at [613, 718] on icon at bounding box center [616, 717] width 15 height 15
click at [611, 721] on icon at bounding box center [616, 717] width 15 height 15
click at [829, 711] on icon at bounding box center [826, 708] width 15 height 15
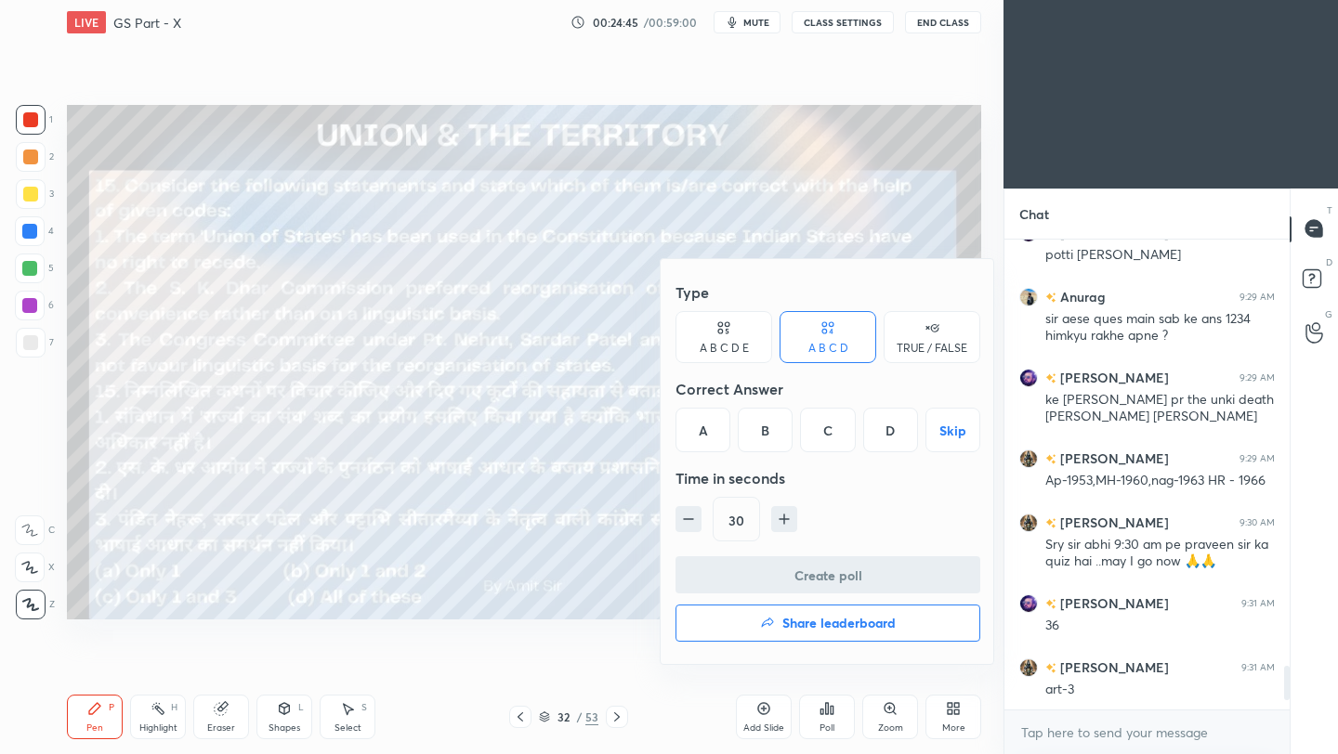
click at [890, 442] on div "D" at bounding box center [890, 430] width 55 height 45
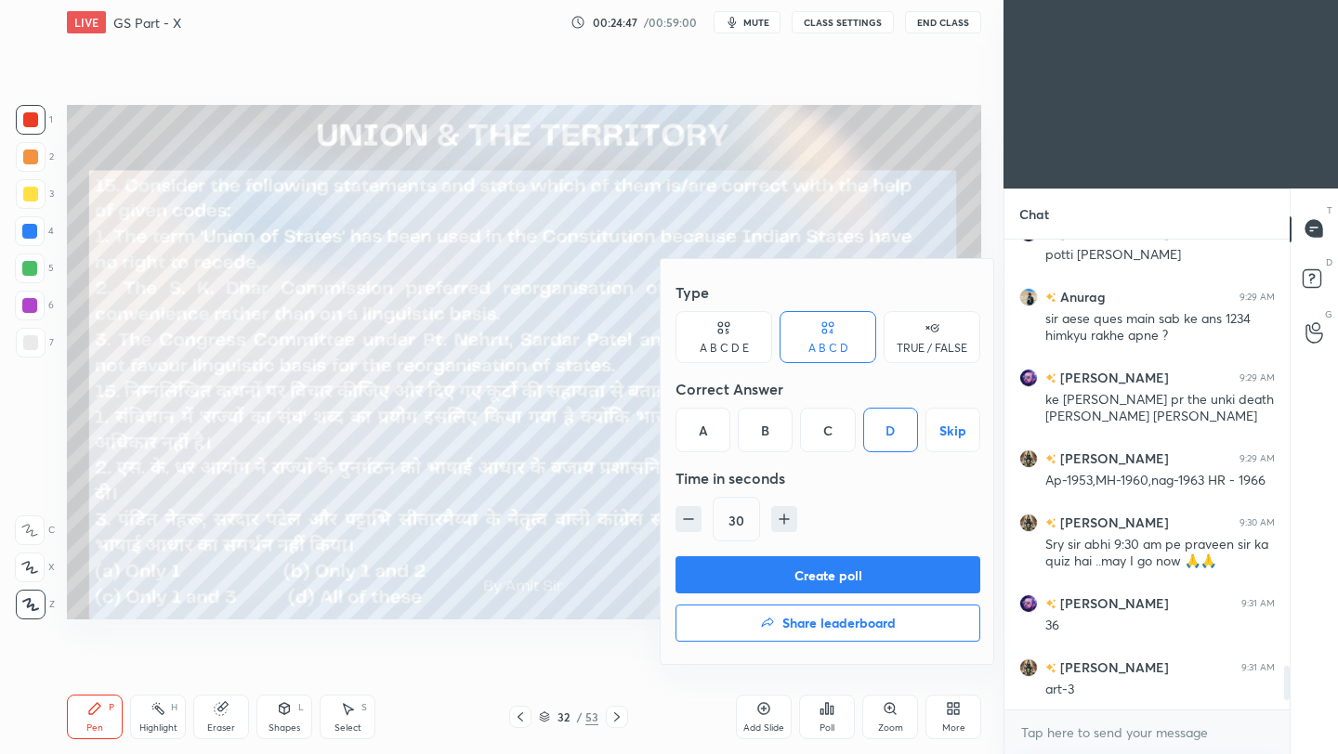
click at [882, 568] on button "Create poll" at bounding box center [827, 574] width 305 height 37
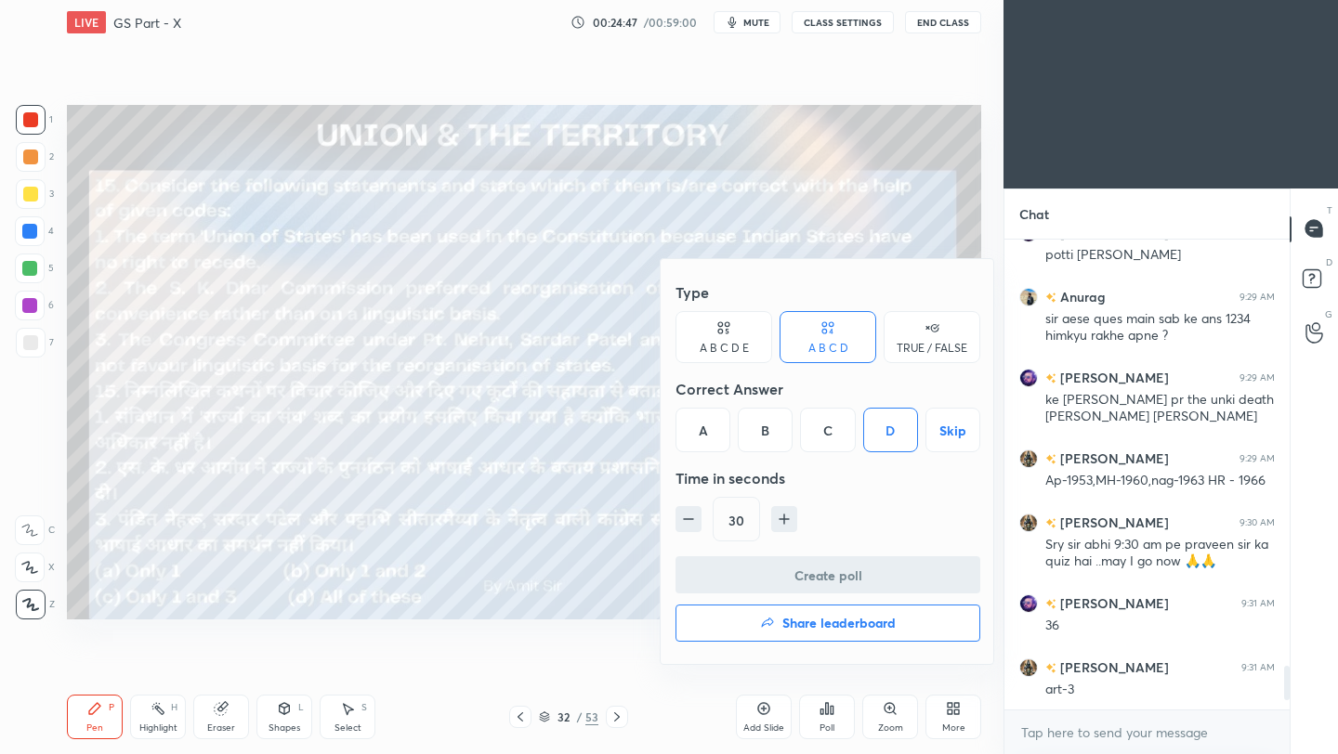
scroll to position [7, 7]
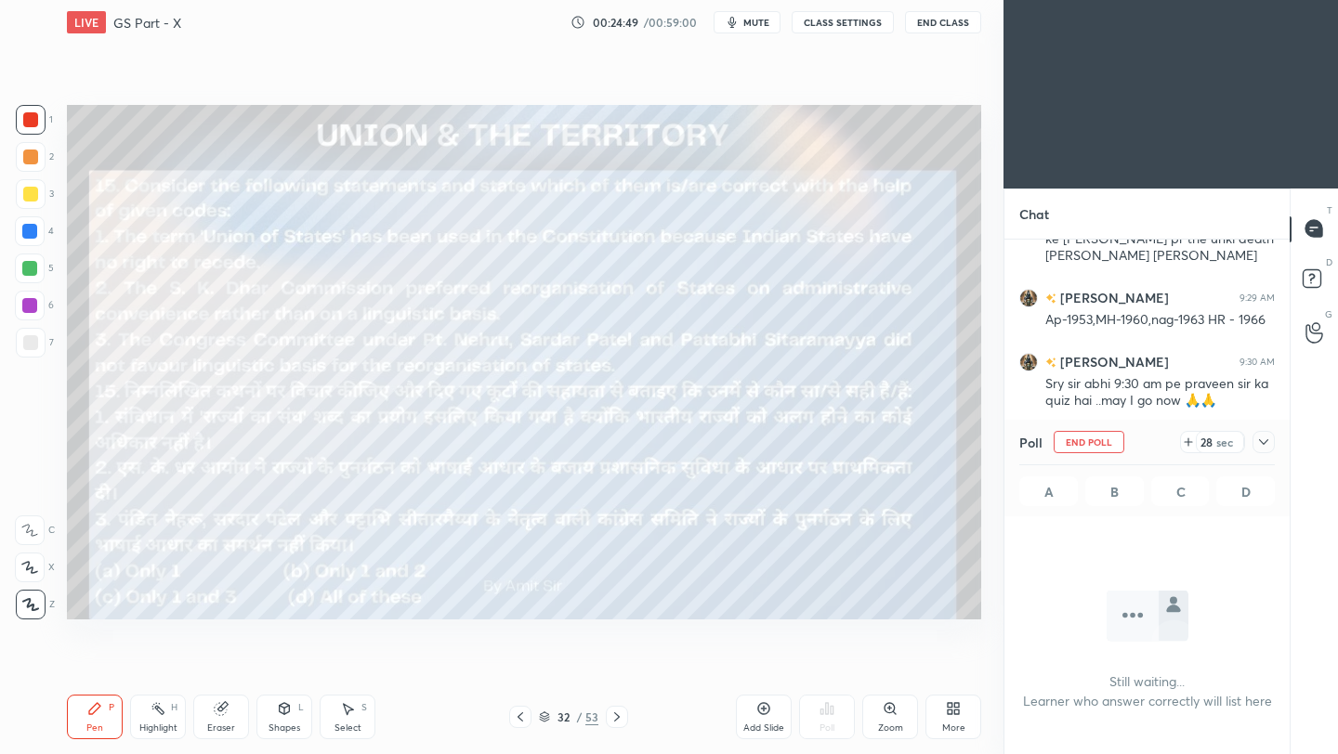
click at [1265, 443] on icon at bounding box center [1263, 442] width 15 height 15
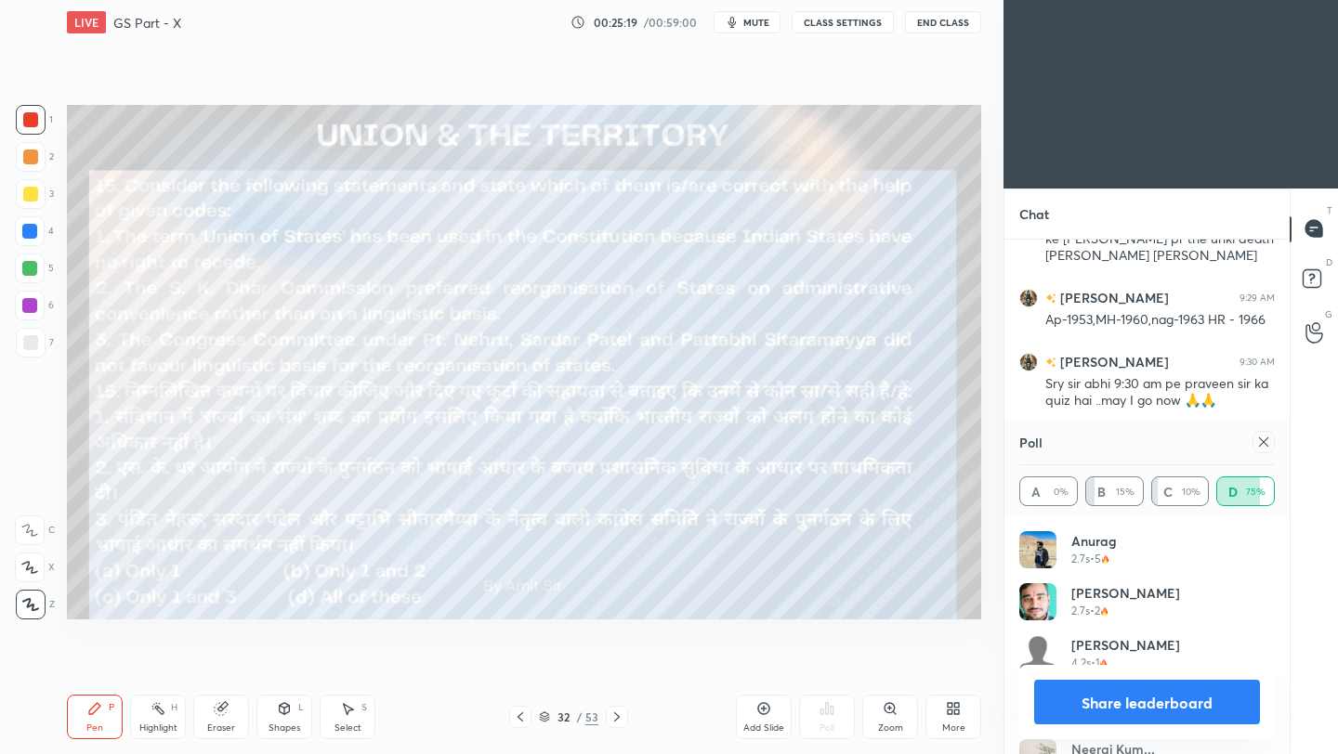
click at [1267, 444] on icon at bounding box center [1263, 442] width 15 height 15
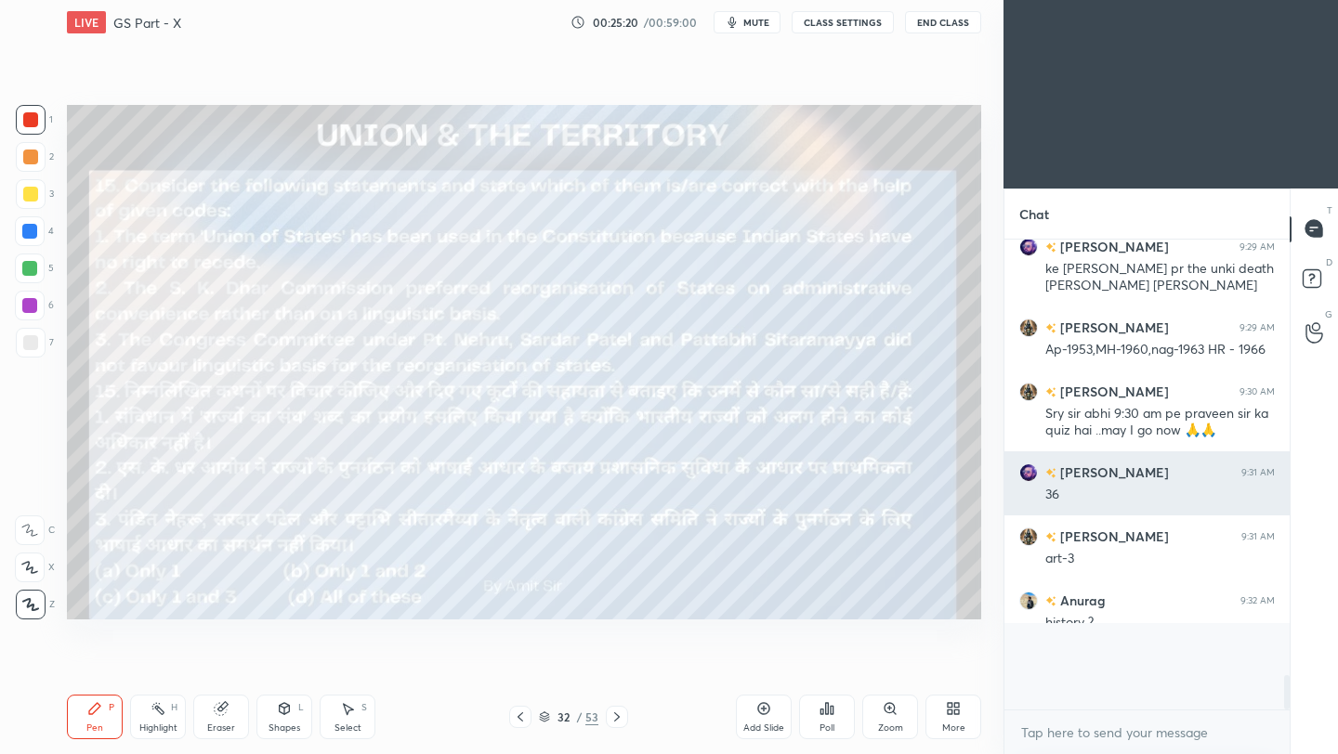
scroll to position [4726, 0]
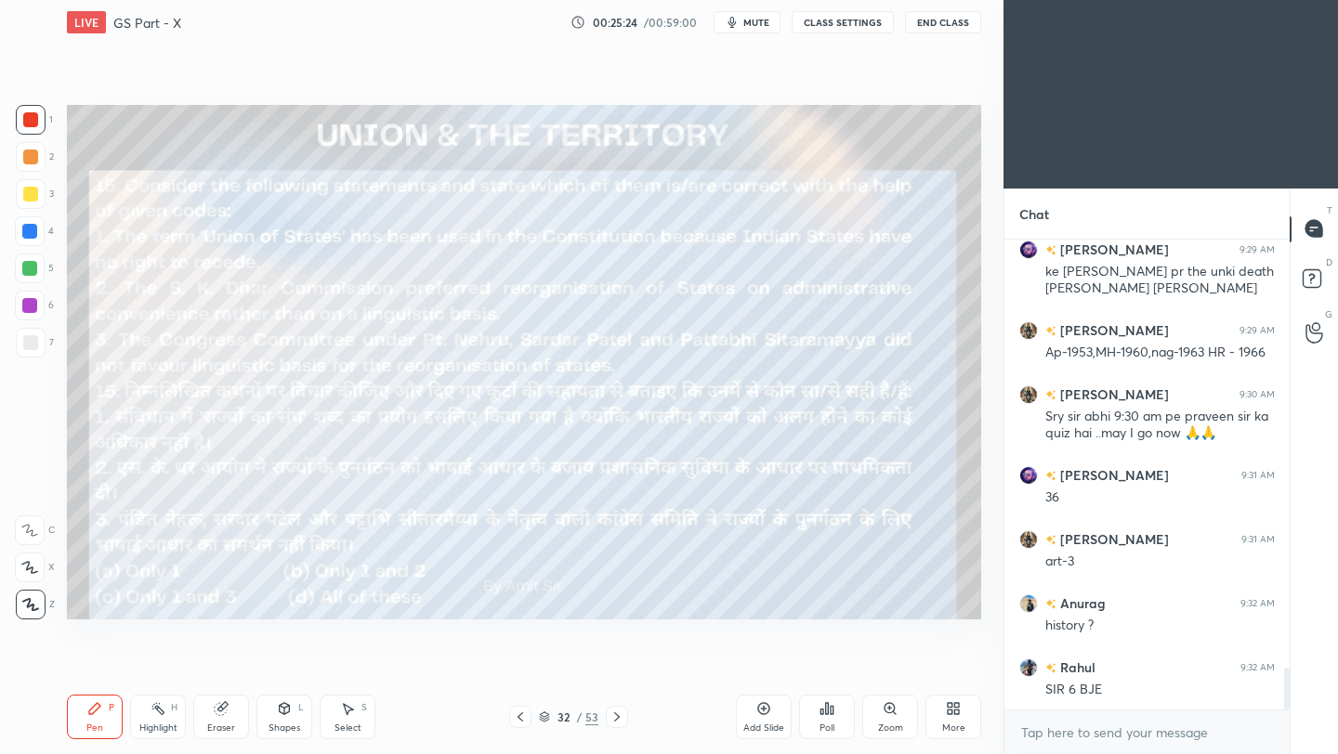
click at [442, 627] on div "Setting up your live class Poll for secs No correct answer Start poll" at bounding box center [523, 362] width 929 height 635
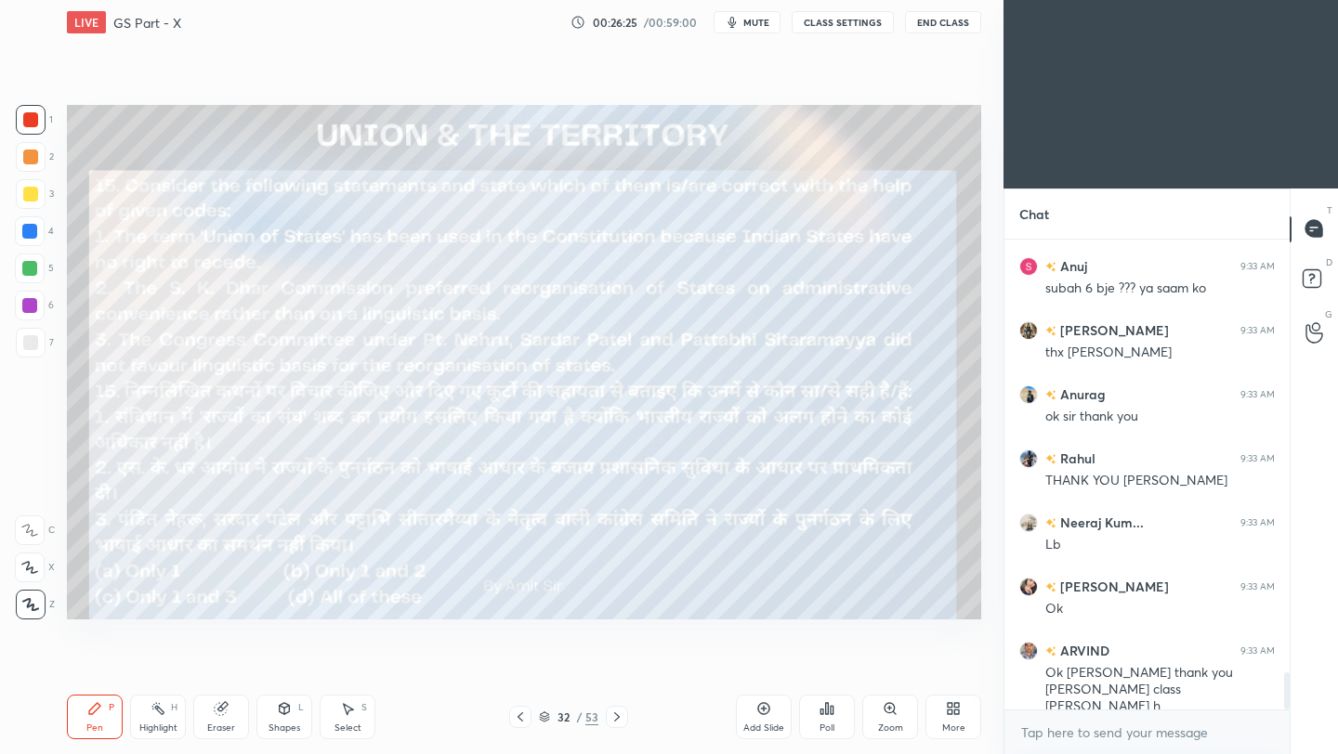
scroll to position [5456, 0]
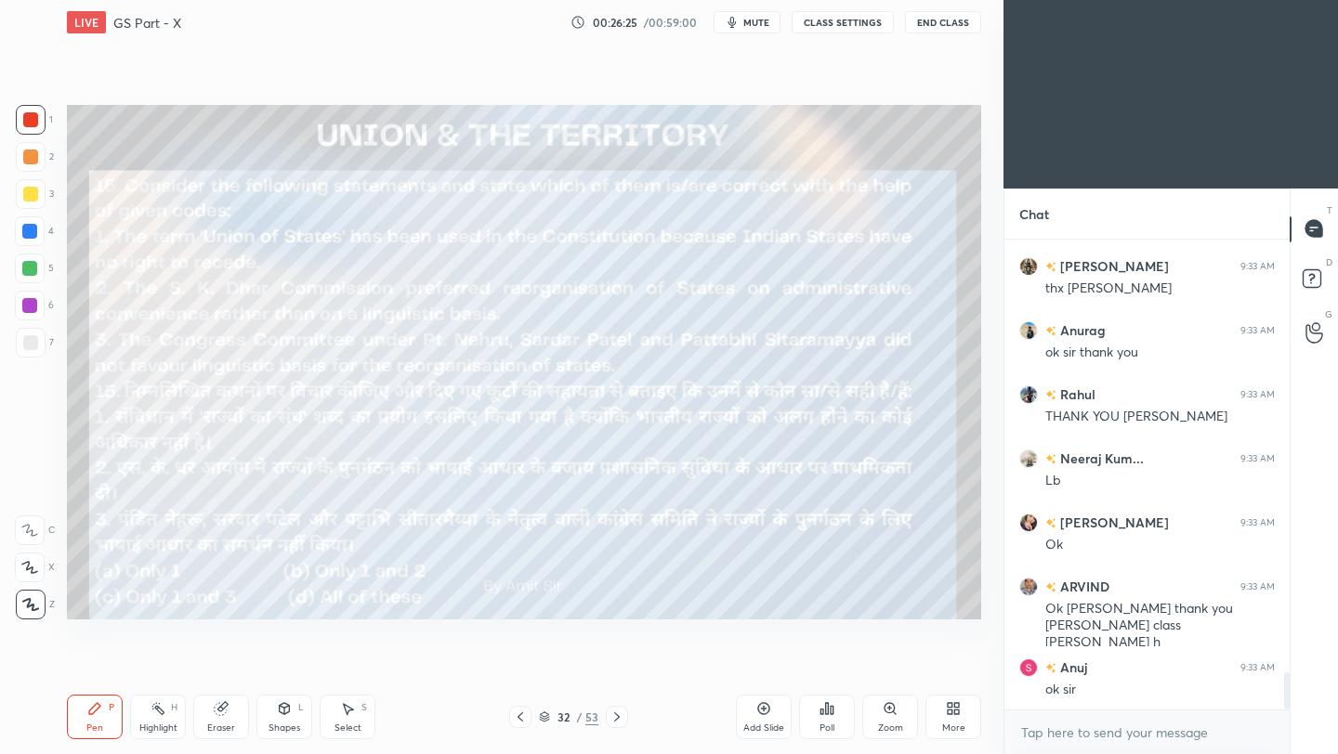
click at [936, 30] on button "End Class" at bounding box center [943, 22] width 76 height 22
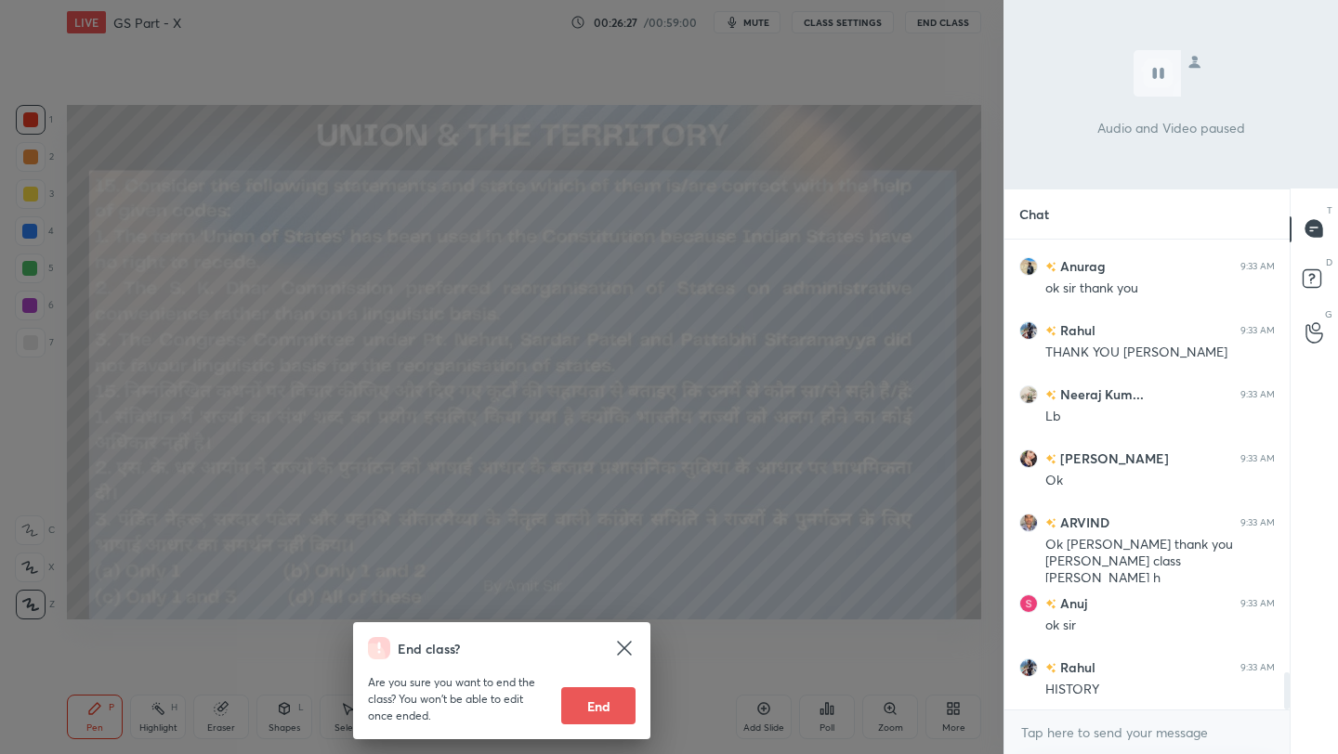
scroll to position [5584, 0]
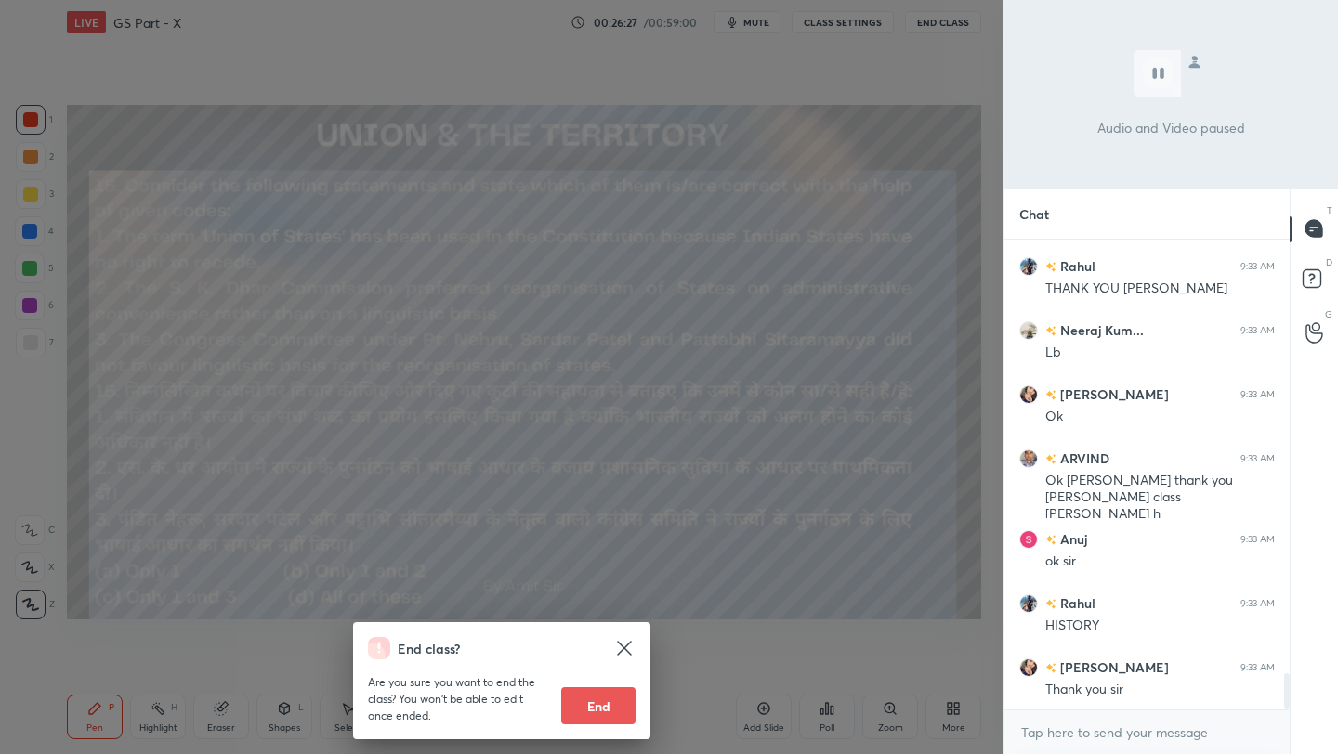
click at [593, 710] on button "End" at bounding box center [598, 705] width 74 height 37
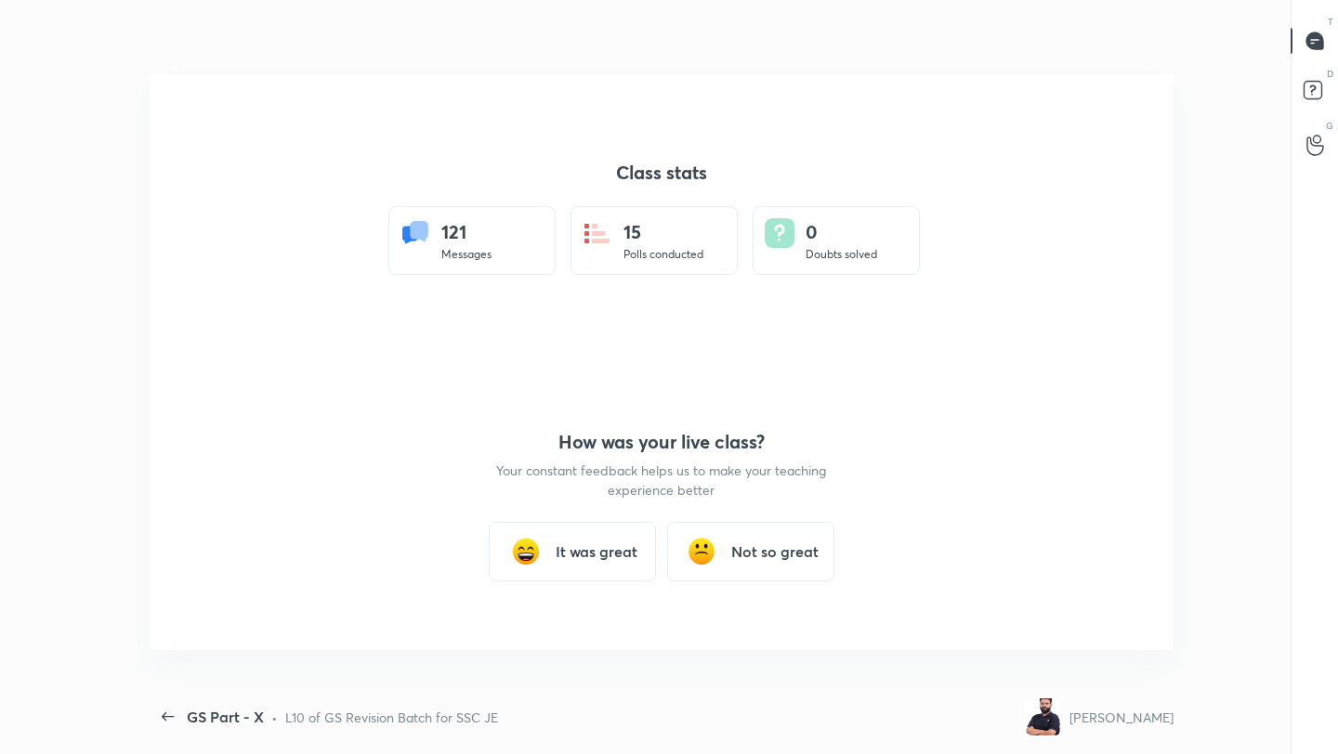
scroll to position [0, 0]
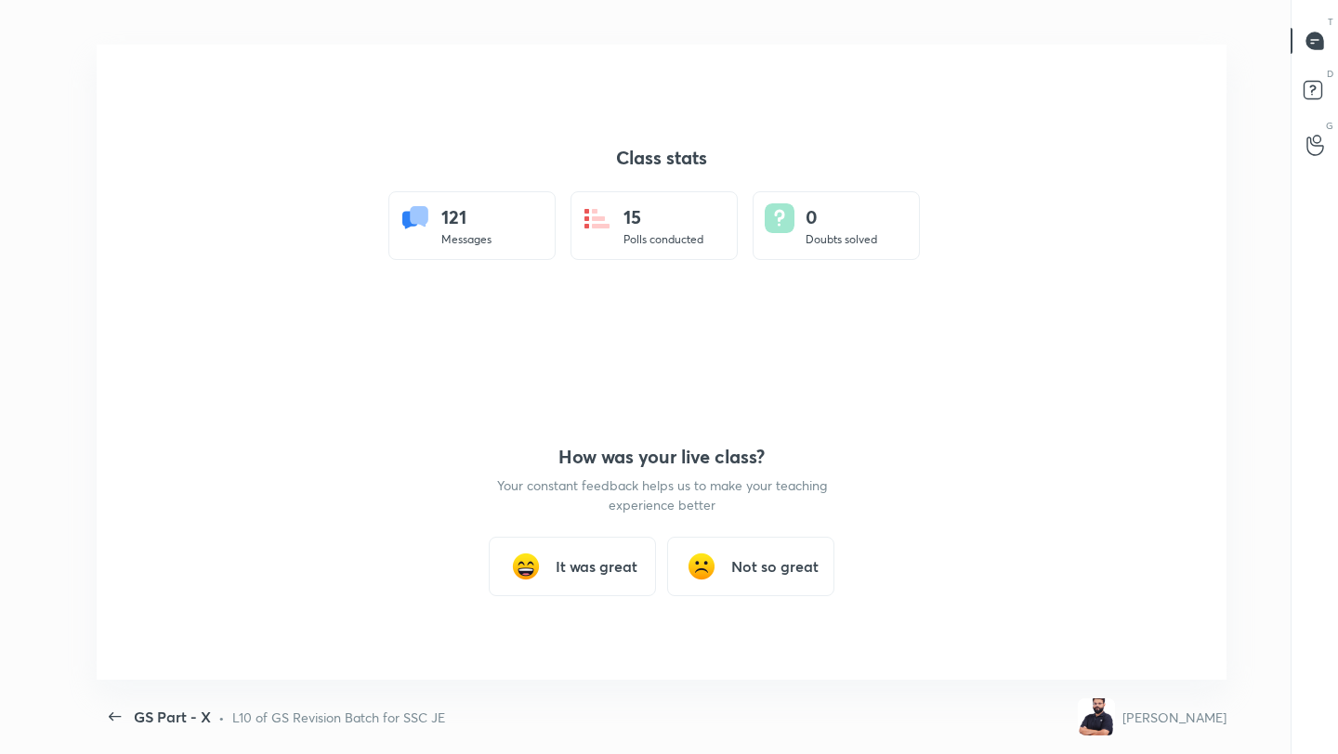
type textarea "x"
